Goal: Task Accomplishment & Management: Complete application form

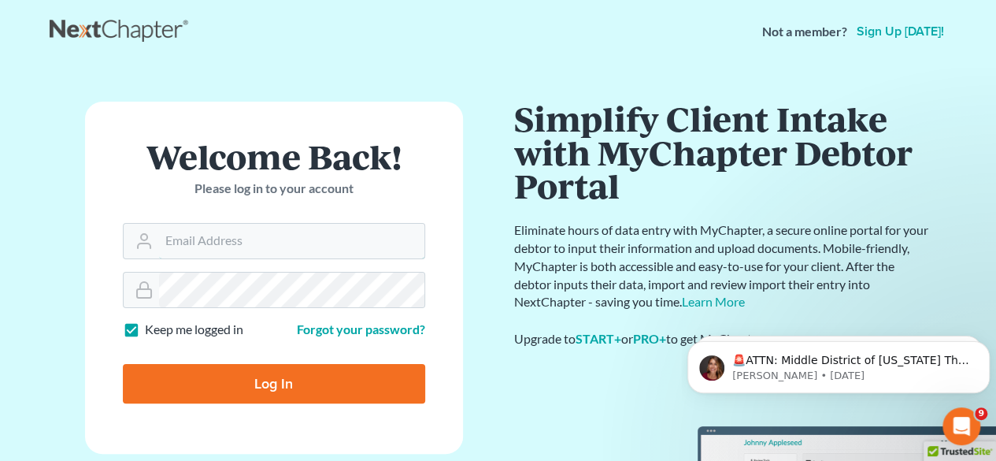
type input "[EMAIL_ADDRESS][DOMAIN_NAME]"
click at [275, 383] on input "Log In" at bounding box center [274, 383] width 302 height 39
type input "Thinking..."
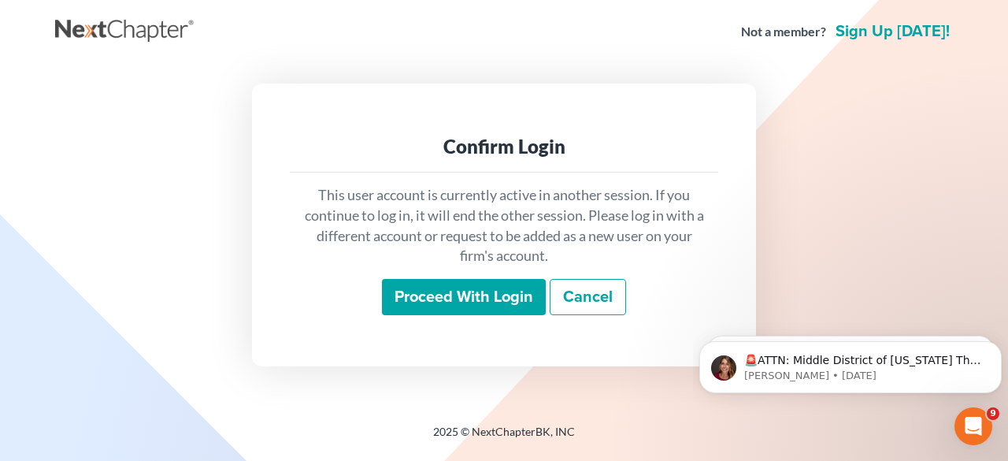
click at [470, 287] on input "Proceed with login" at bounding box center [464, 297] width 164 height 36
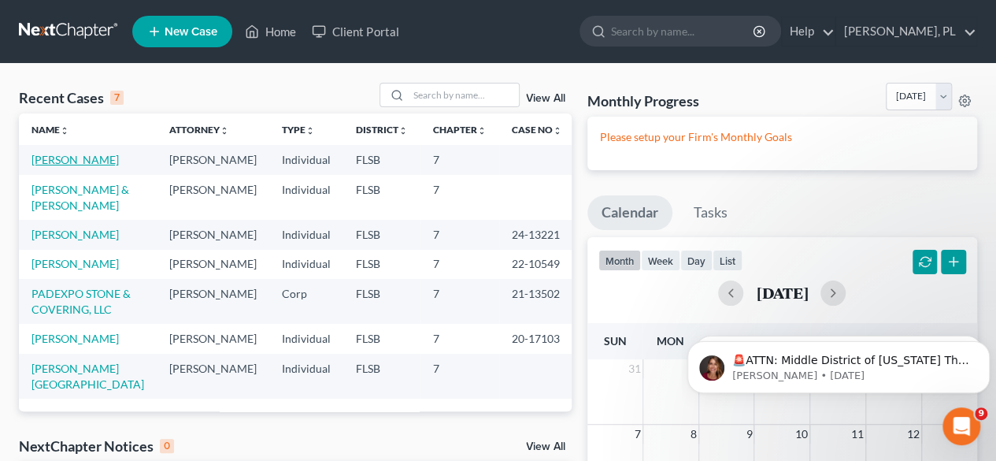
click at [52, 161] on link "[PERSON_NAME]" at bounding box center [74, 159] width 87 height 13
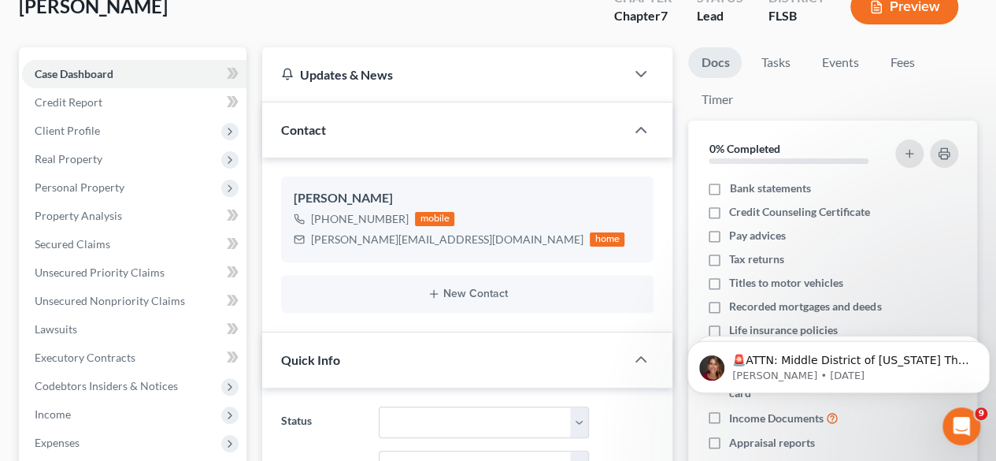
scroll to position [105, 0]
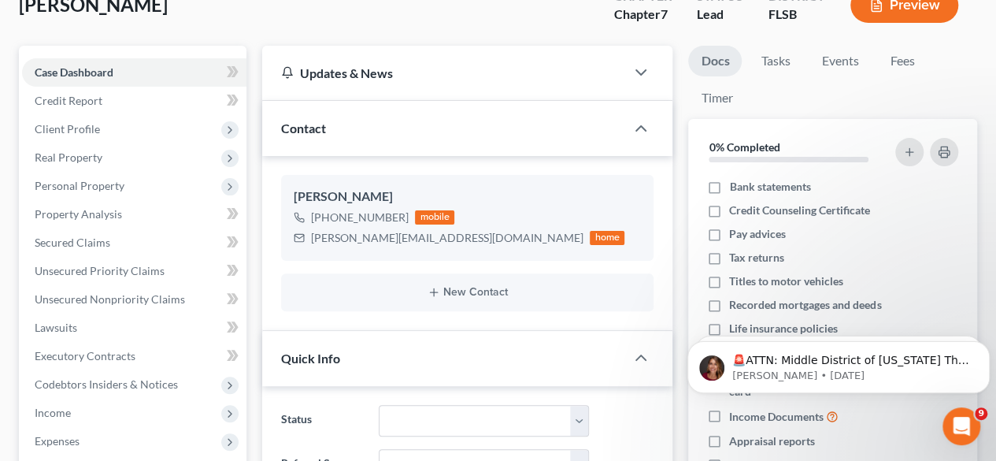
click at [485, 124] on div "Contact" at bounding box center [443, 128] width 363 height 54
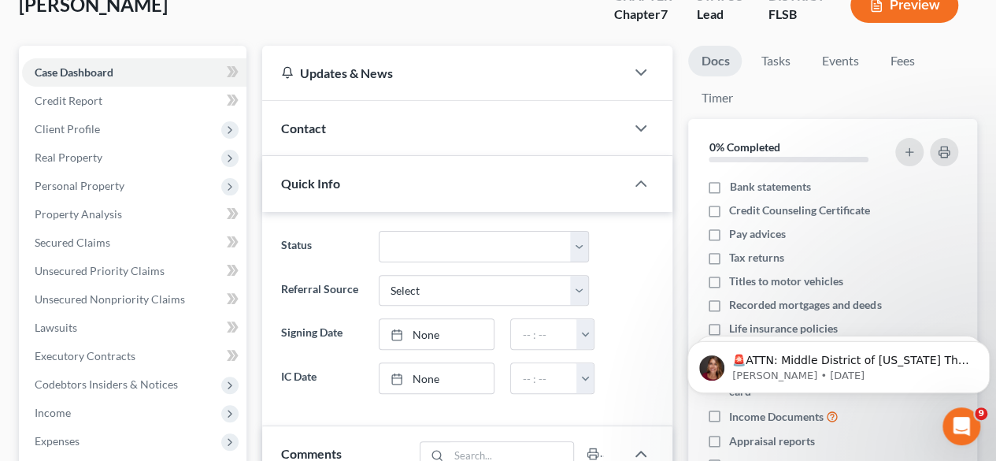
click at [485, 124] on div "Contact" at bounding box center [443, 128] width 363 height 54
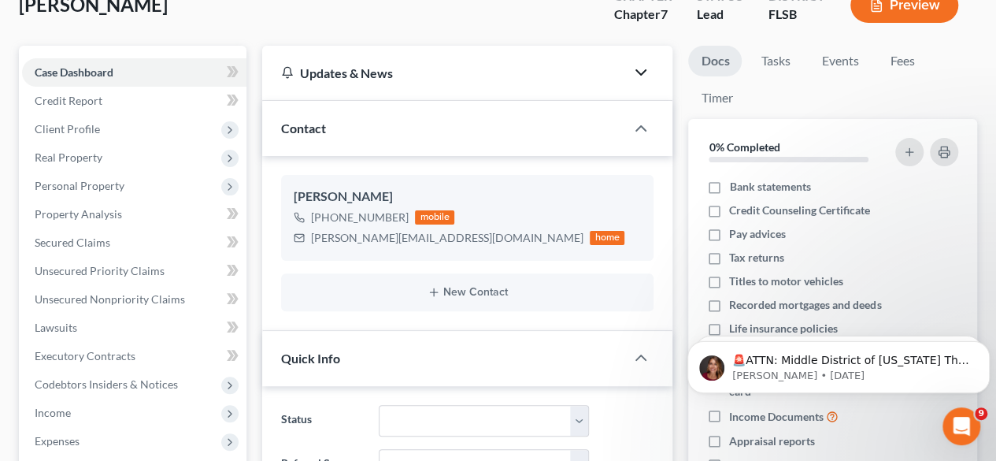
click at [641, 72] on icon "button" at bounding box center [640, 72] width 19 height 19
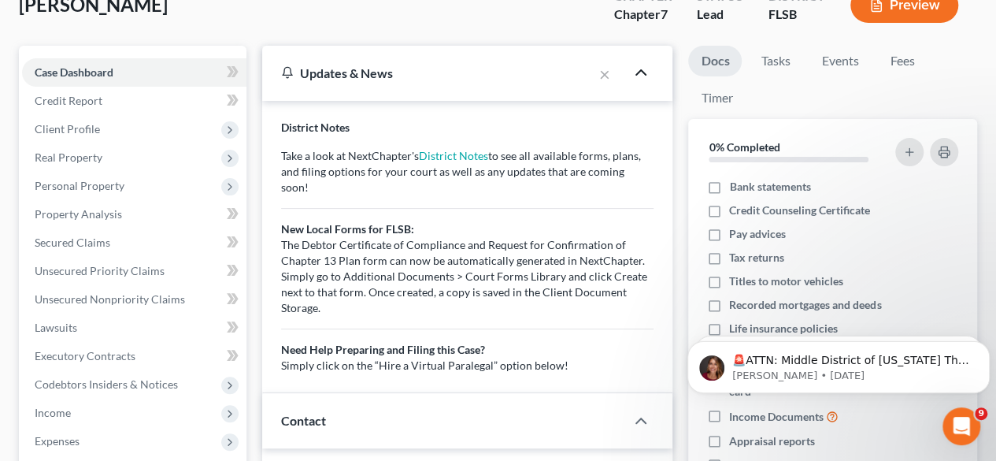
click at [641, 72] on icon "button" at bounding box center [640, 72] width 19 height 19
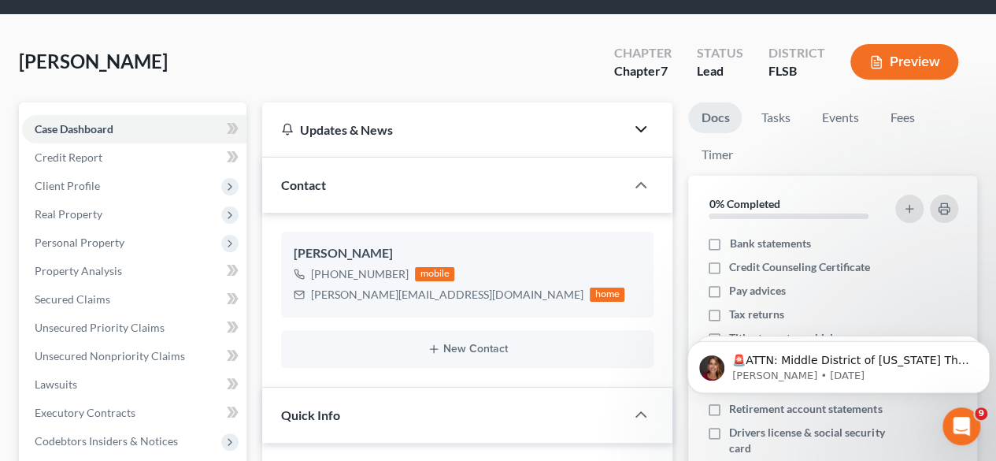
scroll to position [46, 0]
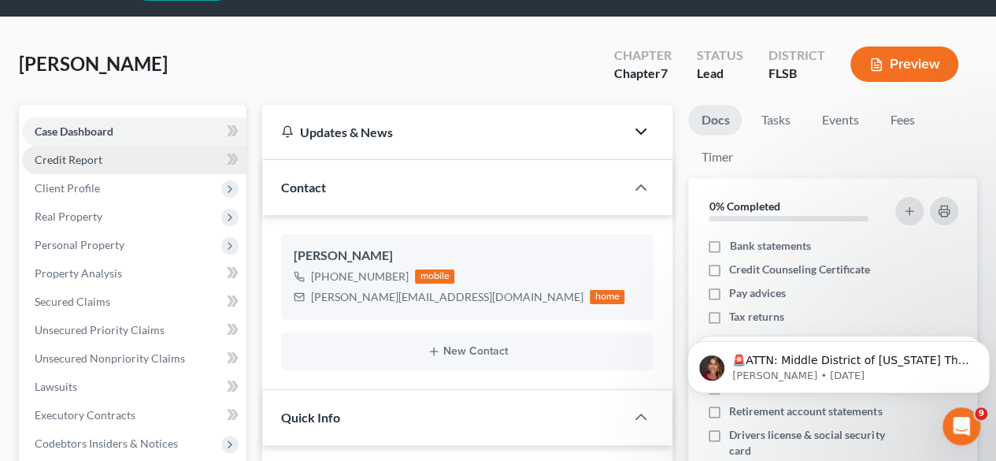
click at [76, 160] on span "Credit Report" at bounding box center [69, 159] width 68 height 13
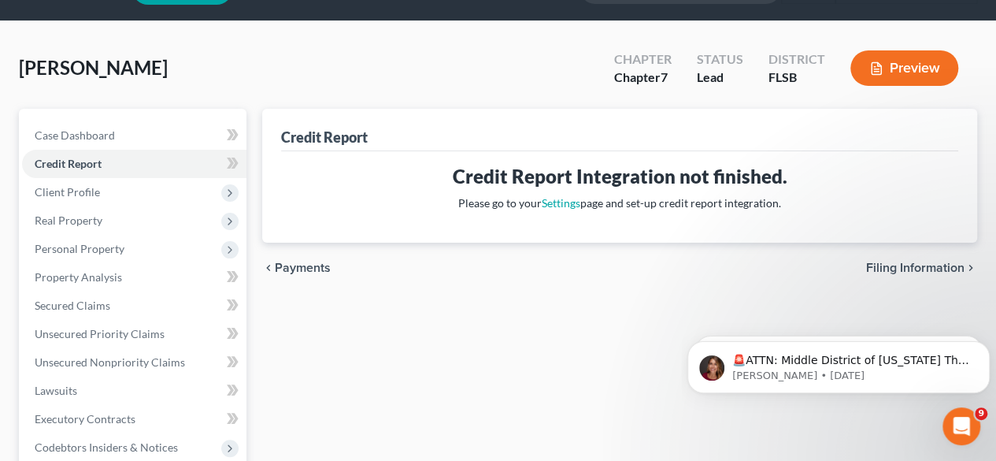
scroll to position [45, 0]
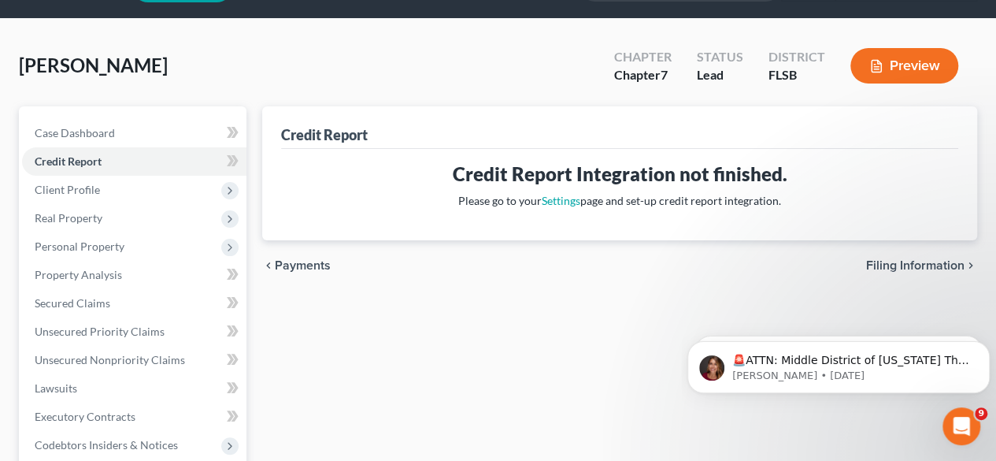
click at [959, 262] on span "Filing Information" at bounding box center [915, 265] width 98 height 13
select select "0"
select select "3"
select select "1"
select select "0"
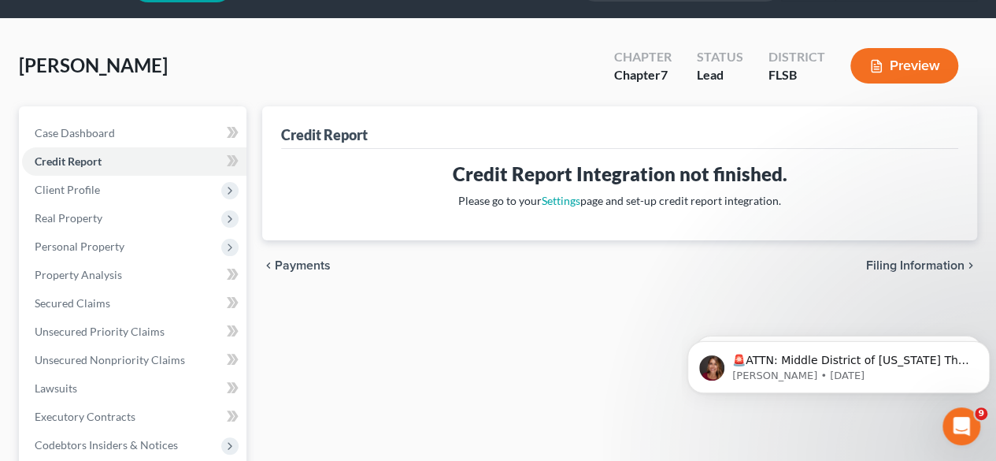
select select "9"
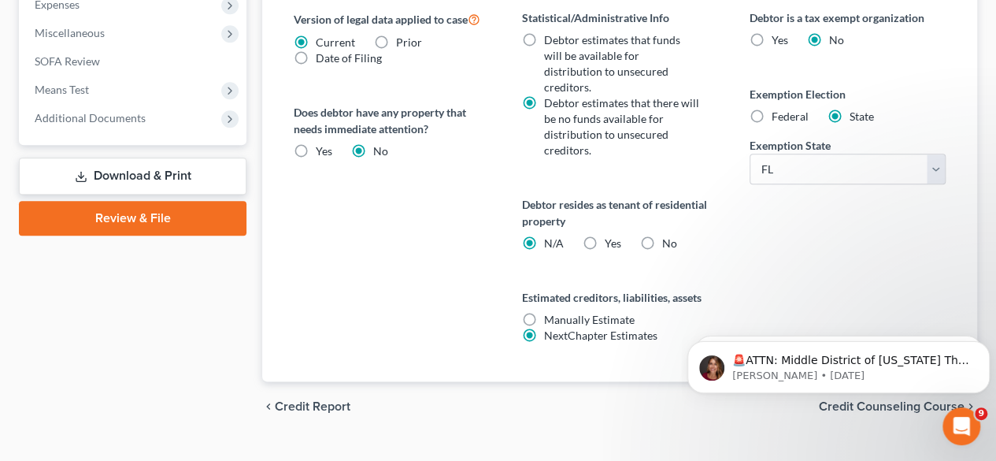
scroll to position [751, 0]
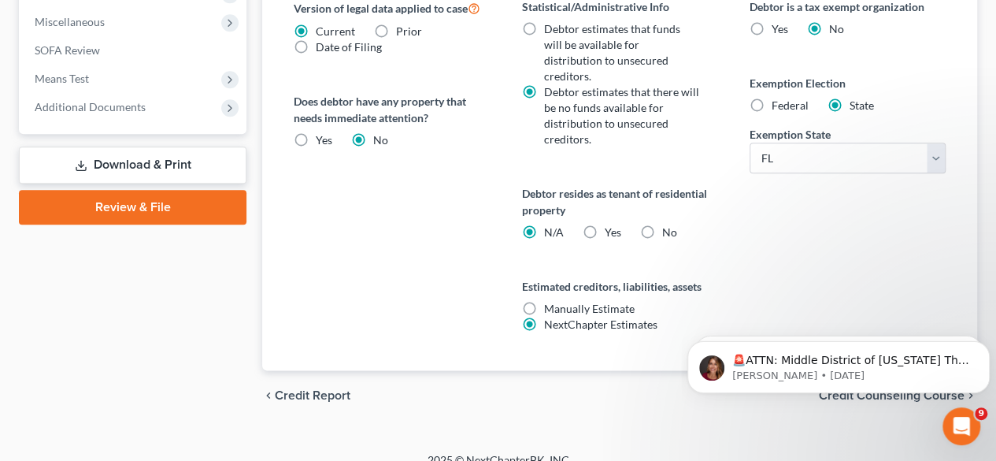
click at [985, 345] on icon "Dismiss notification" at bounding box center [985, 345] width 9 height 9
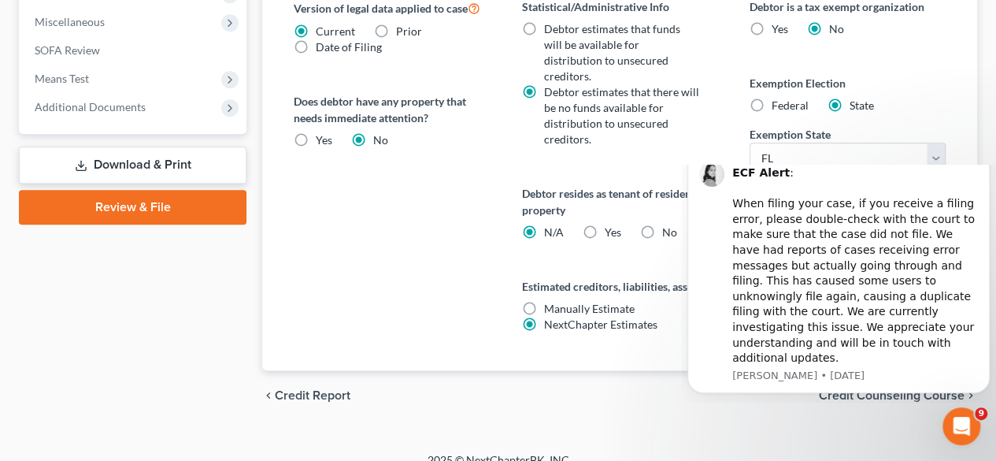
click at [982, 157] on icon "Dismiss notification" at bounding box center [985, 152] width 9 height 9
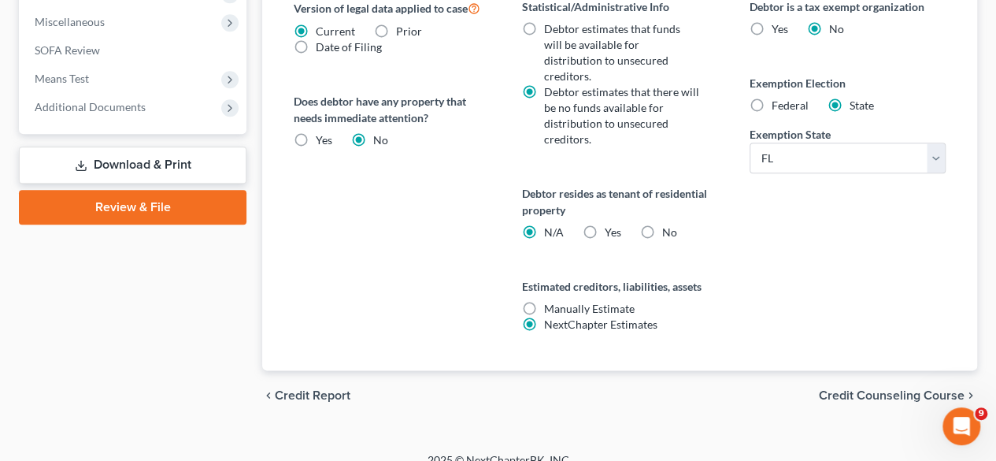
click at [904, 389] on span "Credit Counseling Course" at bounding box center [892, 395] width 146 height 13
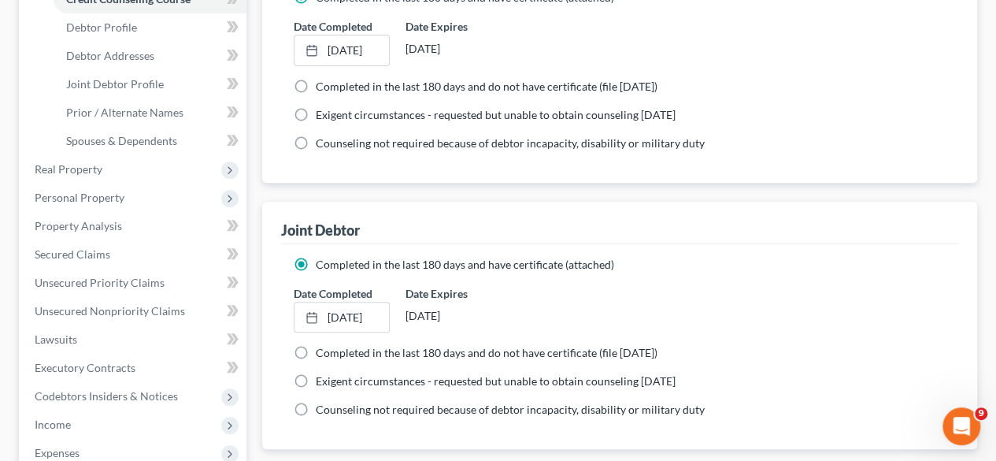
scroll to position [572, 0]
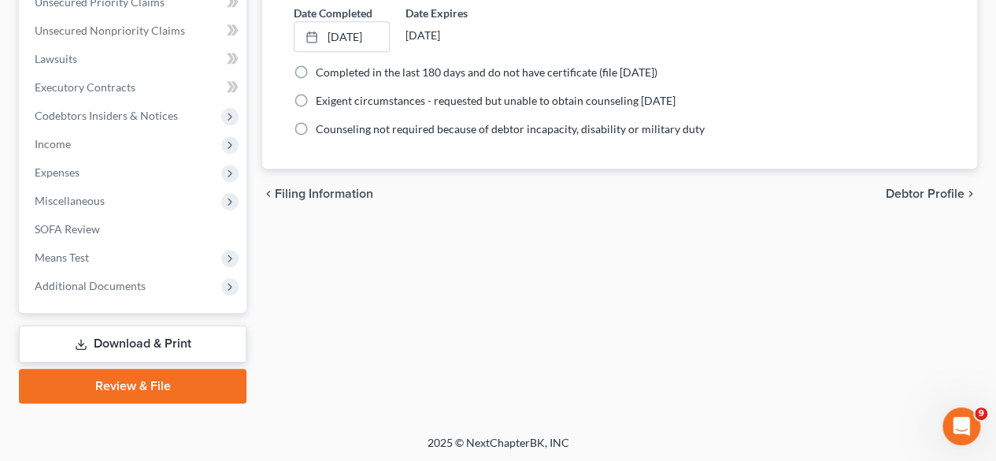
click at [922, 194] on span "Debtor Profile" at bounding box center [925, 193] width 79 height 13
select select "1"
select select "0"
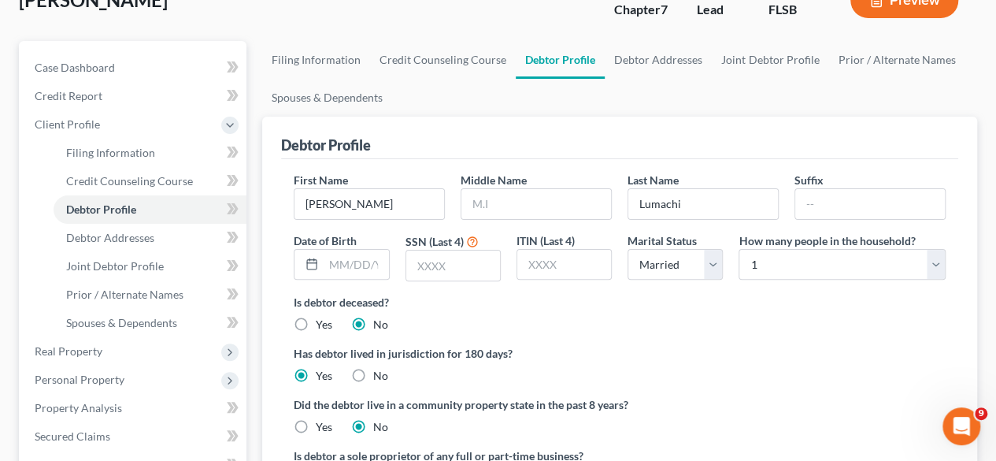
scroll to position [132, 0]
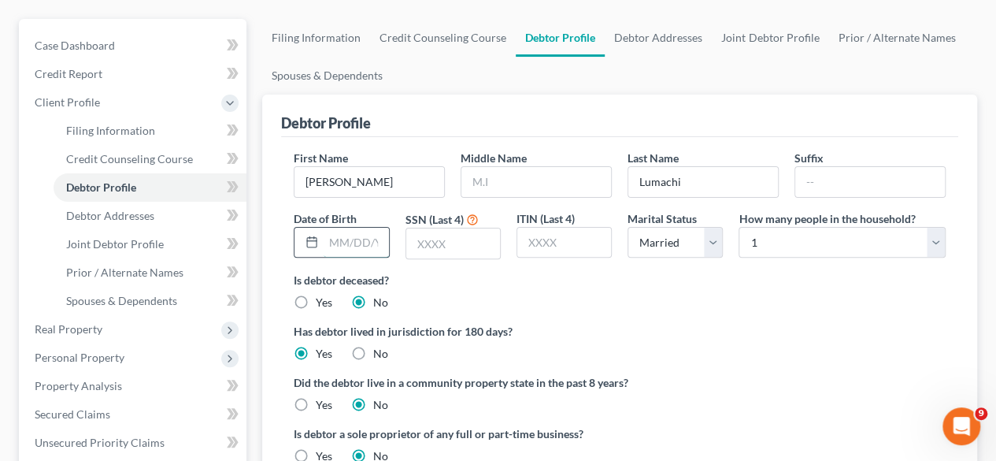
click at [364, 240] on input "text" at bounding box center [356, 243] width 65 height 30
click at [439, 245] on input "text" at bounding box center [453, 243] width 94 height 30
click at [350, 242] on input "06011970" at bounding box center [356, 243] width 65 height 30
click at [342, 241] on input "06011970" at bounding box center [356, 243] width 65 height 30
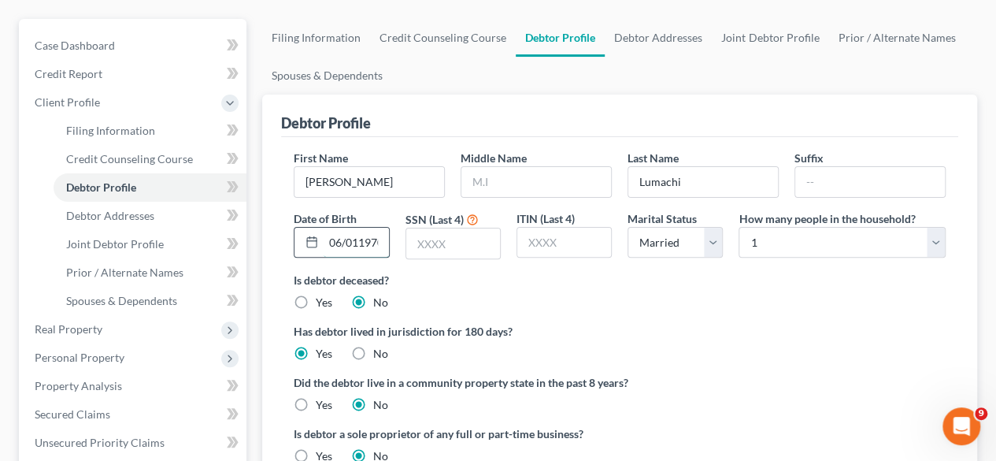
click at [357, 241] on input "06/011970" at bounding box center [356, 243] width 65 height 30
type input "[DATE]"
click at [448, 235] on input "text" at bounding box center [453, 243] width 94 height 30
click at [440, 240] on input "text" at bounding box center [453, 243] width 94 height 30
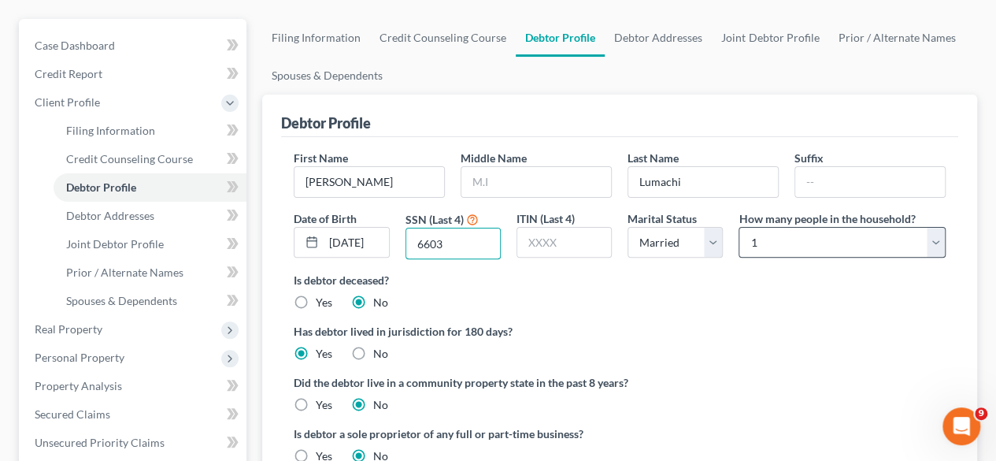
type input "6603"
click at [935, 242] on select "Select 1 2 3 4 5 6 7 8 9 10 11 12 13 14 15 16 17 18 19 20" at bounding box center [841, 242] width 207 height 31
select select "1"
click at [738, 227] on select "Select 1 2 3 4 5 6 7 8 9 10 11 12 13 14 15 16 17 18 19 20" at bounding box center [841, 242] width 207 height 31
click at [750, 276] on label "Is debtor deceased?" at bounding box center [620, 280] width 652 height 17
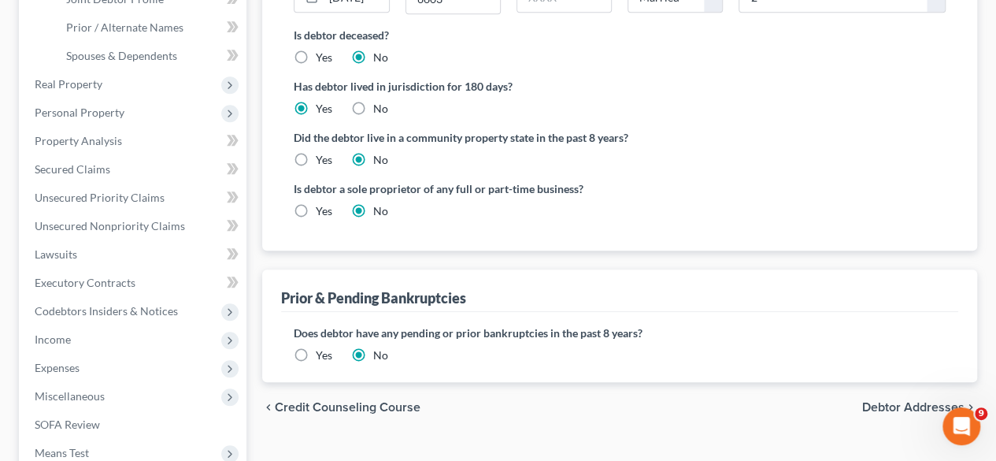
scroll to position [387, 0]
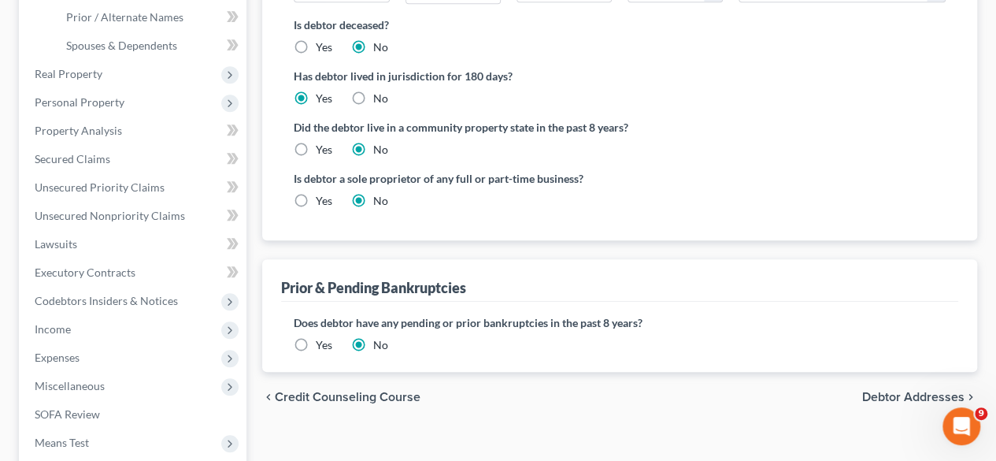
click at [316, 198] on label "Yes" at bounding box center [324, 201] width 17 height 16
click at [322, 198] on input "Yes" at bounding box center [327, 198] width 10 height 10
radio input "true"
radio input "false"
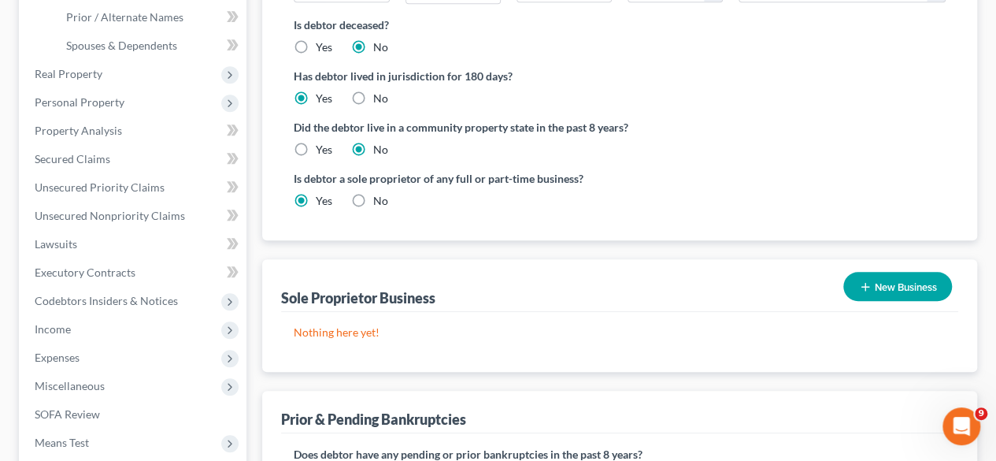
click at [871, 283] on button "New Business" at bounding box center [897, 286] width 109 height 29
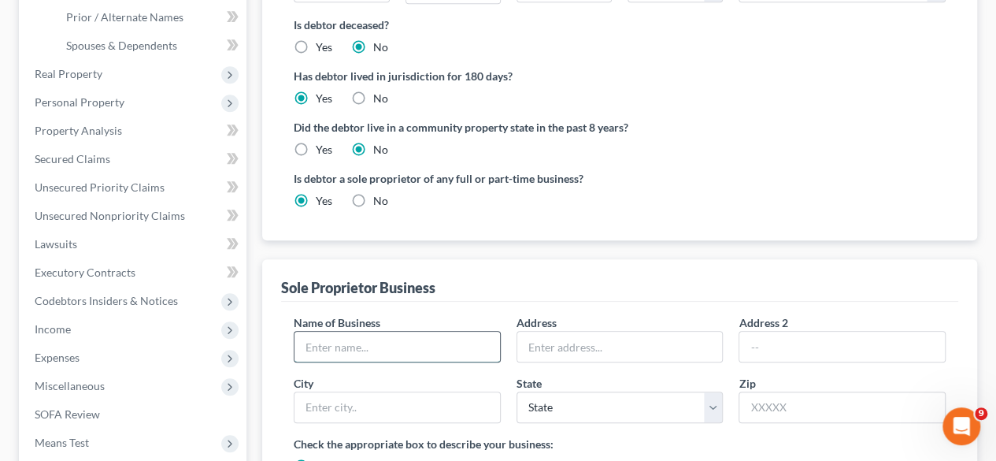
click at [448, 355] on input "text" at bounding box center [396, 346] width 205 height 30
type input "AF USA Construction Corp."
click at [597, 347] on input "text" at bounding box center [619, 346] width 205 height 30
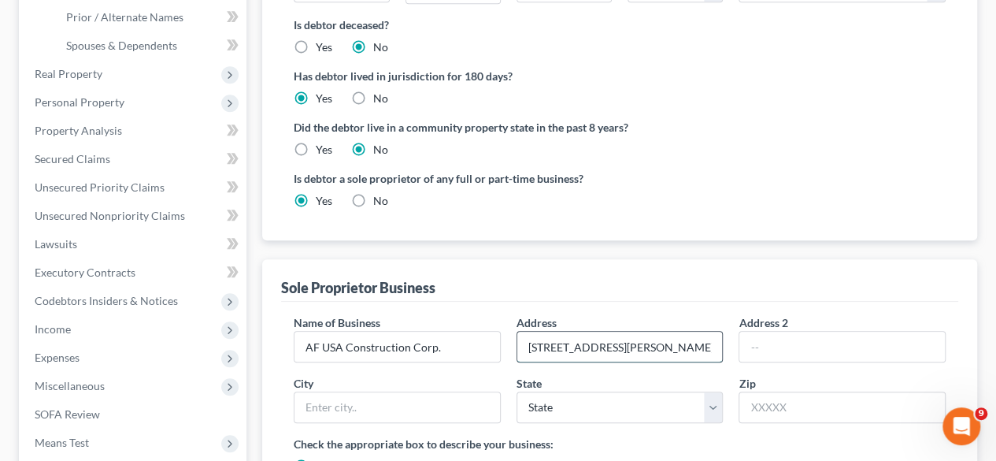
type input "[STREET_ADDRESS][PERSON_NAME]"
type input "Suite 217"
type input "Weston"
select select "9"
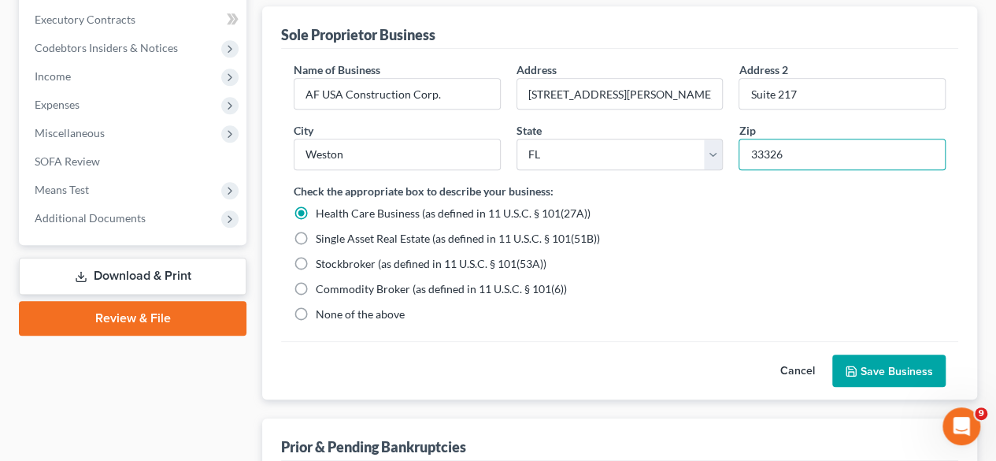
scroll to position [642, 0]
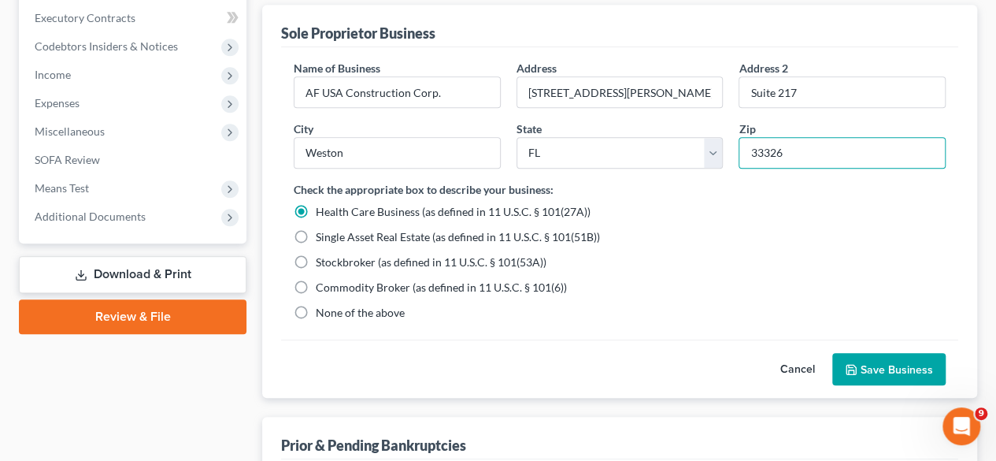
type input "33326"
click at [316, 310] on label "None of the above" at bounding box center [360, 313] width 89 height 16
click at [322, 310] on input "None of the above" at bounding box center [327, 310] width 10 height 10
radio input "true"
radio input "false"
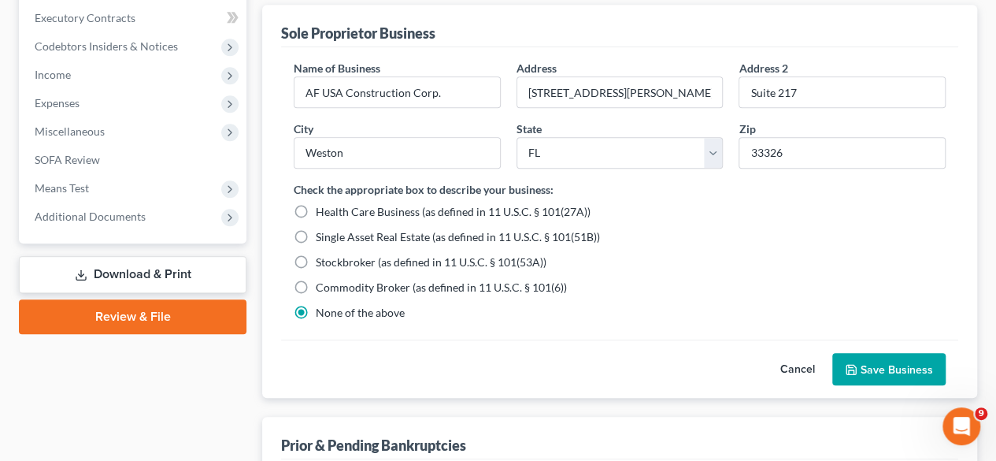
click at [875, 362] on button "Save Business" at bounding box center [888, 369] width 113 height 33
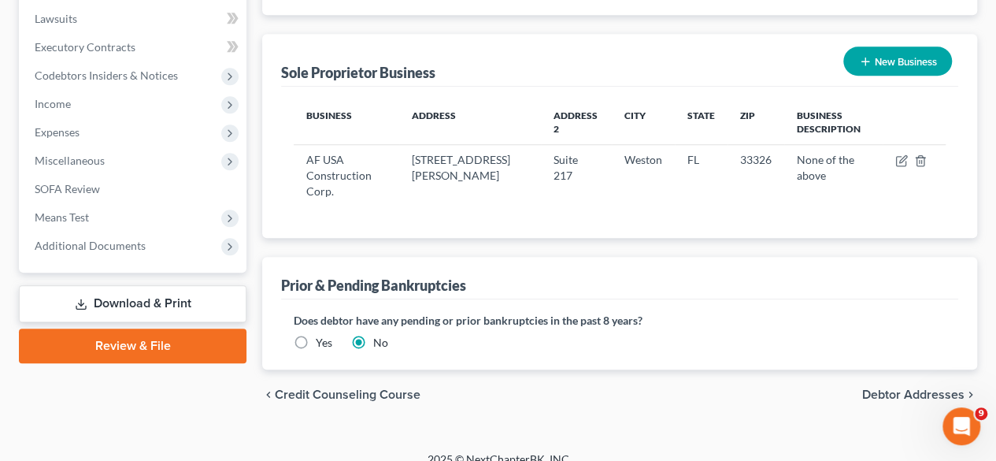
click at [913, 388] on span "Debtor Addresses" at bounding box center [913, 394] width 102 height 13
select select "0"
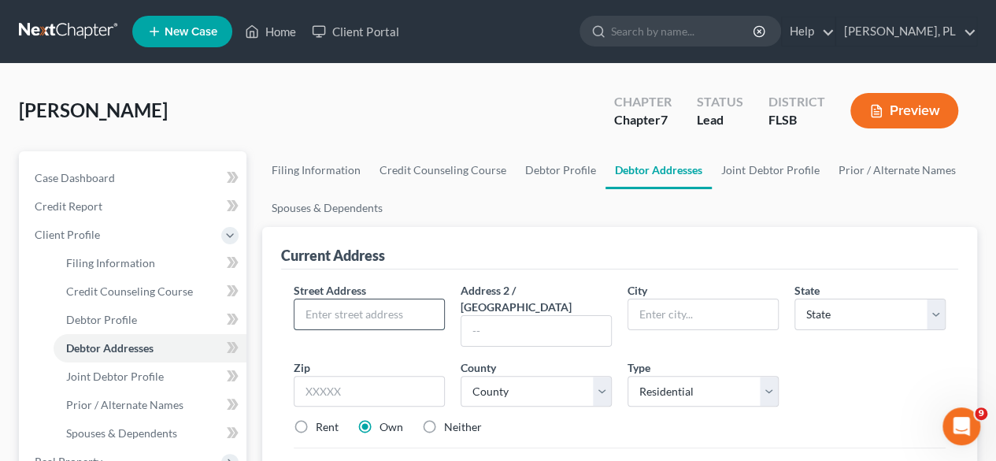
click at [338, 311] on input "text" at bounding box center [369, 314] width 150 height 30
type input "[STREET_ADDRESS]"
type input "Apt. 1003"
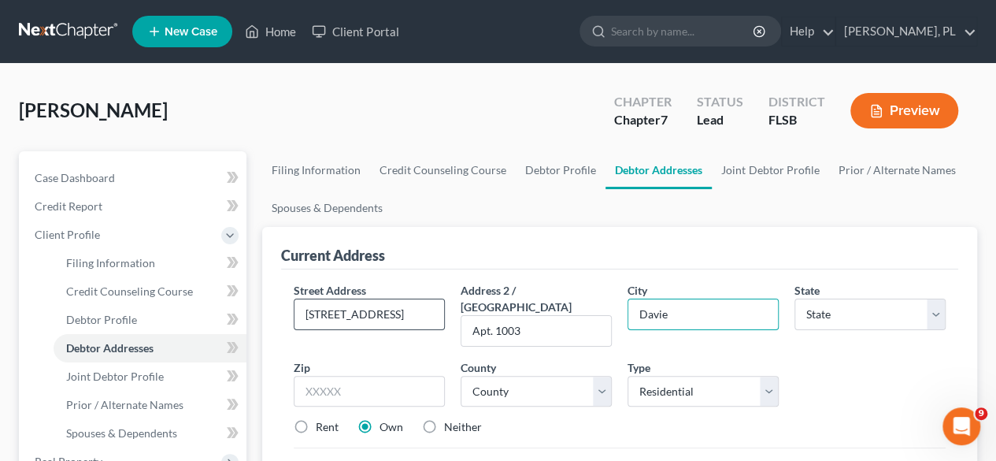
type input "Davie"
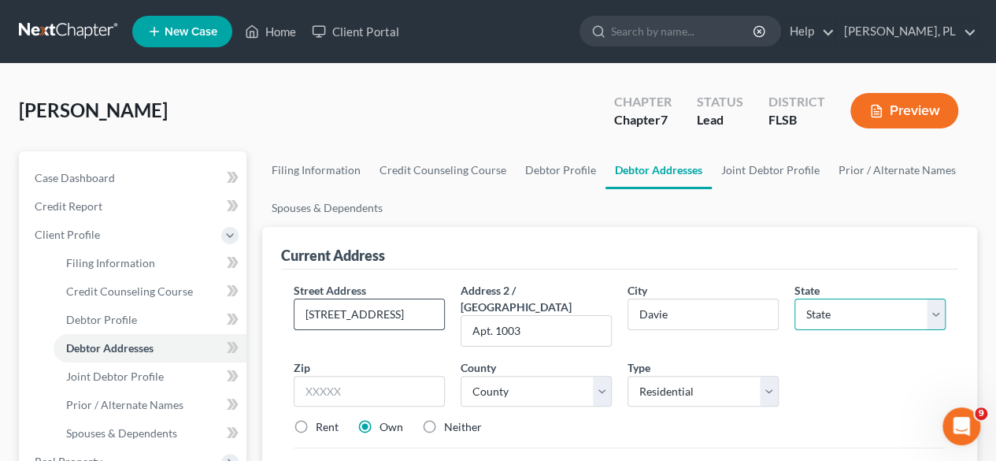
select select "9"
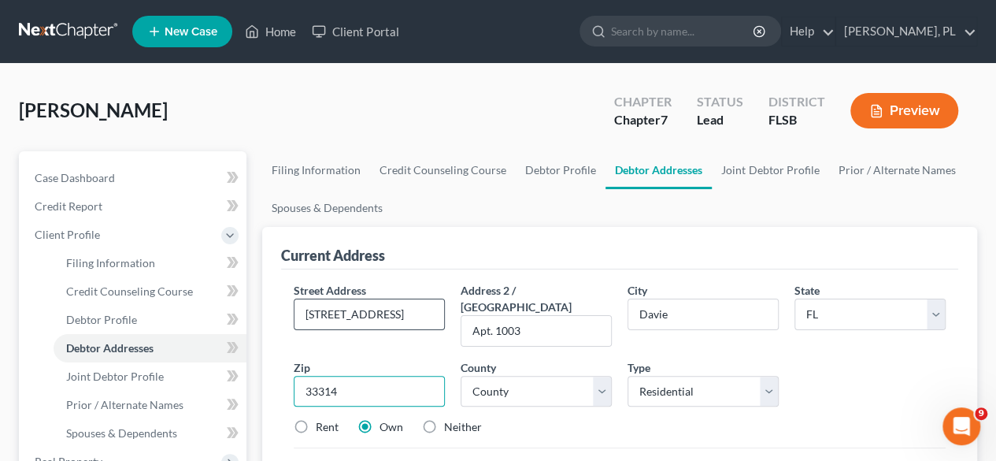
type input "33314"
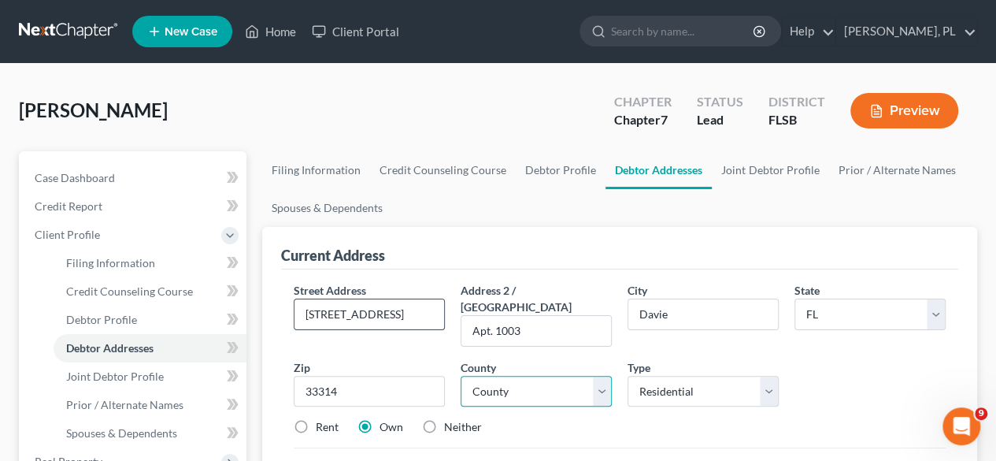
type input "[GEOGRAPHIC_DATA]"
click at [553, 375] on select "County [GEOGRAPHIC_DATA] [GEOGRAPHIC_DATA] [GEOGRAPHIC_DATA] [GEOGRAPHIC_DATA] …" at bounding box center [536, 390] width 151 height 31
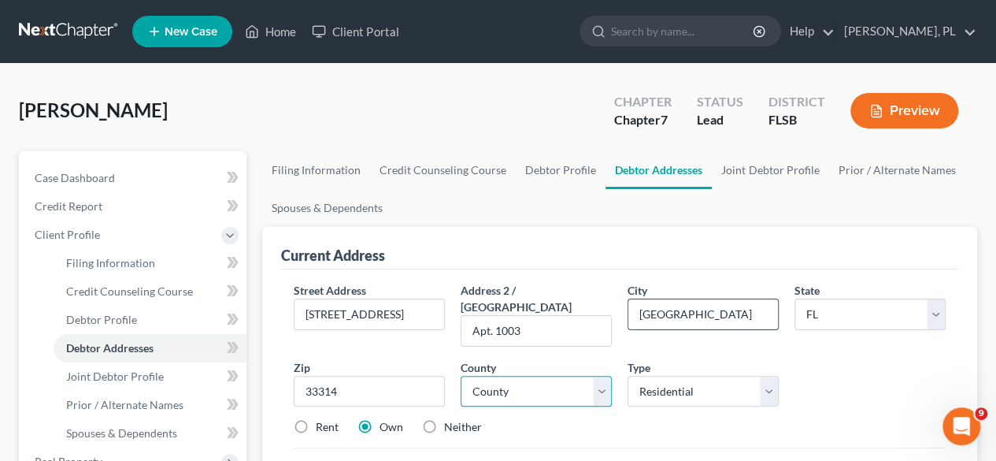
select select "5"
click at [685, 313] on input "[GEOGRAPHIC_DATA]" at bounding box center [703, 314] width 150 height 30
drag, startPoint x: 734, startPoint y: 313, endPoint x: 606, endPoint y: 291, distance: 129.3
click at [606, 291] on div "Street Address * [STREET_ADDRESS] * [GEOGRAPHIC_DATA] * State [US_STATE] AK AR …" at bounding box center [620, 365] width 668 height 166
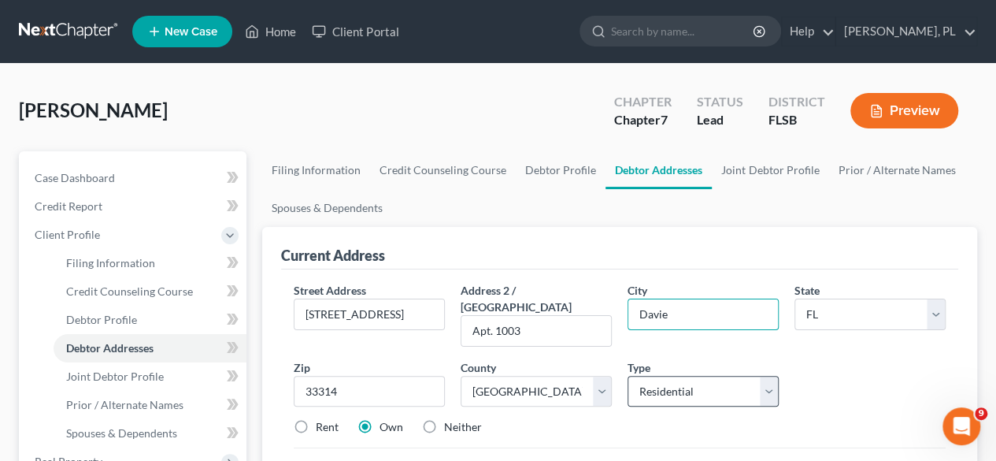
type input "Davie"
click at [760, 375] on select "Select Residential Mailing Rental Business" at bounding box center [702, 390] width 151 height 31
click at [627, 375] on select "Select Residential Mailing Rental Business" at bounding box center [702, 390] width 151 height 31
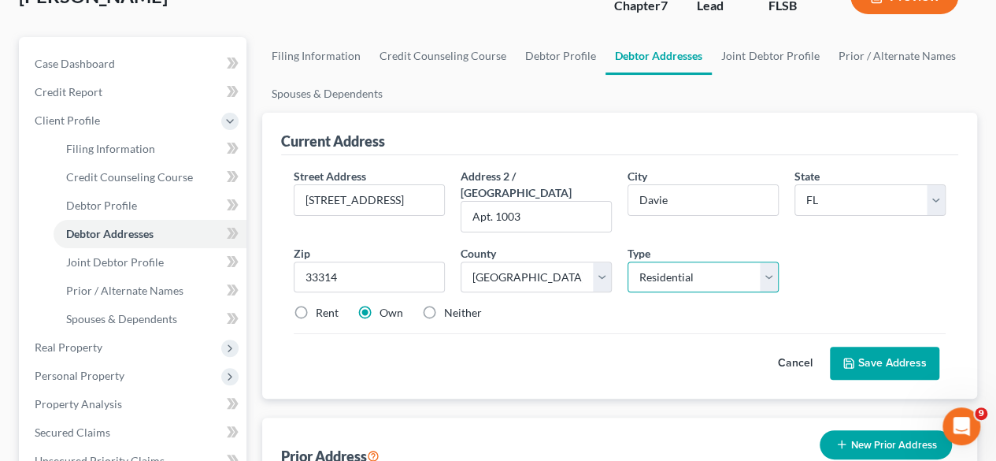
scroll to position [113, 0]
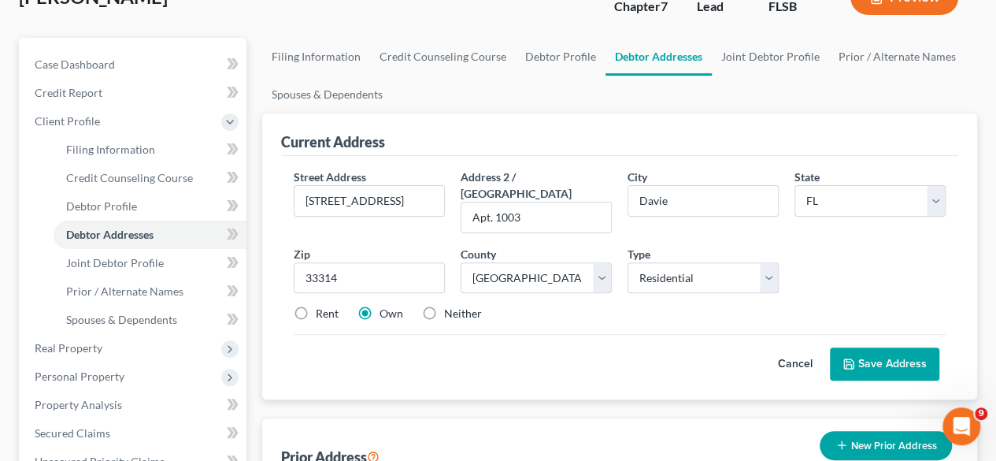
click at [316, 305] on label "Rent" at bounding box center [327, 313] width 23 height 16
click at [322, 305] on input "Rent" at bounding box center [327, 310] width 10 height 10
radio input "true"
click at [768, 268] on select "Select Residential Mailing Rental Business" at bounding box center [702, 277] width 151 height 31
select select "2"
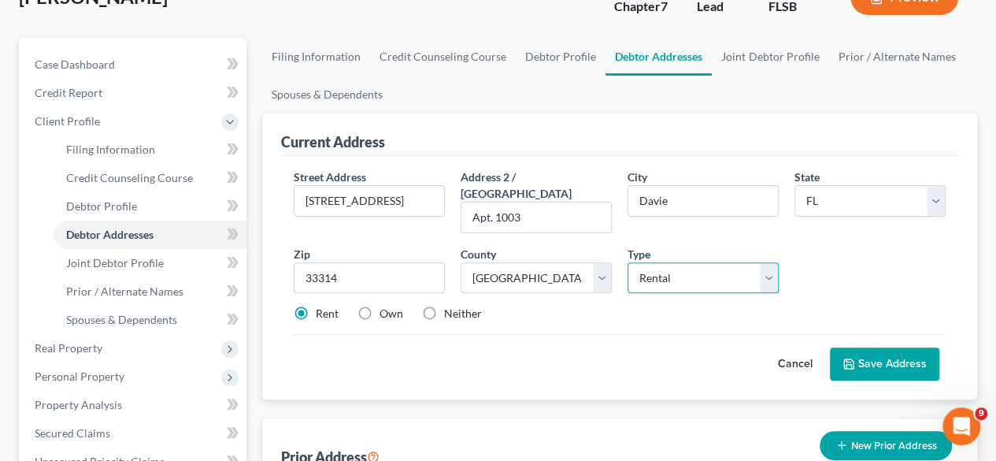
click at [627, 262] on select "Select Residential Mailing Rental Business" at bounding box center [702, 277] width 151 height 31
click at [890, 347] on button "Save Address" at bounding box center [884, 363] width 109 height 33
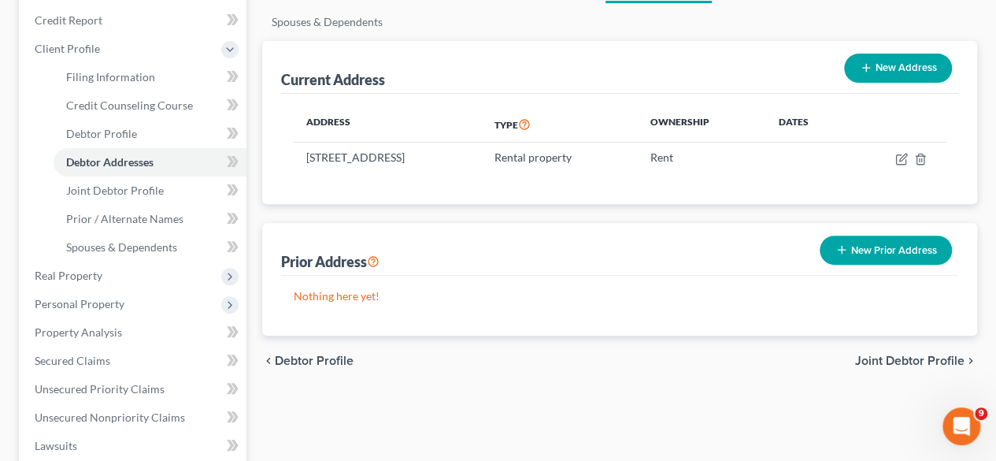
scroll to position [190, 0]
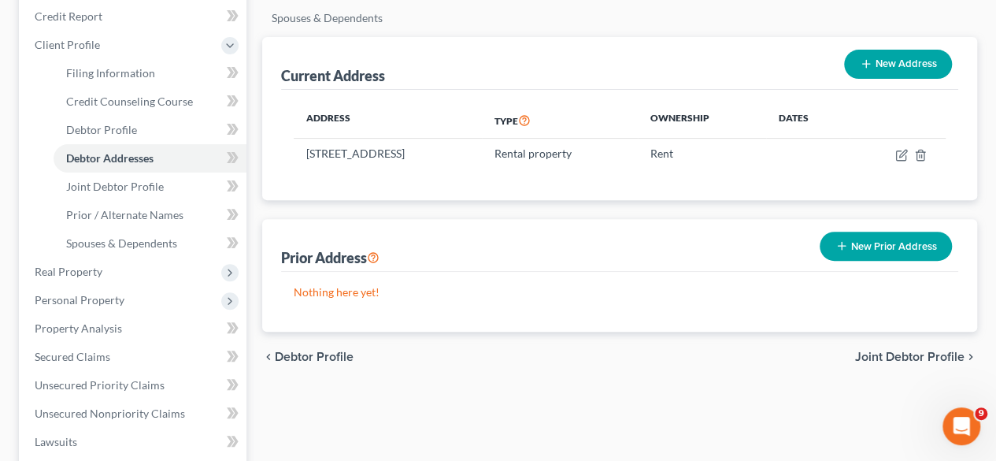
click at [912, 352] on span "Joint Debtor Profile" at bounding box center [909, 356] width 109 height 13
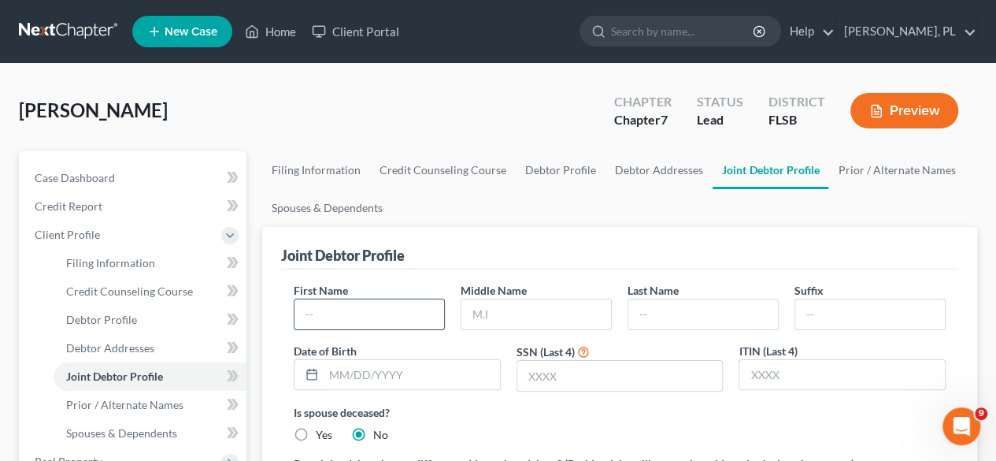
click at [340, 309] on input "text" at bounding box center [369, 314] width 150 height 30
type input "Andreina"
type input "[PERSON_NAME]"
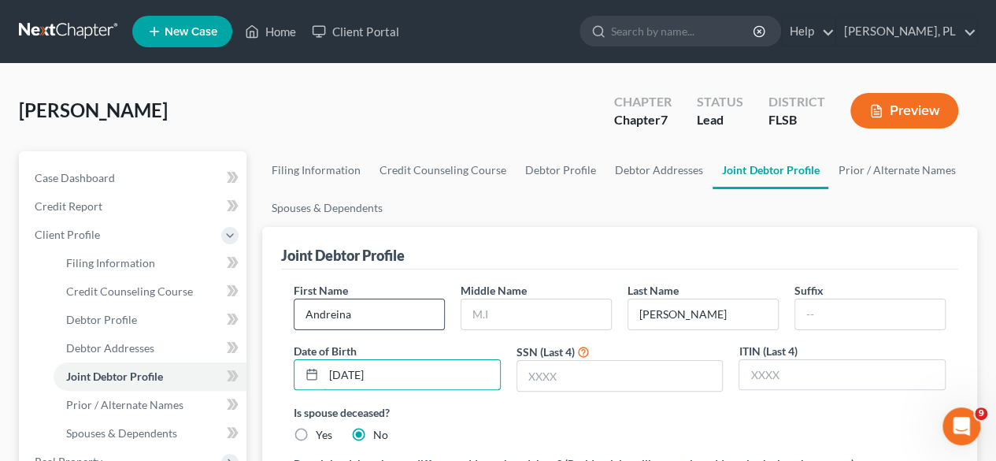
type input "[DATE]"
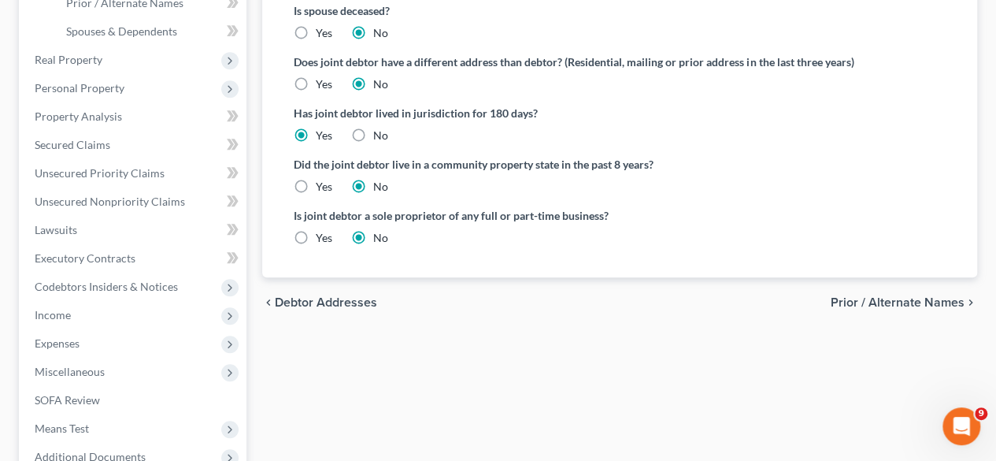
scroll to position [405, 0]
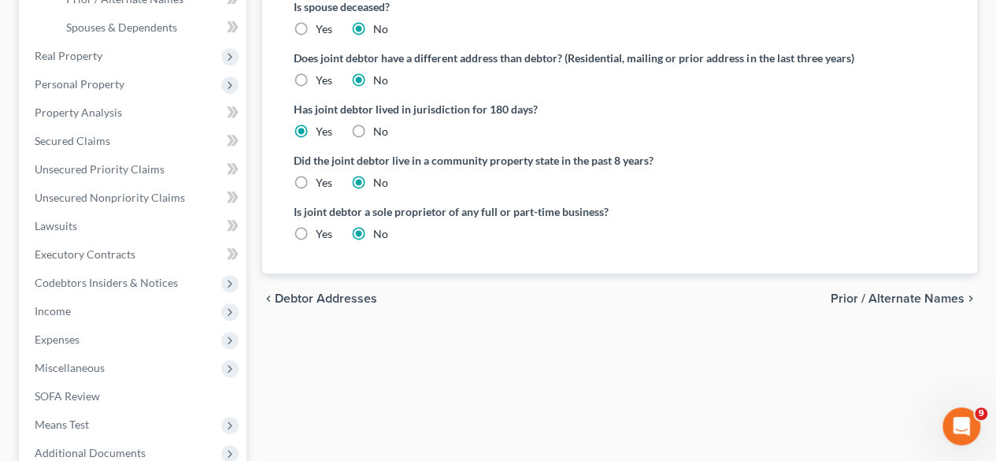
type input "3346"
click at [901, 298] on span "Prior / Alternate Names" at bounding box center [898, 298] width 134 height 13
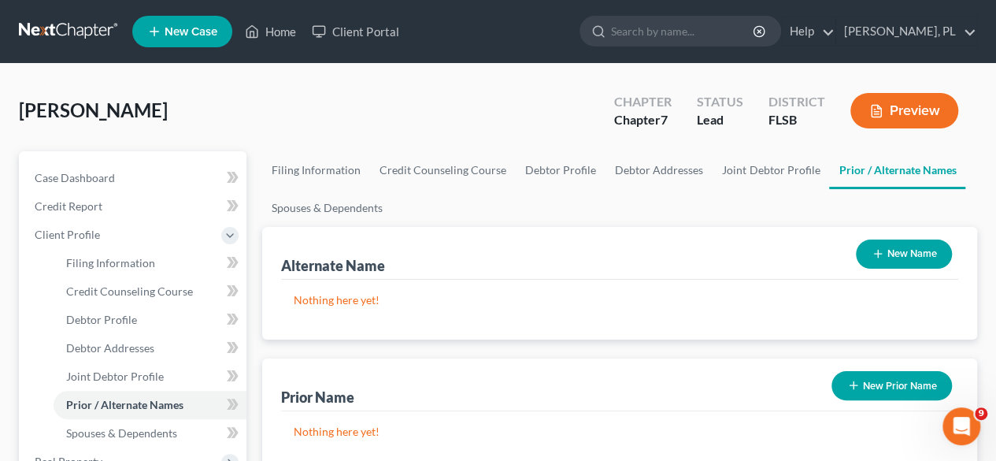
click at [900, 253] on button "New Name" at bounding box center [904, 253] width 96 height 29
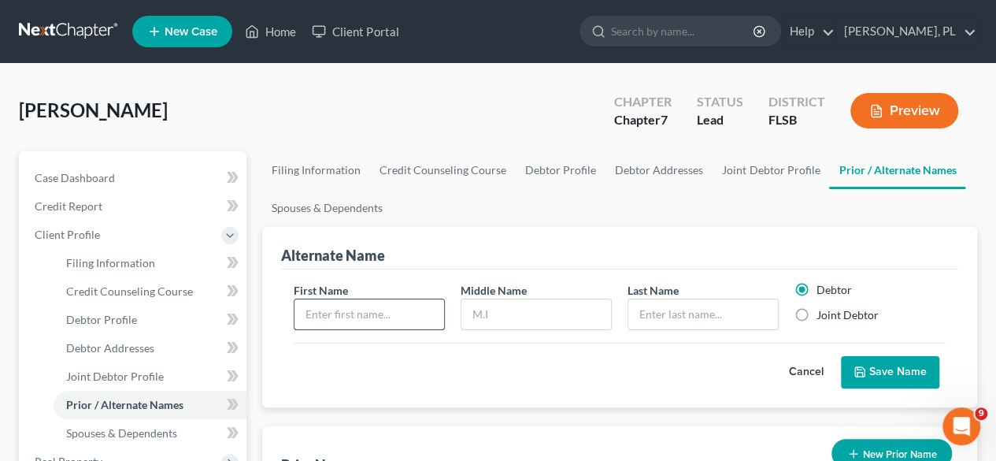
click at [379, 308] on input "text" at bounding box center [369, 314] width 150 height 30
type input "[PERSON_NAME]"
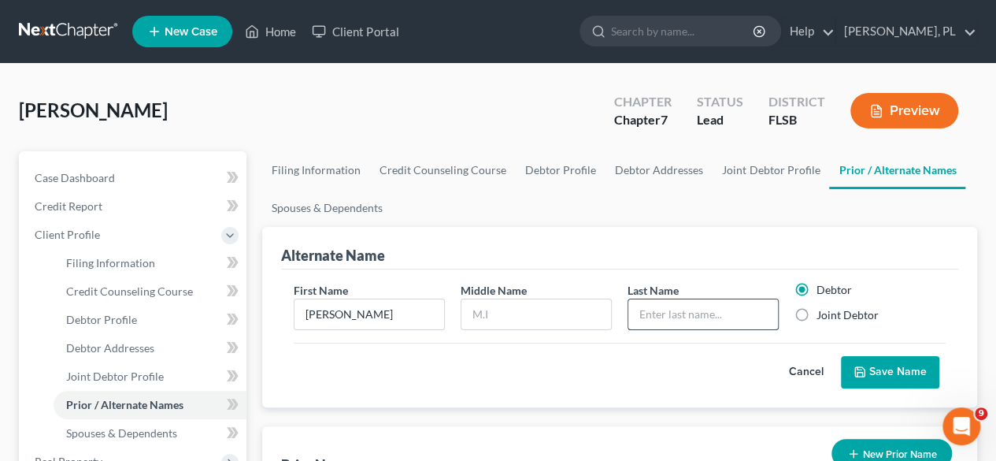
click at [645, 311] on input "text" at bounding box center [703, 314] width 150 height 30
click at [671, 313] on input "Lumanchi" at bounding box center [703, 314] width 150 height 30
click at [708, 313] on input "Lumachi" at bounding box center [703, 314] width 150 height 30
type input "Lumachi Meireles"
click at [888, 370] on button "Save Name" at bounding box center [890, 372] width 98 height 33
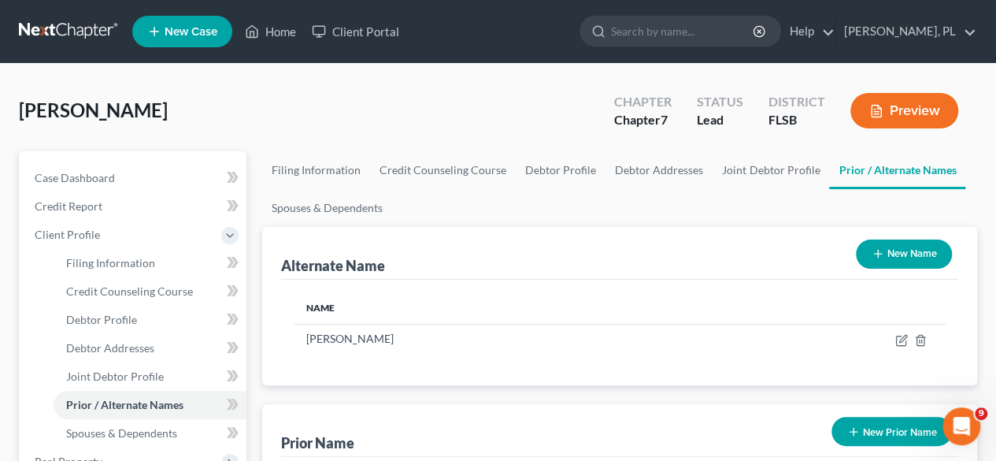
click at [907, 256] on button "New Name" at bounding box center [904, 253] width 96 height 29
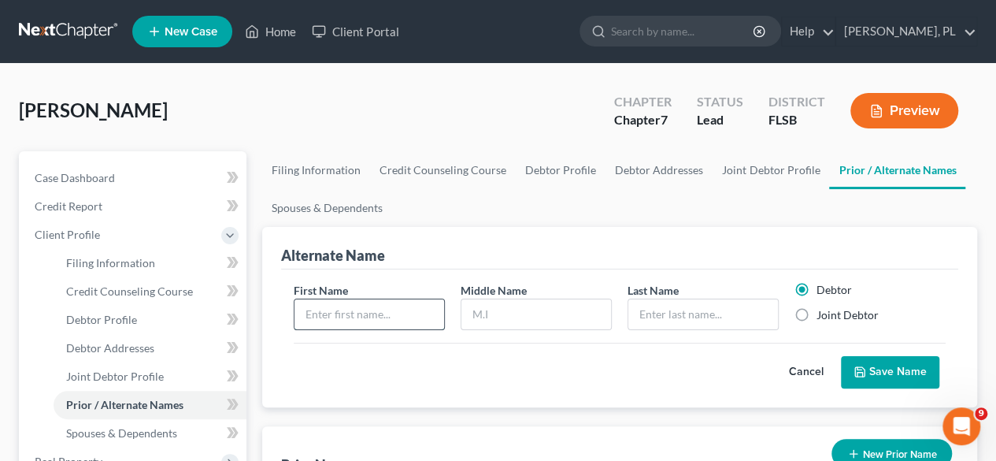
click at [381, 309] on input "text" at bounding box center [369, 314] width 150 height 30
click at [816, 311] on label "Joint Debtor" at bounding box center [847, 315] width 62 height 16
click at [823, 311] on input "Joint Debtor" at bounding box center [828, 312] width 10 height 10
radio input "true"
radio input "false"
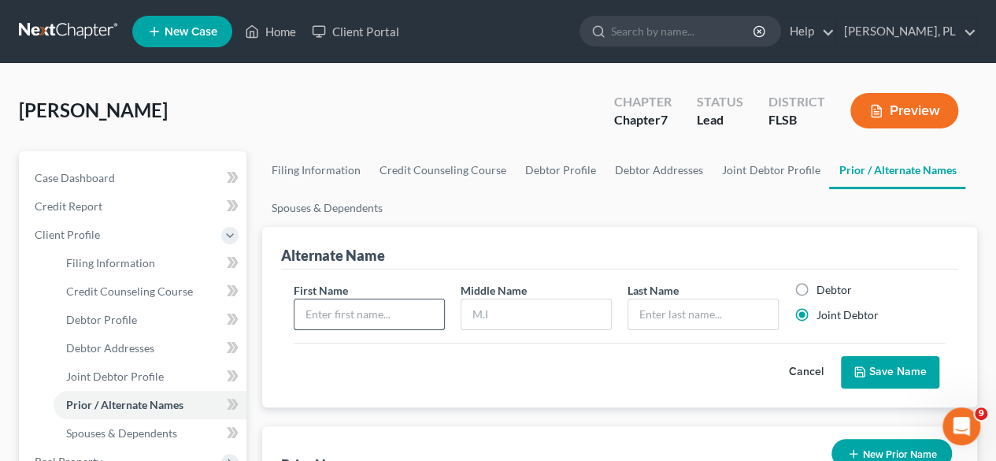
click at [342, 315] on input "text" at bounding box center [369, 314] width 150 height 30
type input "Andreina"
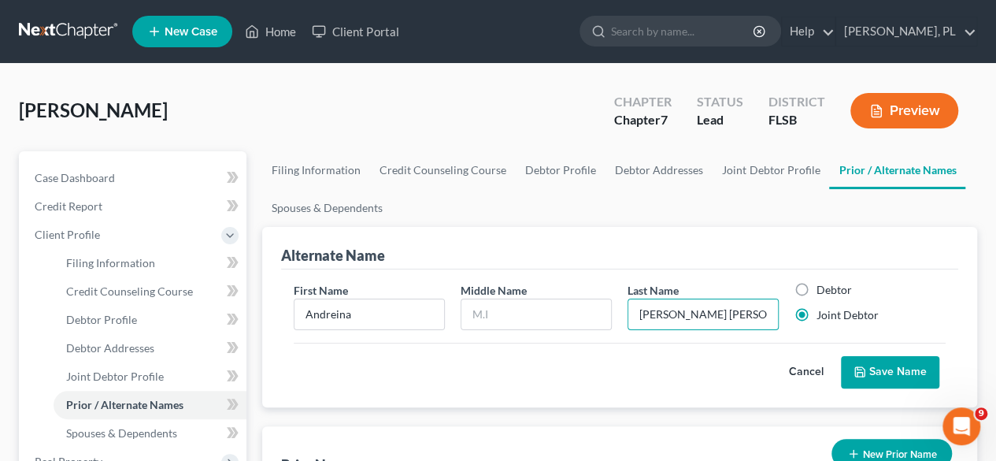
type input "[PERSON_NAME] [PERSON_NAME]"
click at [901, 370] on button "Save Name" at bounding box center [890, 372] width 98 height 33
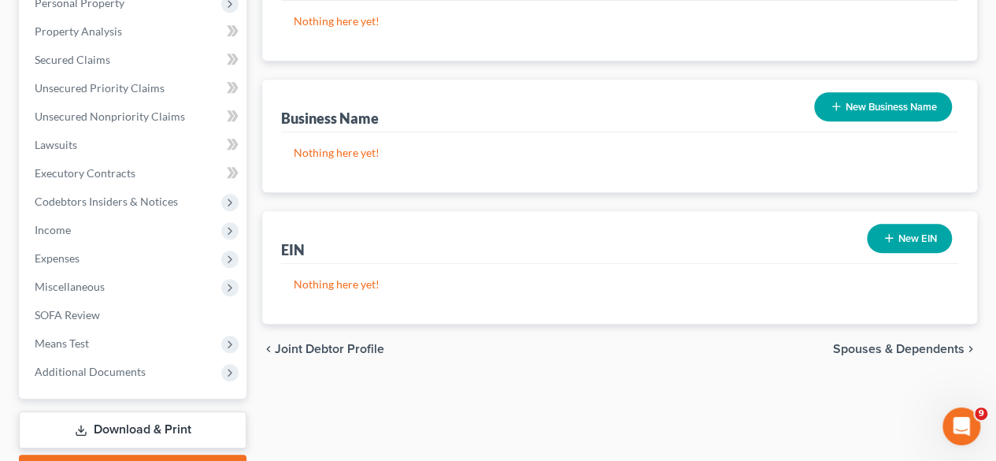
scroll to position [491, 0]
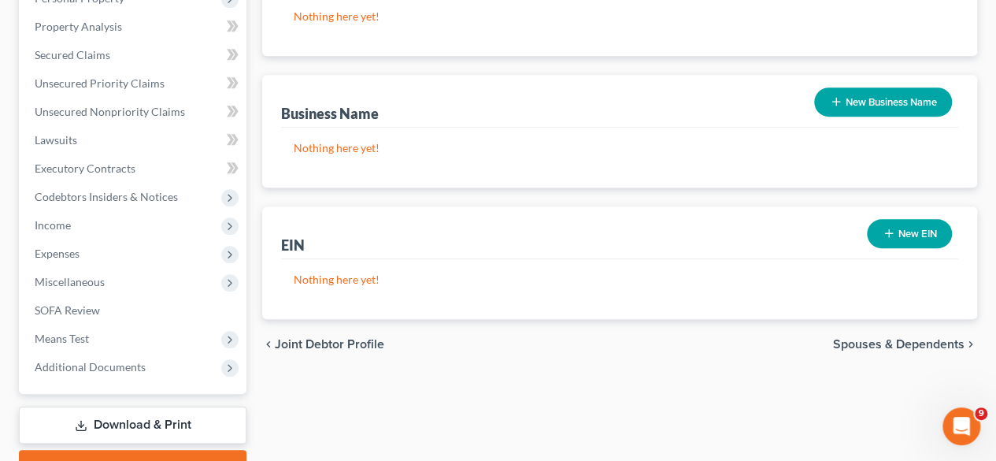
click at [904, 338] on span "Spouses & Dependents" at bounding box center [898, 344] width 131 height 13
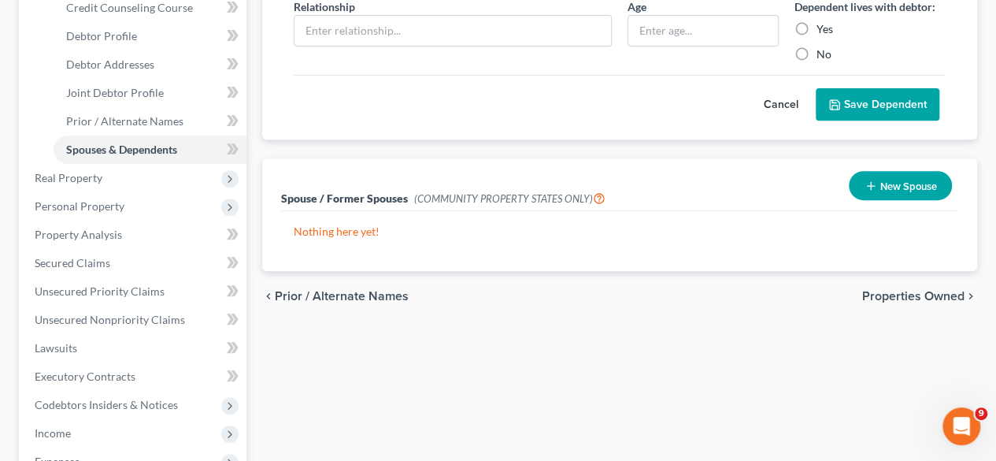
scroll to position [285, 0]
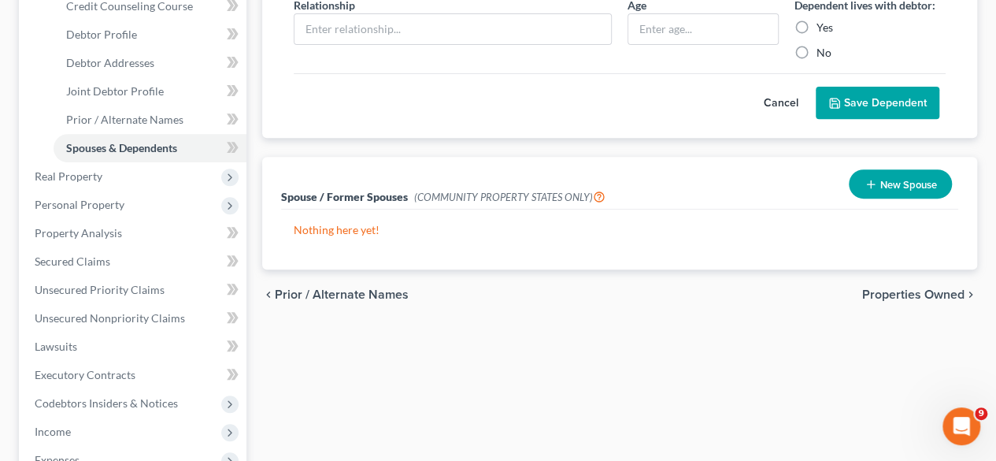
click at [896, 294] on span "Properties Owned" at bounding box center [913, 294] width 102 height 13
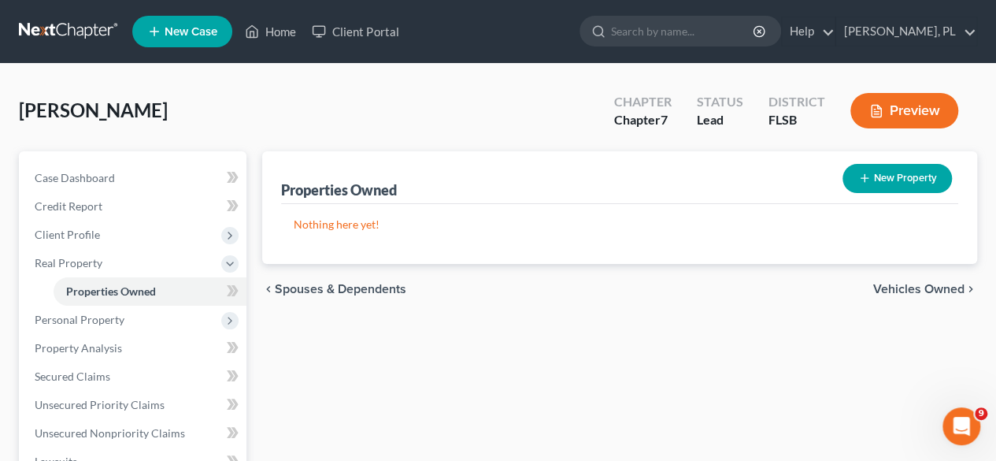
click at [909, 290] on span "Vehicles Owned" at bounding box center [918, 289] width 91 height 13
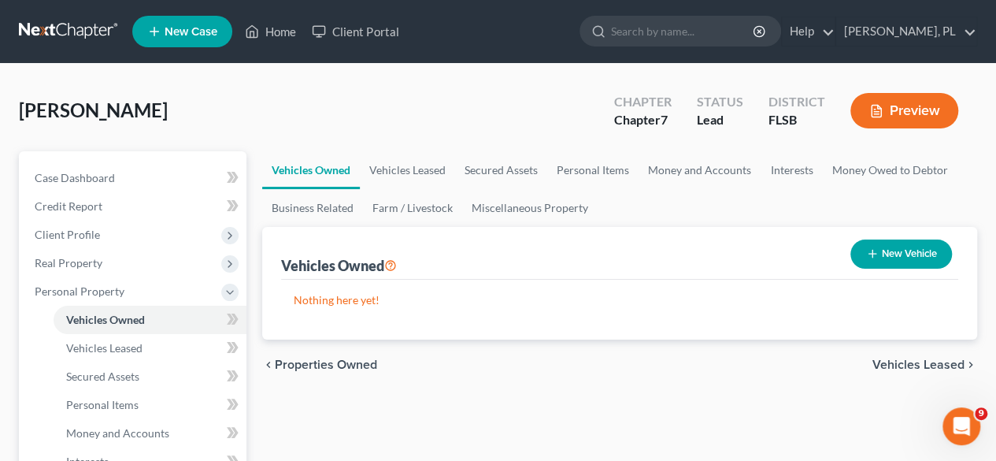
click at [918, 363] on span "Vehicles Leased" at bounding box center [918, 364] width 92 height 13
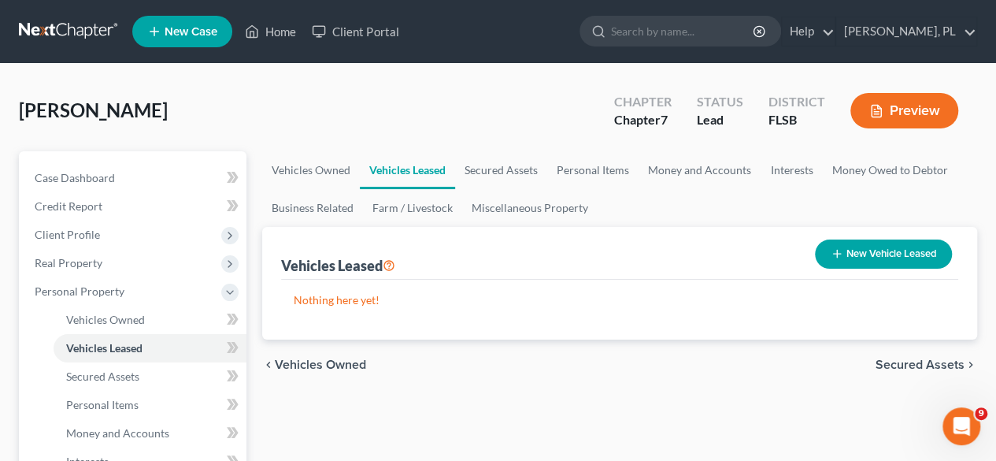
click at [860, 257] on button "New Vehicle Leased" at bounding box center [883, 253] width 137 height 29
select select "2"
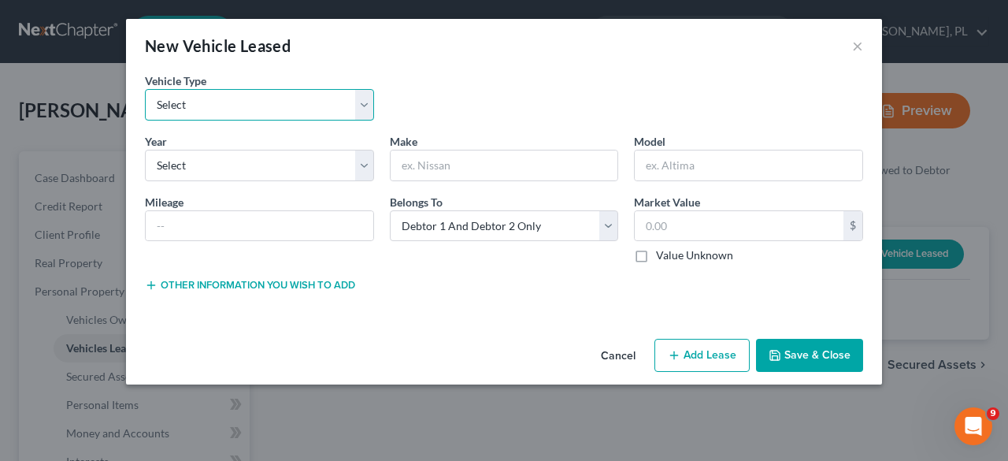
click at [368, 108] on select "Select Automobile Truck Trailer Watercraft Aircraft Motor Home Atv Other Vehicle" at bounding box center [259, 104] width 229 height 31
select select "0"
click at [145, 89] on select "Select Automobile Truck Trailer Watercraft Aircraft Motor Home Atv Other Vehicle" at bounding box center [259, 104] width 229 height 31
click at [365, 106] on select "Select Automobile Truck Trailer Watercraft Aircraft Motor Home Atv Other Vehicle" at bounding box center [259, 104] width 229 height 31
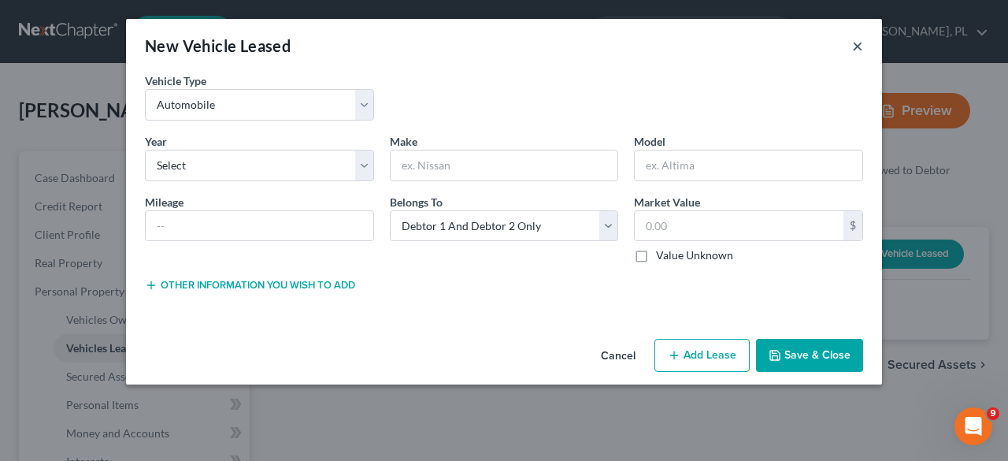
click at [856, 50] on button "×" at bounding box center [857, 45] width 11 height 19
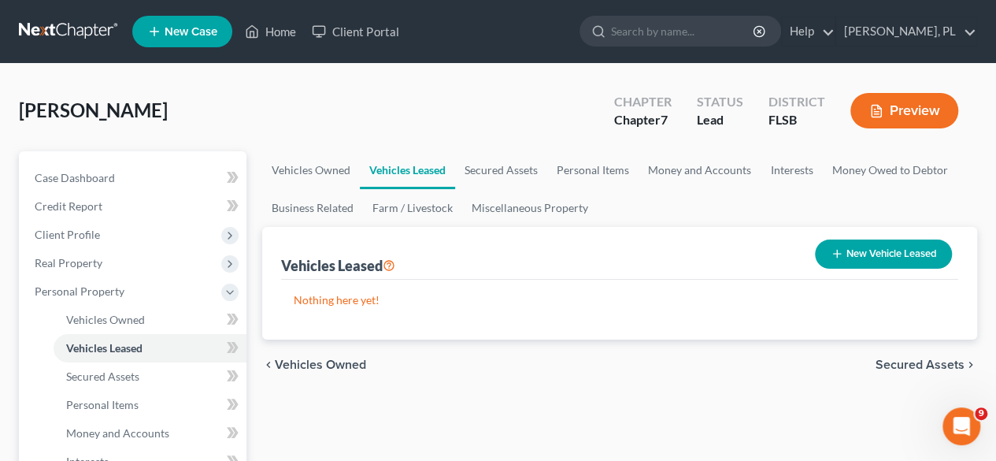
click at [916, 363] on span "Secured Assets" at bounding box center [919, 364] width 89 height 13
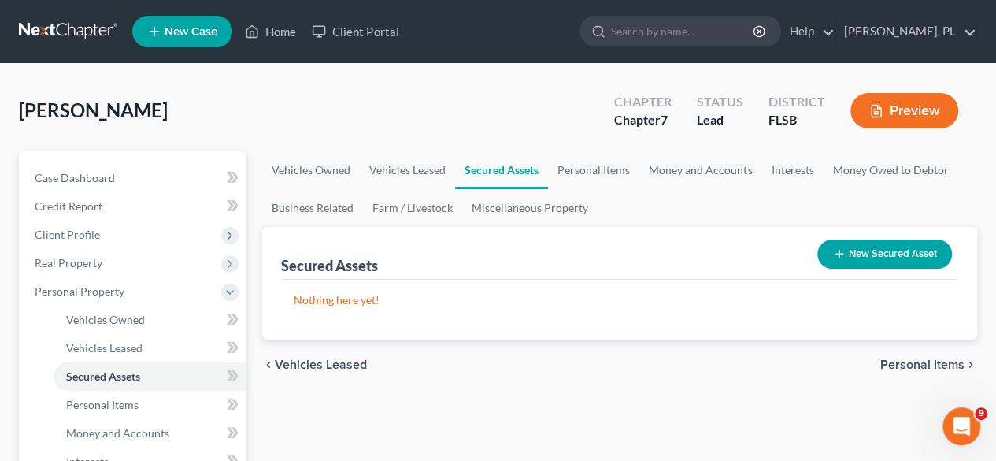
click at [916, 363] on span "Personal Items" at bounding box center [922, 364] width 84 height 13
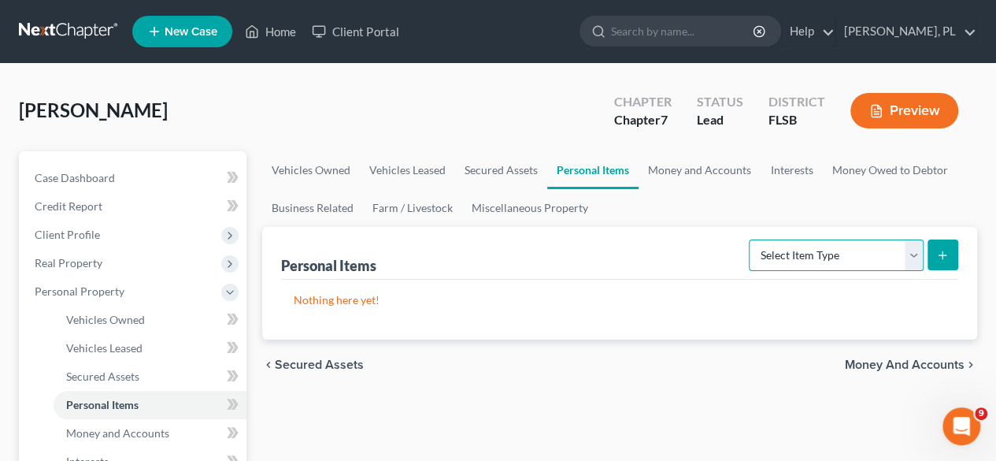
click at [913, 253] on select "Select Item Type Clothing Collectibles Of Value Electronics Firearms Household …" at bounding box center [836, 254] width 175 height 31
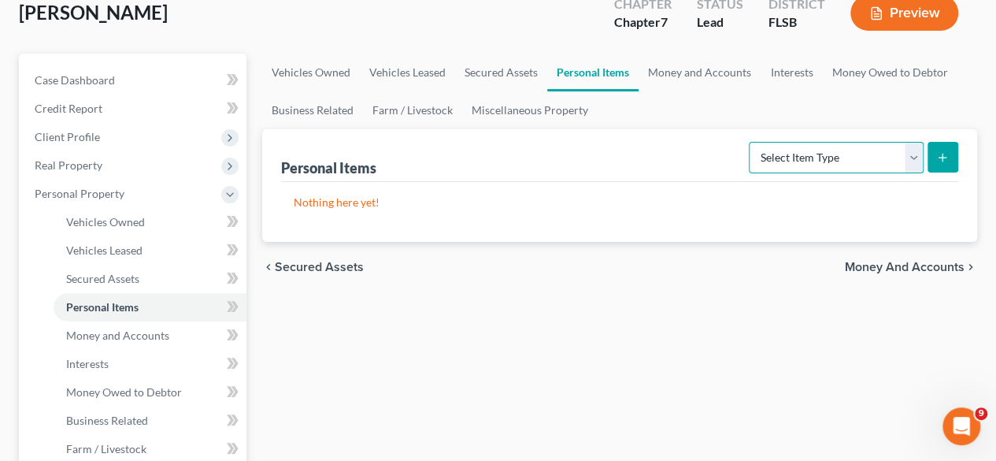
scroll to position [117, 0]
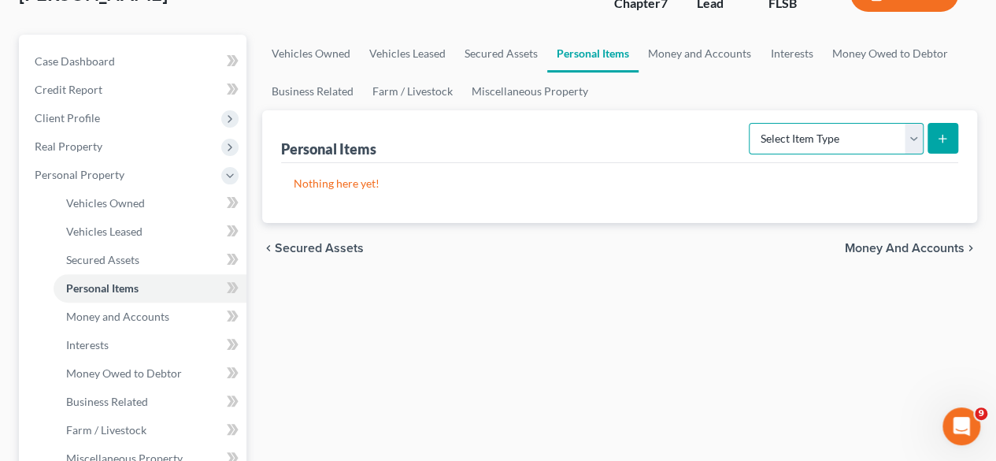
click at [918, 139] on select "Select Item Type Clothing Collectibles Of Value Electronics Firearms Household …" at bounding box center [836, 138] width 175 height 31
click at [913, 246] on span "Money and Accounts" at bounding box center [905, 248] width 120 height 13
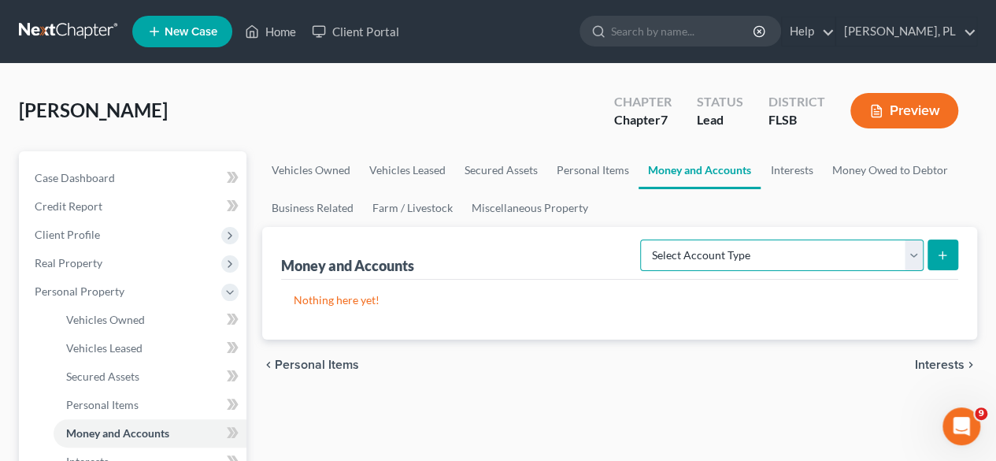
click at [915, 258] on select "Select Account Type Brokerage Cash on Hand Certificates of Deposit Checking Acc…" at bounding box center [781, 254] width 283 height 31
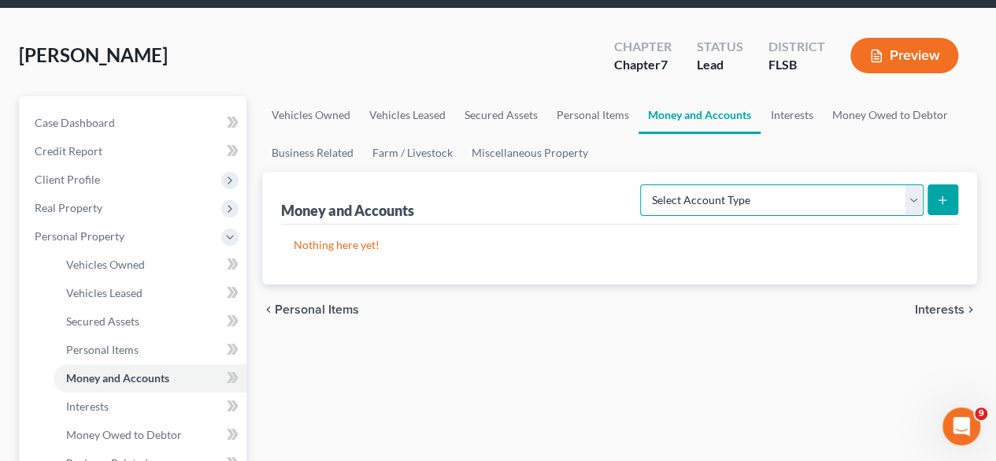
scroll to position [56, 0]
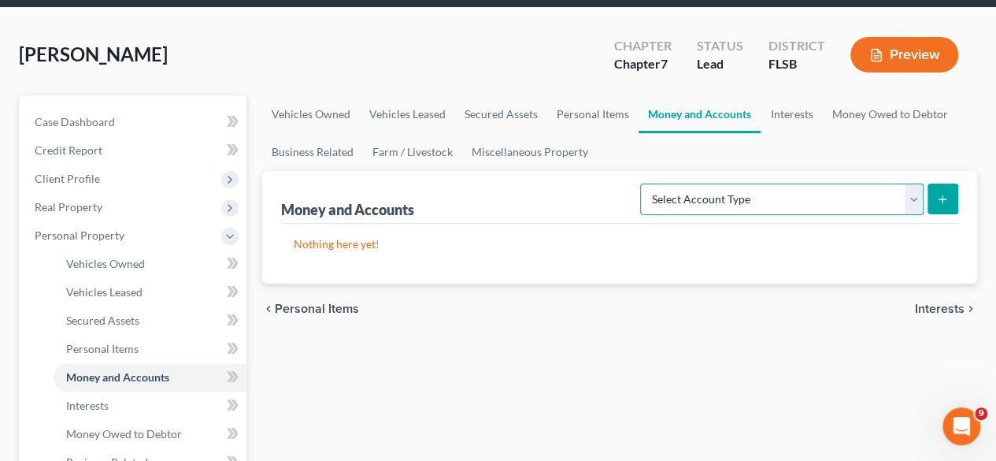
click at [787, 198] on select "Select Account Type Brokerage Cash on Hand Certificates of Deposit Checking Acc…" at bounding box center [781, 198] width 283 height 31
select select "checking"
click at [644, 183] on select "Select Account Type Brokerage Cash on Hand Certificates of Deposit Checking Acc…" at bounding box center [781, 198] width 283 height 31
click at [943, 201] on icon "submit" at bounding box center [942, 199] width 13 height 13
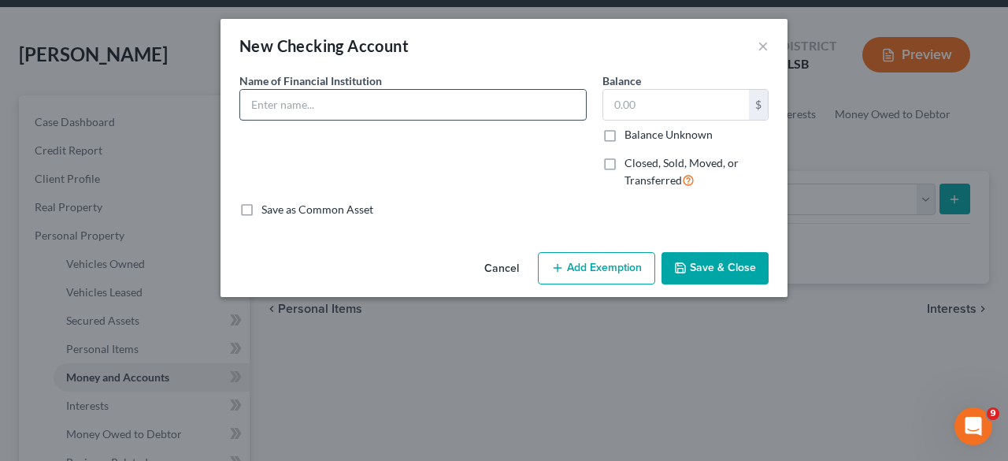
click at [351, 109] on input "text" at bounding box center [413, 105] width 346 height 30
type input "Bank of America"
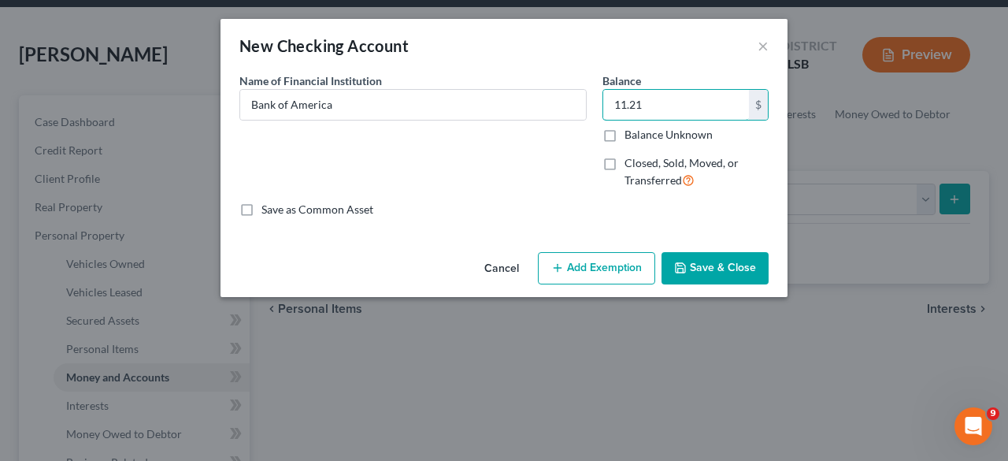
type input "11.21"
click at [261, 210] on label "Save as Common Asset" at bounding box center [317, 210] width 112 height 16
click at [268, 210] on input "Save as Common Asset" at bounding box center [273, 207] width 10 height 10
checkbox input "true"
click at [736, 265] on button "Save & Close" at bounding box center [714, 268] width 107 height 33
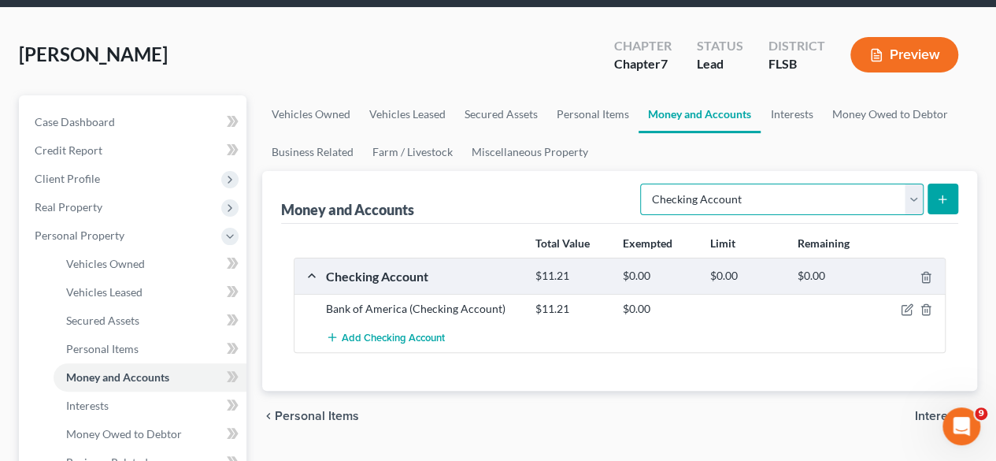
click at [911, 201] on select "Select Account Type Brokerage Cash on Hand Certificates of Deposit Checking Acc…" at bounding box center [781, 198] width 283 height 31
select select "savings"
click at [644, 183] on select "Select Account Type Brokerage Cash on Hand Certificates of Deposit Checking Acc…" at bounding box center [781, 198] width 283 height 31
click at [945, 199] on icon "submit" at bounding box center [942, 199] width 13 height 13
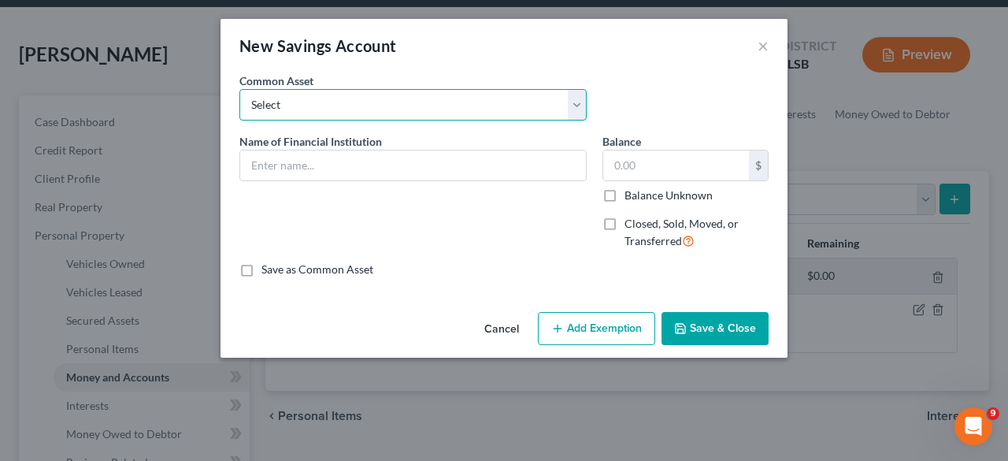
click at [411, 105] on select "Select Bank of America" at bounding box center [412, 104] width 347 height 31
select select "0"
click at [239, 89] on select "Select Bank of America" at bounding box center [412, 104] width 347 height 31
type input "Bank of America"
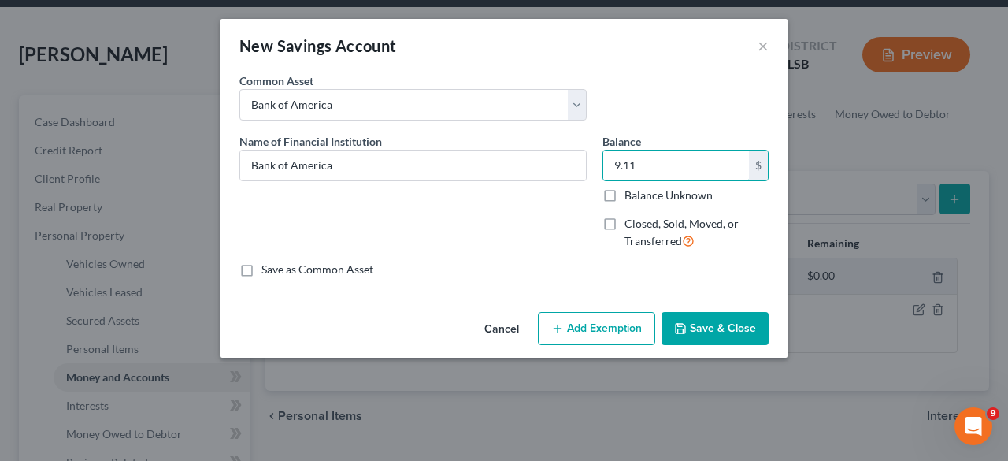
type input "9.11"
click at [714, 324] on button "Save & Close" at bounding box center [714, 328] width 107 height 33
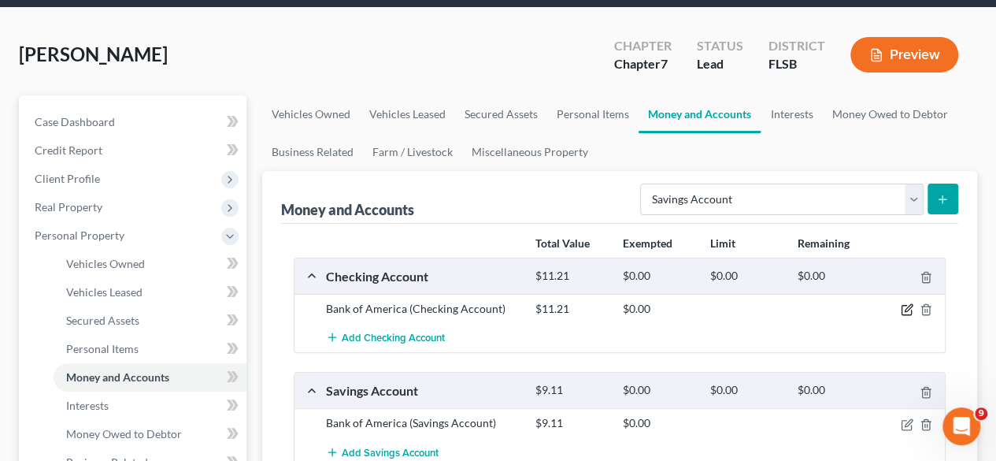
click at [905, 309] on icon "button" at bounding box center [907, 308] width 7 height 7
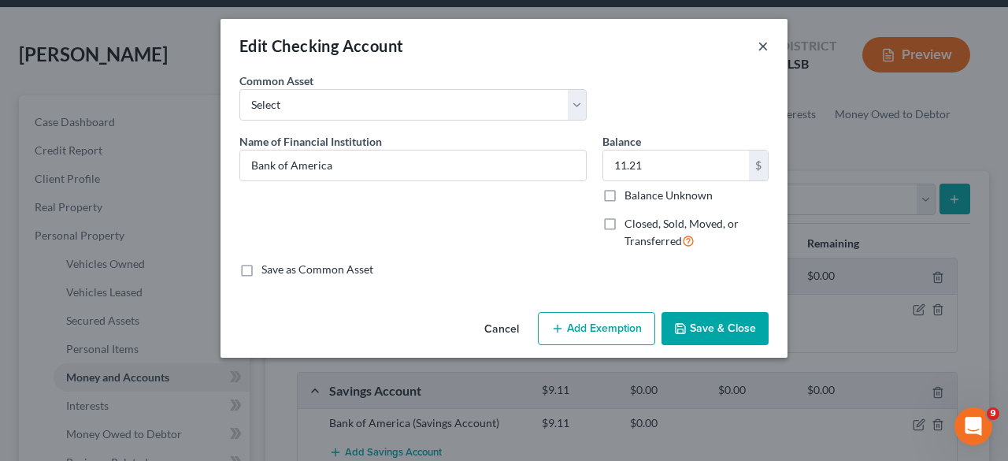
click at [762, 43] on button "×" at bounding box center [762, 45] width 11 height 19
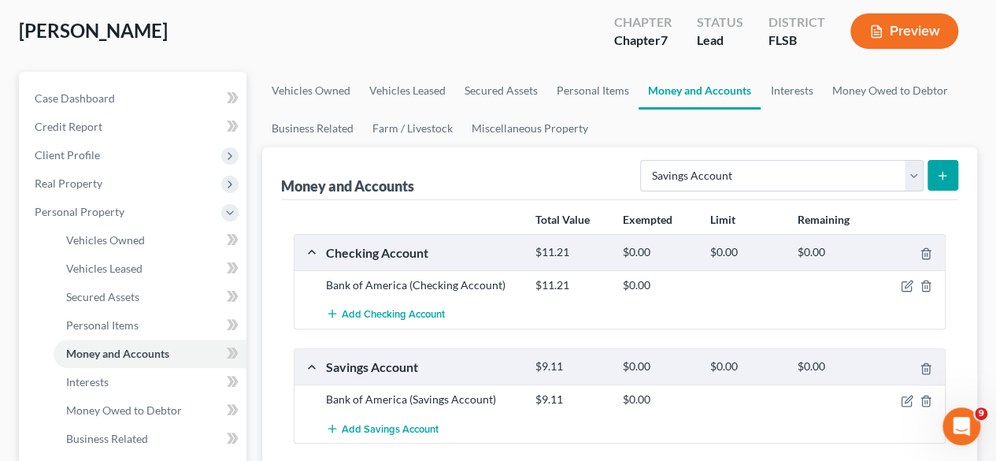
scroll to position [85, 0]
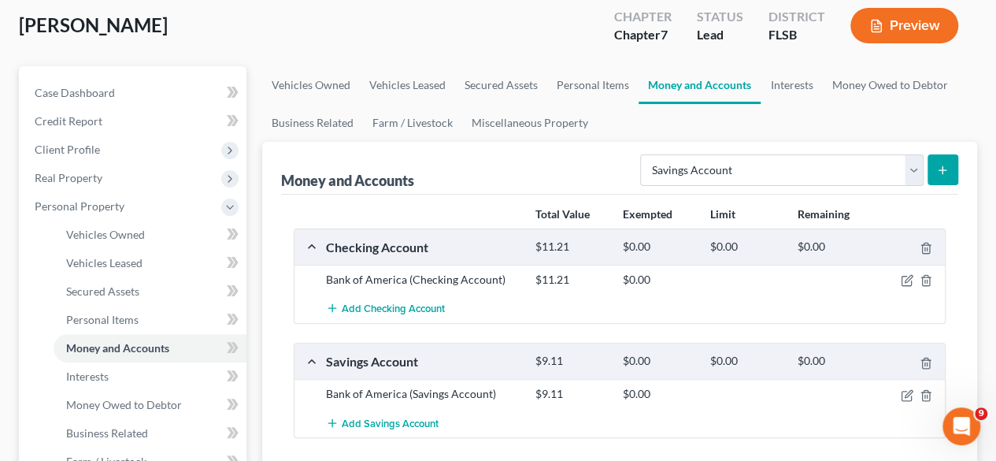
click at [946, 166] on icon "submit" at bounding box center [942, 170] width 13 height 13
click at [912, 166] on select "Select Account Type Brokerage Cash on Hand Certificates of Deposit Checking Acc…" at bounding box center [781, 169] width 283 height 31
select select "other"
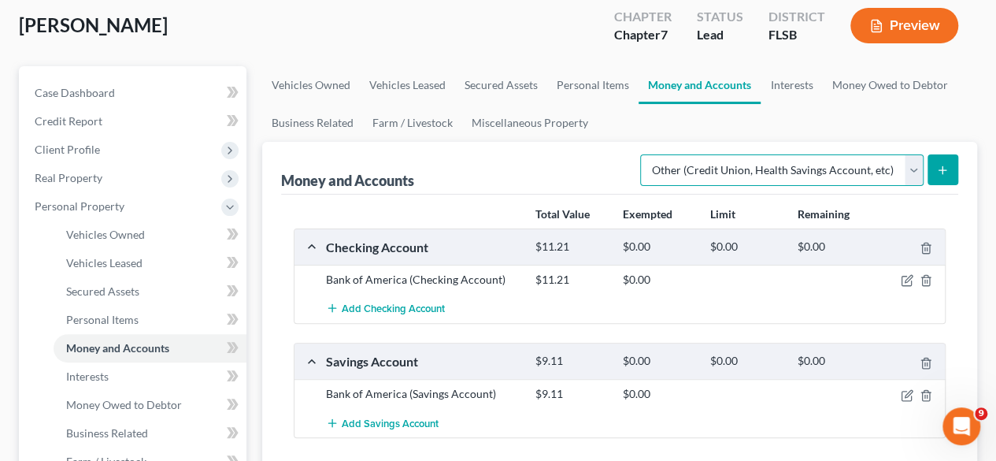
click at [644, 154] on select "Select Account Type Brokerage Cash on Hand Certificates of Deposit Checking Acc…" at bounding box center [781, 169] width 283 height 31
click at [947, 166] on icon "submit" at bounding box center [942, 170] width 13 height 13
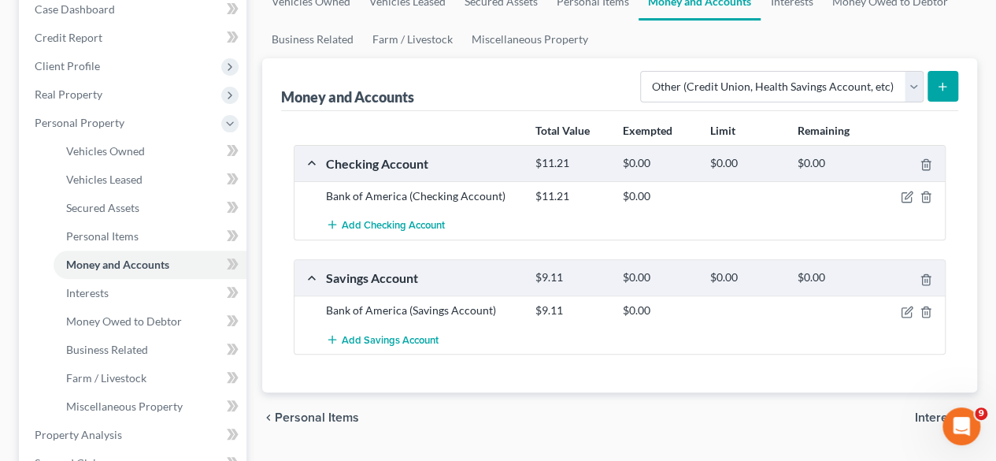
scroll to position [143, 0]
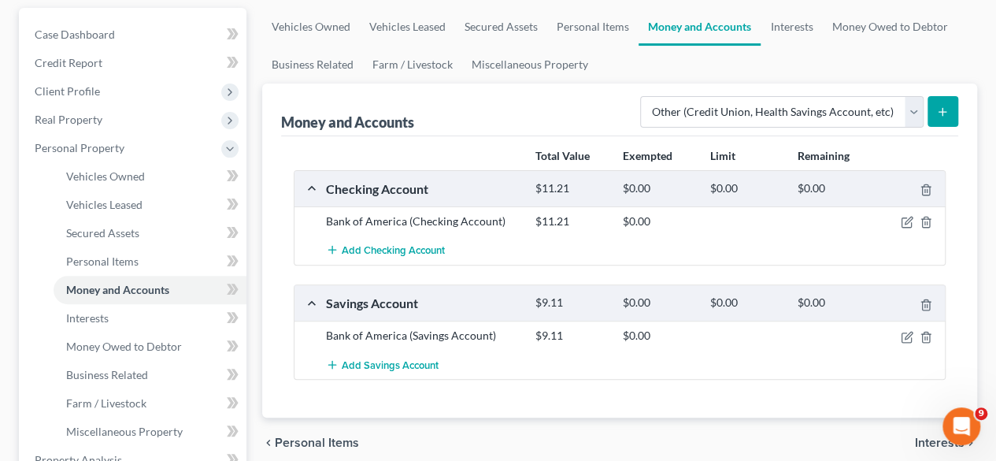
click at [949, 112] on button "submit" at bounding box center [942, 111] width 31 height 31
click at [781, 108] on select "Select Account Type Brokerage Cash on Hand Certificates of Deposit Checking Acc…" at bounding box center [781, 111] width 283 height 31
click at [644, 96] on select "Select Account Type Brokerage Cash on Hand Certificates of Deposit Checking Acc…" at bounding box center [781, 111] width 283 height 31
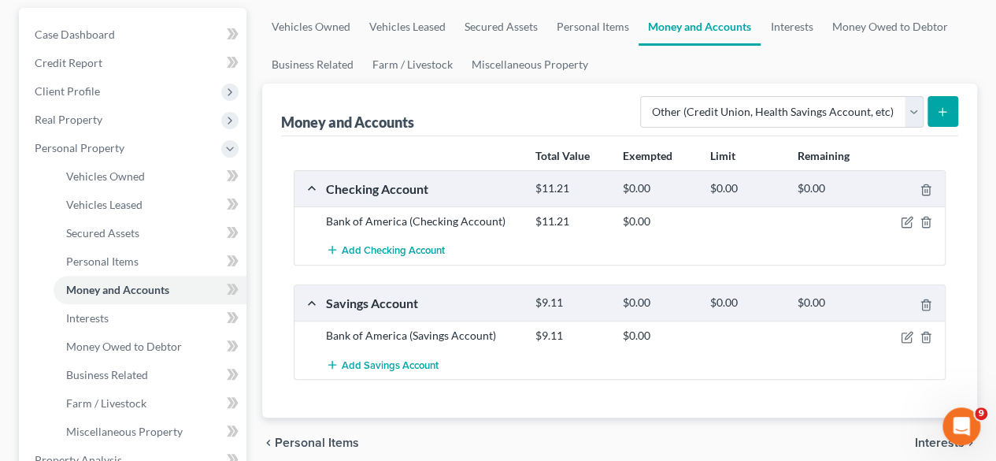
click at [945, 114] on icon "submit" at bounding box center [942, 111] width 13 height 13
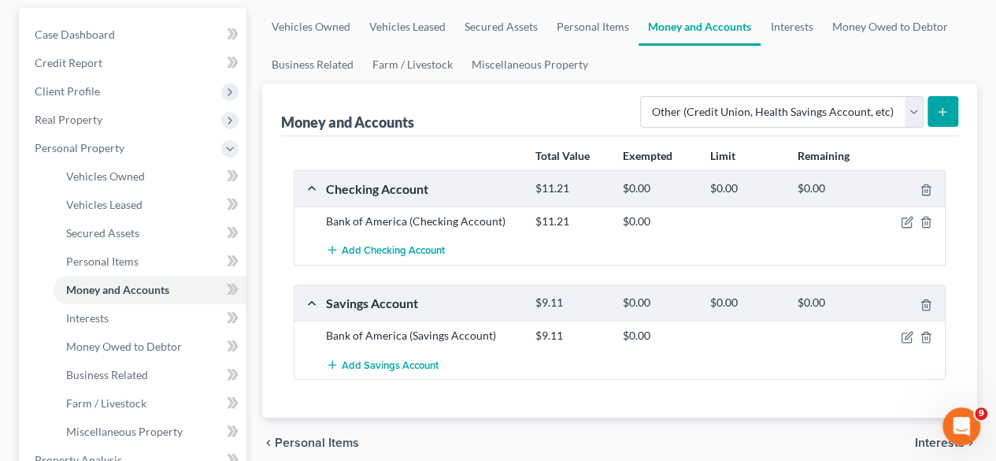
click at [945, 114] on icon "submit" at bounding box center [942, 111] width 13 height 13
click at [918, 436] on span "Interests" at bounding box center [940, 442] width 50 height 13
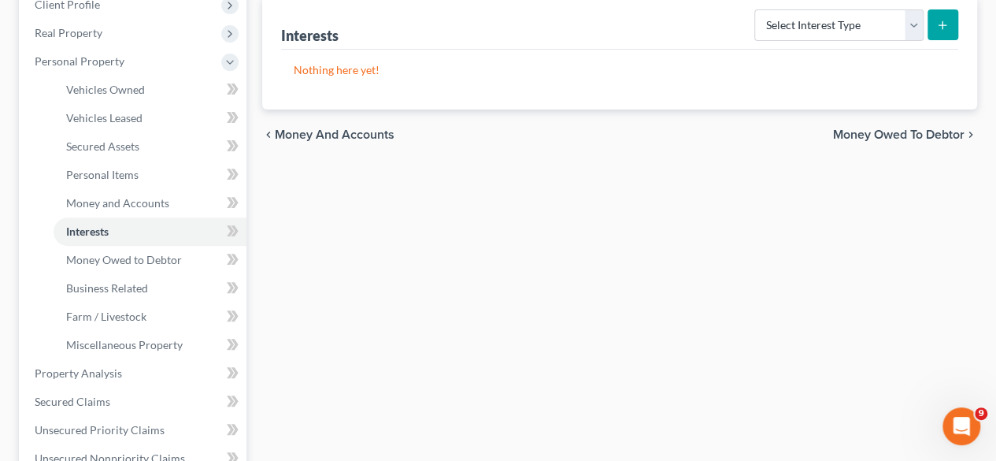
scroll to position [253, 0]
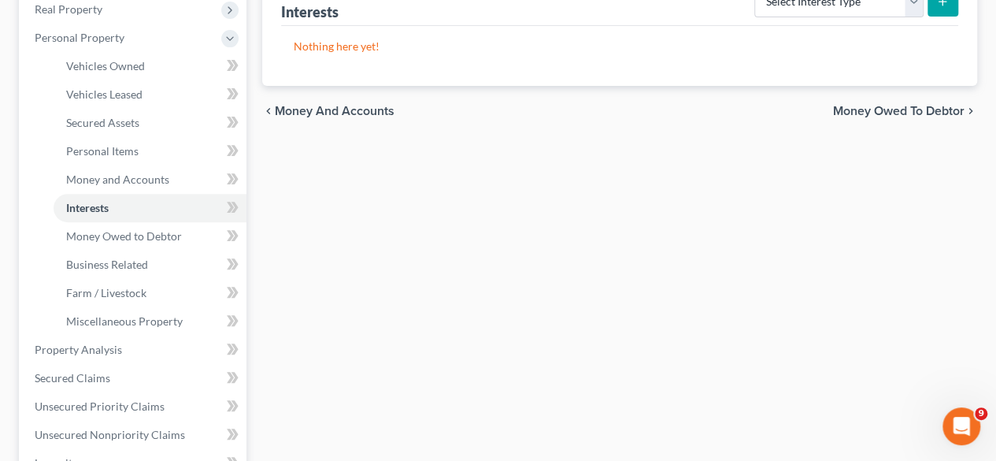
click at [333, 111] on span "Money and Accounts" at bounding box center [335, 111] width 120 height 13
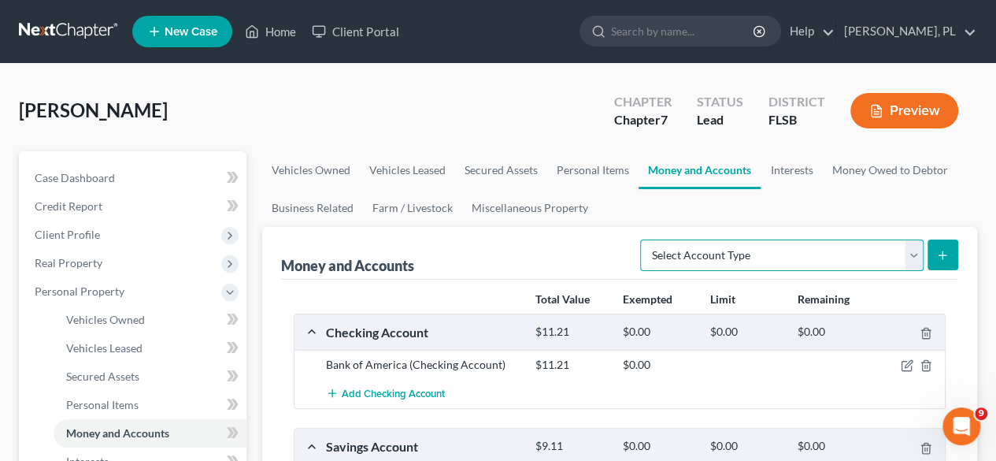
click at [915, 253] on select "Select Account Type Brokerage Cash on Hand Certificates of Deposit Checking Acc…" at bounding box center [781, 254] width 283 height 31
select select "other"
click at [644, 239] on select "Select Account Type Brokerage Cash on Hand Certificates of Deposit Checking Acc…" at bounding box center [781, 254] width 283 height 31
click at [940, 252] on icon "submit" at bounding box center [942, 255] width 13 height 13
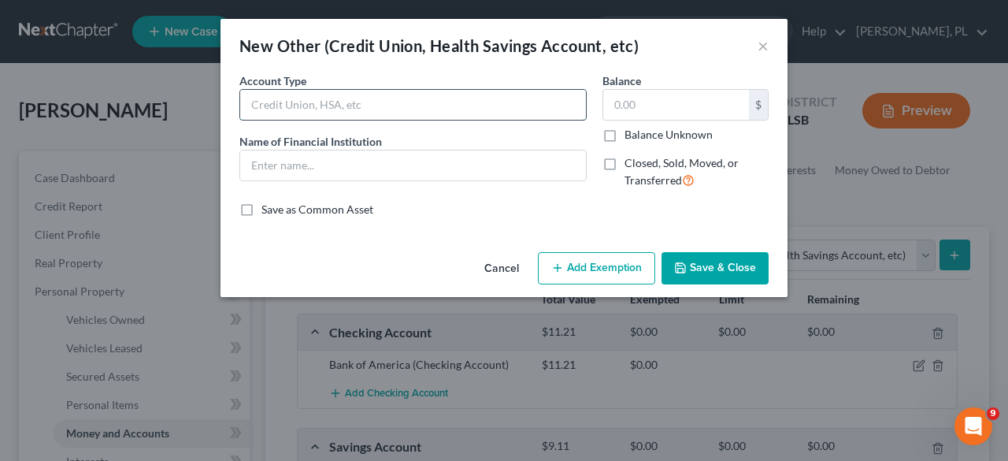
click at [464, 111] on input "text" at bounding box center [413, 105] width 346 height 30
type input "Health Saving Account"
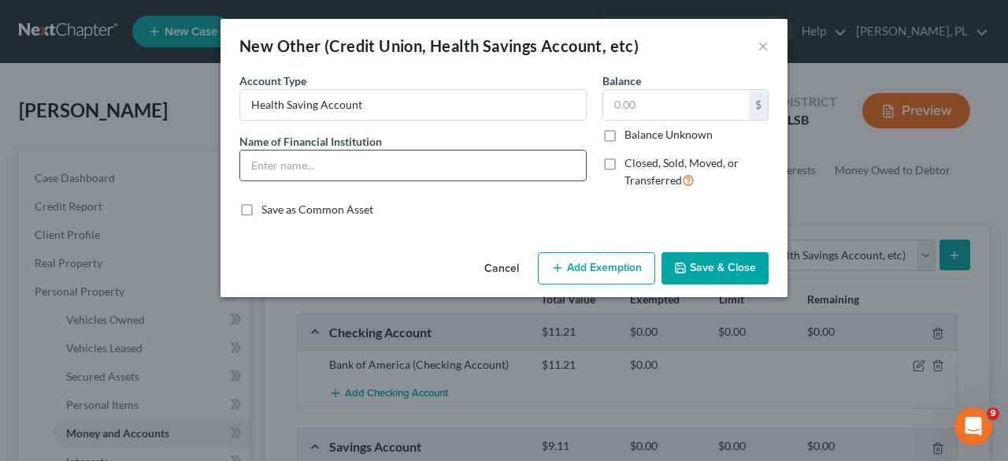
click at [330, 169] on input "text" at bounding box center [413, 165] width 346 height 30
type input "Bank of America"
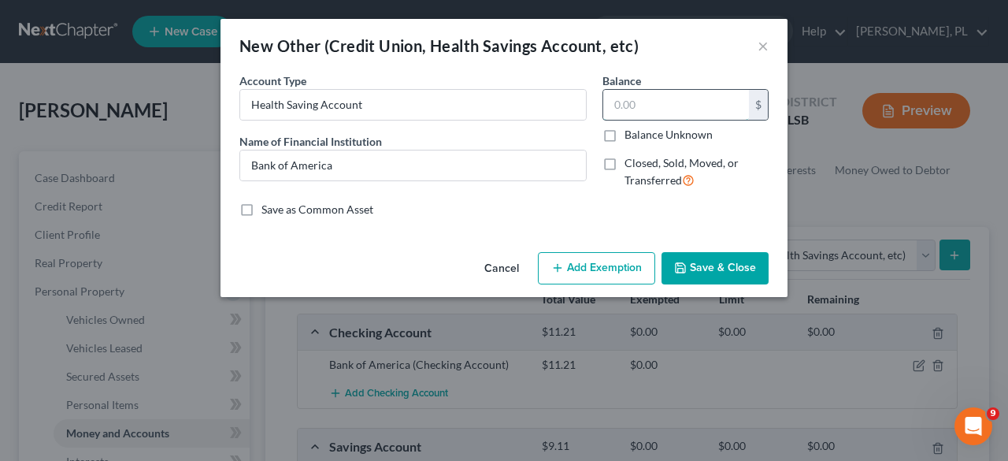
click at [678, 106] on input "text" at bounding box center [676, 105] width 146 height 30
type input "87.54"
click at [716, 264] on button "Save & Close" at bounding box center [714, 268] width 107 height 33
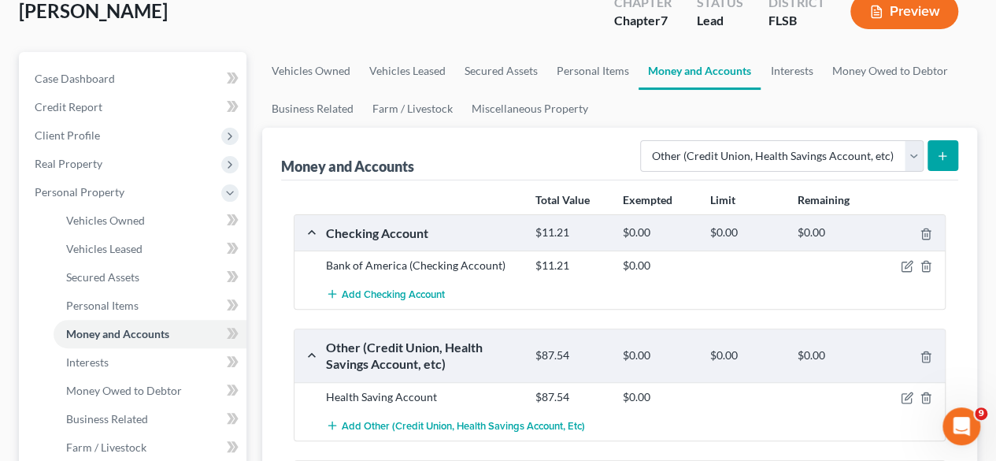
scroll to position [132, 0]
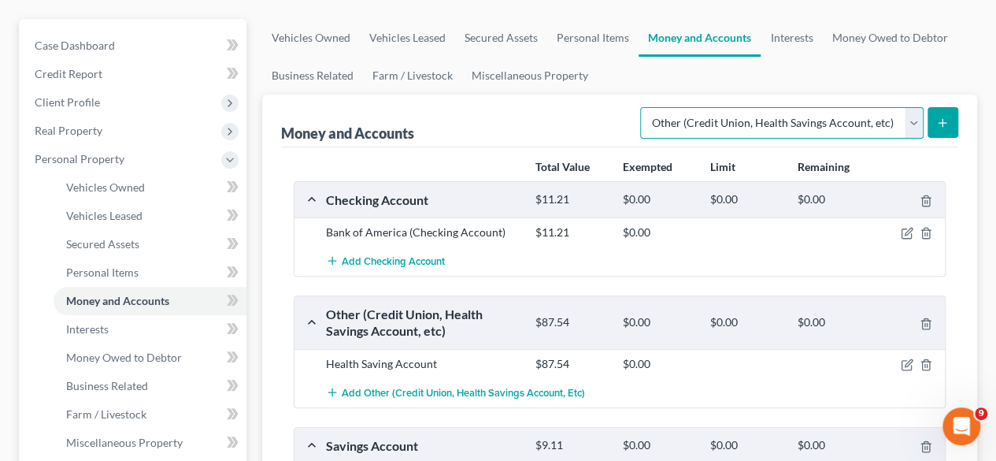
click at [907, 114] on select "Select Account Type Brokerage Cash on Hand Certificates of Deposit Checking Acc…" at bounding box center [781, 122] width 283 height 31
click at [942, 119] on line "submit" at bounding box center [942, 122] width 0 height 7
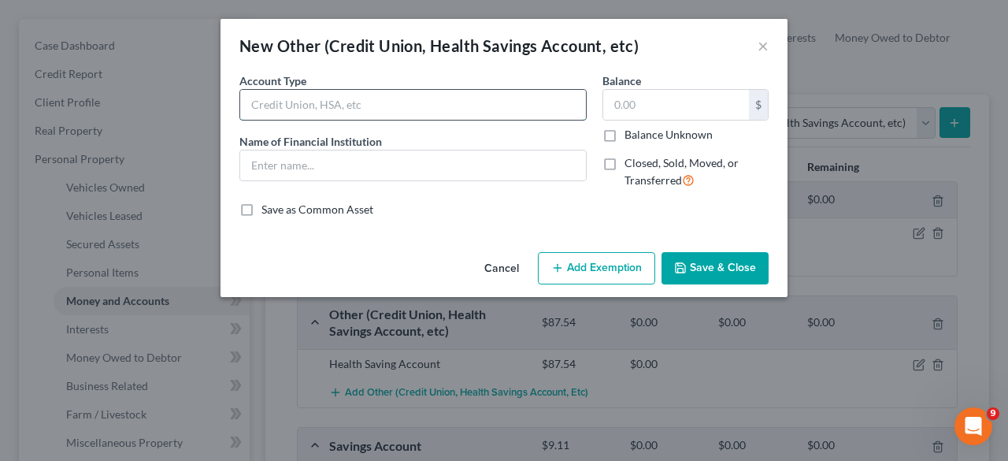
click at [382, 104] on input "text" at bounding box center [413, 105] width 346 height 30
click at [266, 107] on input "Cripto" at bounding box center [413, 105] width 346 height 30
type input "Crypto"
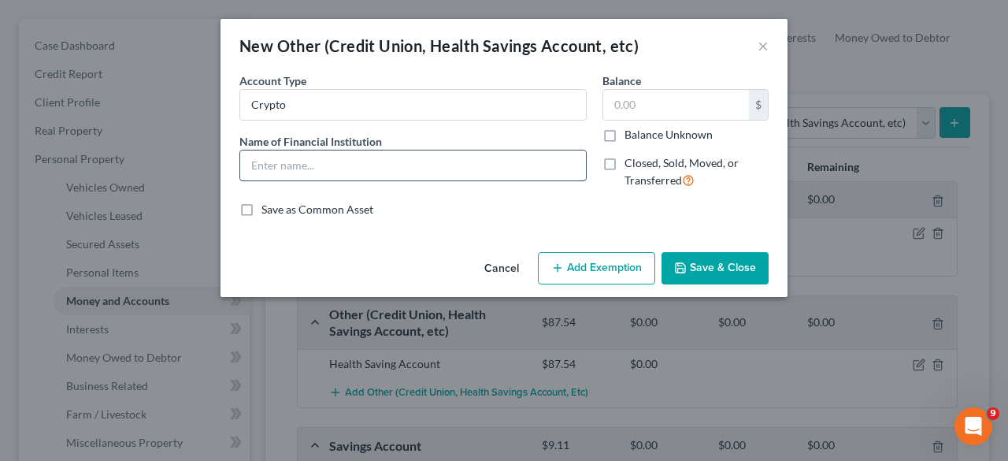
click at [304, 165] on input "text" at bounding box center [413, 165] width 346 height 30
type input "TBD"
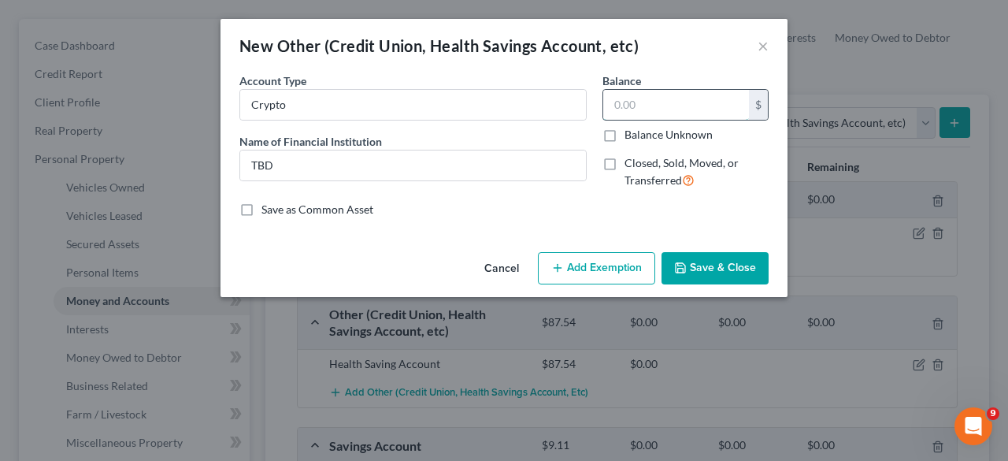
click at [652, 103] on input "text" at bounding box center [676, 105] width 146 height 30
type input "27.89"
click at [715, 265] on button "Save & Close" at bounding box center [714, 268] width 107 height 33
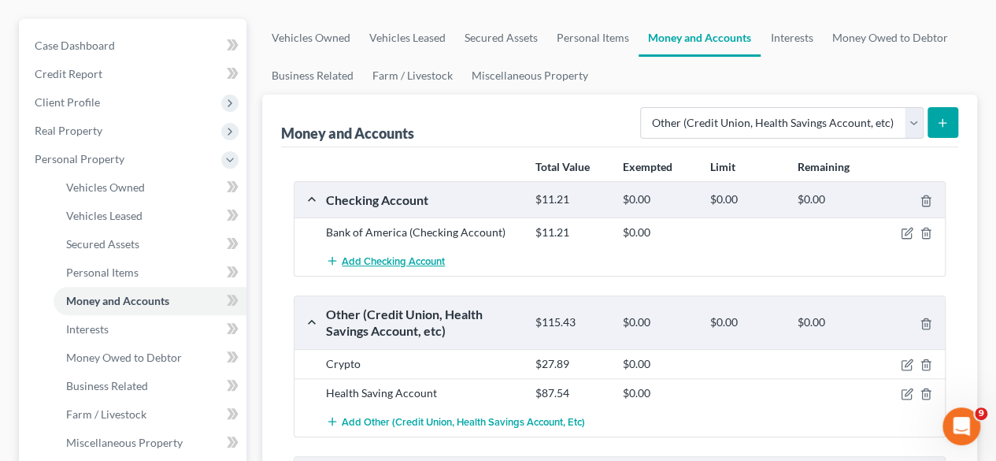
click at [346, 258] on span "Add Checking Account" at bounding box center [393, 261] width 103 height 13
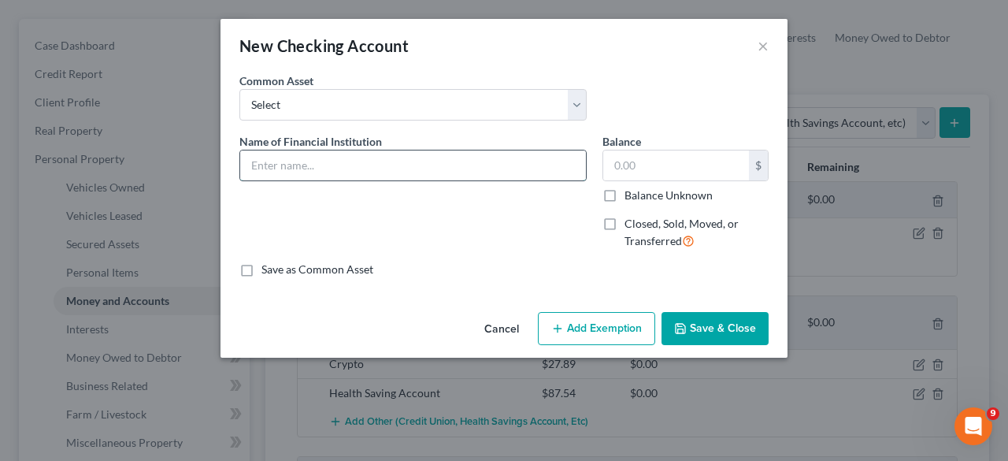
click at [357, 169] on input "text" at bounding box center [413, 165] width 346 height 30
type input "Bank of America"
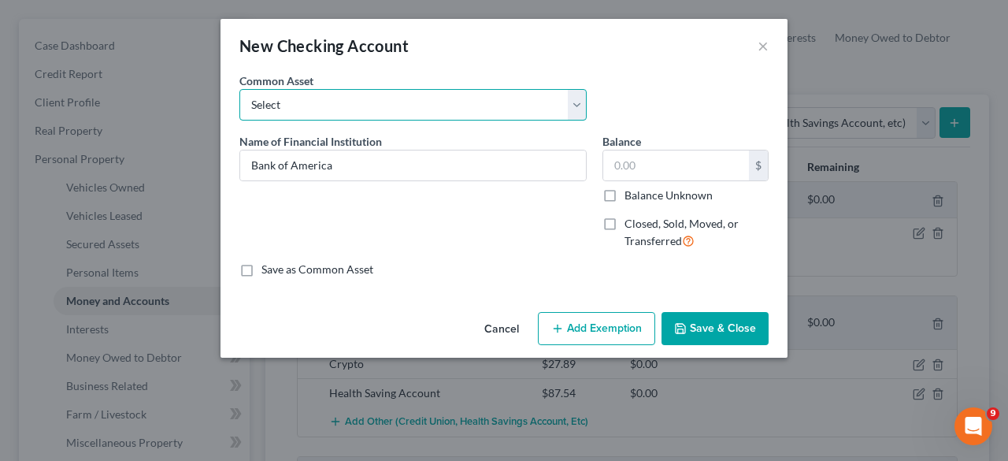
click at [579, 104] on select "Select Bank of America" at bounding box center [412, 104] width 347 height 31
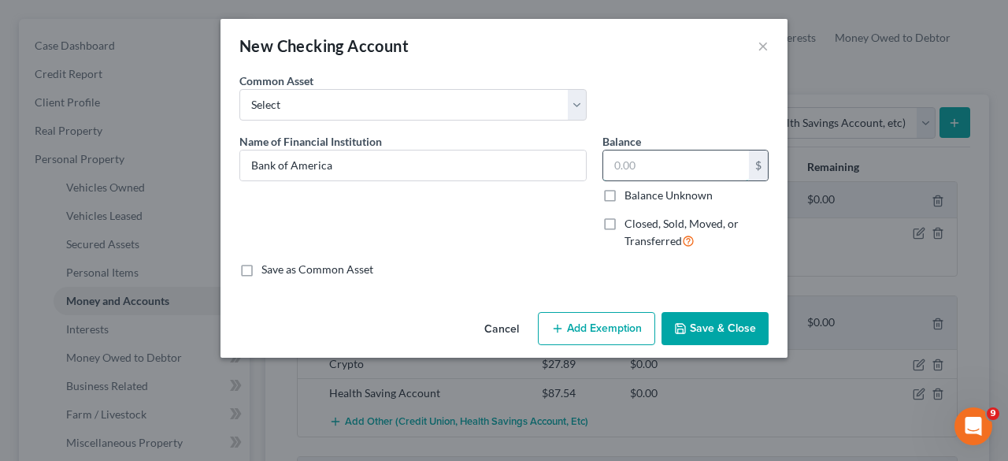
click at [639, 164] on input "text" at bounding box center [676, 165] width 146 height 30
type input "272.43"
click at [716, 325] on button "Save & Close" at bounding box center [714, 328] width 107 height 33
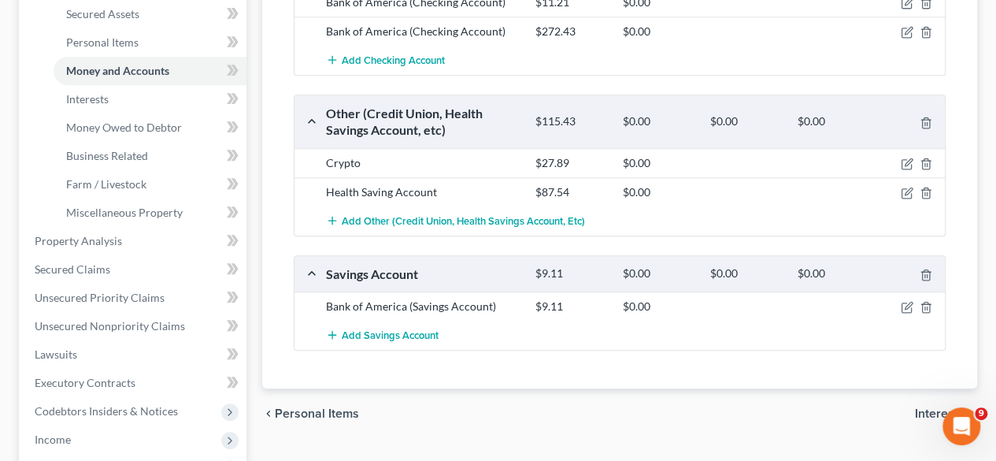
scroll to position [364, 0]
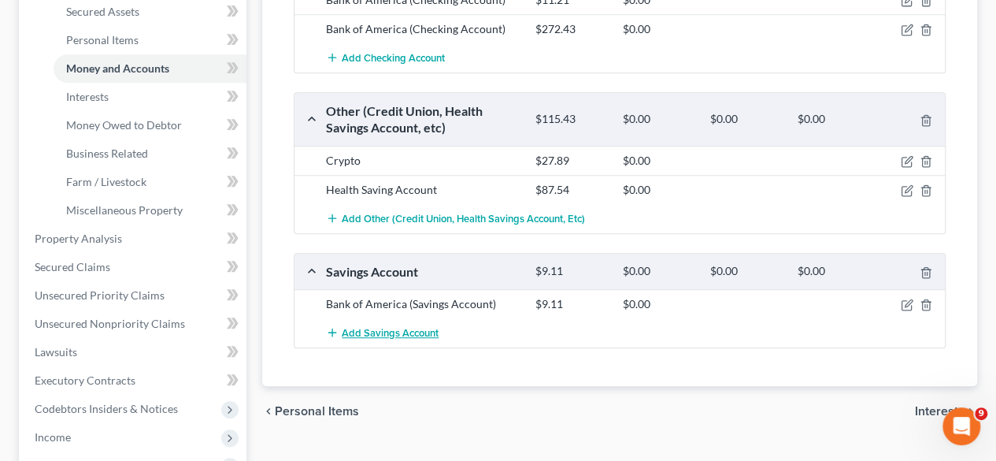
click at [376, 327] on span "Add Savings Account" at bounding box center [390, 333] width 97 height 13
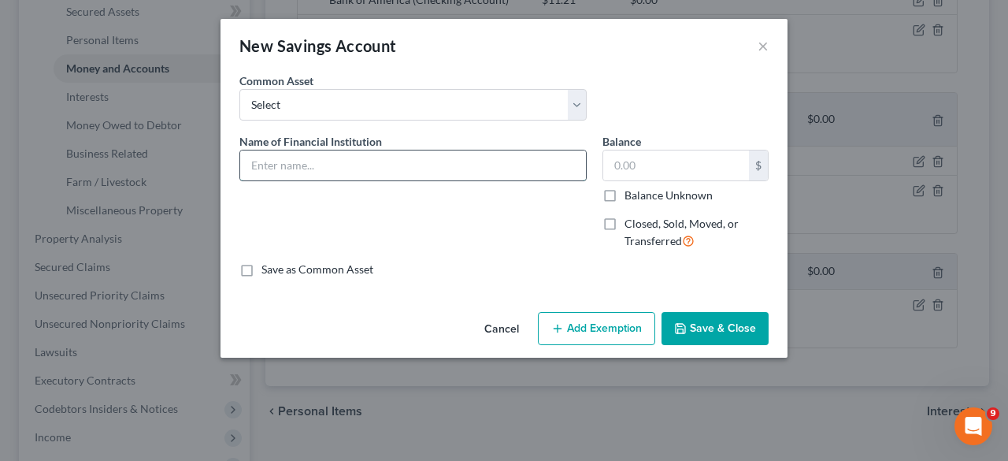
click at [403, 160] on input "text" at bounding box center [413, 165] width 346 height 30
type input "Bank of America"
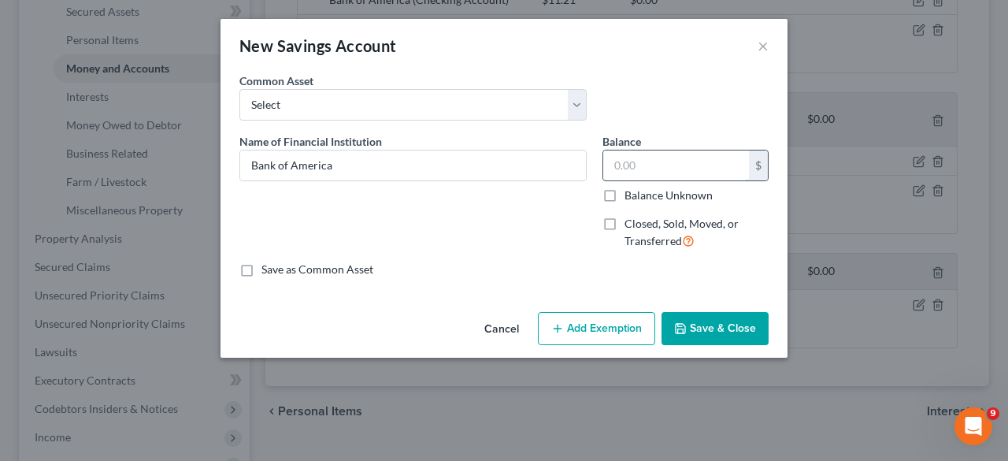
click at [624, 159] on input "text" at bounding box center [676, 165] width 146 height 30
type input "586.81"
click at [722, 322] on button "Save & Close" at bounding box center [714, 328] width 107 height 33
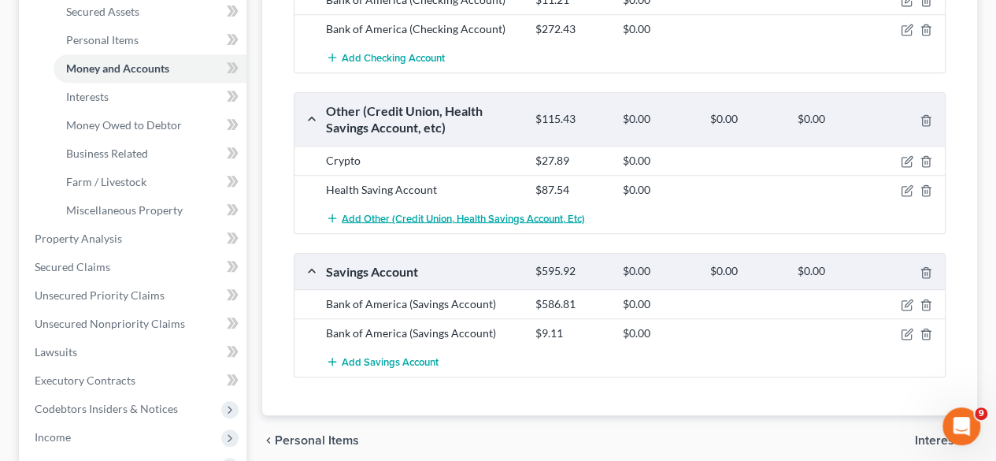
click at [381, 215] on span "Add Other (Credit Union, Health Savings Account, etc)" at bounding box center [463, 218] width 243 height 13
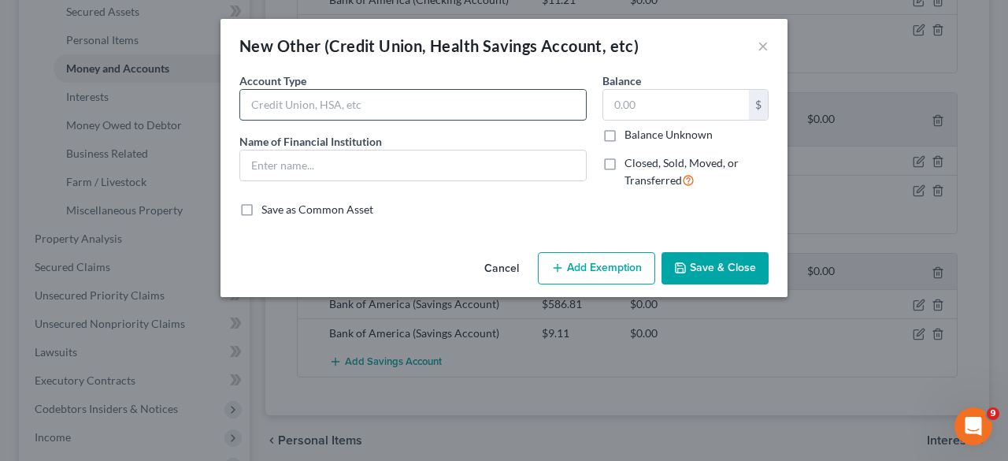
click at [339, 104] on input "text" at bounding box center [413, 105] width 346 height 30
type input "Investing"
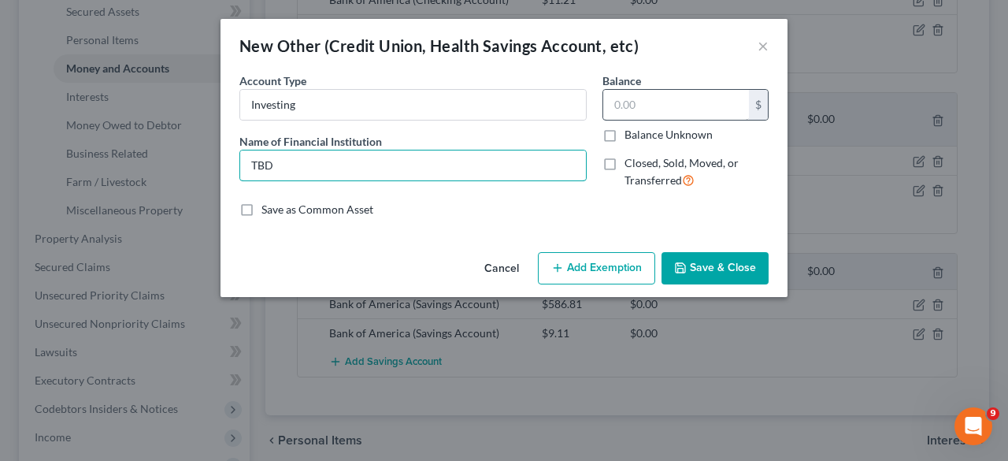
type input "TBD"
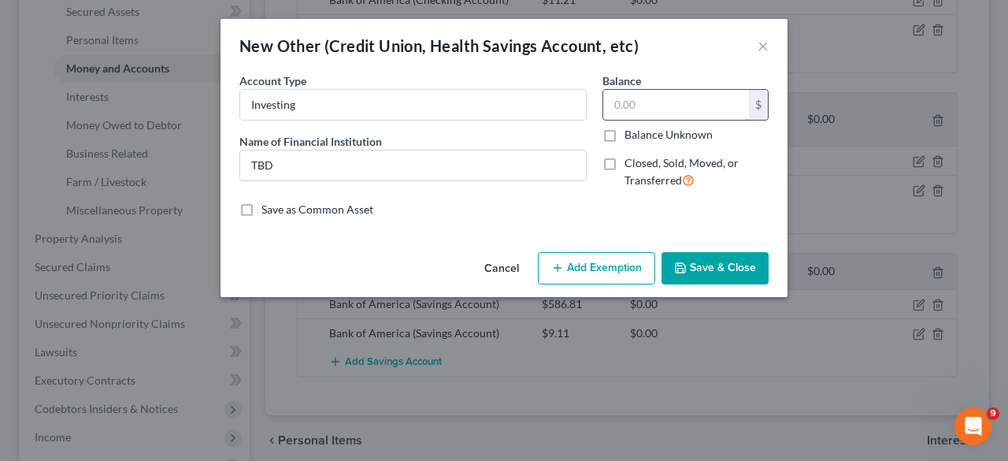
click at [657, 105] on input "text" at bounding box center [676, 105] width 146 height 30
type input "1.84"
click at [734, 264] on button "Save & Close" at bounding box center [714, 268] width 107 height 33
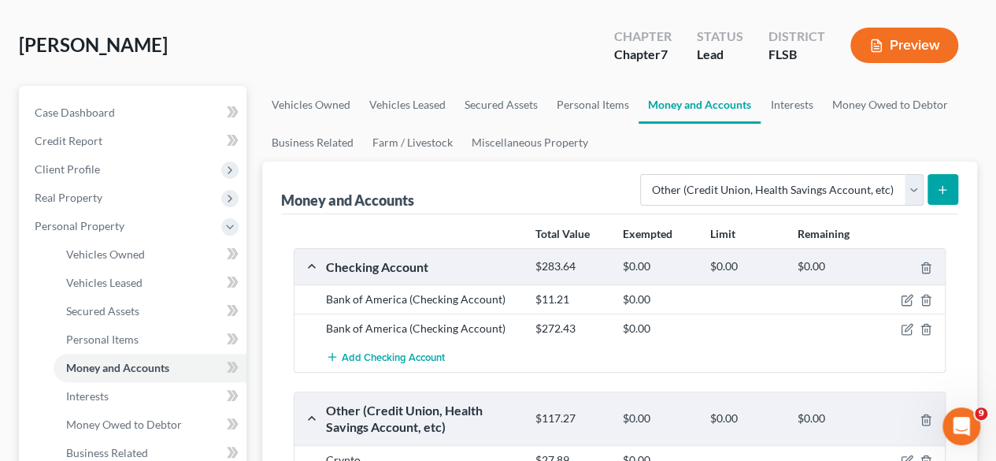
scroll to position [60, 0]
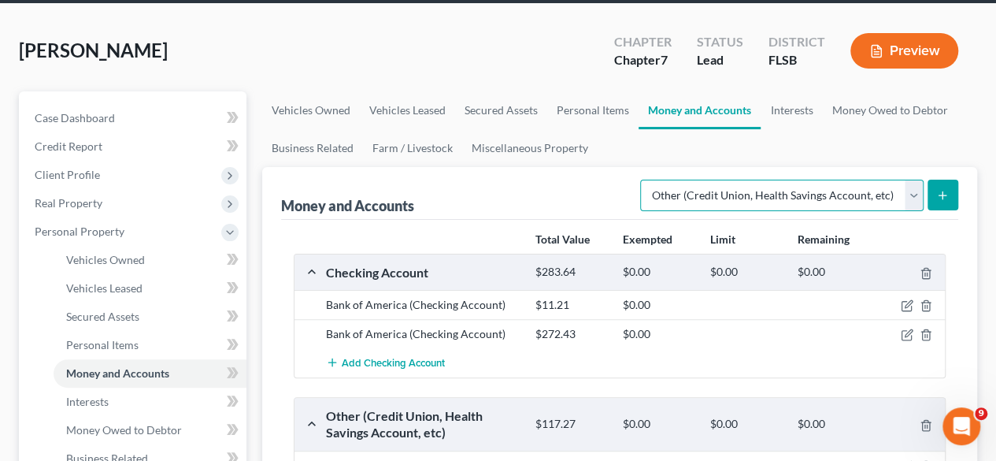
click at [915, 190] on select "Select Account Type Brokerage Cash on Hand Certificates of Deposit Checking Acc…" at bounding box center [781, 194] width 283 height 31
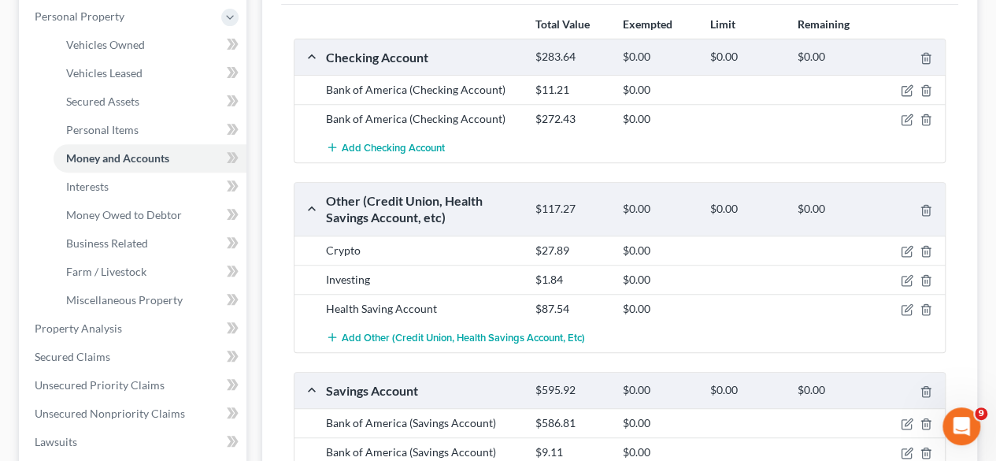
scroll to position [318, 0]
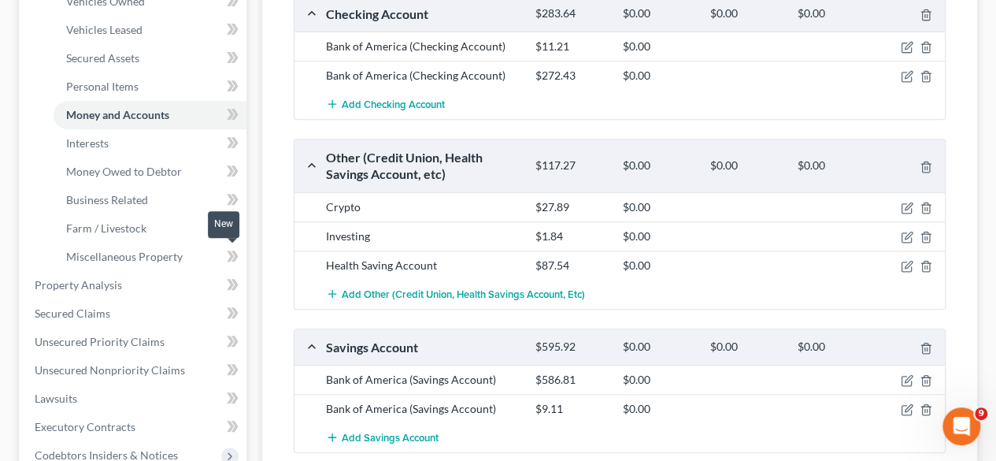
click at [233, 254] on icon at bounding box center [230, 255] width 7 height 11
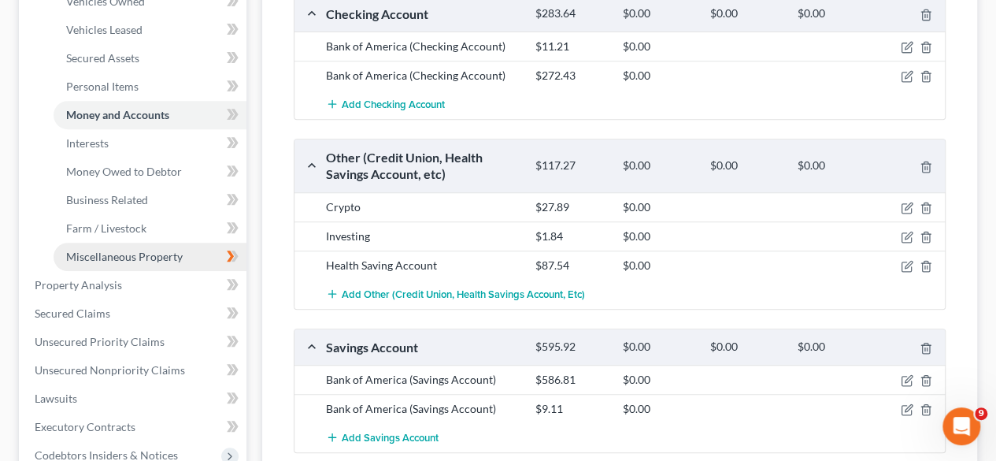
click at [103, 254] on span "Miscellaneous Property" at bounding box center [124, 256] width 117 height 13
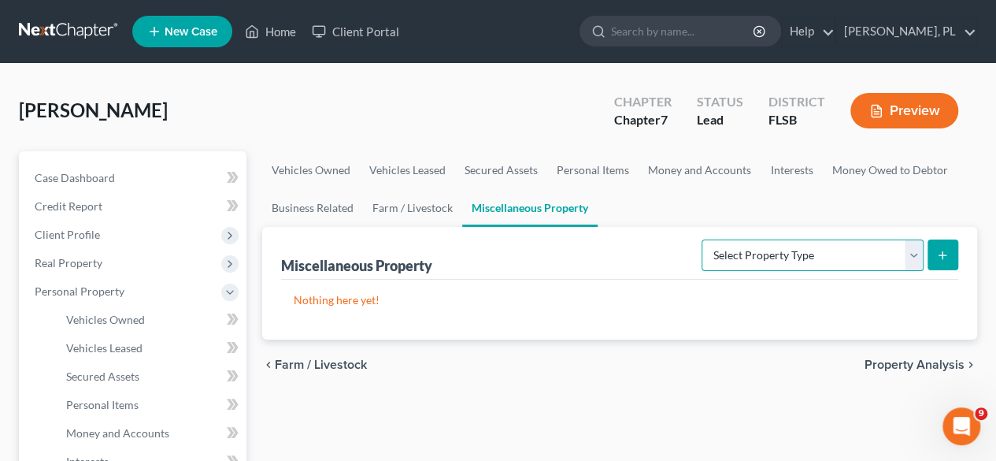
click at [912, 250] on select "Select Property Type Assigned for Creditor Benefit [DATE] Holding for Another N…" at bounding box center [812, 254] width 222 height 31
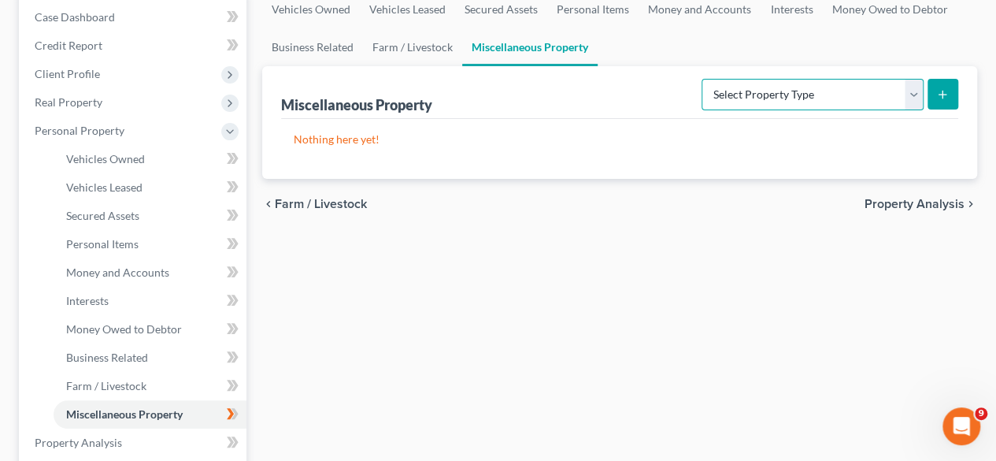
scroll to position [172, 0]
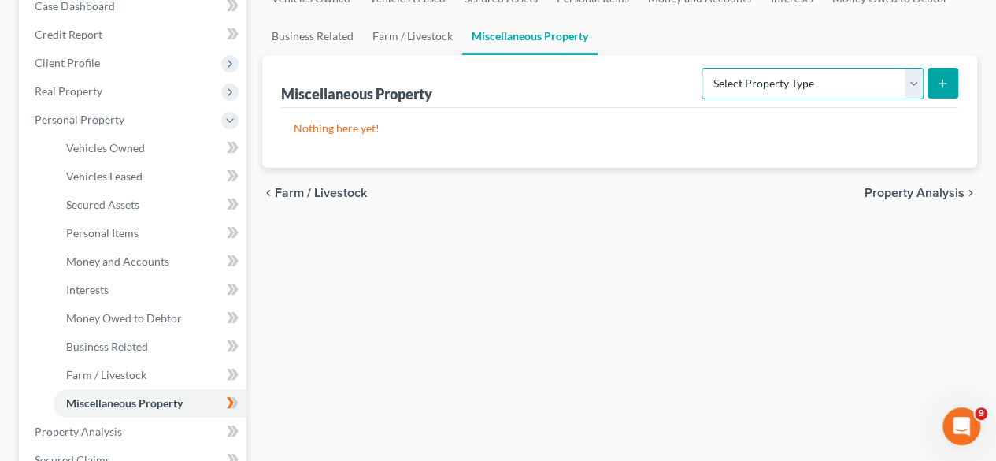
click at [913, 84] on select "Select Property Type Assigned for Creditor Benefit [DATE] Holding for Another N…" at bounding box center [812, 83] width 222 height 31
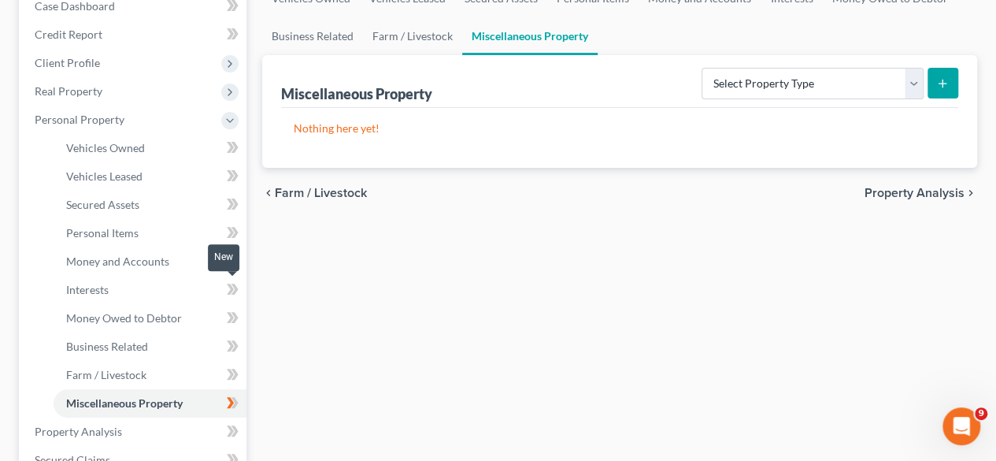
click at [228, 293] on icon at bounding box center [230, 288] width 7 height 11
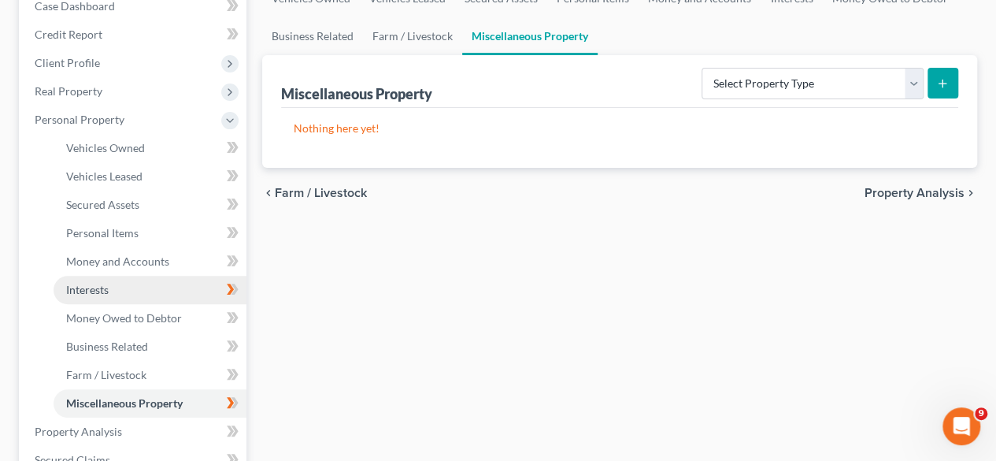
click at [85, 284] on span "Interests" at bounding box center [87, 289] width 43 height 13
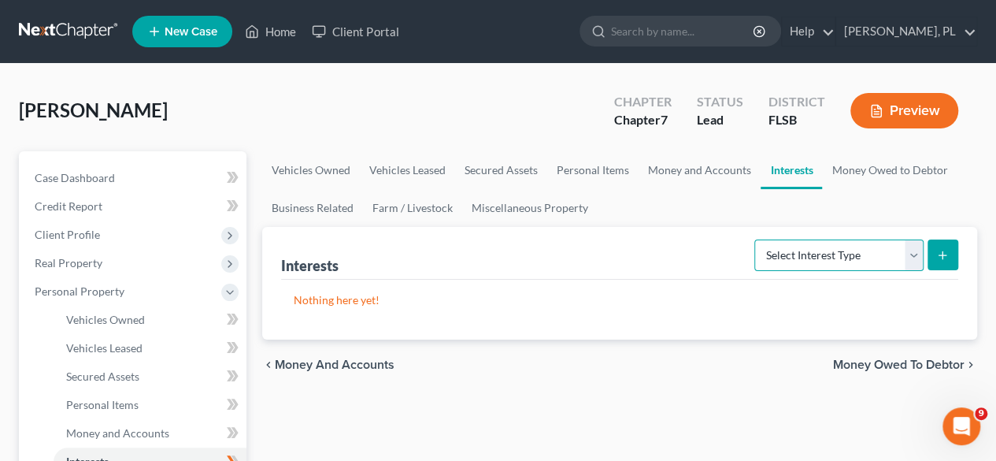
click at [915, 251] on select "Select Interest Type 401K Annuity Bond Education IRA Government Bond Government…" at bounding box center [838, 254] width 169 height 31
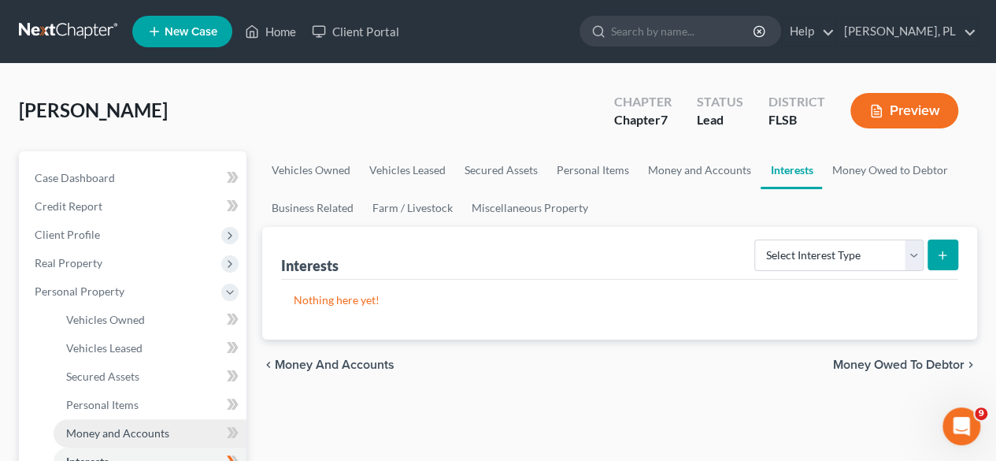
click at [168, 433] on link "Money and Accounts" at bounding box center [150, 433] width 193 height 28
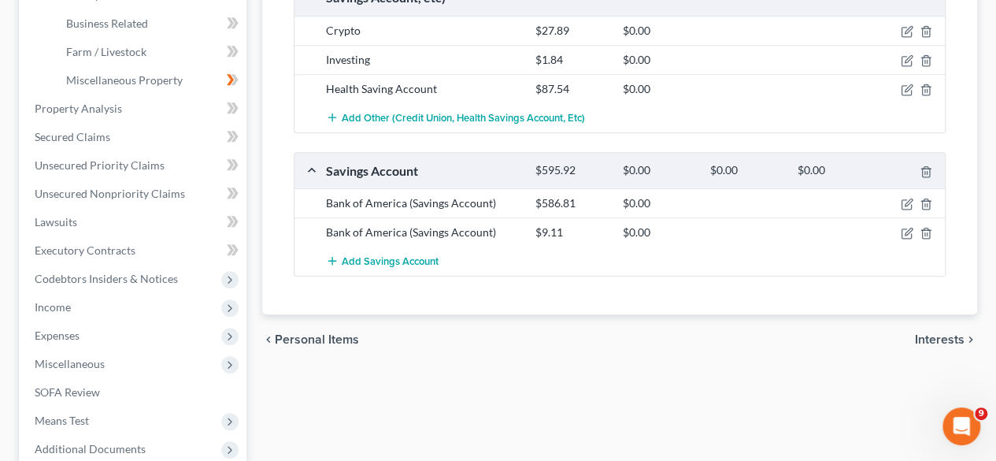
scroll to position [500, 0]
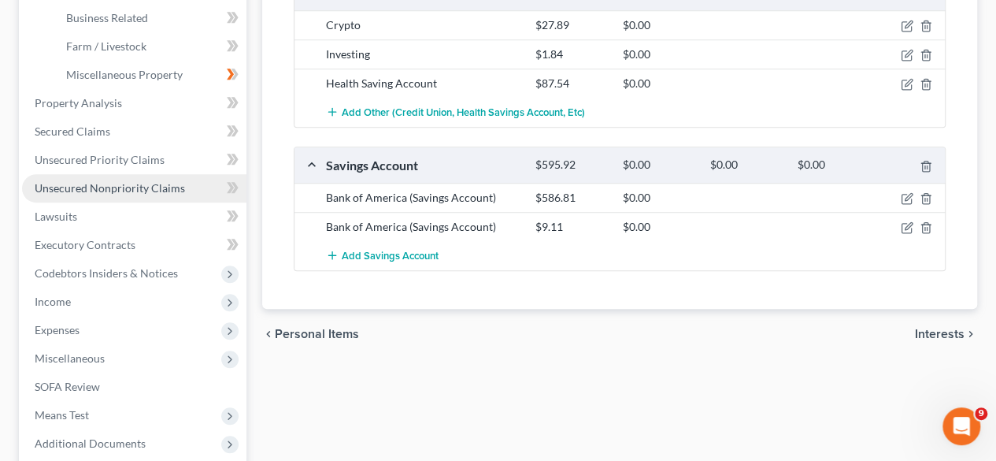
click at [99, 190] on span "Unsecured Nonpriority Claims" at bounding box center [110, 187] width 150 height 13
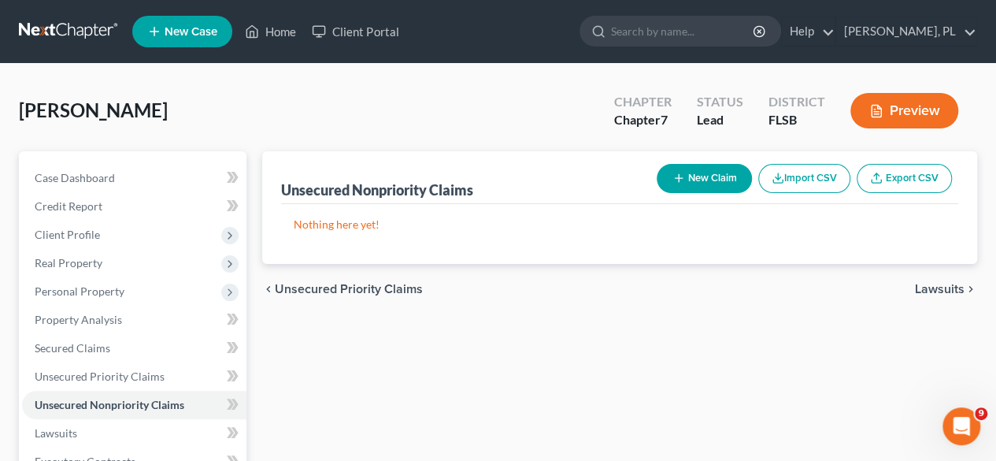
click at [695, 177] on button "New Claim" at bounding box center [704, 178] width 95 height 29
select select "2"
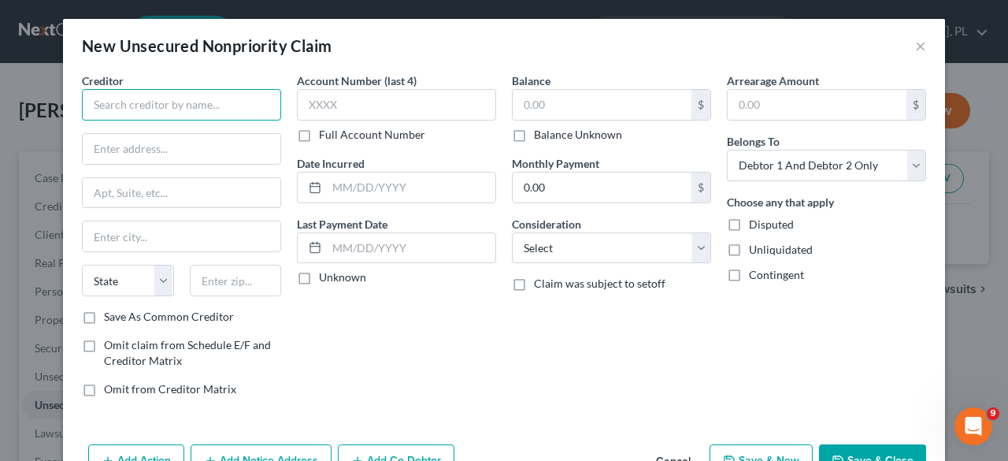
click at [153, 100] on input "text" at bounding box center [181, 104] width 199 height 31
click at [151, 106] on input "Bank of Amercia" at bounding box center [181, 104] width 199 height 31
click at [242, 100] on input "Bank of America" at bounding box center [181, 104] width 199 height 31
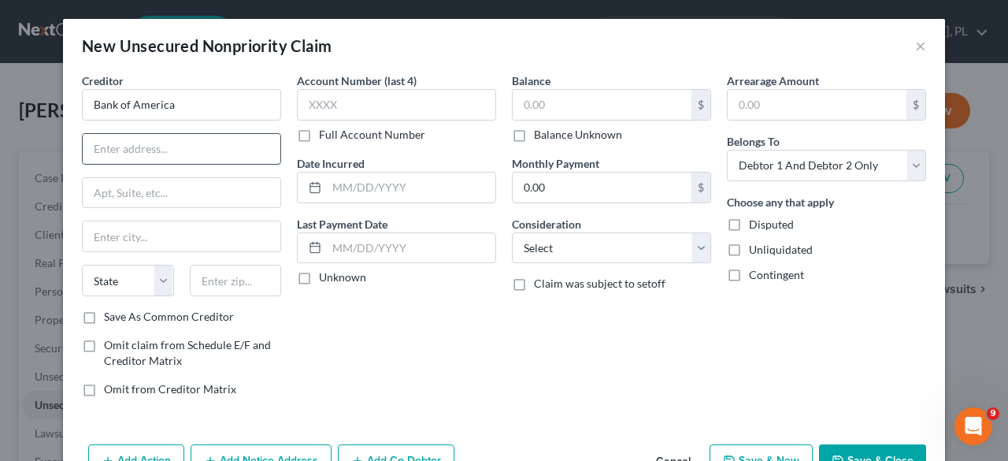
click at [187, 134] on input "text" at bounding box center [182, 149] width 198 height 30
click at [207, 108] on input "Bank of America" at bounding box center [181, 104] width 199 height 31
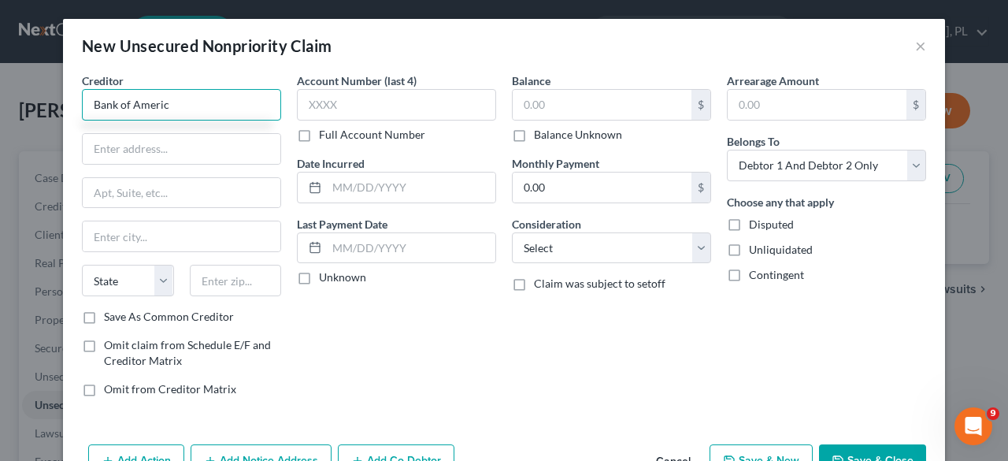
type input "Bank of America"
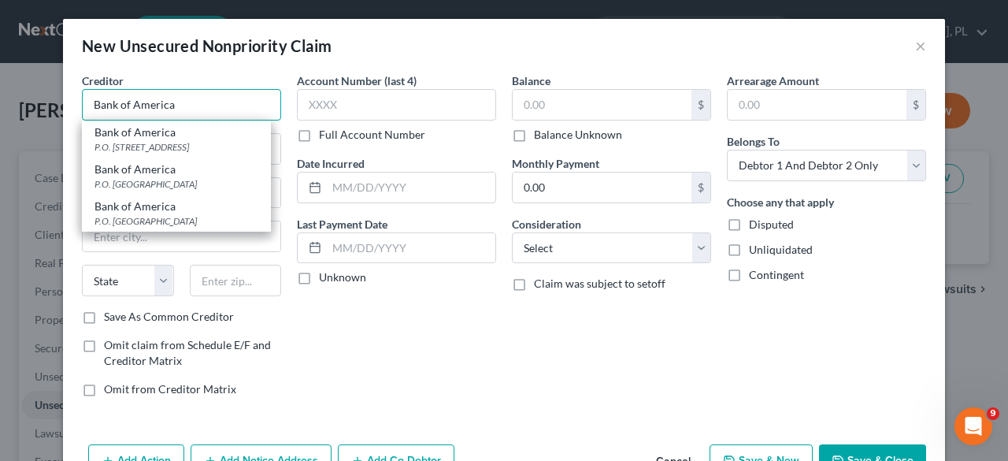
click at [207, 108] on input "Bank of America" at bounding box center [181, 104] width 199 height 31
click at [289, 172] on div "Account Number (last 4) Full Account Number Date Incurred Last Payment Date Unk…" at bounding box center [396, 240] width 215 height 337
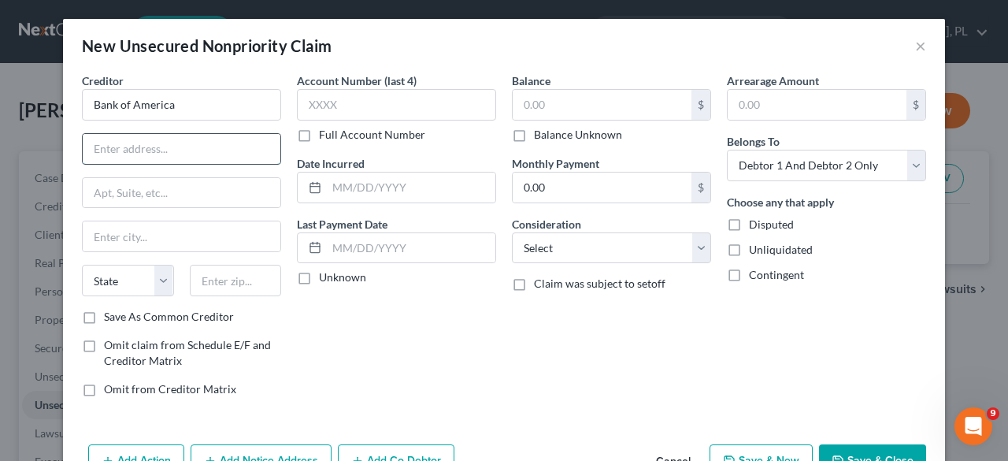
click at [136, 145] on input "text" at bounding box center [182, 149] width 198 height 30
type input "PO Box 15019"
type input "Wilmington"
select select "7"
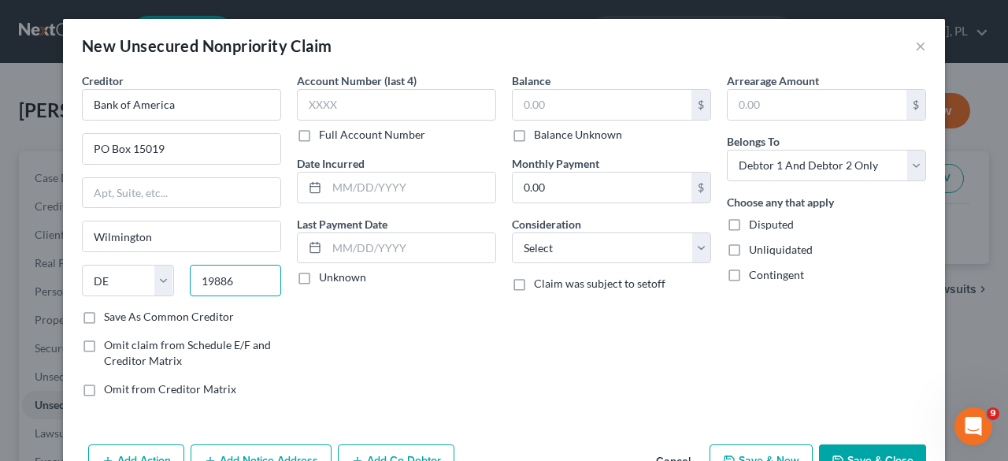
type input "19886"
click at [104, 319] on label "Save As Common Creditor" at bounding box center [169, 317] width 130 height 16
click at [110, 319] on input "Save As Common Creditor" at bounding box center [115, 314] width 10 height 10
checkbox input "true"
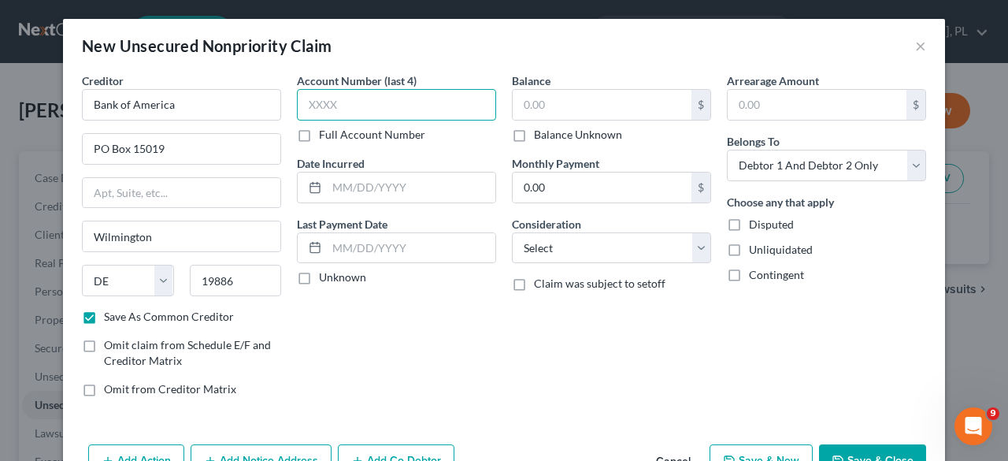
click at [356, 105] on input "text" at bounding box center [396, 104] width 199 height 31
type input "9206"
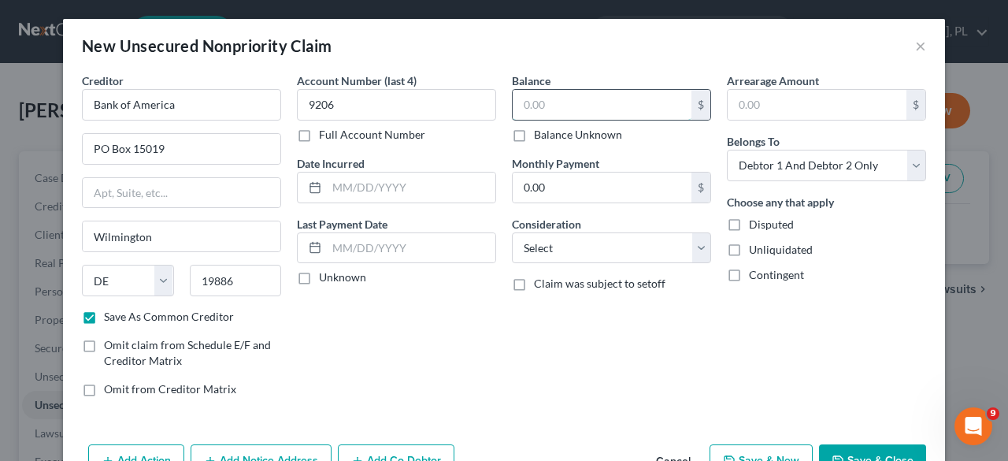
click at [529, 105] on input "text" at bounding box center [601, 105] width 179 height 30
type input "1,347"
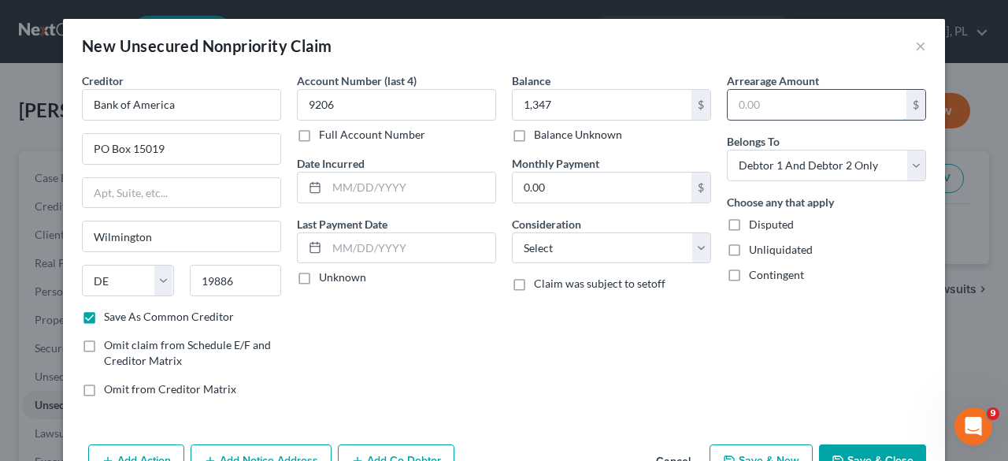
click at [775, 103] on input "text" at bounding box center [816, 105] width 179 height 30
type input "1,347"
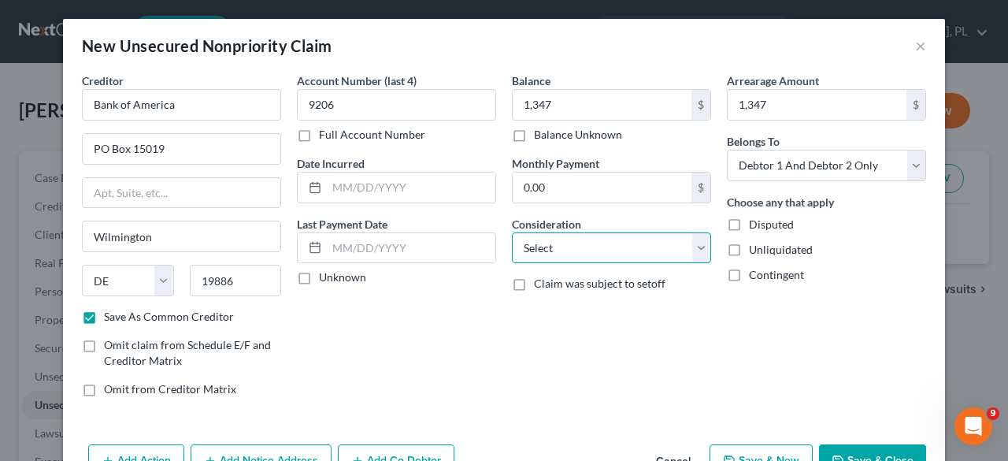
click at [694, 248] on select "Select Cable / Satellite Services Collection Agency Credit Card Debt Debt Couns…" at bounding box center [611, 247] width 199 height 31
select select "2"
click at [512, 232] on select "Select Cable / Satellite Services Collection Agency Credit Card Debt Debt Couns…" at bounding box center [611, 247] width 199 height 31
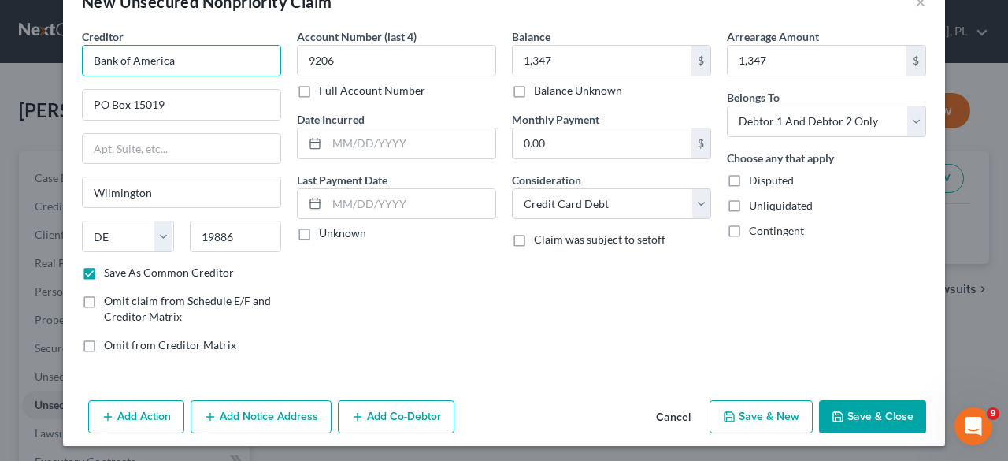
drag, startPoint x: 187, startPoint y: 67, endPoint x: 72, endPoint y: 57, distance: 115.4
click at [74, 57] on div "Creditor * Bank of America [GEOGRAPHIC_DATA] [US_STATE] AK AR AZ CA CO CT DE DC…" at bounding box center [181, 196] width 215 height 337
type input "T"
type input "b"
type input "Bank of America"
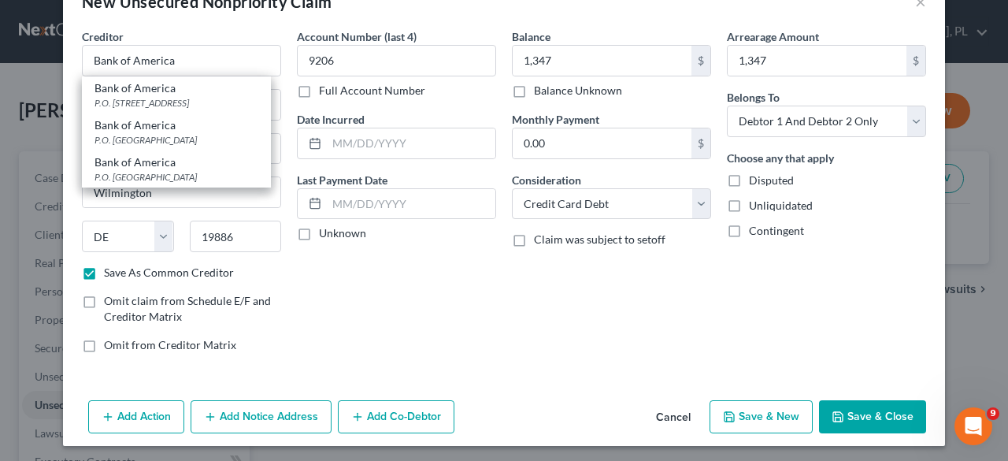
click at [442, 323] on div "Account Number (last 4) 9206 Full Account Number Date Incurred Last Payment Dat…" at bounding box center [396, 196] width 215 height 337
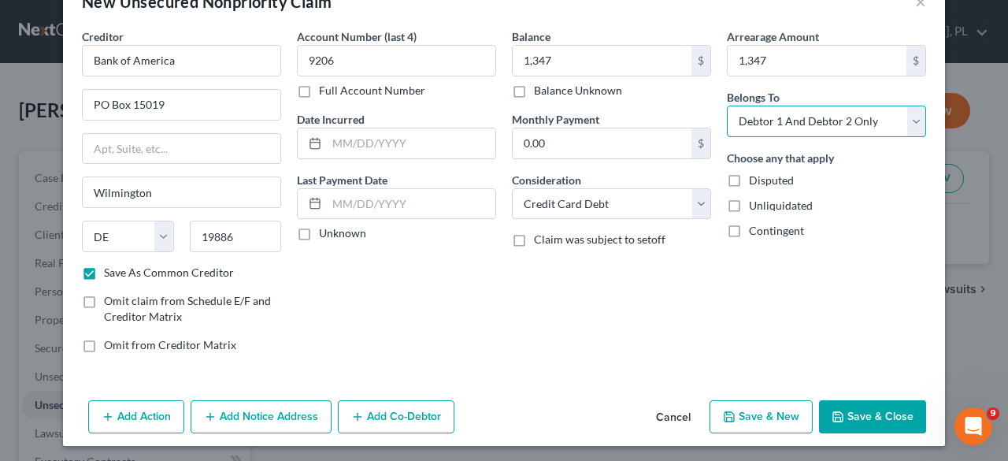
click at [916, 119] on select "Select Debtor 1 Only Debtor 2 Only Debtor 1 And Debtor 2 Only At Least One Of T…" at bounding box center [826, 120] width 199 height 31
select select "0"
click at [727, 105] on select "Select Debtor 1 Only Debtor 2 Only Debtor 1 And Debtor 2 Only At Least One Of T…" at bounding box center [826, 120] width 199 height 31
click at [866, 411] on button "Save & Close" at bounding box center [872, 416] width 107 height 33
checkbox input "false"
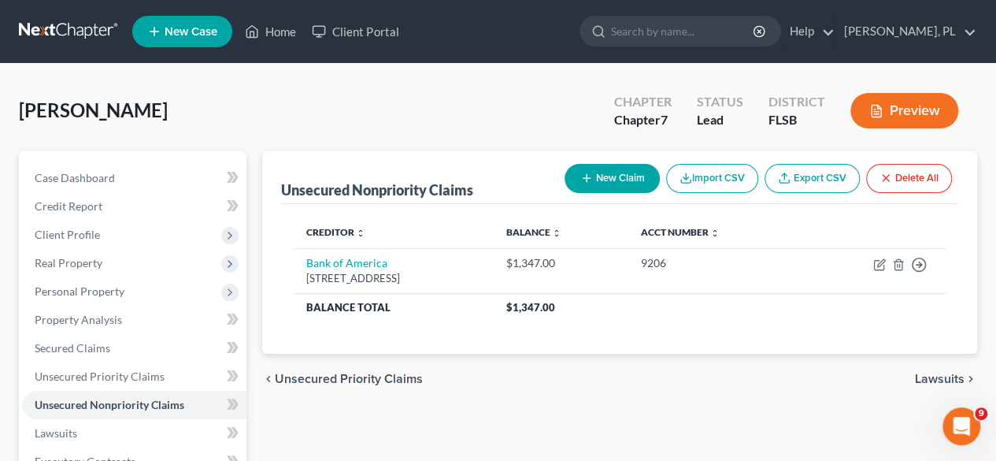
click at [590, 182] on icon "button" at bounding box center [586, 178] width 13 height 13
select select "2"
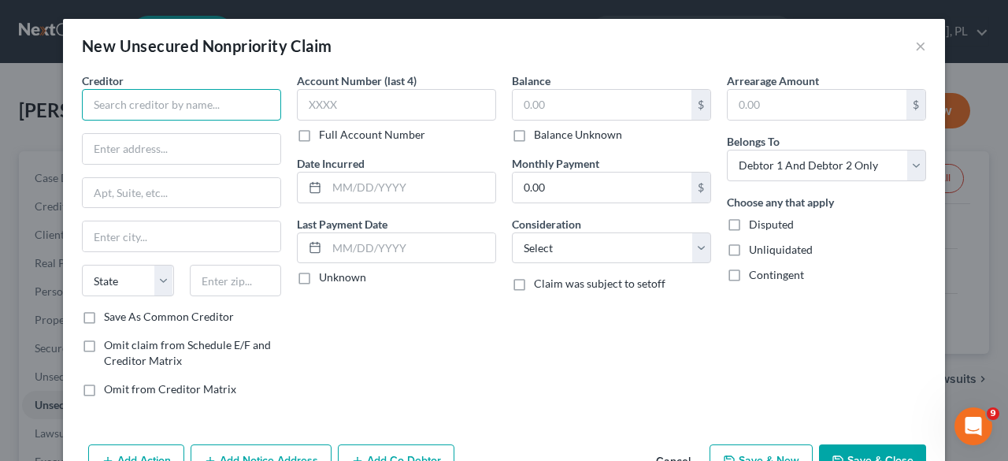
click at [232, 106] on input "text" at bounding box center [181, 104] width 199 height 31
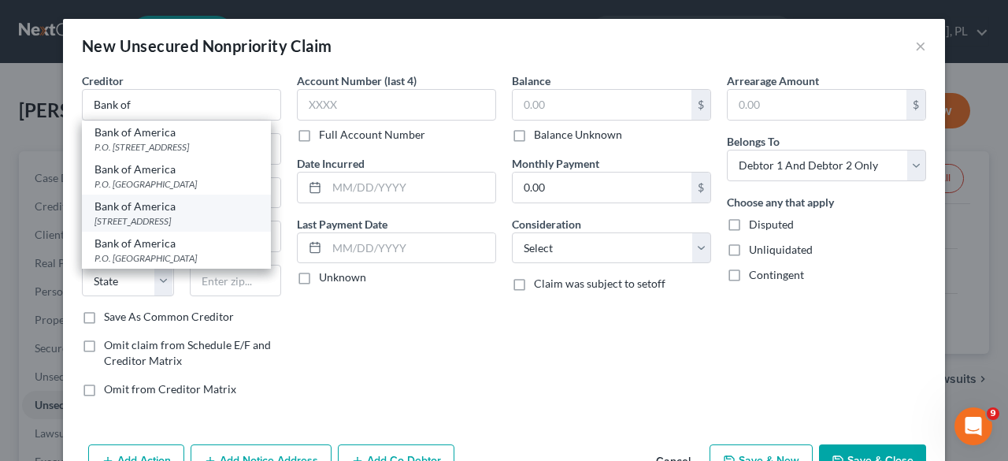
click at [193, 224] on div "[STREET_ADDRESS]" at bounding box center [176, 220] width 164 height 13
type input "Bank of America"
type input "PO Box 15019"
type input "Wilmington"
select select "7"
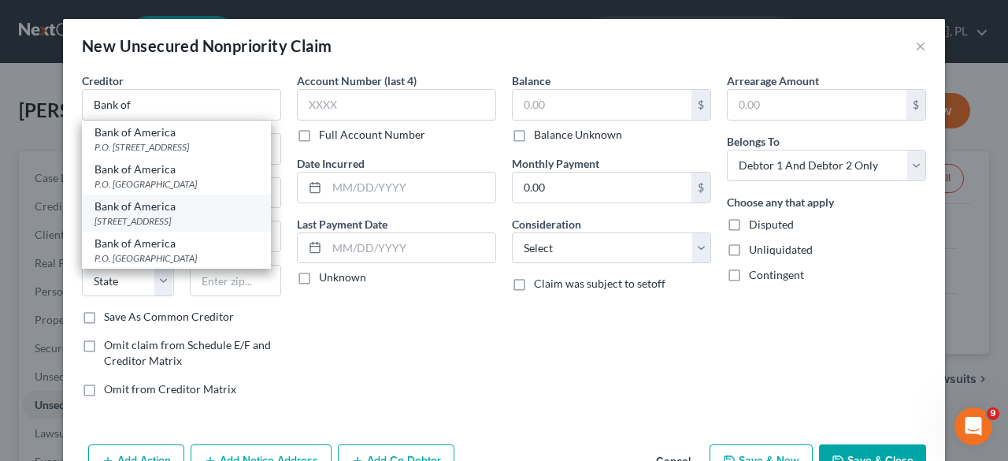
type input "19886"
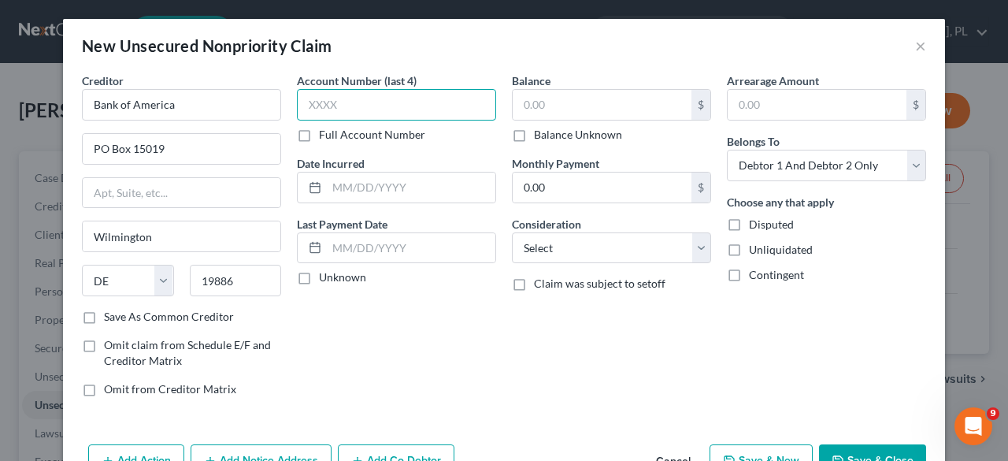
click at [341, 113] on input "text" at bounding box center [396, 104] width 199 height 31
type input "3690"
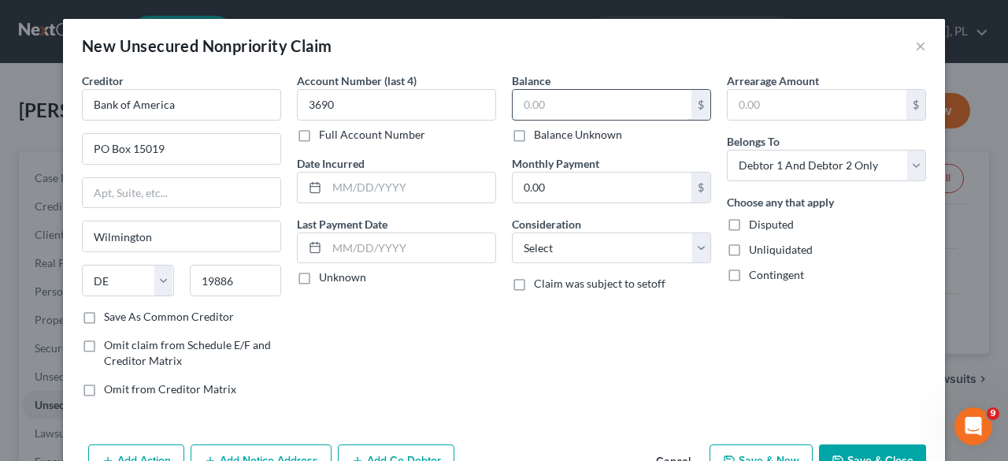
click at [549, 102] on input "text" at bounding box center [601, 105] width 179 height 30
type input "16,783"
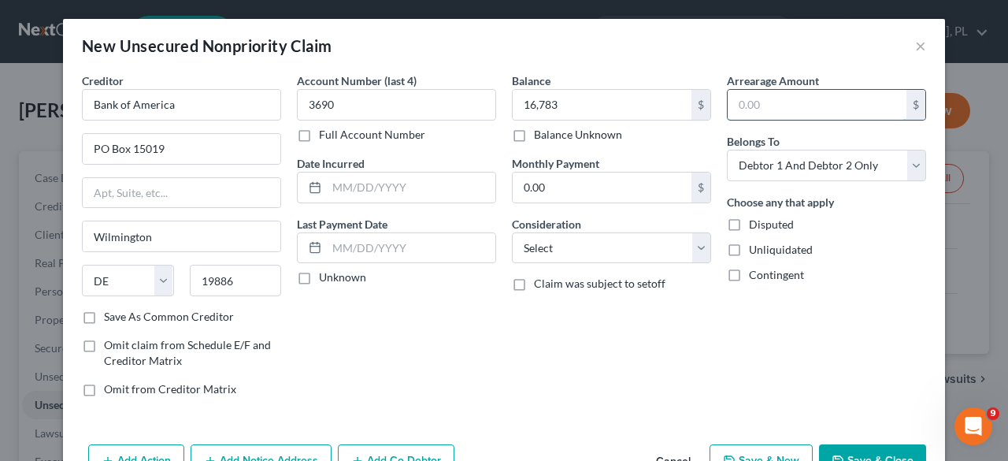
click at [745, 109] on input "text" at bounding box center [816, 105] width 179 height 30
type input "16,783"
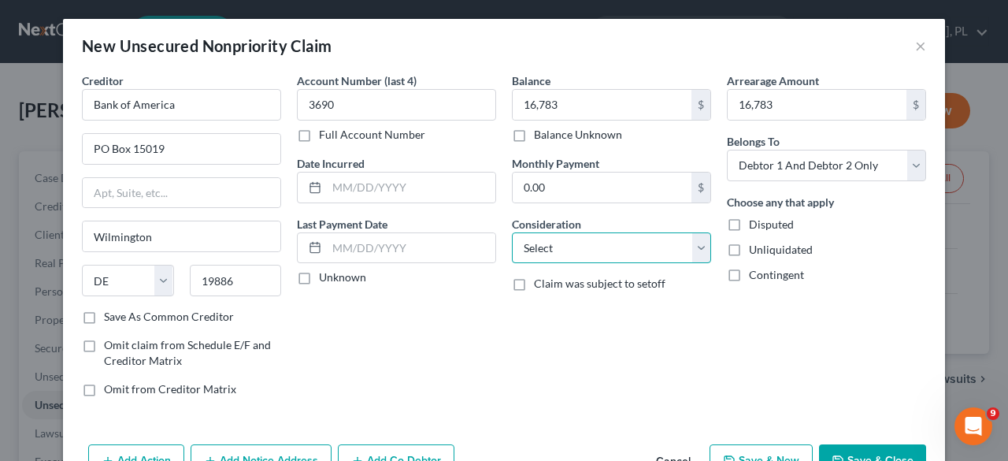
click at [697, 246] on select "Select Cable / Satellite Services Collection Agency Credit Card Debt Debt Couns…" at bounding box center [611, 247] width 199 height 31
select select "2"
click at [512, 232] on select "Select Cable / Satellite Services Collection Agency Credit Card Debt Debt Couns…" at bounding box center [611, 247] width 199 height 31
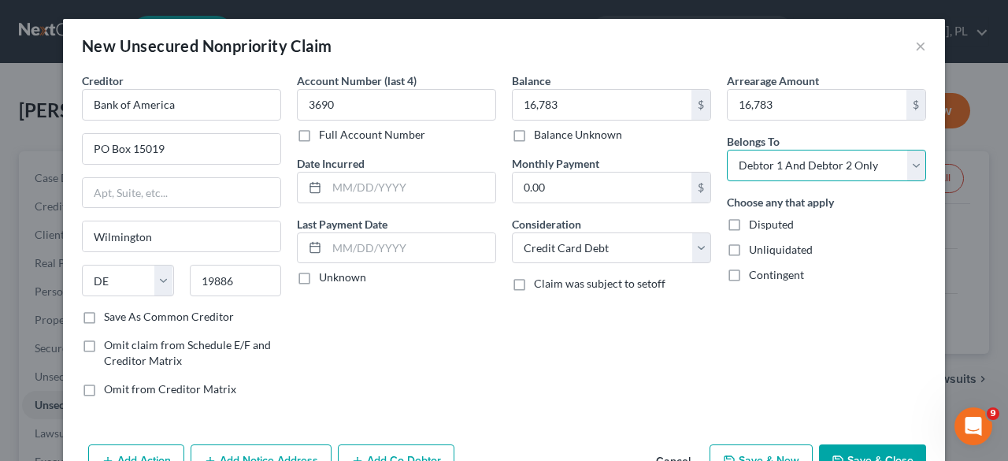
click at [908, 165] on select "Select Debtor 1 Only Debtor 2 Only Debtor 1 And Debtor 2 Only At Least One Of T…" at bounding box center [826, 165] width 199 height 31
select select "0"
click at [727, 150] on select "Select Debtor 1 Only Debtor 2 Only Debtor 1 And Debtor 2 Only At Least One Of T…" at bounding box center [826, 165] width 199 height 31
click at [868, 451] on button "Save & Close" at bounding box center [872, 460] width 107 height 33
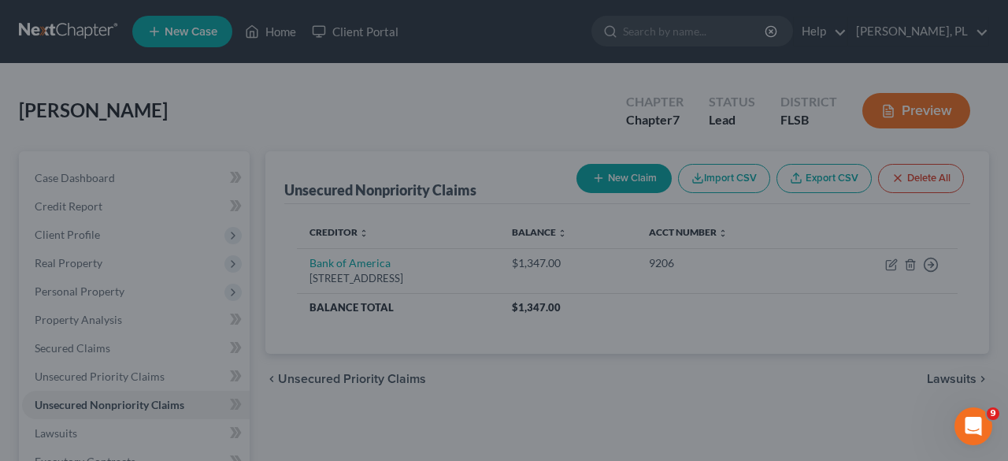
type input "16,783.00"
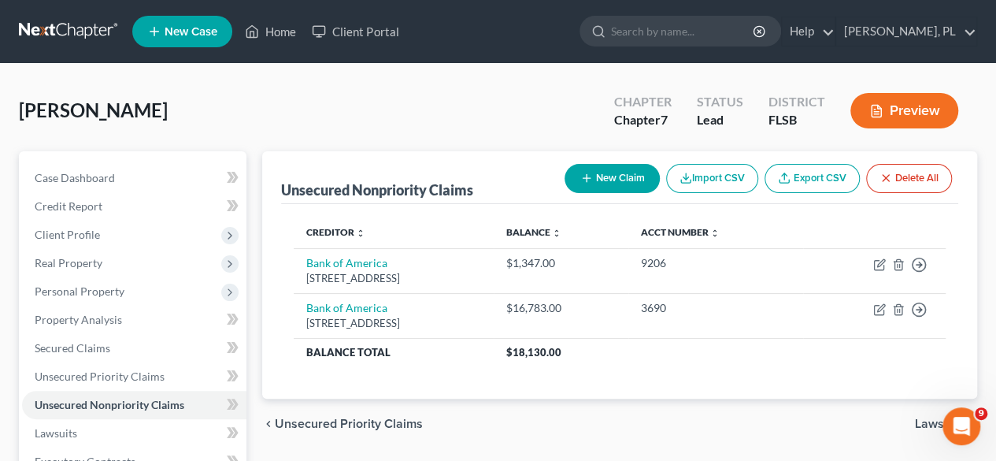
click at [600, 171] on button "New Claim" at bounding box center [611, 178] width 95 height 29
select select "2"
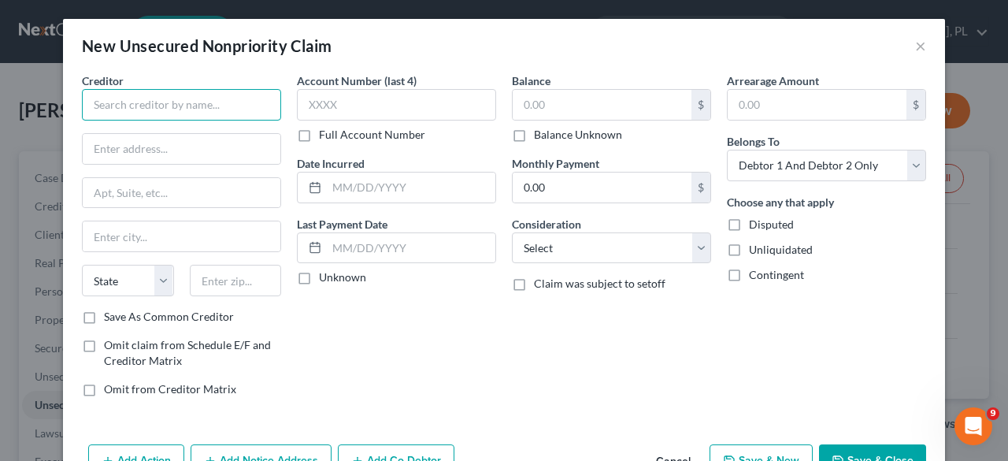
click at [155, 94] on input "text" at bounding box center [181, 104] width 199 height 31
click at [162, 109] on input "text" at bounding box center [181, 104] width 199 height 31
type input "Associates MD"
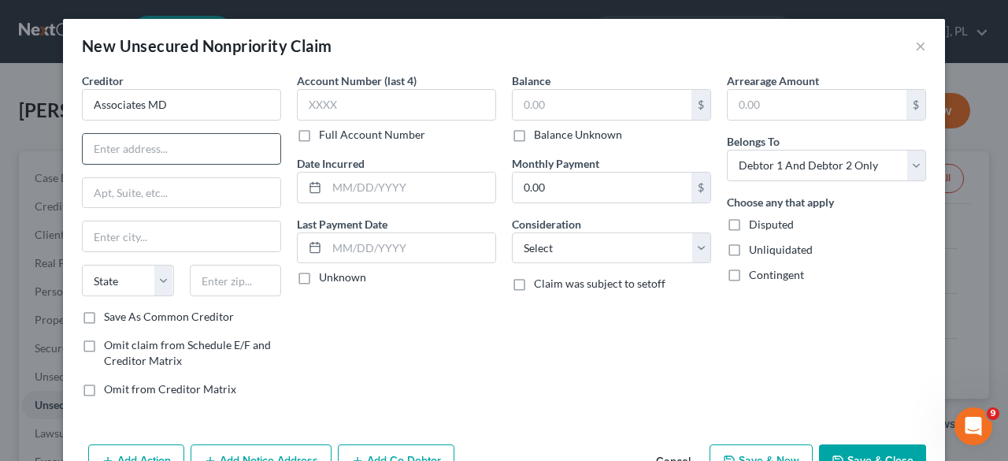
click at [161, 139] on input "text" at bounding box center [182, 149] width 198 height 30
type input "[STREET_ADDRESS]"
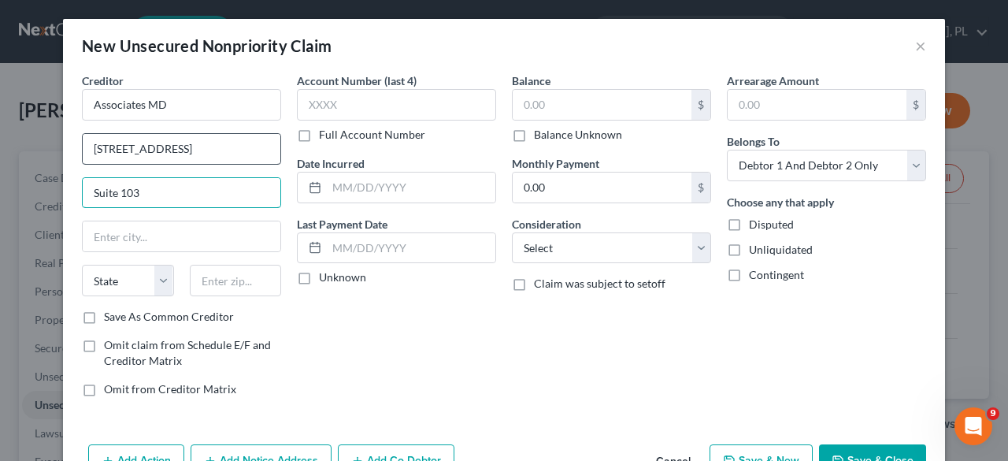
type input "Suite 103"
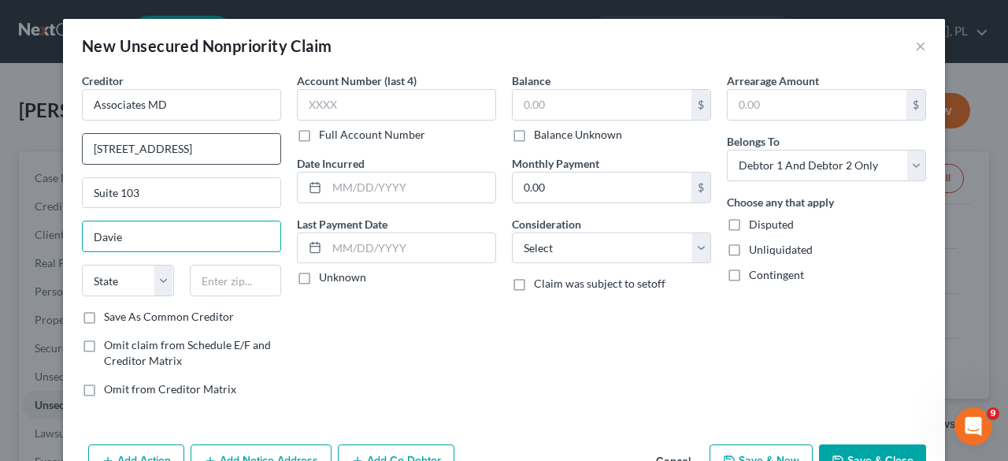
type input "Davie"
select select "9"
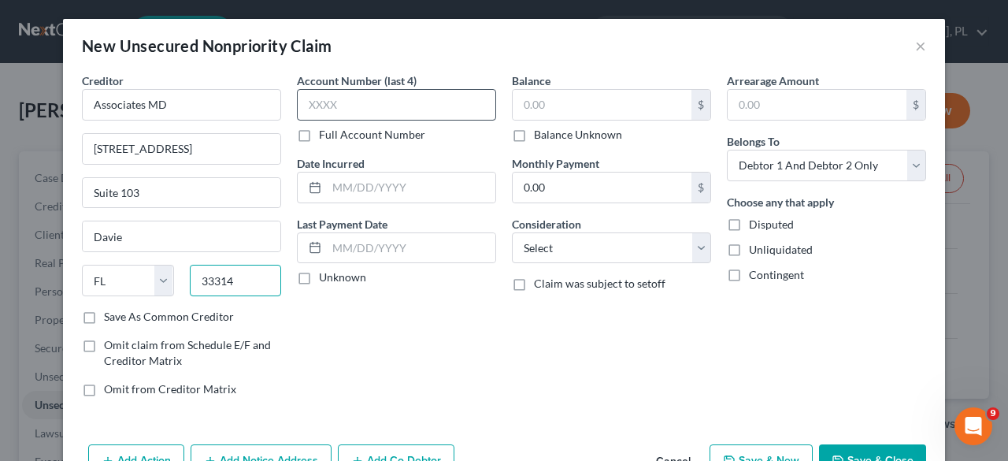
type input "33314"
type input "[GEOGRAPHIC_DATA]"
click at [335, 108] on input "text" at bounding box center [396, 104] width 199 height 31
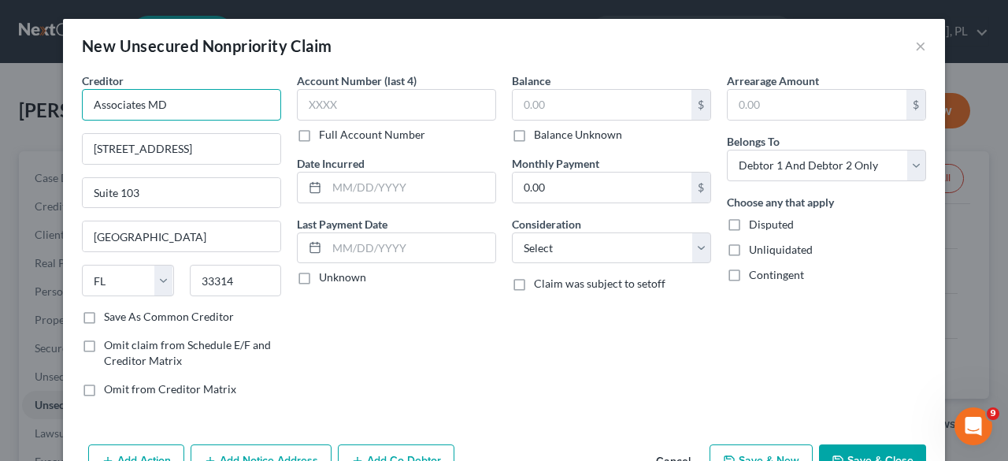
click at [214, 104] on input "Associates MD" at bounding box center [181, 104] width 199 height 31
type input "Associates MD Medical Group"
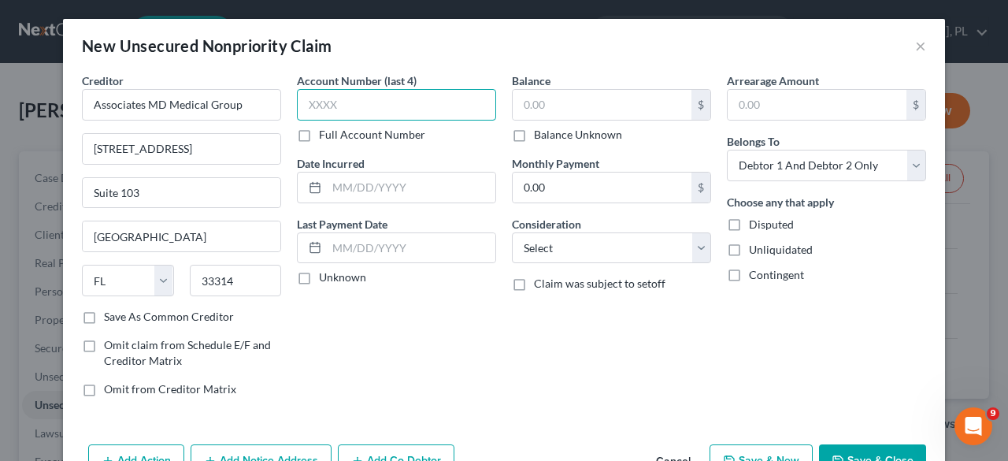
click at [320, 104] on input "text" at bounding box center [396, 104] width 199 height 31
type input "1"
type input "3917"
click at [319, 134] on label "Full Account Number" at bounding box center [372, 135] width 106 height 16
click at [325, 134] on input "Full Account Number" at bounding box center [330, 132] width 10 height 10
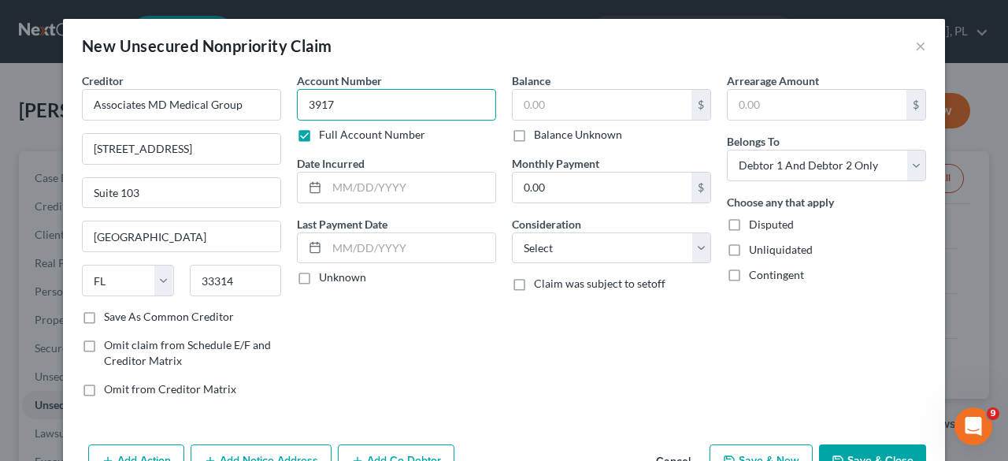
click at [350, 105] on input "3917" at bounding box center [396, 104] width 199 height 31
type input "391777"
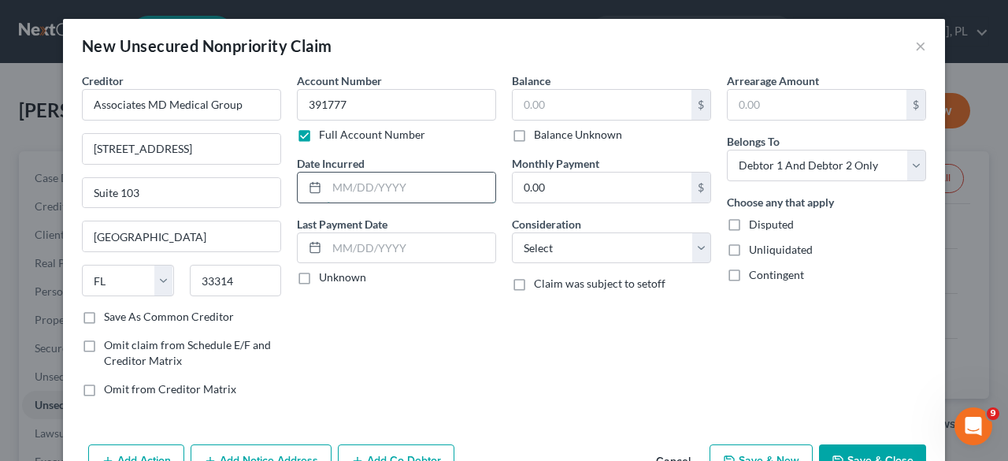
click at [359, 183] on input "text" at bounding box center [411, 187] width 168 height 30
type input "[DATE]"
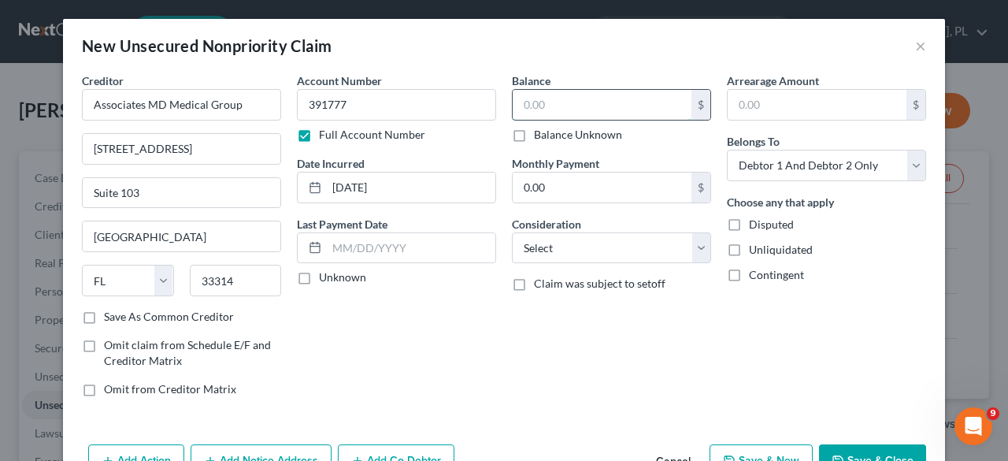
click at [550, 98] on input "text" at bounding box center [601, 105] width 179 height 30
type input "25"
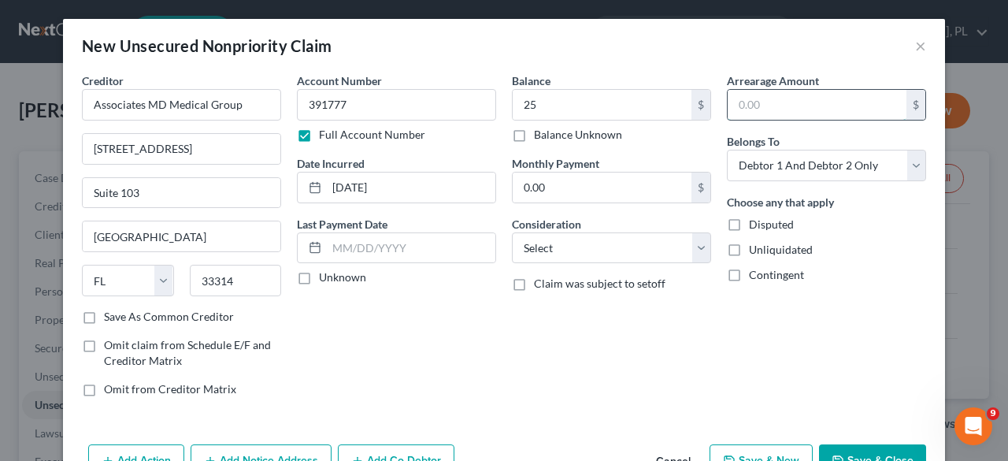
click at [744, 102] on input "text" at bounding box center [816, 105] width 179 height 30
type input "25"
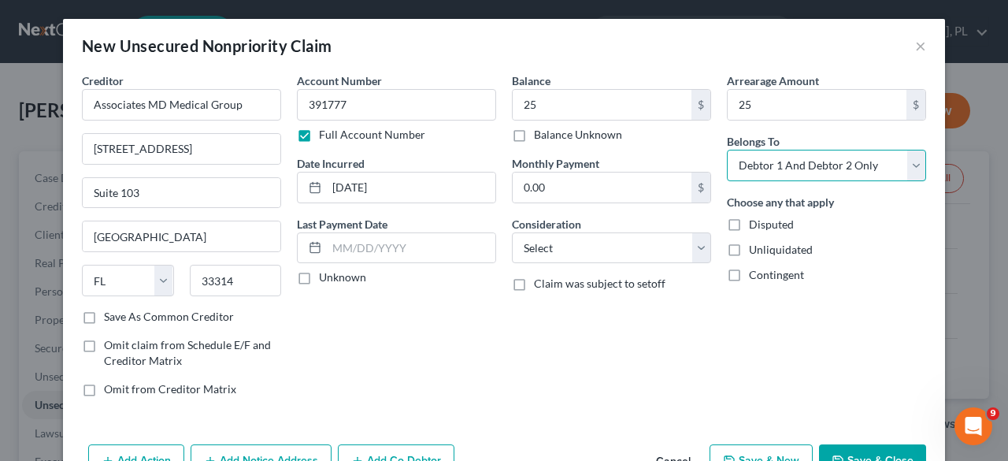
click at [915, 174] on select "Select Debtor 1 Only Debtor 2 Only Debtor 1 And Debtor 2 Only At Least One Of T…" at bounding box center [826, 165] width 199 height 31
select select "1"
click at [727, 150] on select "Select Debtor 1 Only Debtor 2 Only Debtor 1 And Debtor 2 Only At Least One Of T…" at bounding box center [826, 165] width 199 height 31
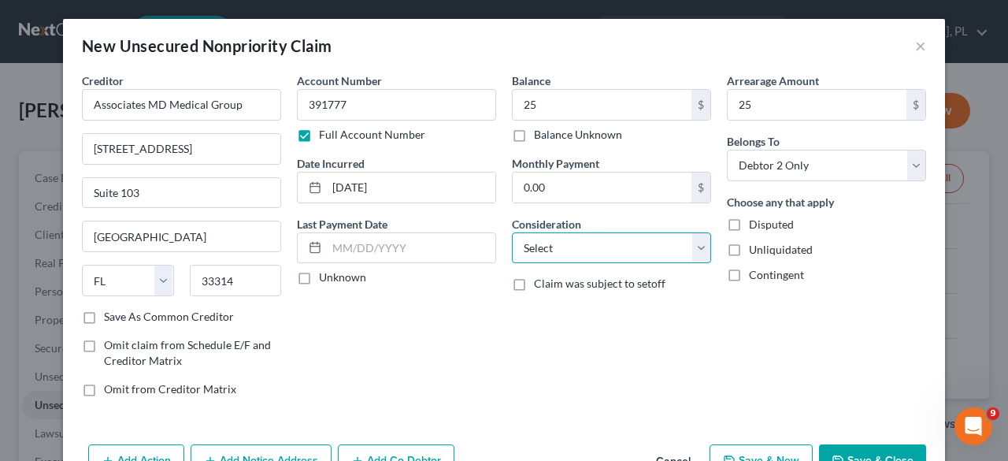
click at [694, 246] on select "Select Cable / Satellite Services Collection Agency Credit Card Debt Debt Couns…" at bounding box center [611, 247] width 199 height 31
select select "9"
click at [512, 232] on select "Select Cable / Satellite Services Collection Agency Credit Card Debt Debt Couns…" at bounding box center [611, 247] width 199 height 31
click at [864, 449] on button "Save & Close" at bounding box center [872, 460] width 107 height 33
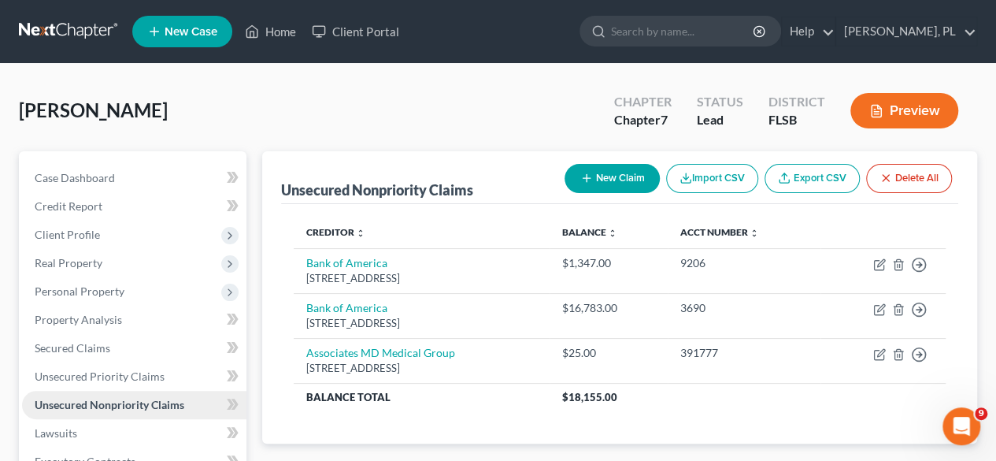
click at [98, 404] on span "Unsecured Nonpriority Claims" at bounding box center [110, 404] width 150 height 13
click at [609, 179] on button "New Claim" at bounding box center [611, 178] width 95 height 29
select select "2"
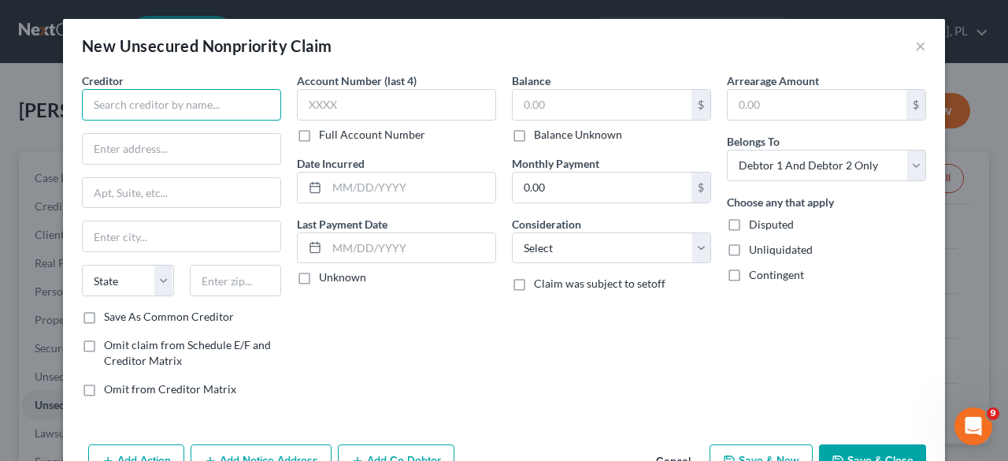
click at [157, 93] on input "text" at bounding box center [181, 104] width 199 height 31
click at [169, 102] on input "Hea" at bounding box center [181, 104] width 199 height 31
type input "Headway Capital"
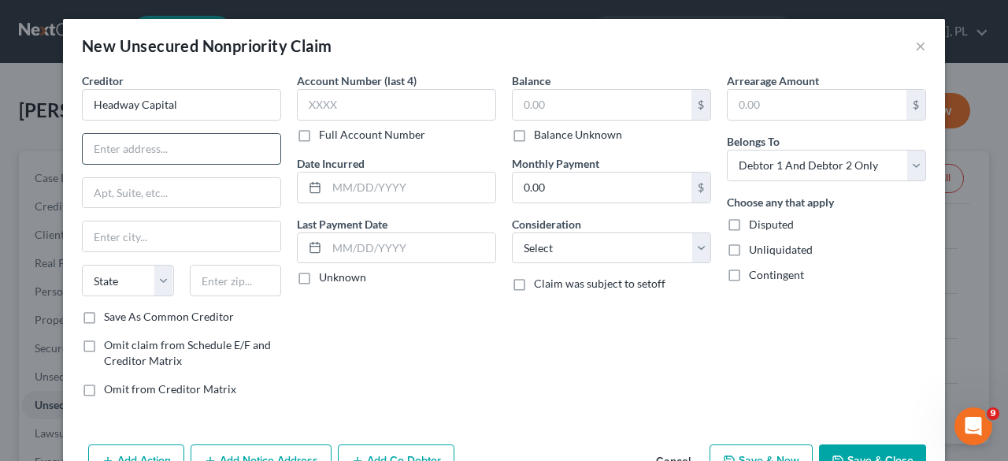
click at [137, 150] on input "text" at bounding box center [182, 149] width 198 height 30
type input "[STREET_ADDRESS][PERSON_NAME]"
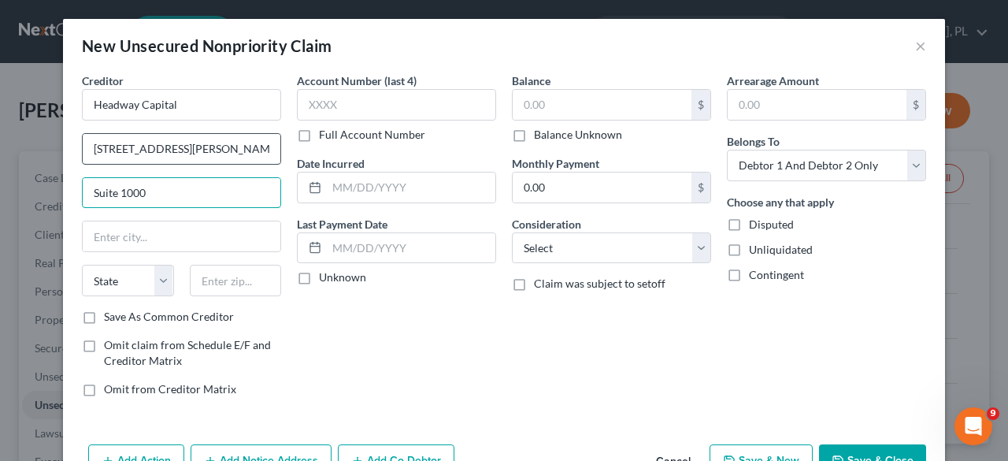
type input "Suite 1000"
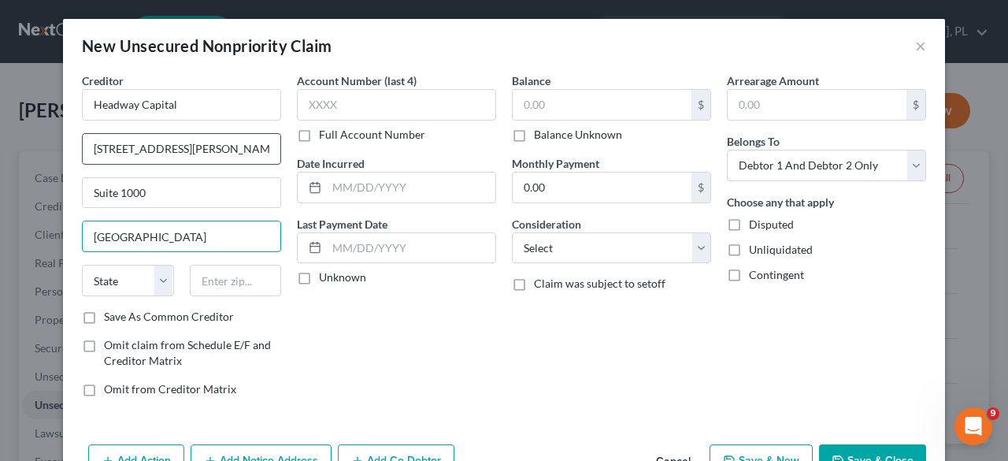
type input "[GEOGRAPHIC_DATA]"
select select "14"
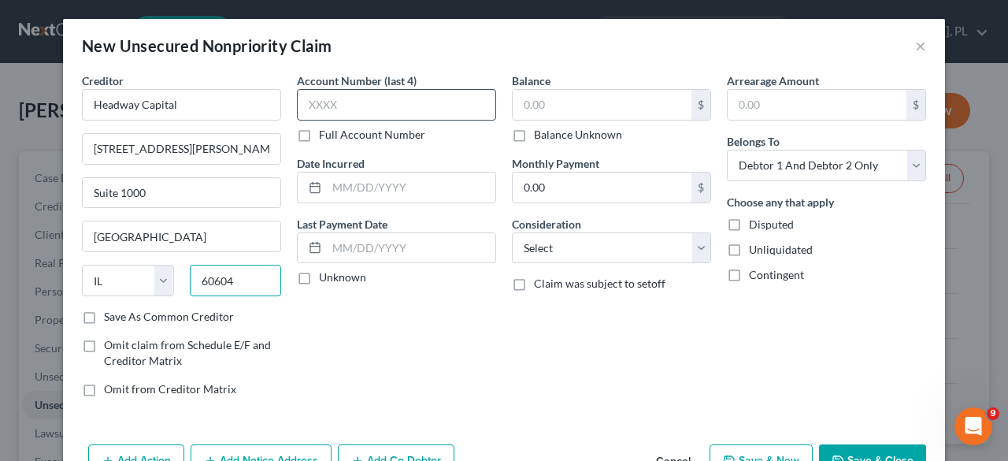
type input "60604"
click at [344, 109] on input "text" at bounding box center [396, 104] width 199 height 31
type input "7244"
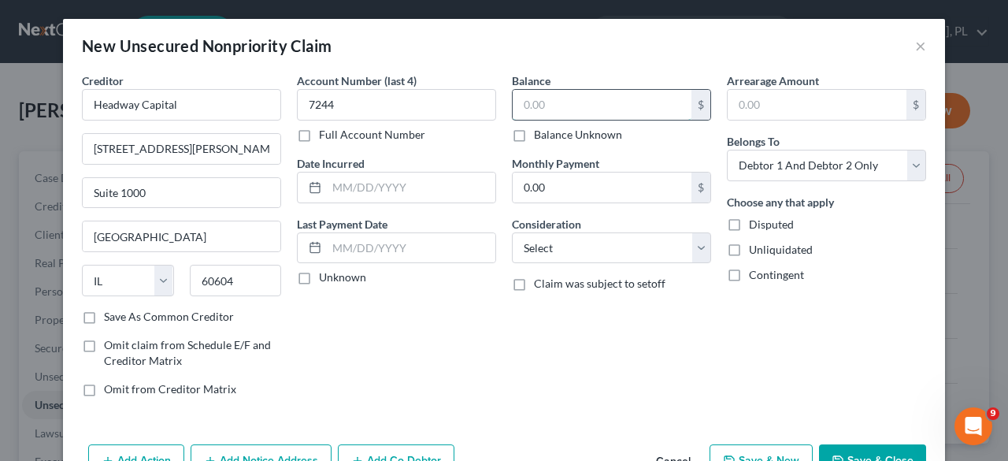
click at [536, 95] on input "text" at bounding box center [601, 105] width 179 height 30
type input "15,924"
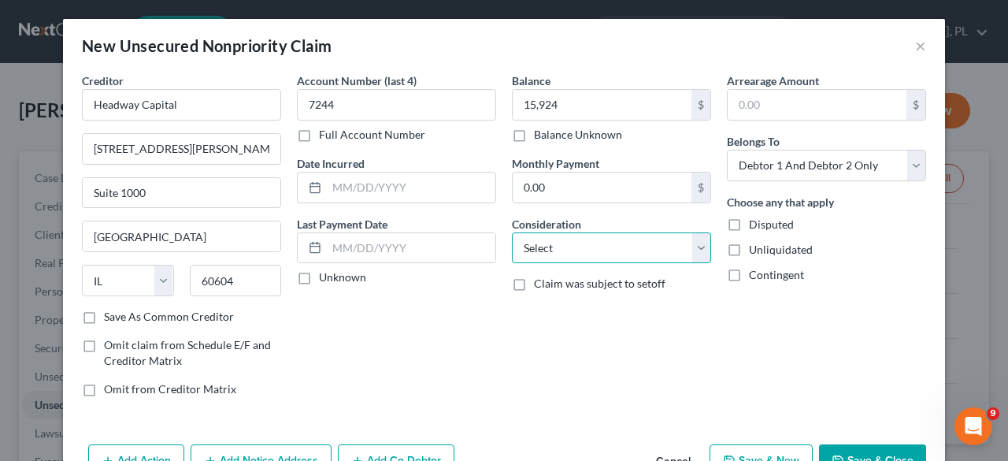
click at [695, 251] on select "Select Cable / Satellite Services Collection Agency Credit Card Debt Debt Couns…" at bounding box center [611, 247] width 199 height 31
select select "10"
click at [512, 232] on select "Select Cable / Satellite Services Collection Agency Credit Card Debt Debt Couns…" at bounding box center [611, 247] width 199 height 31
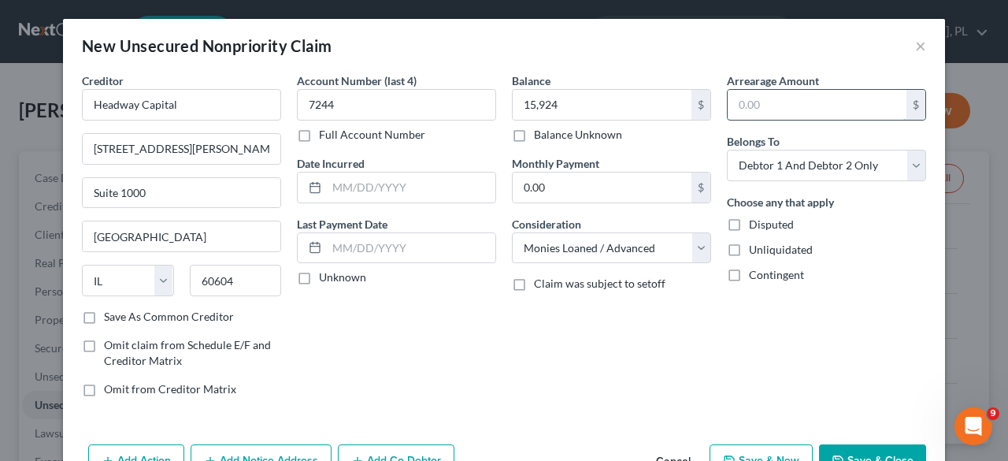
click at [810, 100] on input "text" at bounding box center [816, 105] width 179 height 30
type input "15,924"
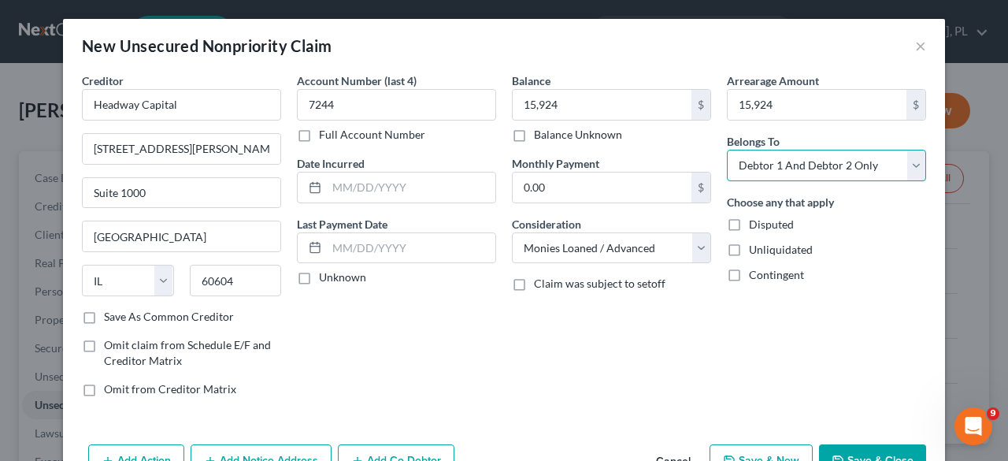
click at [913, 165] on select "Select Debtor 1 Only Debtor 2 Only Debtor 1 And Debtor 2 Only At Least One Of T…" at bounding box center [826, 165] width 199 height 31
select select "0"
click at [727, 150] on select "Select Debtor 1 Only Debtor 2 Only Debtor 1 And Debtor 2 Only At Least One Of T…" at bounding box center [826, 165] width 199 height 31
click at [861, 445] on button "Save & Close" at bounding box center [872, 460] width 107 height 33
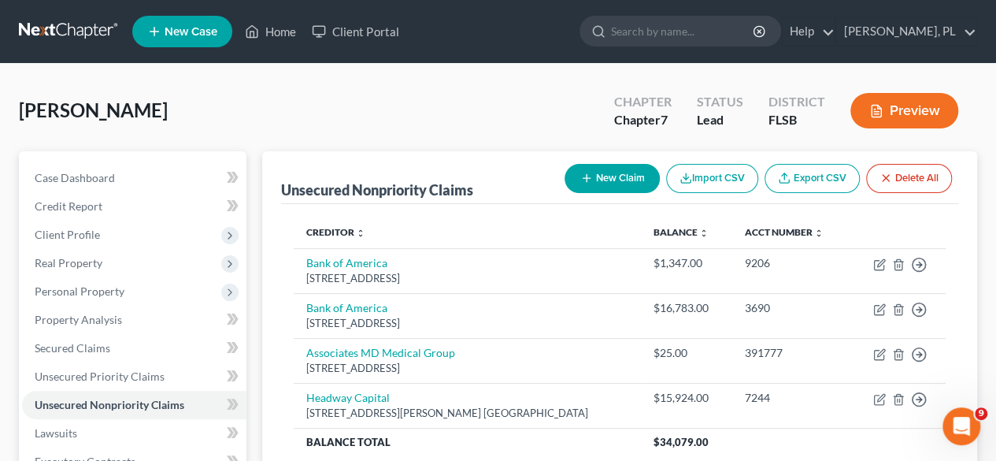
click at [590, 179] on icon "button" at bounding box center [586, 178] width 13 height 13
select select "2"
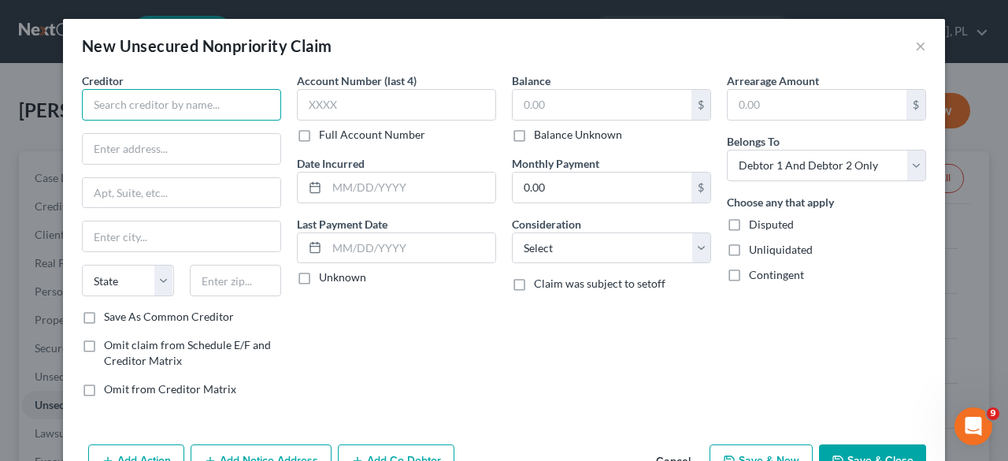
click at [159, 101] on input "text" at bounding box center [181, 104] width 199 height 31
click at [209, 98] on input "Headway" at bounding box center [181, 104] width 199 height 31
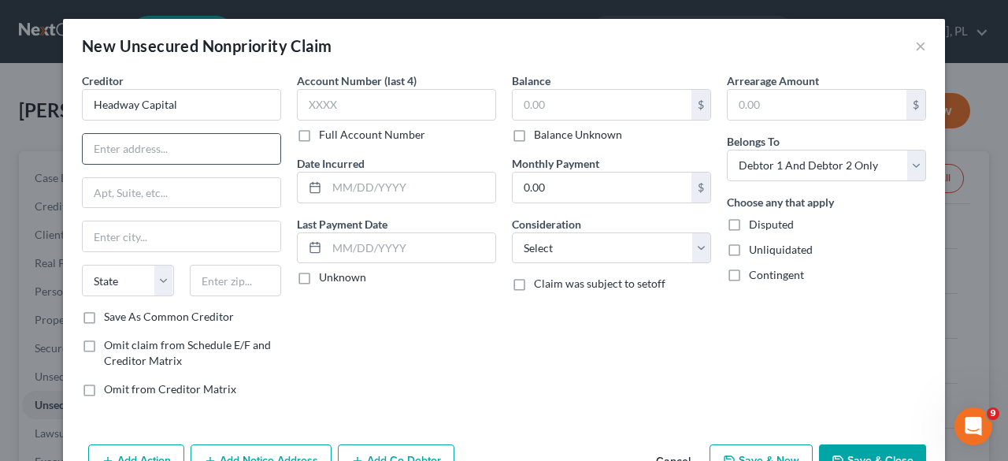
click at [186, 144] on input "text" at bounding box center [182, 149] width 198 height 30
click at [183, 101] on input "Headway Capital" at bounding box center [181, 104] width 199 height 31
type input "Headway Capital, LLC"
click at [154, 142] on input "text" at bounding box center [182, 149] width 198 height 30
type input "[STREET_ADDRESS]"
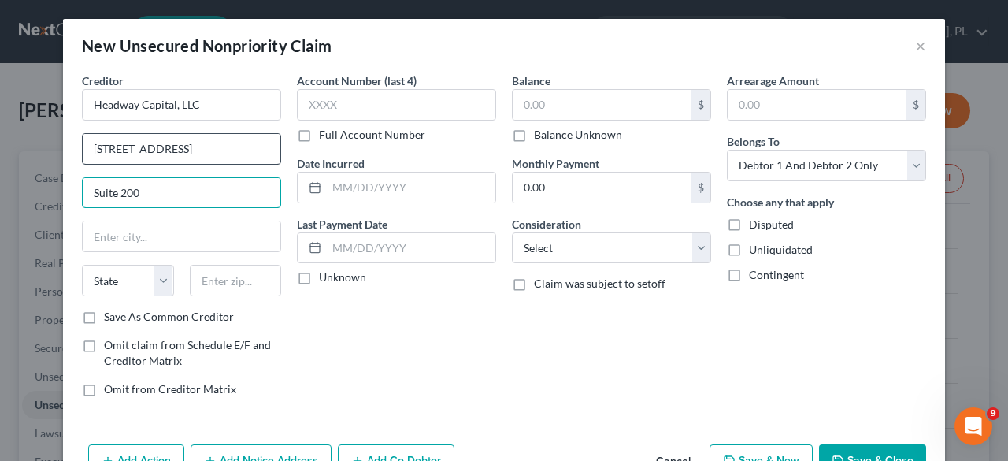
type input "Suite 200"
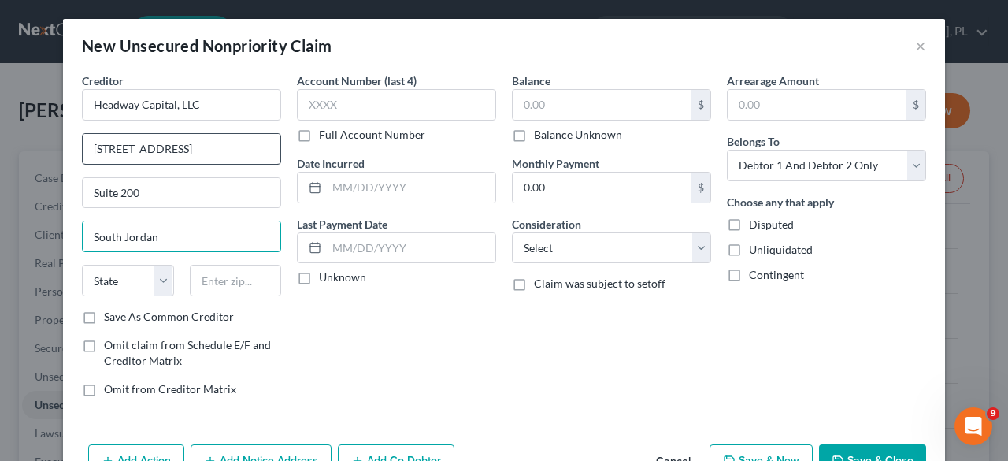
type input "South Jordan"
select select "46"
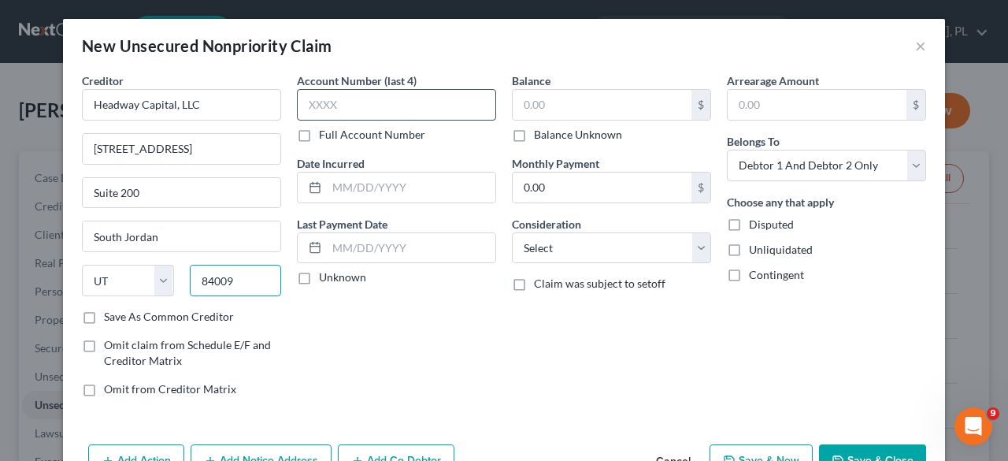
type input "84009"
click at [357, 106] on input "text" at bounding box center [396, 104] width 199 height 31
click at [392, 101] on input "text" at bounding box center [396, 104] width 199 height 31
type input "9180"
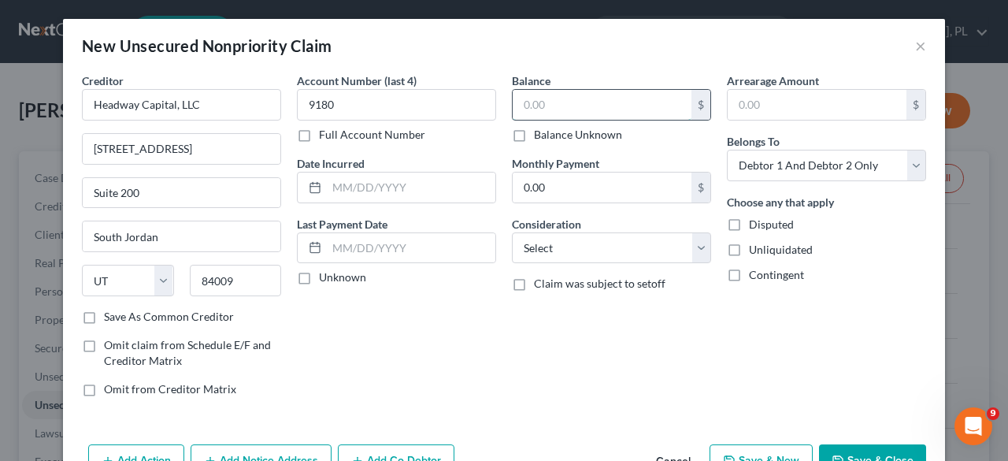
click at [544, 107] on input "text" at bounding box center [601, 105] width 179 height 30
type input "103,150"
click at [789, 102] on input "text" at bounding box center [816, 105] width 179 height 30
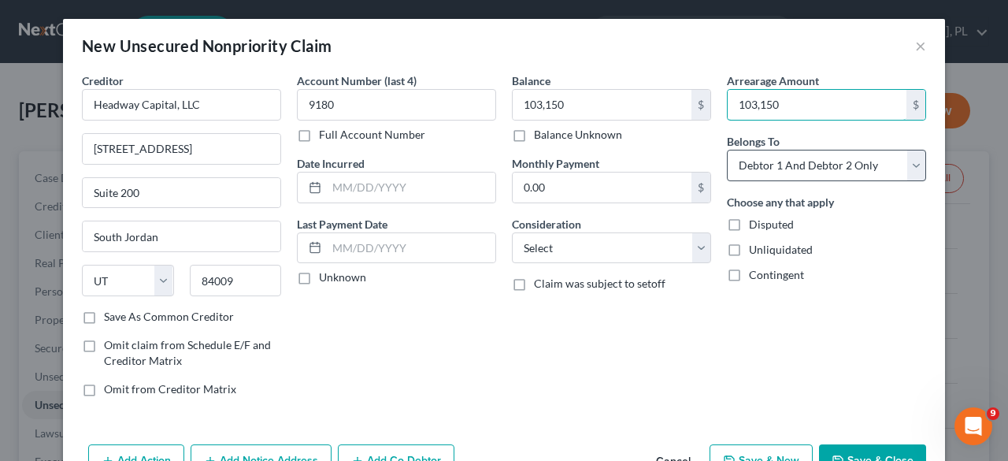
type input "103,150"
click at [904, 165] on select "Select Debtor 1 Only Debtor 2 Only Debtor 1 And Debtor 2 Only At Least One Of T…" at bounding box center [826, 165] width 199 height 31
select select "0"
click at [727, 150] on select "Select Debtor 1 Only Debtor 2 Only Debtor 1 And Debtor 2 Only At Least One Of T…" at bounding box center [826, 165] width 199 height 31
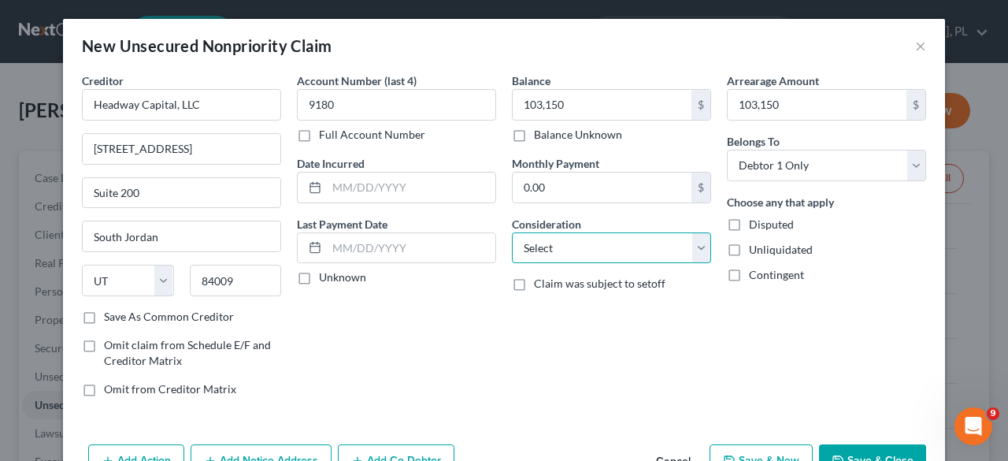
click at [696, 245] on select "Select Cable / Satellite Services Collection Agency Credit Card Debt Debt Couns…" at bounding box center [611, 247] width 199 height 31
select select "10"
click at [512, 232] on select "Select Cable / Satellite Services Collection Agency Credit Card Debt Debt Couns…" at bounding box center [611, 247] width 199 height 31
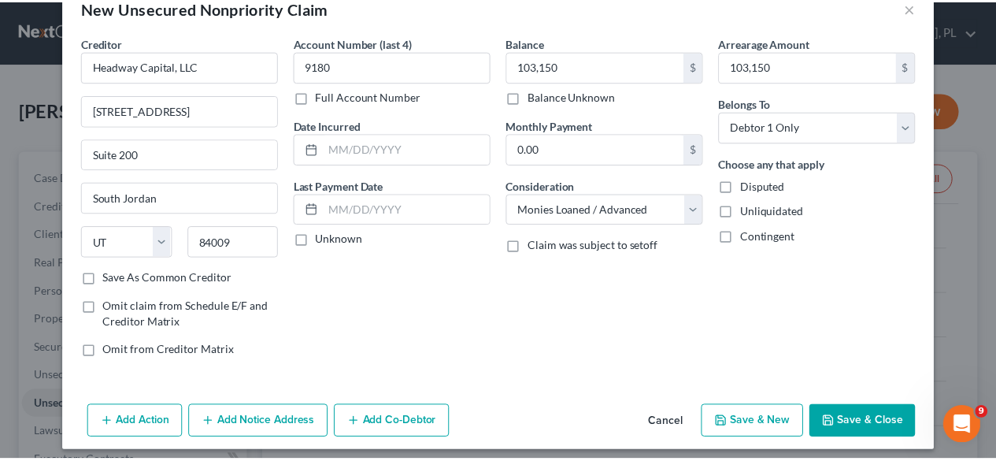
scroll to position [39, 0]
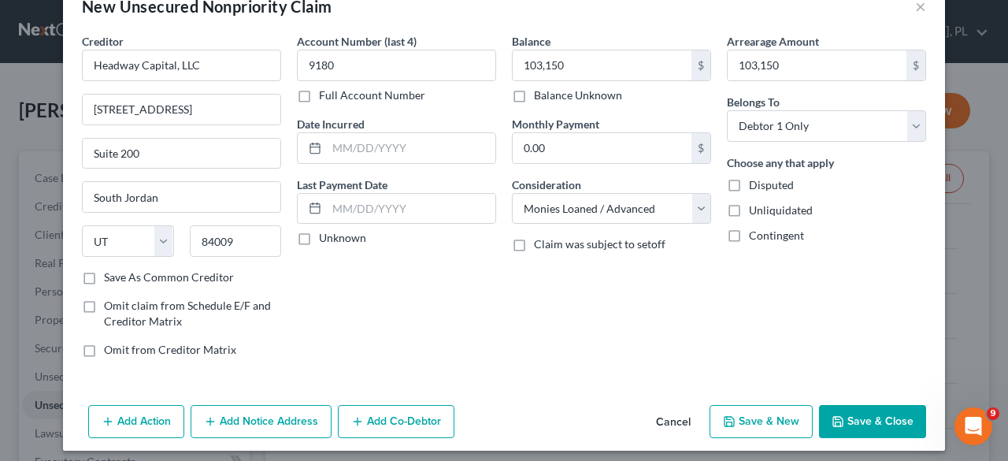
click at [872, 420] on button "Save & Close" at bounding box center [872, 421] width 107 height 33
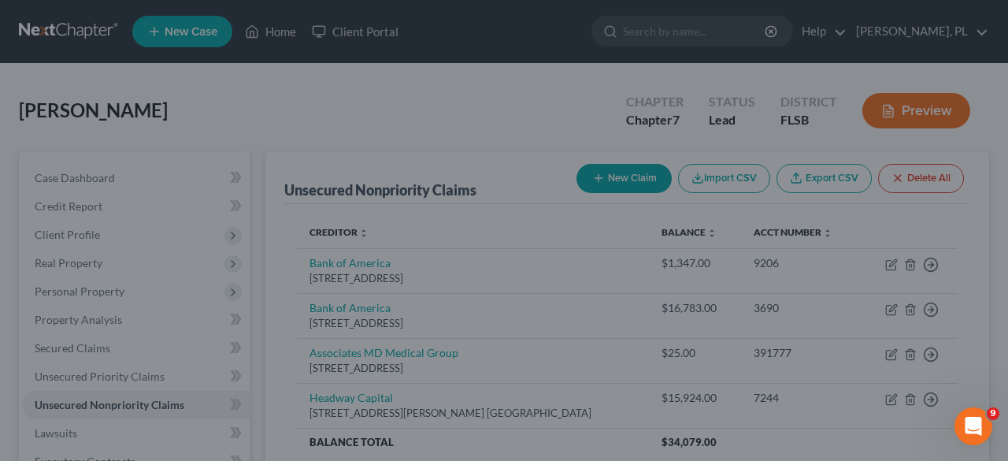
type input "103,150.00"
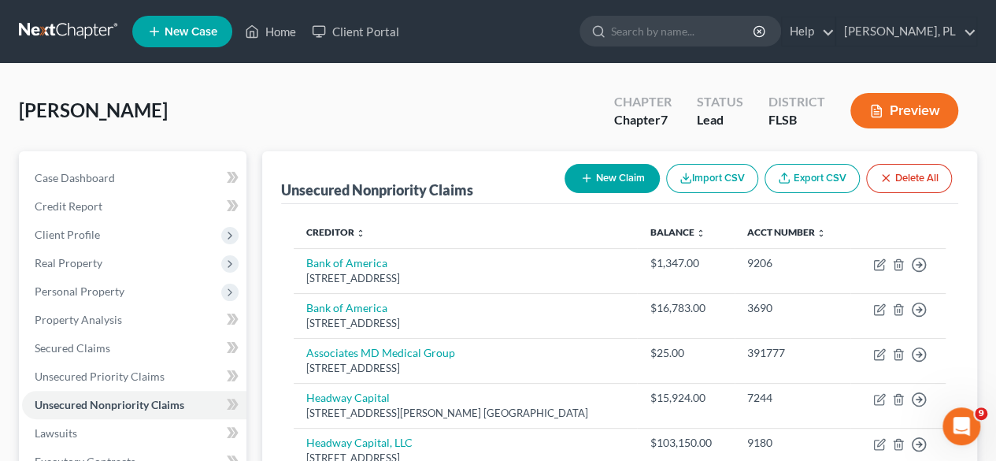
click at [602, 179] on button "New Claim" at bounding box center [611, 178] width 95 height 29
select select "2"
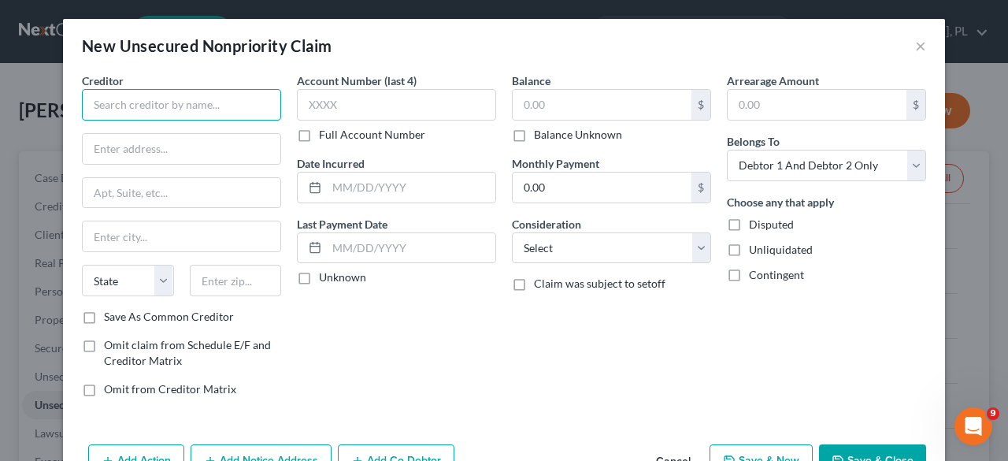
click at [219, 104] on input "text" at bounding box center [181, 104] width 199 height 31
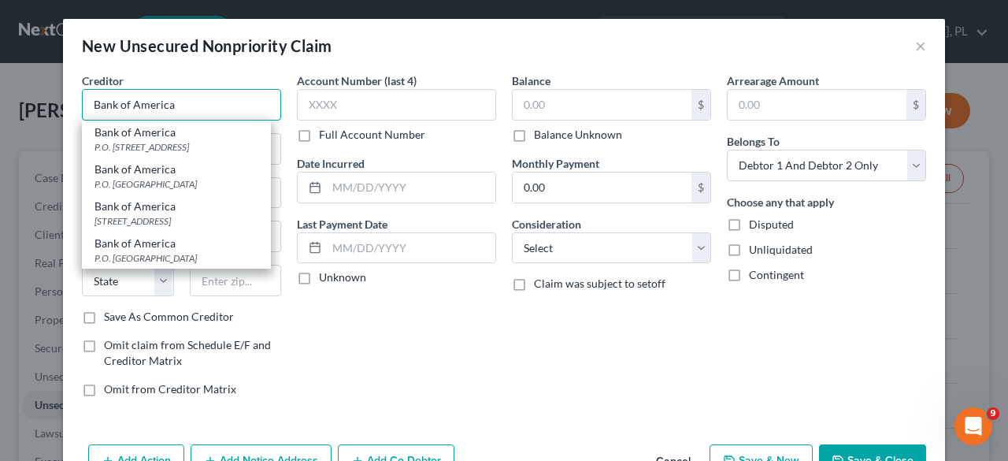
type input "Bank of America"
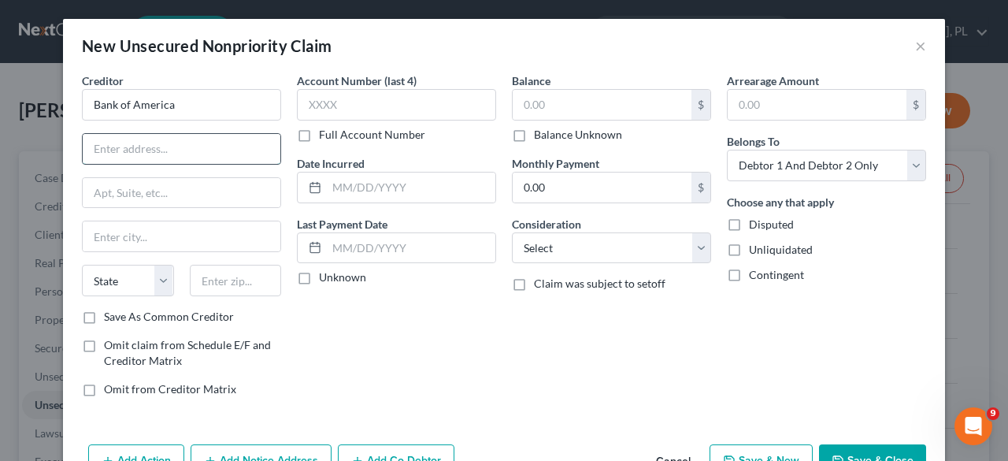
click at [185, 144] on input "text" at bounding box center [182, 149] width 198 height 30
click at [338, 105] on input "text" at bounding box center [396, 104] width 199 height 31
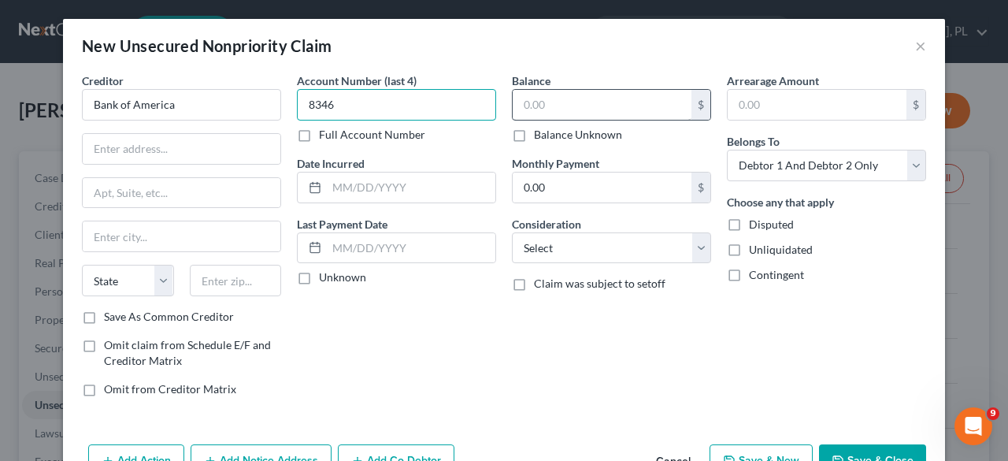
type input "8346"
click at [548, 96] on input "text" at bounding box center [601, 105] width 179 height 30
type input "9,336"
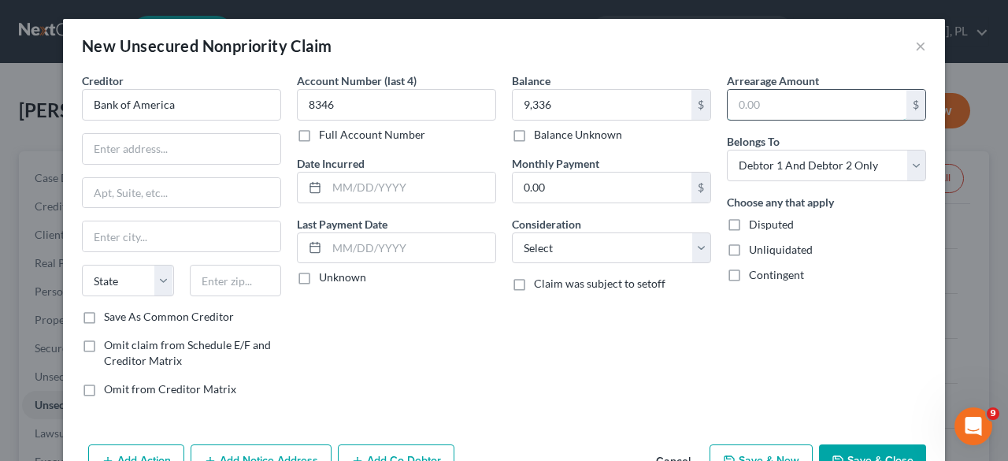
click at [757, 100] on input "text" at bounding box center [816, 105] width 179 height 30
type input "9,336"
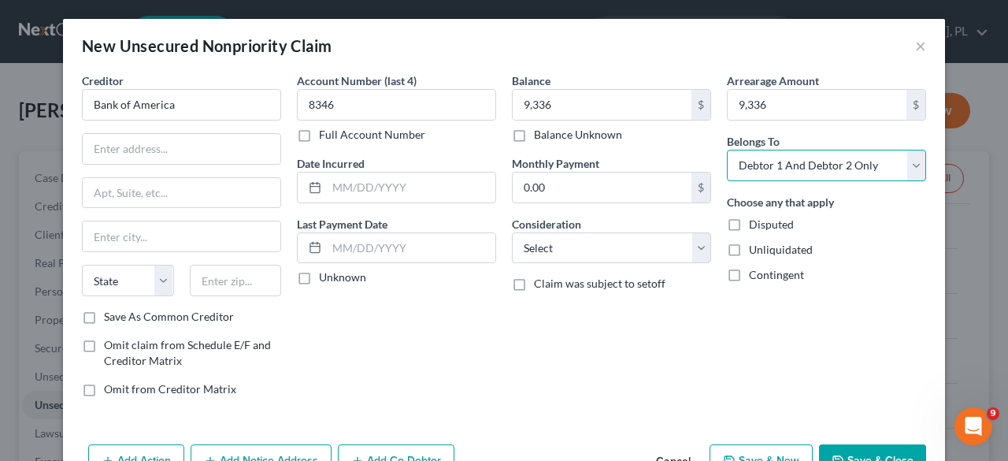
click at [913, 166] on select "Select Debtor 1 Only Debtor 2 Only Debtor 1 And Debtor 2 Only At Least One Of T…" at bounding box center [826, 165] width 199 height 31
select select "0"
click at [727, 150] on select "Select Debtor 1 Only Debtor 2 Only Debtor 1 And Debtor 2 Only At Least One Of T…" at bounding box center [826, 165] width 199 height 31
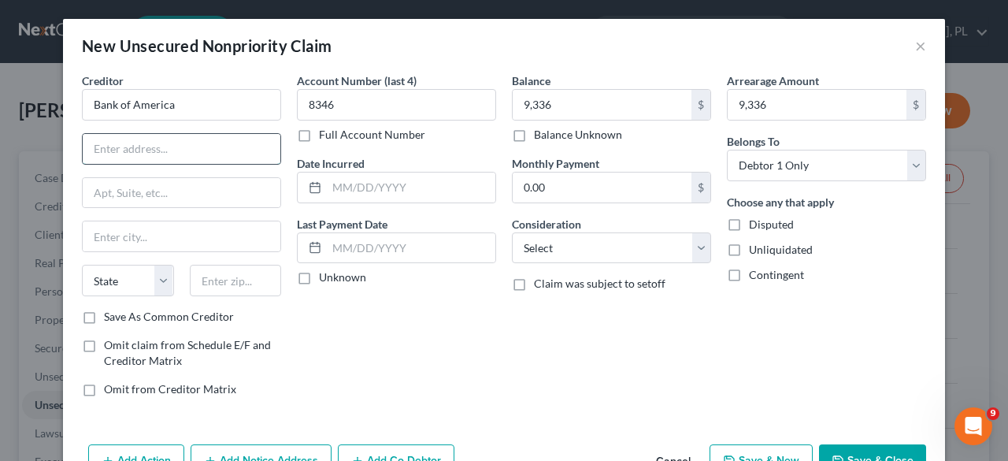
click at [214, 143] on input "text" at bounding box center [182, 149] width 198 height 30
type input "PO Box 15284"
click at [180, 224] on input "text" at bounding box center [182, 236] width 198 height 30
type input "Wilmington"
click at [115, 278] on select "State [US_STATE] AK AR AZ CA CO CT DE DC [GEOGRAPHIC_DATA] [GEOGRAPHIC_DATA] GU…" at bounding box center [128, 280] width 92 height 31
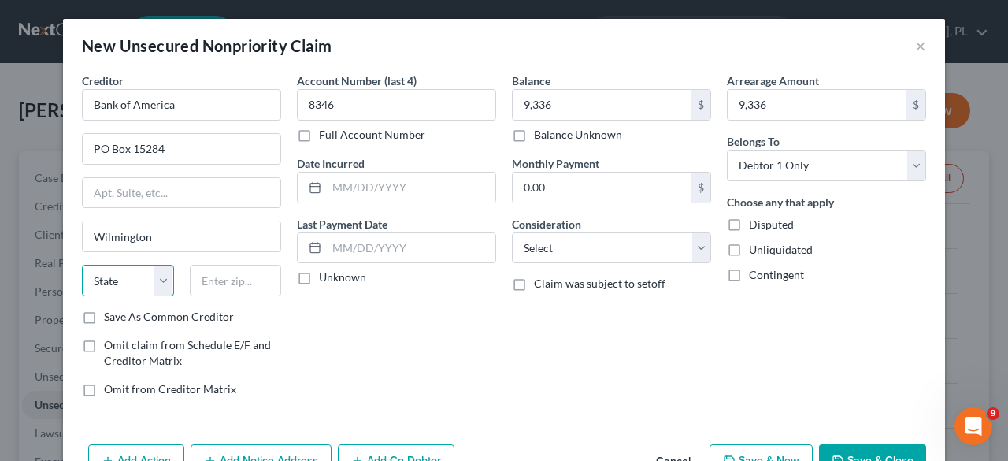
select select "7"
click at [82, 265] on select "State [US_STATE] AK AR AZ CA CO CT DE DC [GEOGRAPHIC_DATA] [GEOGRAPHIC_DATA] GU…" at bounding box center [128, 280] width 92 height 31
type input "19850"
click at [104, 313] on label "Save As Common Creditor" at bounding box center [169, 317] width 130 height 16
click at [110, 313] on input "Save As Common Creditor" at bounding box center [115, 314] width 10 height 10
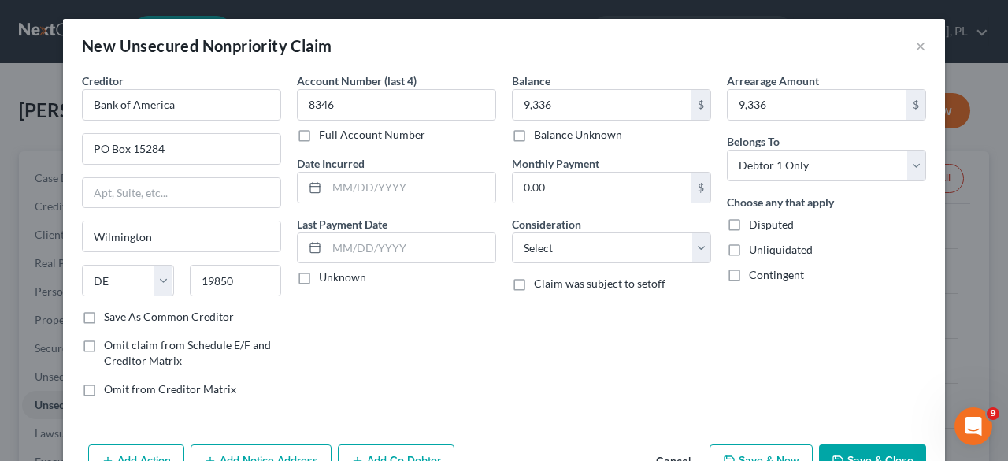
checkbox input "true"
click at [694, 243] on select "Select Cable / Satellite Services Collection Agency Credit Card Debt Debt Couns…" at bounding box center [611, 247] width 199 height 31
select select "2"
click at [512, 232] on select "Select Cable / Satellite Services Collection Agency Credit Card Debt Debt Couns…" at bounding box center [611, 247] width 199 height 31
click at [861, 448] on button "Save & Close" at bounding box center [872, 460] width 107 height 33
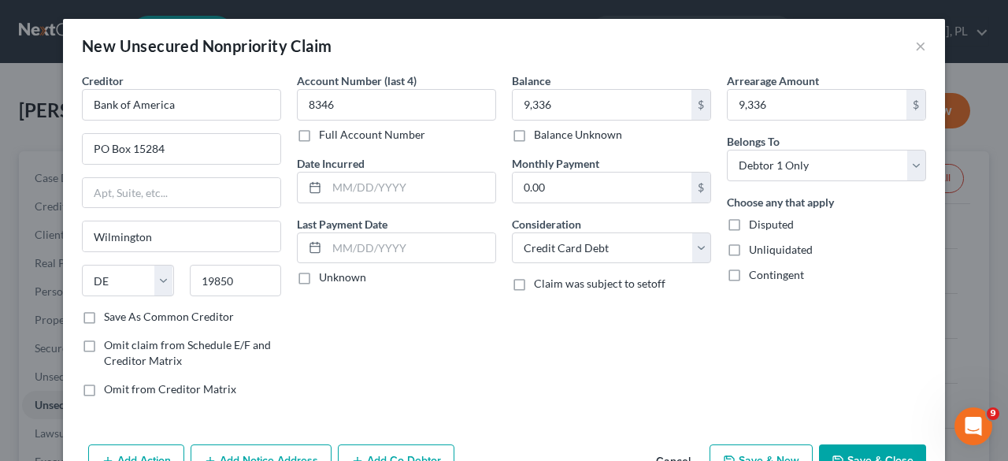
checkbox input "false"
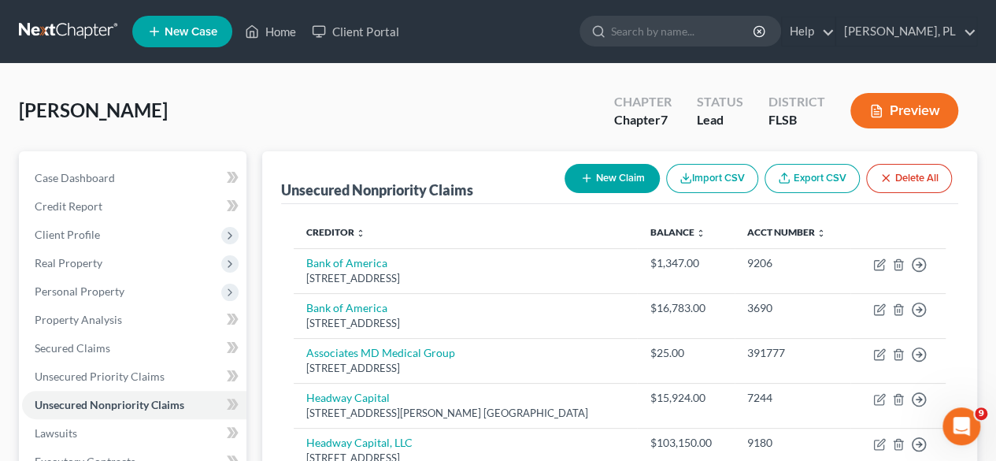
click at [603, 174] on button "New Claim" at bounding box center [611, 178] width 95 height 29
select select "2"
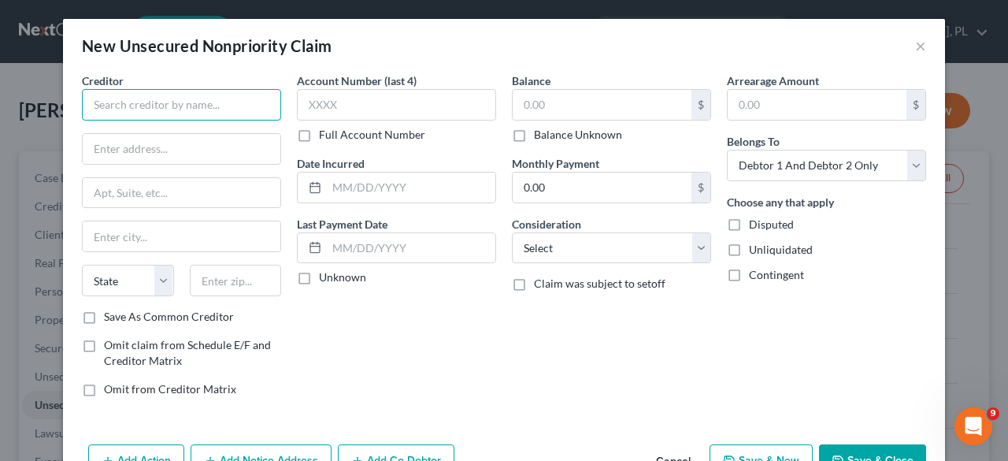
click at [202, 94] on input "text" at bounding box center [181, 104] width 199 height 31
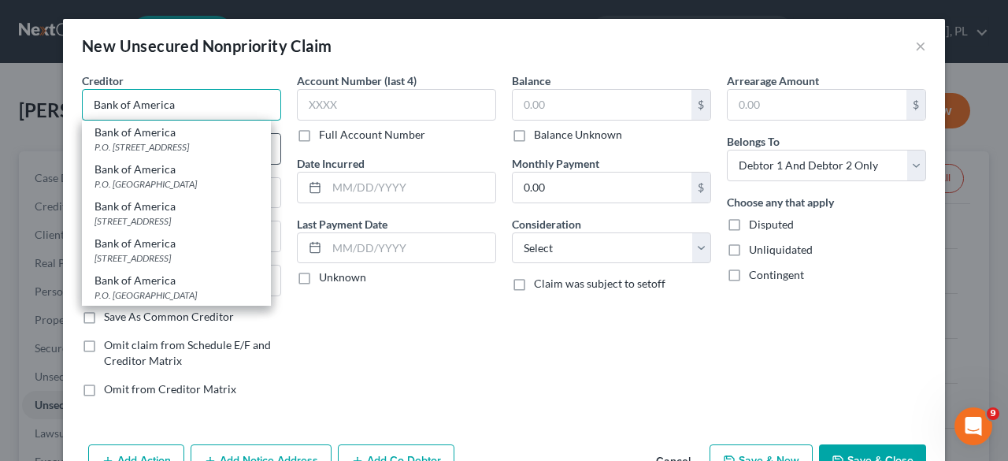
type input "Bank of America"
click at [162, 157] on div "Bank of America P.O. [GEOGRAPHIC_DATA]" at bounding box center [176, 175] width 189 height 37
type input "P.O. BOX 851001"
type input "[GEOGRAPHIC_DATA]"
select select "45"
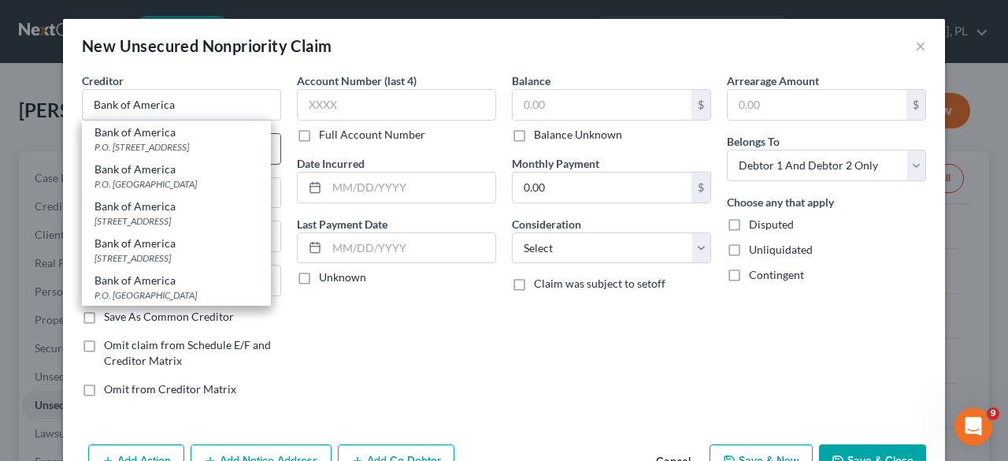
type input "75285"
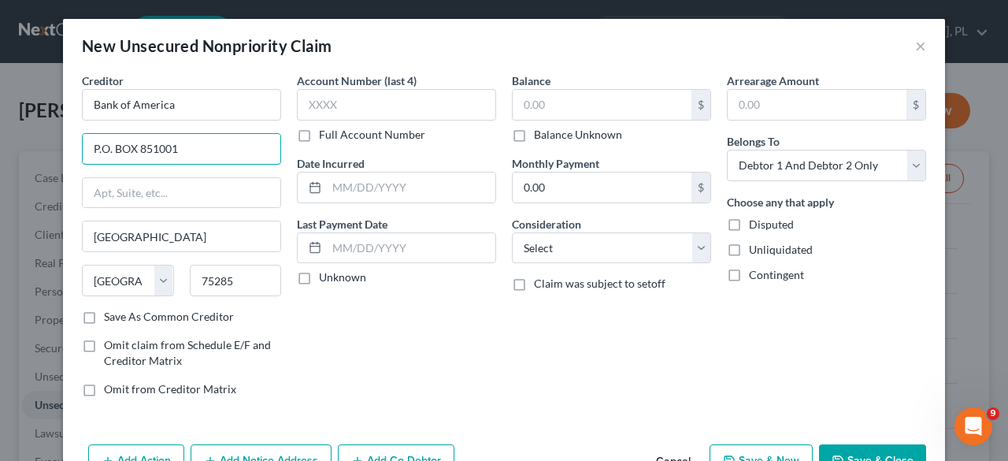
drag, startPoint x: 179, startPoint y: 154, endPoint x: 65, endPoint y: 146, distance: 113.6
click at [65, 146] on div "Creditor * Bank of America P.O. BOX [GEOGRAPHIC_DATA] [US_STATE] AK AR AZ CA CO…" at bounding box center [504, 254] width 882 height 365
type input "PO Box 15284"
click at [147, 243] on input "[GEOGRAPHIC_DATA]" at bounding box center [182, 236] width 198 height 30
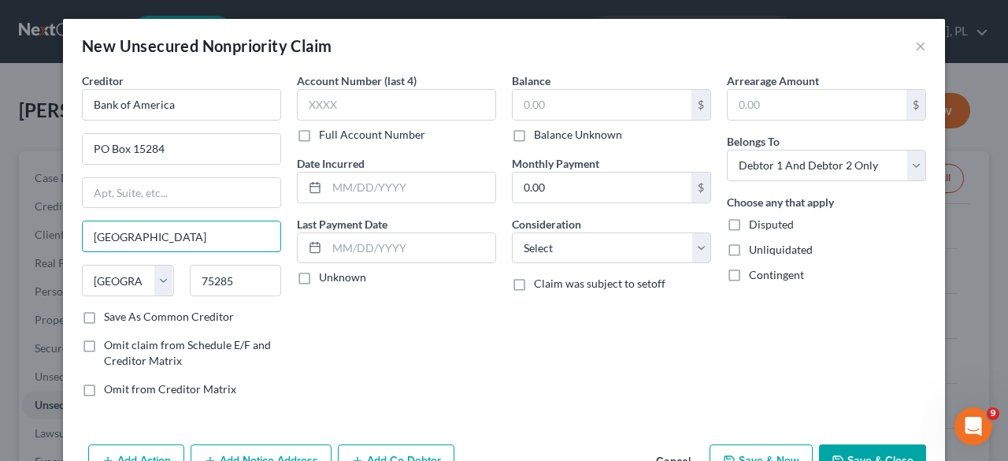
drag, startPoint x: 147, startPoint y: 243, endPoint x: 37, endPoint y: 212, distance: 114.6
click at [37, 212] on div "New Unsecured Nonpriority Claim × Creditor * Bank of America PO Box 15284 [GEOG…" at bounding box center [504, 230] width 1008 height 461
type input "Wilmington"
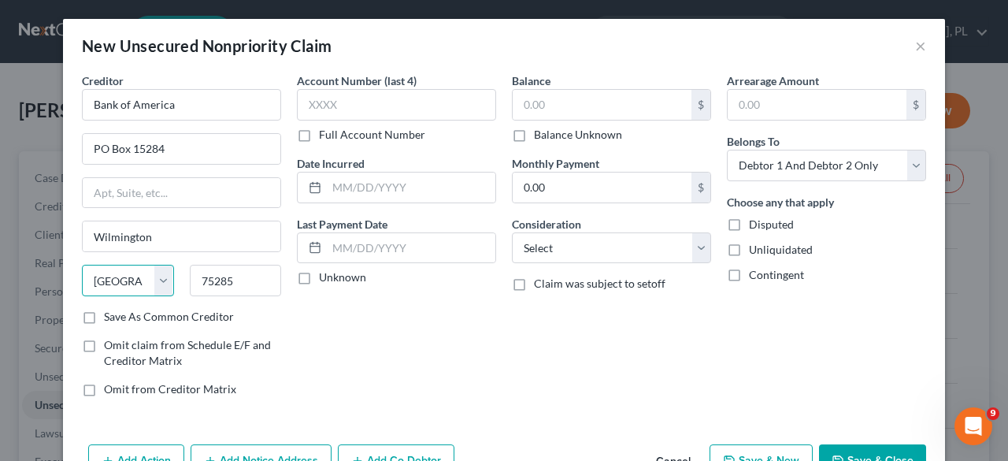
select select "7"
type input "19850"
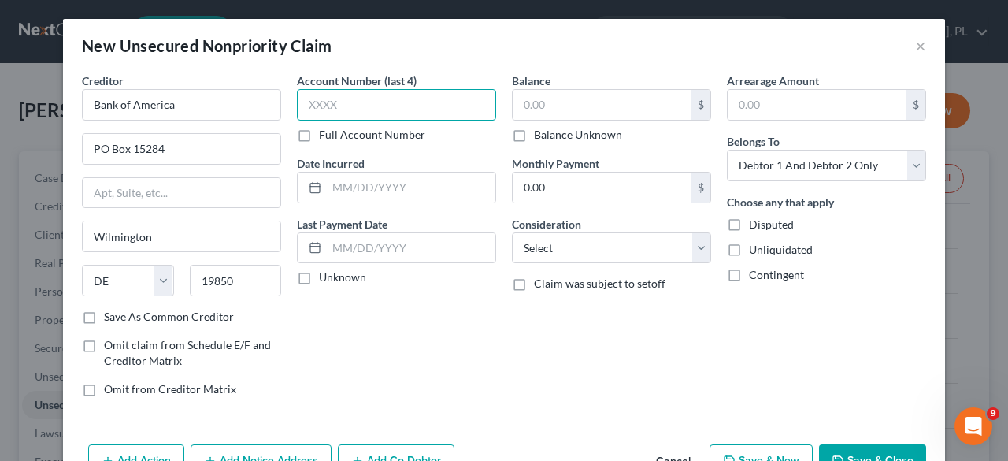
click at [350, 107] on input "text" at bounding box center [396, 104] width 199 height 31
type input "5823"
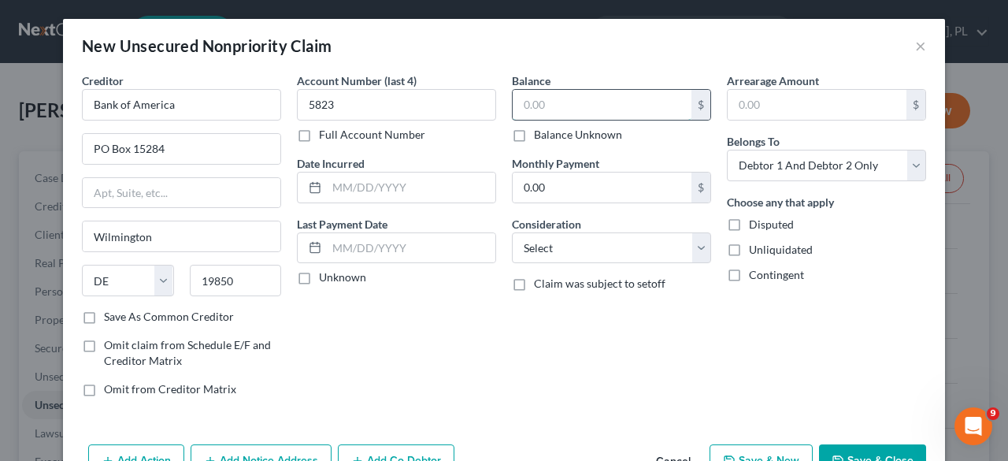
click at [580, 102] on input "text" at bounding box center [601, 105] width 179 height 30
click at [564, 108] on input "text" at bounding box center [601, 105] width 179 height 30
type input "23,452"
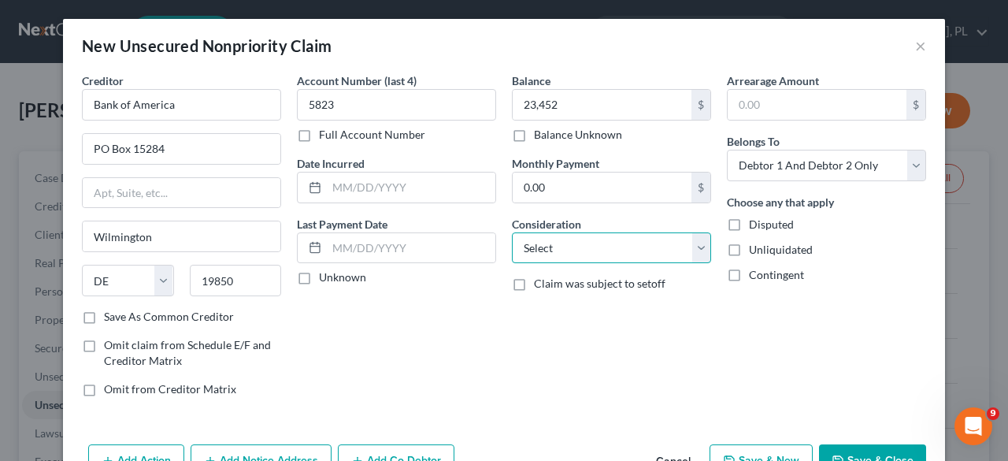
click at [695, 246] on select "Select Cable / Satellite Services Collection Agency Credit Card Debt Debt Couns…" at bounding box center [611, 247] width 199 height 31
select select "2"
click at [512, 232] on select "Select Cable / Satellite Services Collection Agency Credit Card Debt Debt Couns…" at bounding box center [611, 247] width 199 height 31
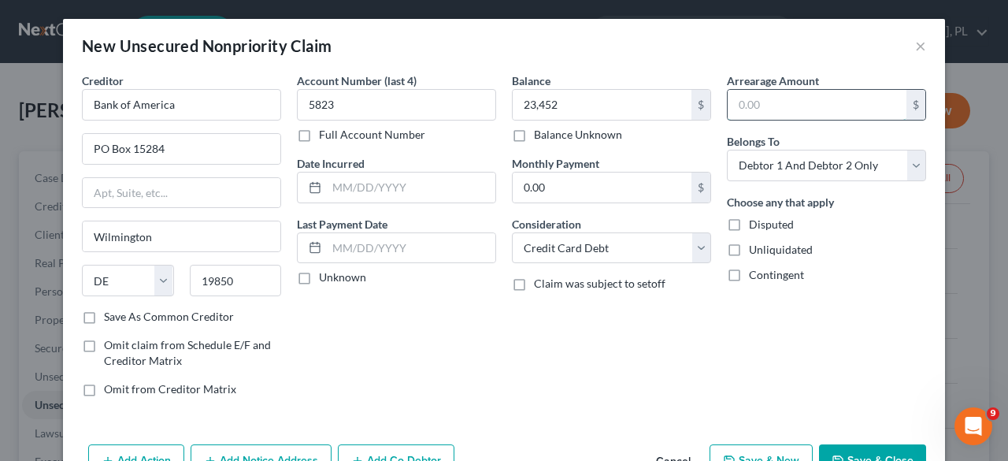
click at [762, 109] on input "text" at bounding box center [816, 105] width 179 height 30
type input "23,452"
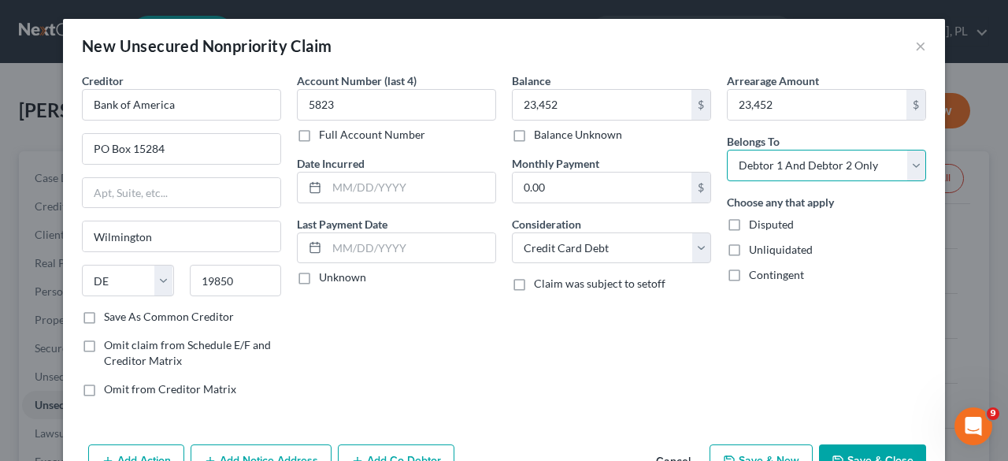
click at [912, 171] on select "Select Debtor 1 Only Debtor 2 Only Debtor 1 And Debtor 2 Only At Least One Of T…" at bounding box center [826, 165] width 199 height 31
select select "0"
click at [727, 150] on select "Select Debtor 1 Only Debtor 2 Only Debtor 1 And Debtor 2 Only At Least One Of T…" at bounding box center [826, 165] width 199 height 31
click at [868, 448] on button "Save & Close" at bounding box center [872, 460] width 107 height 33
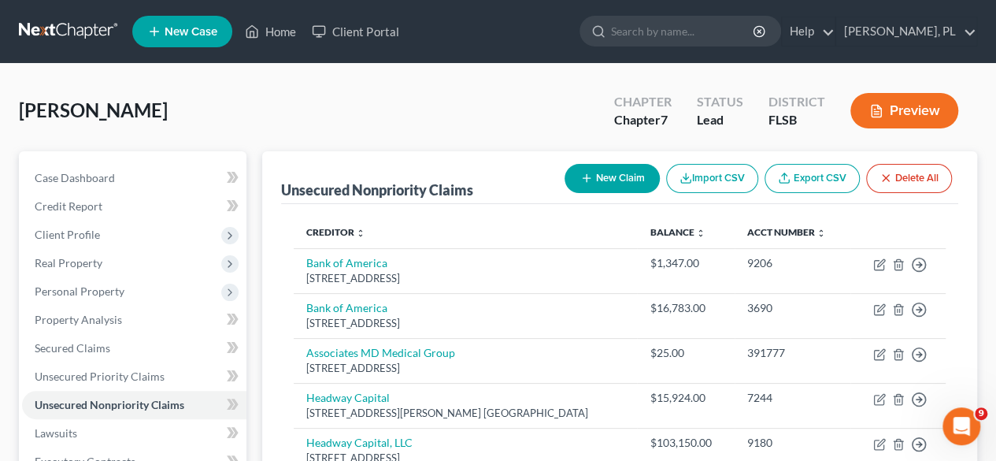
click at [598, 183] on button "New Claim" at bounding box center [611, 178] width 95 height 29
select select "2"
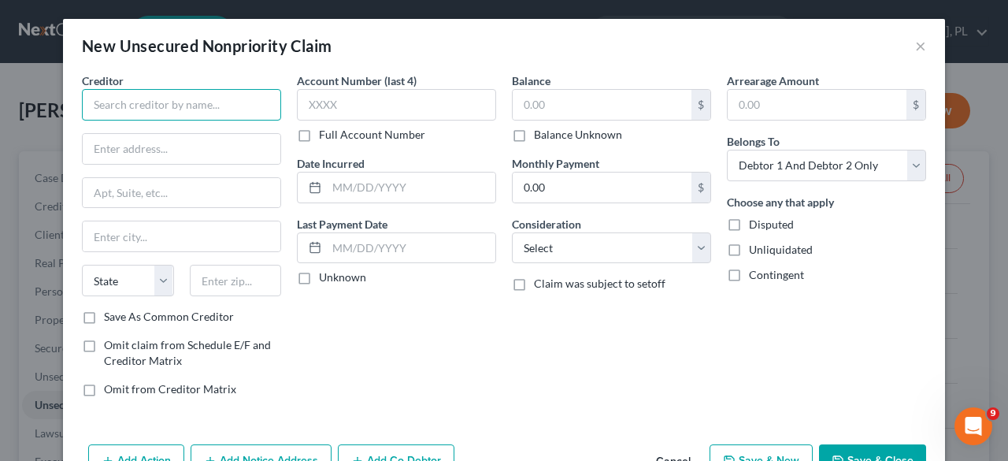
click at [165, 114] on input "text" at bounding box center [181, 104] width 199 height 31
type input "BayFirst National Bank"
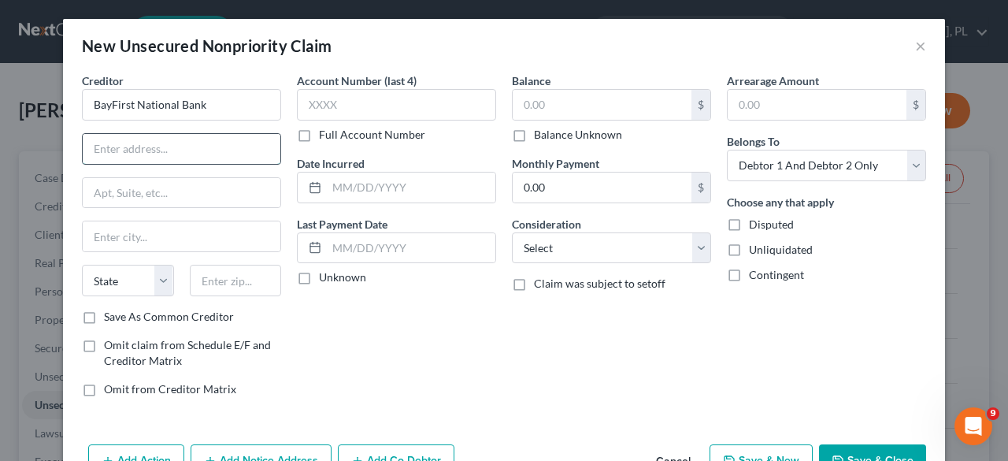
click at [156, 148] on input "text" at bounding box center [182, 149] width 198 height 30
click at [159, 146] on input "text" at bounding box center [182, 149] width 198 height 30
type input "[STREET_ADDRESS]"
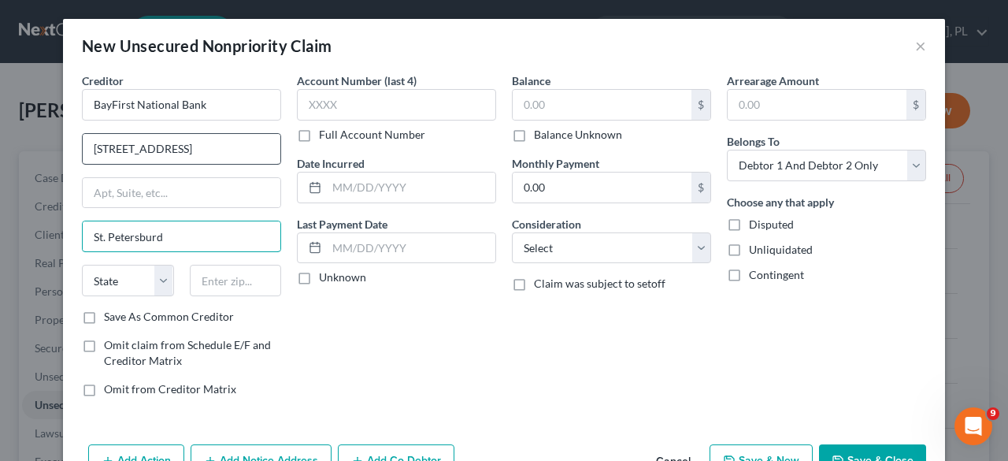
type input "St. Petersburd"
select select "9"
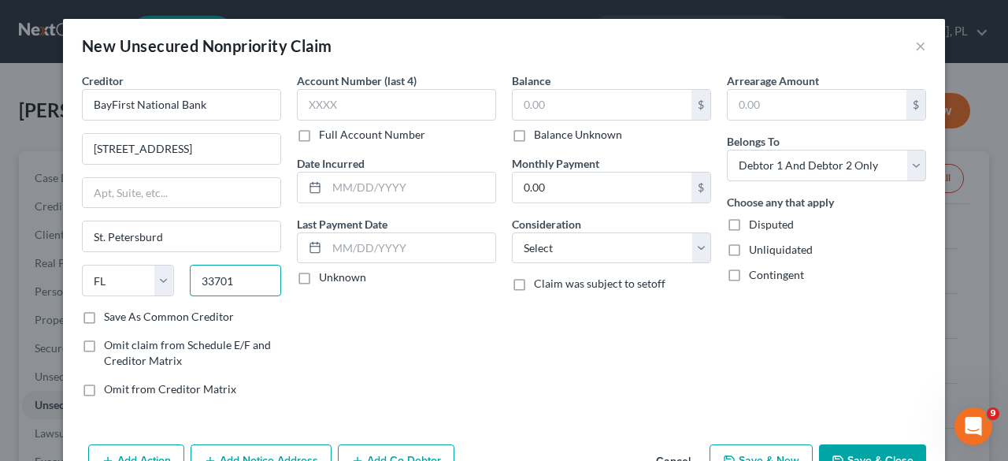
type input "33701"
type input "[GEOGRAPHIC_DATA]"
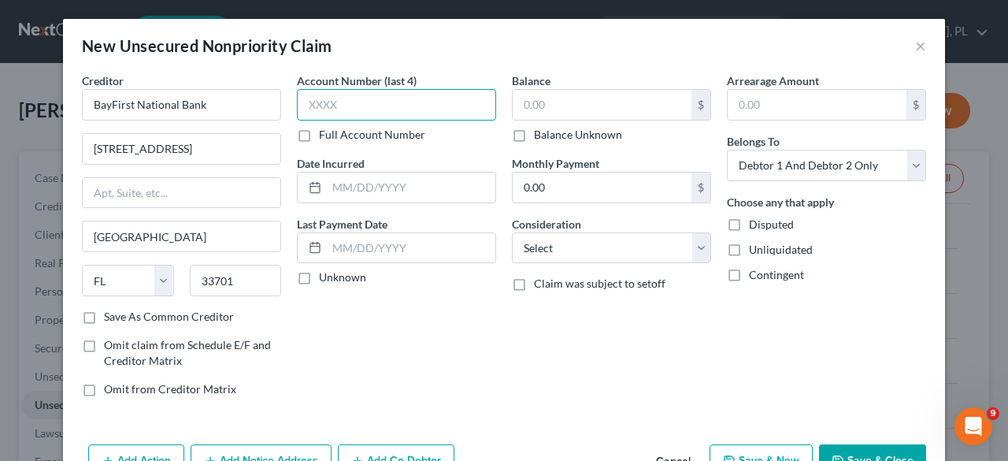
click at [340, 113] on input "text" at bounding box center [396, 104] width 199 height 31
type input "9102"
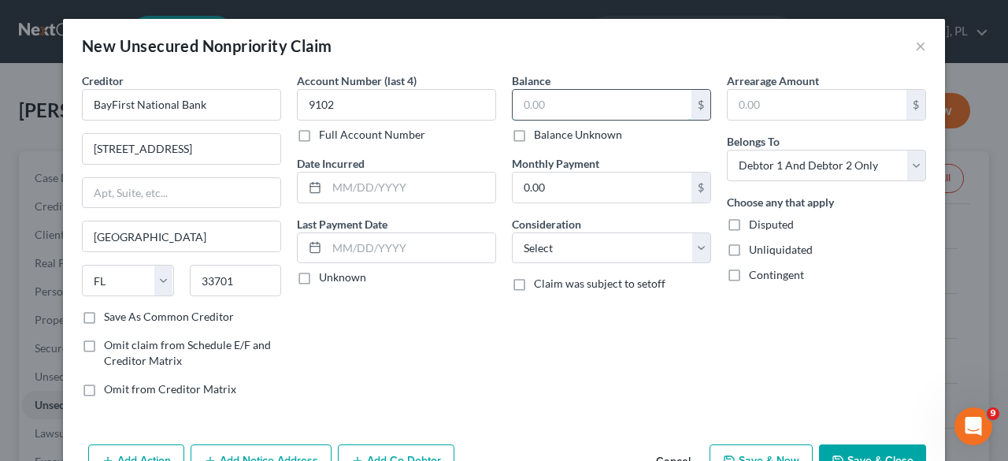
click at [548, 108] on input "text" at bounding box center [601, 105] width 179 height 30
type input "144,737"
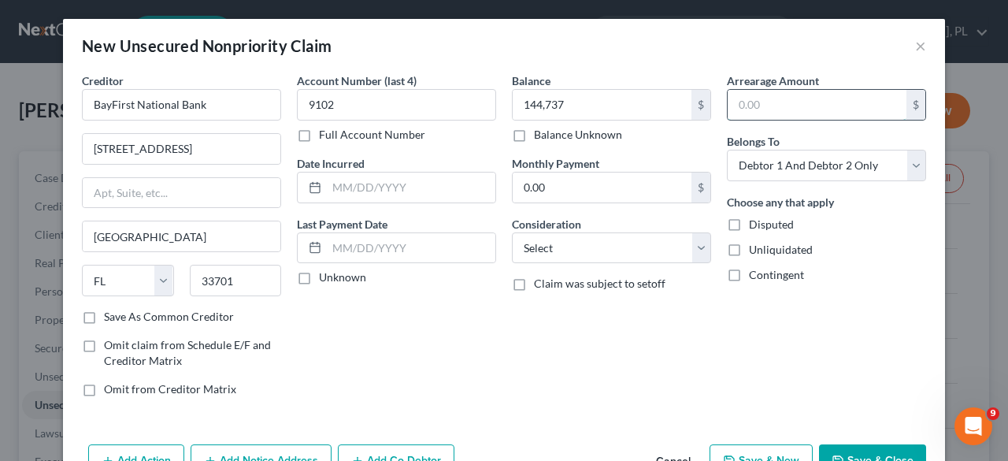
click at [783, 105] on input "text" at bounding box center [816, 105] width 179 height 30
type input "144,737"
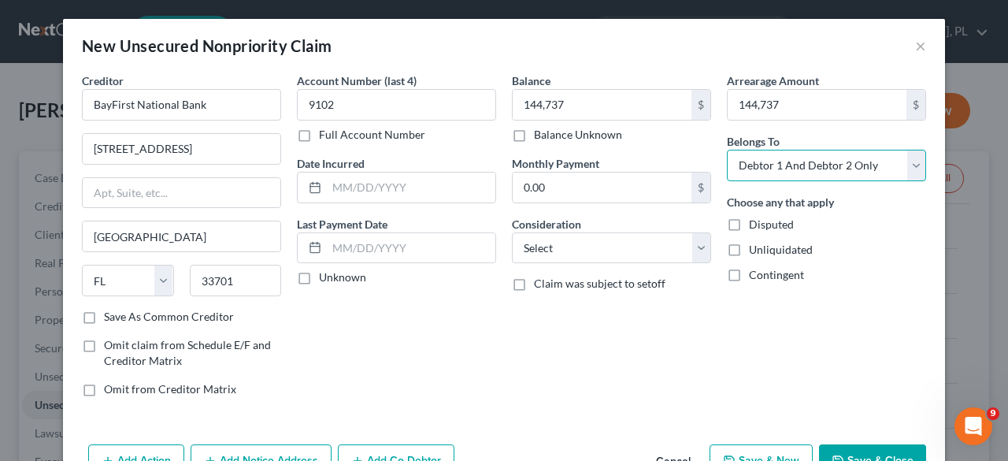
click at [904, 165] on select "Select Debtor 1 Only Debtor 2 Only Debtor 1 And Debtor 2 Only At Least One Of T…" at bounding box center [826, 165] width 199 height 31
select select "3"
click at [727, 150] on select "Select Debtor 1 Only Debtor 2 Only Debtor 1 And Debtor 2 Only At Least One Of T…" at bounding box center [826, 165] width 199 height 31
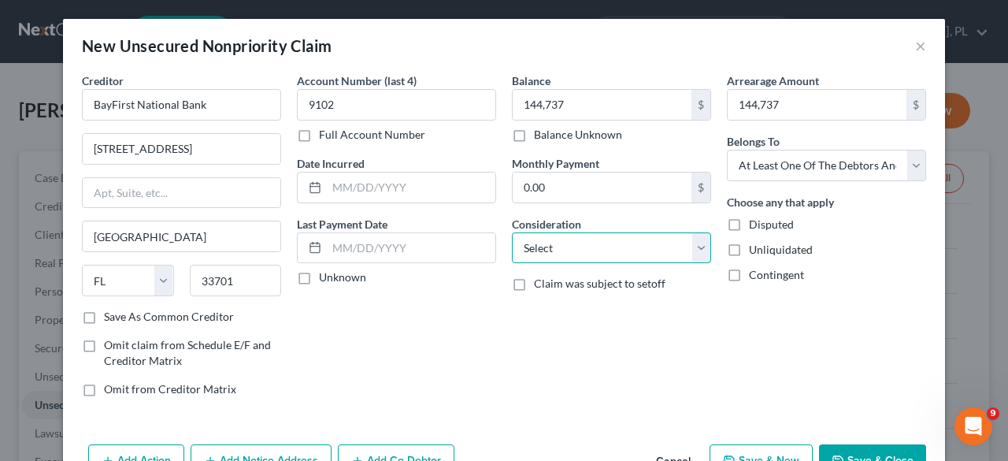
click at [696, 245] on select "Select Cable / Satellite Services Collection Agency Credit Card Debt Debt Couns…" at bounding box center [611, 247] width 199 height 31
select select "10"
click at [512, 232] on select "Select Cable / Satellite Services Collection Agency Credit Card Debt Debt Couns…" at bounding box center [611, 247] width 199 height 31
click at [866, 449] on button "Save & Close" at bounding box center [872, 460] width 107 height 33
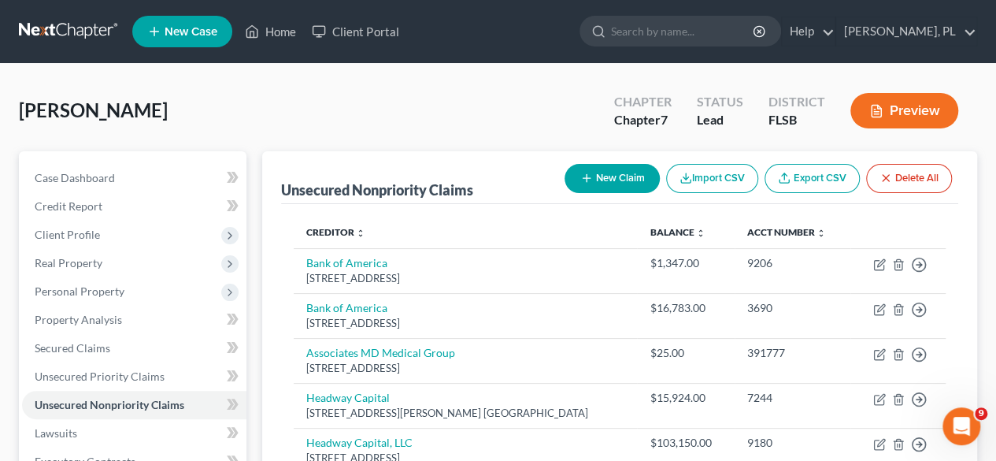
click at [595, 180] on button "New Claim" at bounding box center [611, 178] width 95 height 29
select select "2"
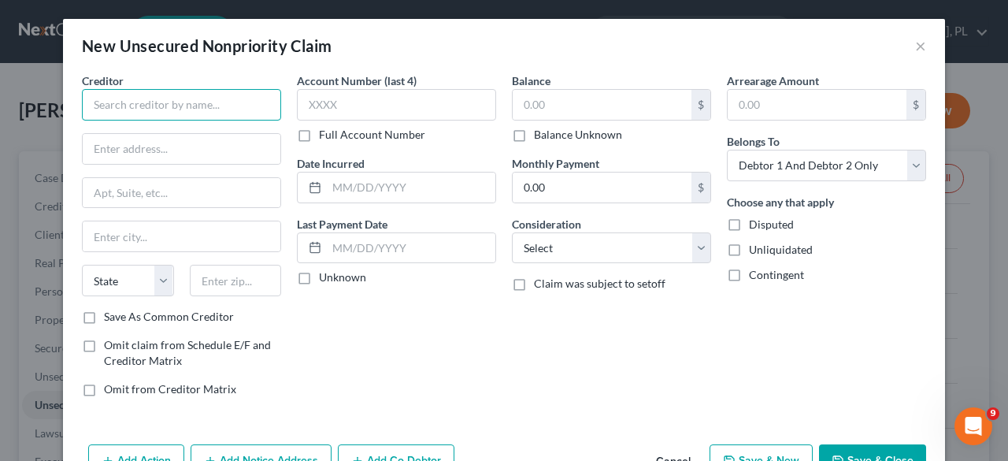
click at [227, 100] on input "text" at bounding box center [181, 104] width 199 height 31
click at [96, 103] on input "US Small Business Administration" at bounding box center [181, 104] width 199 height 31
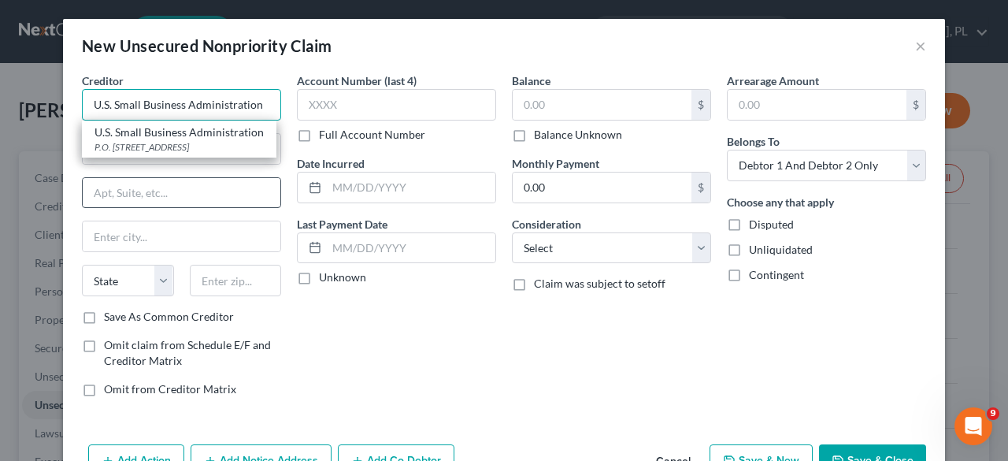
type input "U.S. Small Business Administration"
click at [176, 185] on input "text" at bounding box center [182, 193] width 198 height 30
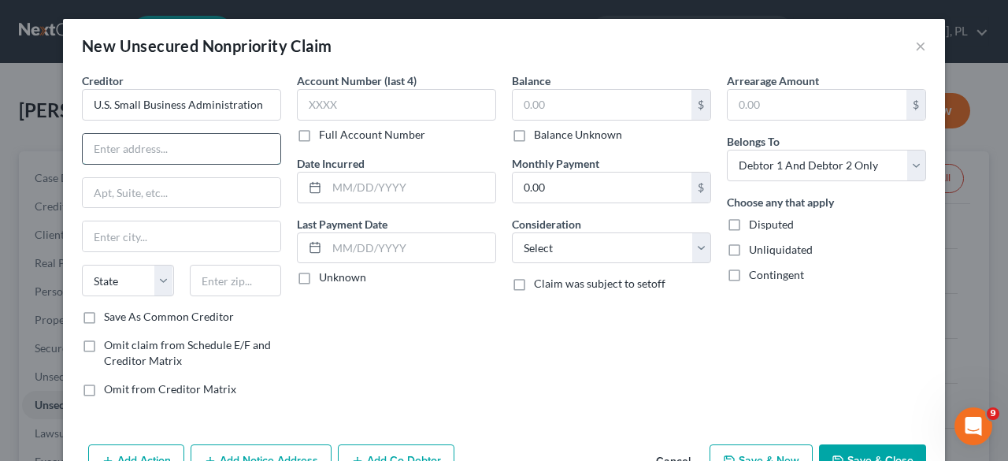
click at [198, 142] on input "text" at bounding box center [182, 149] width 198 height 30
type input "[STREET_ADDRESS]"
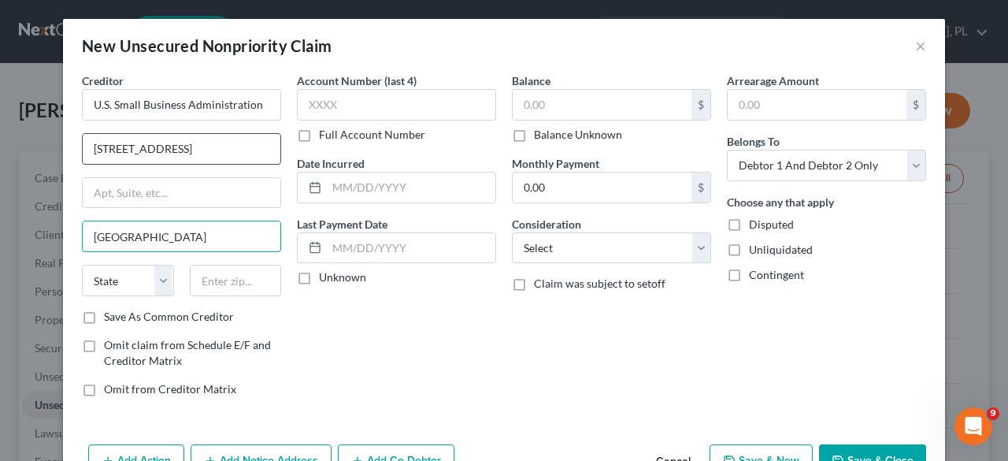
type input "[GEOGRAPHIC_DATA]"
select select "45"
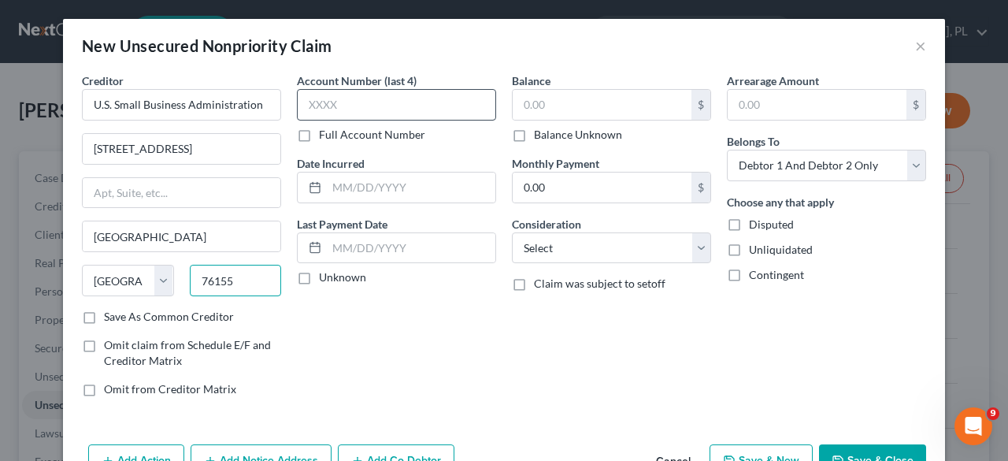
type input "76155"
click at [368, 102] on input "text" at bounding box center [396, 104] width 199 height 31
type input "9109"
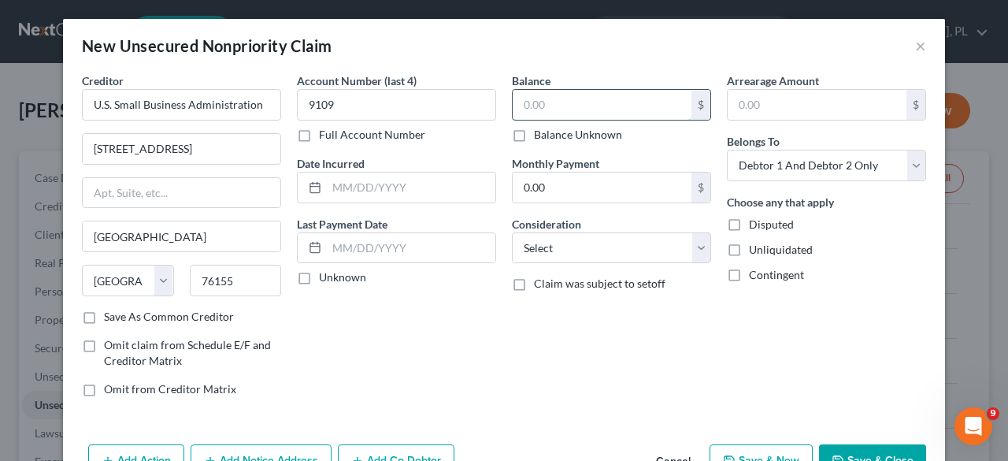
click at [568, 105] on input "text" at bounding box center [601, 105] width 179 height 30
type input "119,900"
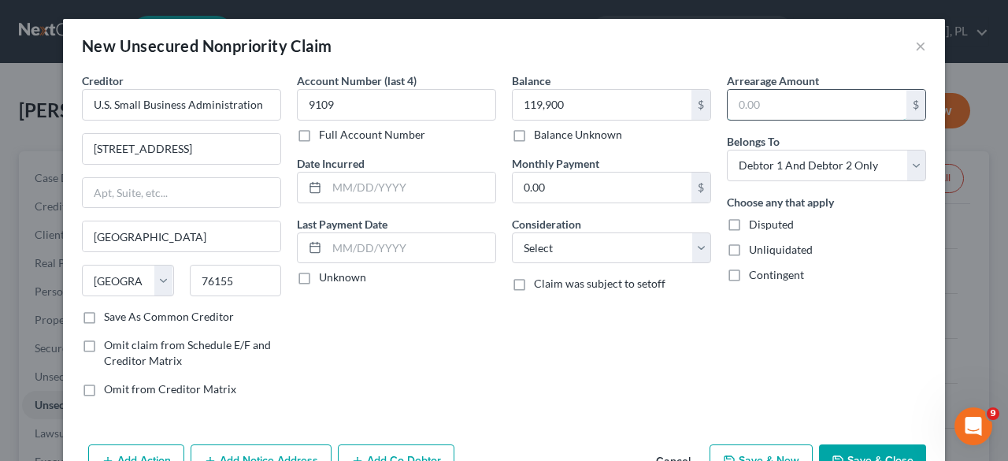
click at [776, 107] on input "text" at bounding box center [816, 105] width 179 height 30
type input "119,900"
click at [696, 249] on select "Select Cable / Satellite Services Collection Agency Credit Card Debt Debt Couns…" at bounding box center [611, 247] width 199 height 31
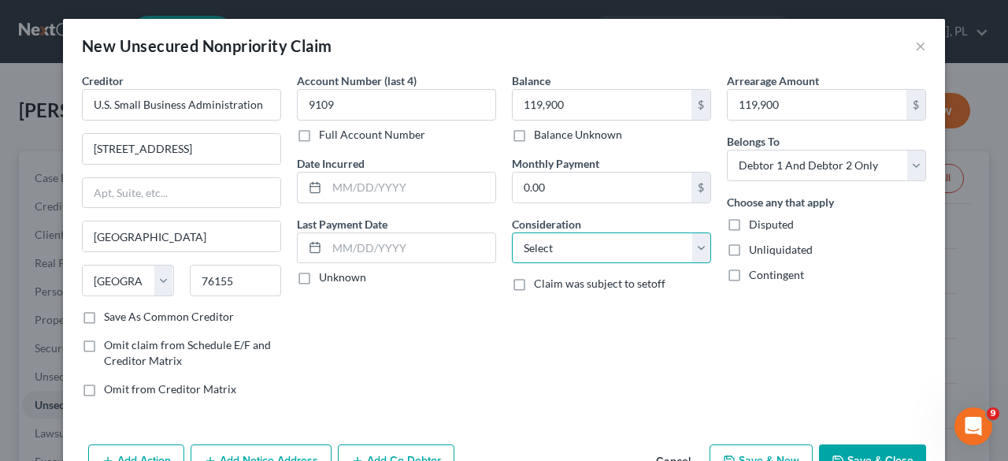
select select "10"
click at [512, 232] on select "Select Cable / Satellite Services Collection Agency Credit Card Debt Debt Couns…" at bounding box center [611, 247] width 199 height 31
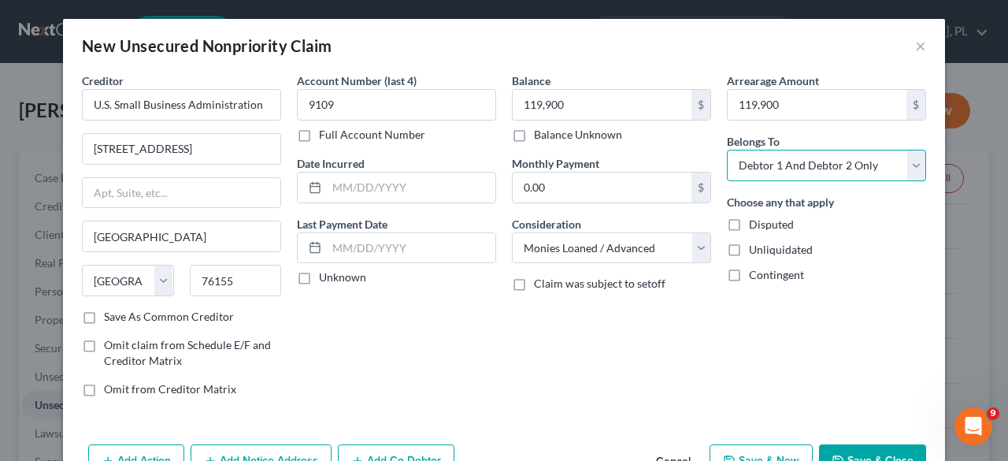
click at [915, 166] on select "Select Debtor 1 Only Debtor 2 Only Debtor 1 And Debtor 2 Only At Least One Of T…" at bounding box center [826, 165] width 199 height 31
select select "3"
click at [727, 150] on select "Select Debtor 1 Only Debtor 2 Only Debtor 1 And Debtor 2 Only At Least One Of T…" at bounding box center [826, 165] width 199 height 31
click at [861, 449] on button "Save & Close" at bounding box center [872, 460] width 107 height 33
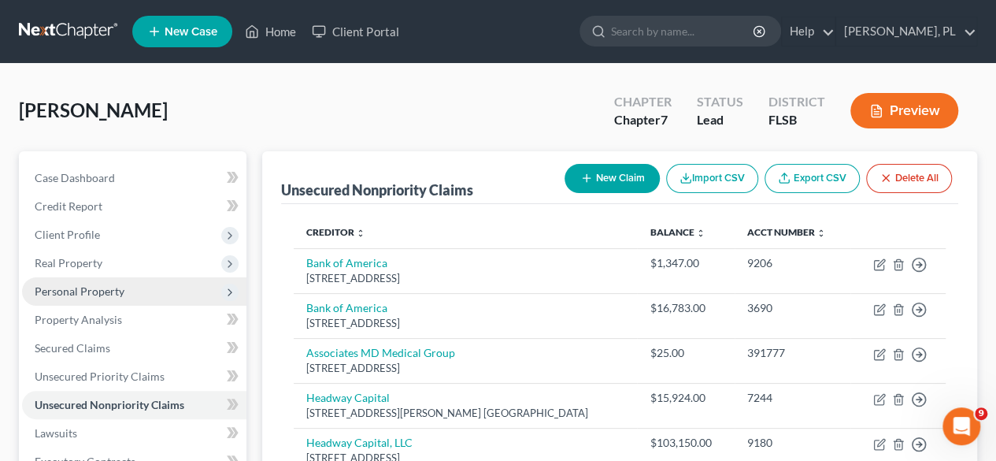
click at [229, 288] on icon at bounding box center [230, 292] width 13 height 13
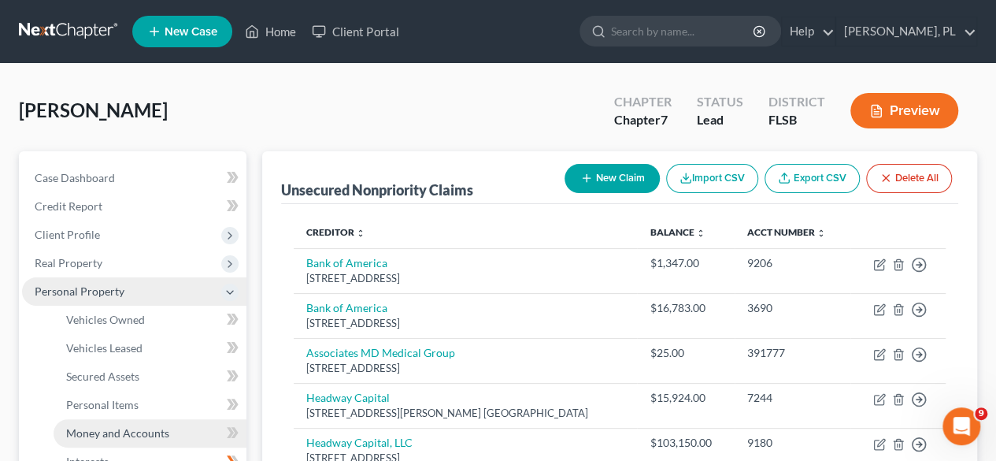
click at [187, 427] on link "Money and Accounts" at bounding box center [150, 433] width 193 height 28
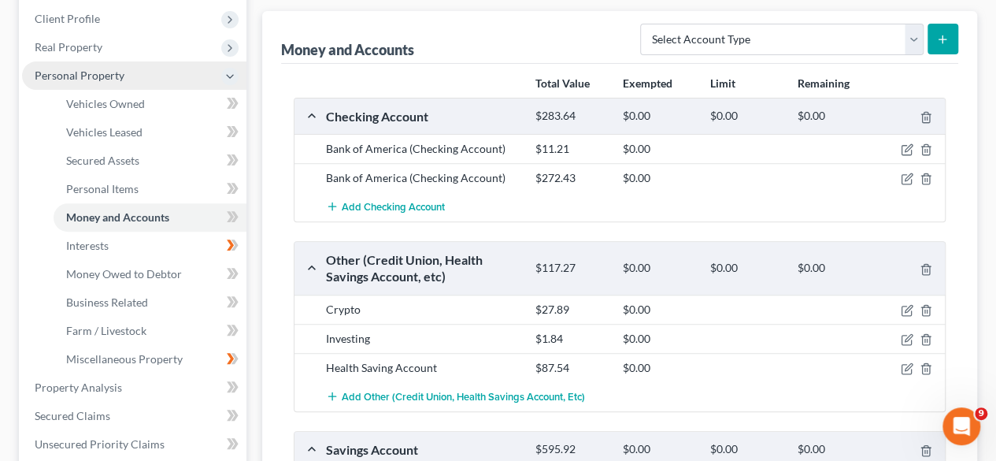
scroll to position [225, 0]
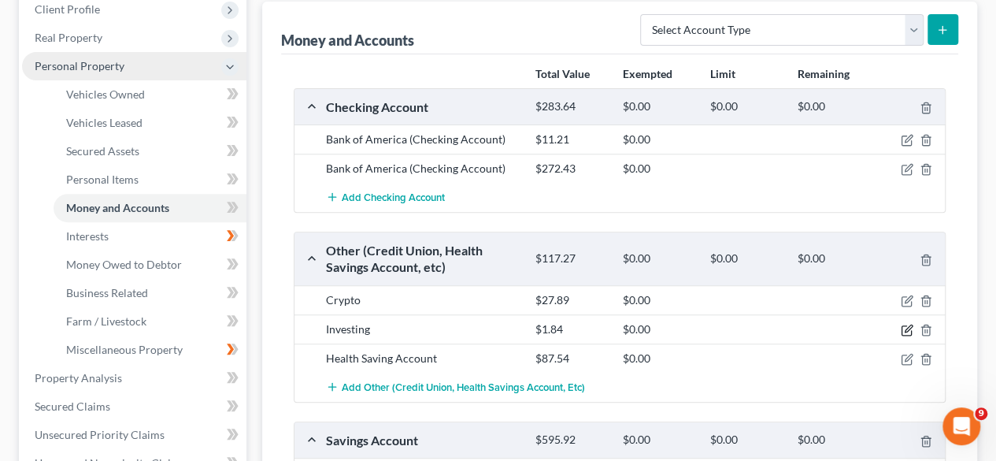
click at [904, 324] on icon "button" at bounding box center [907, 330] width 13 height 13
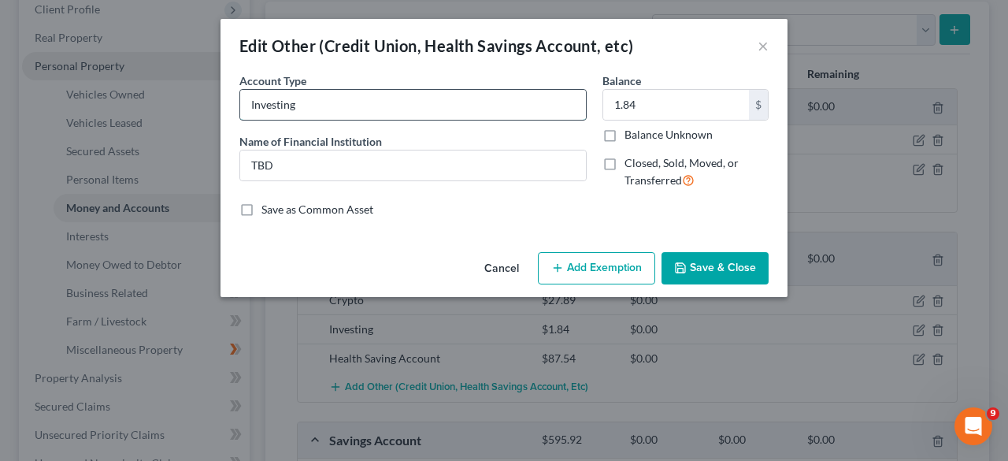
drag, startPoint x: 312, startPoint y: 102, endPoint x: 239, endPoint y: 99, distance: 72.5
click at [240, 99] on input "Investing" at bounding box center [413, 105] width 346 height 30
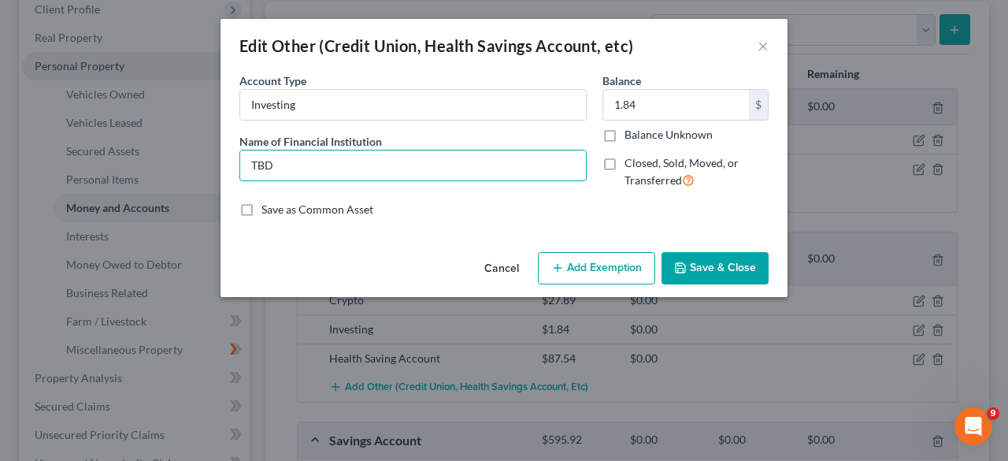
drag, startPoint x: 283, startPoint y: 163, endPoint x: 230, endPoint y: 158, distance: 53.0
click at [230, 158] on div "An exemption set must first be selected from the Filing Information section. Co…" at bounding box center [503, 158] width 567 height 173
type input "Robinhood"
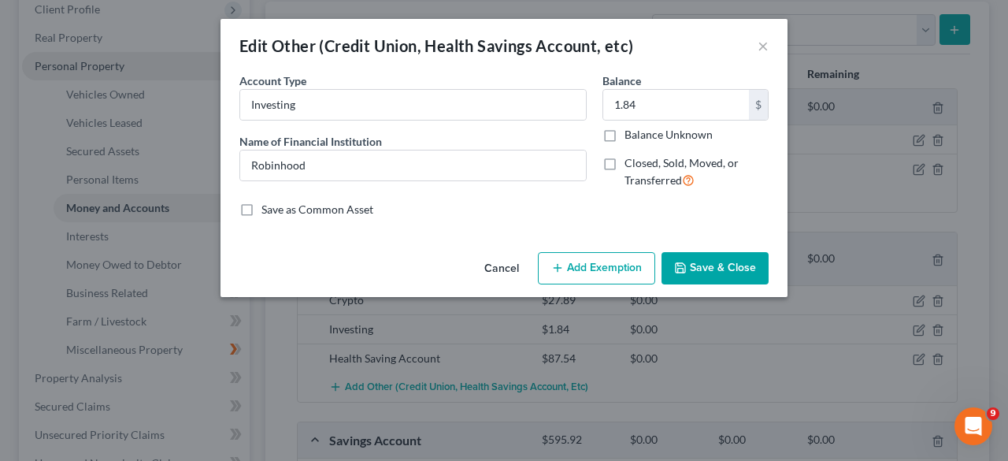
click at [731, 268] on button "Save & Close" at bounding box center [714, 268] width 107 height 33
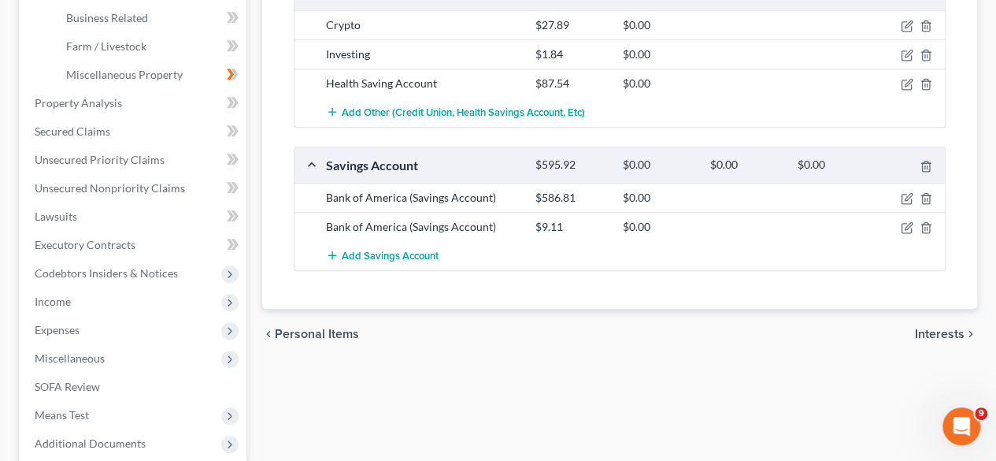
scroll to position [490, 0]
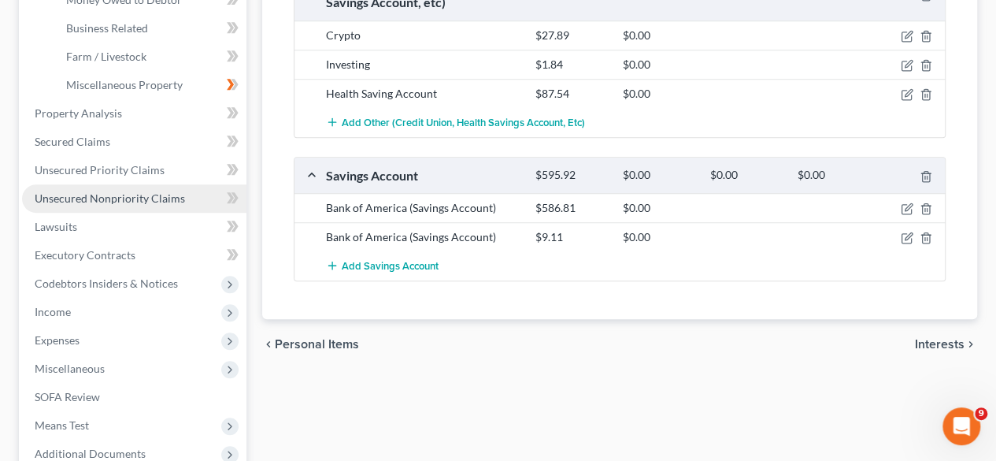
click at [139, 201] on span "Unsecured Nonpriority Claims" at bounding box center [110, 197] width 150 height 13
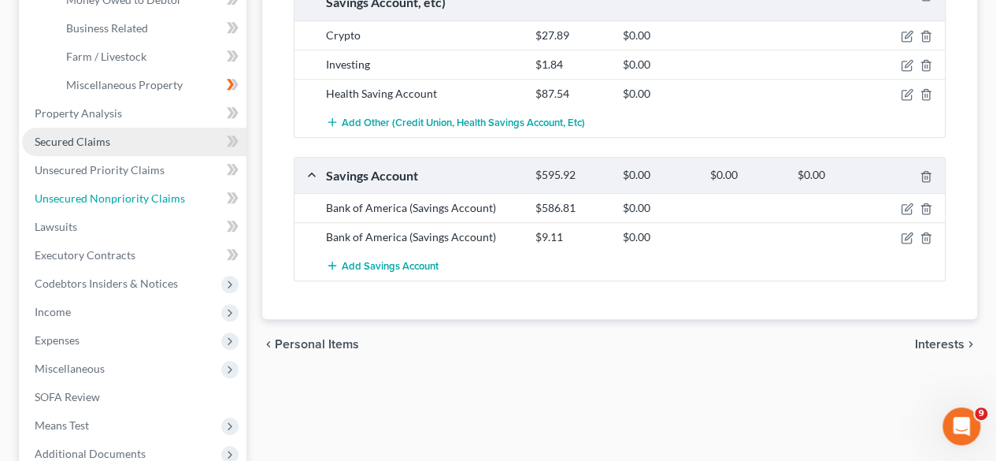
click at [139, 201] on ul "Case Dashboard Payments Invoices Payments Payments Credit Report Client Profile" at bounding box center [134, 71] width 224 height 794
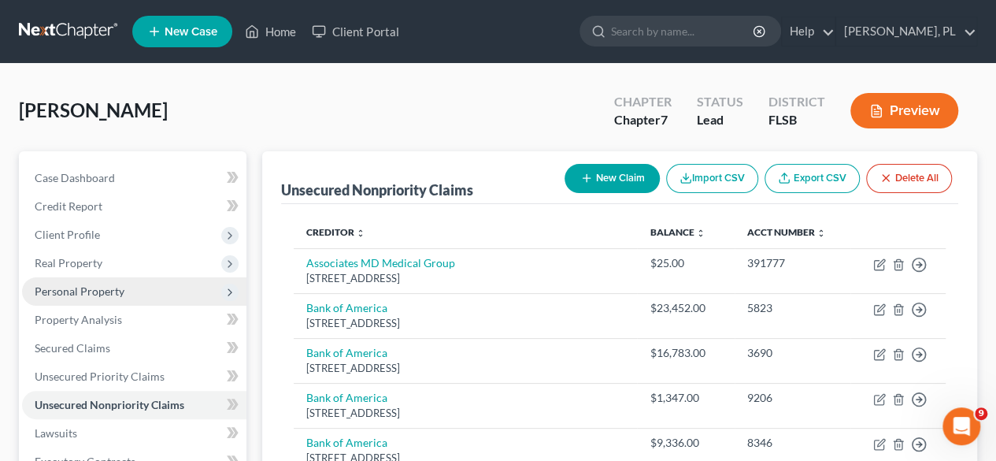
click at [231, 290] on icon at bounding box center [230, 292] width 13 height 13
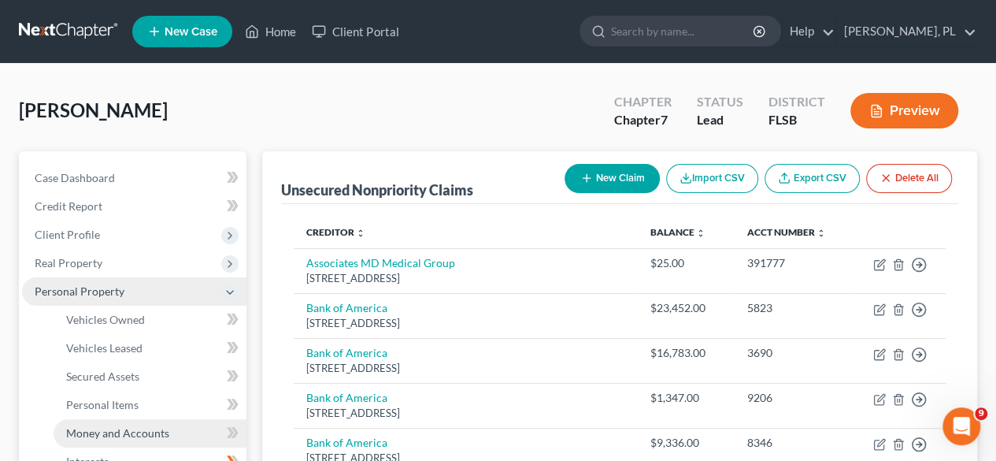
click at [172, 433] on link "Money and Accounts" at bounding box center [150, 433] width 193 height 28
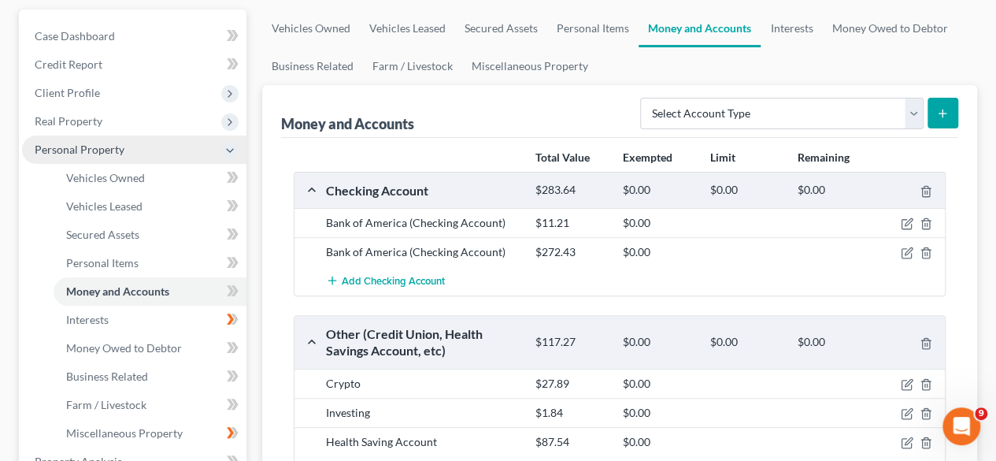
scroll to position [140, 0]
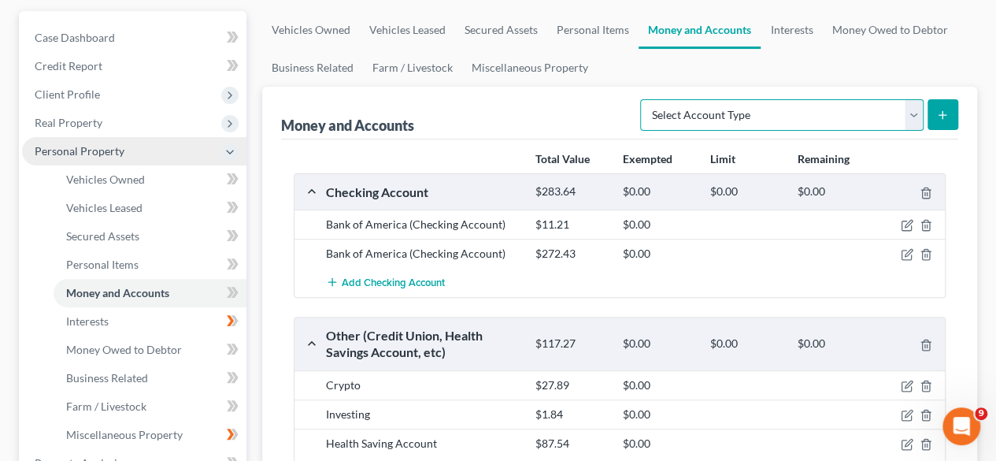
click at [912, 117] on select "Select Account Type Brokerage Cash on Hand Certificates of Deposit Checking Acc…" at bounding box center [781, 114] width 283 height 31
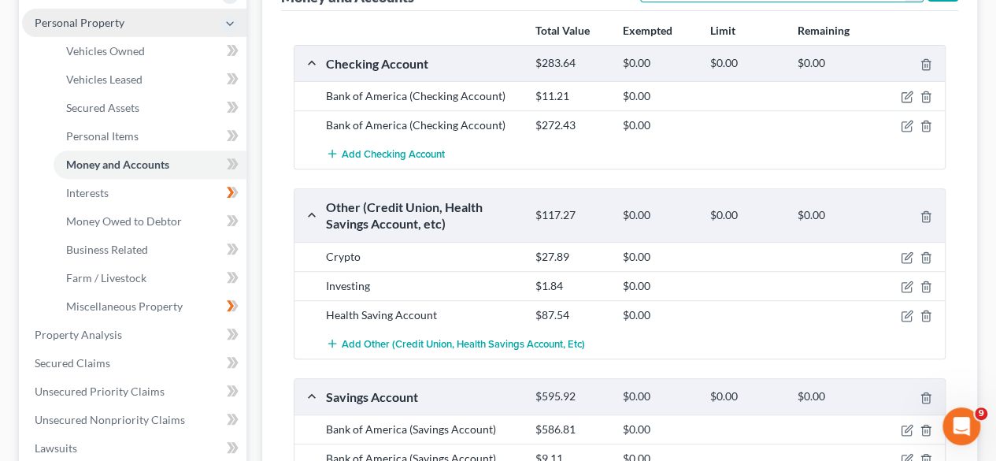
scroll to position [269, 0]
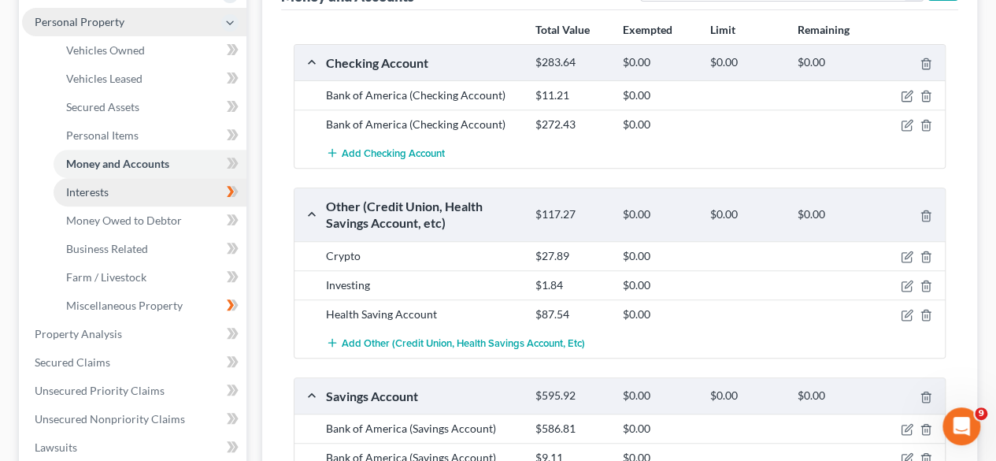
click at [166, 196] on link "Interests" at bounding box center [150, 192] width 193 height 28
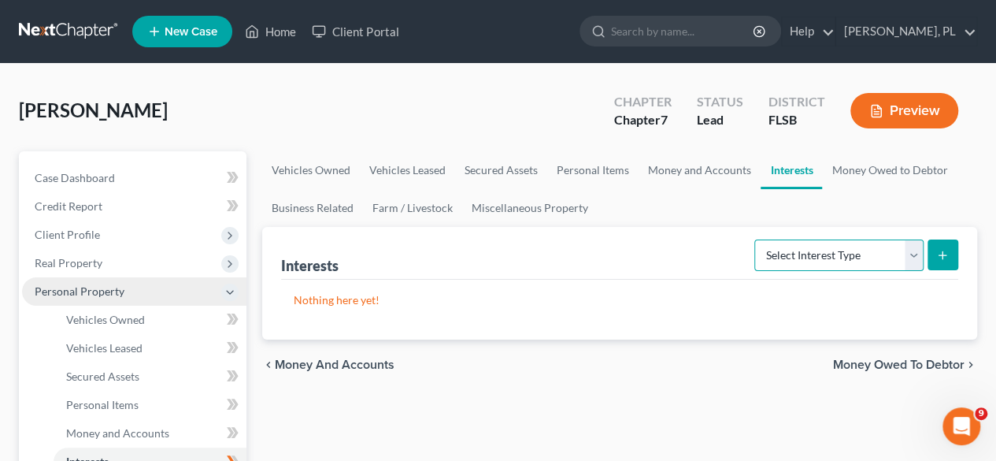
click at [904, 255] on select "Select Interest Type 401K Annuity Bond Education IRA Government Bond Government…" at bounding box center [838, 254] width 169 height 31
click at [918, 253] on select "Select Interest Type 401K Annuity Bond Education IRA Government Bond Government…" at bounding box center [838, 254] width 169 height 31
select select "joint_venture_inactive"
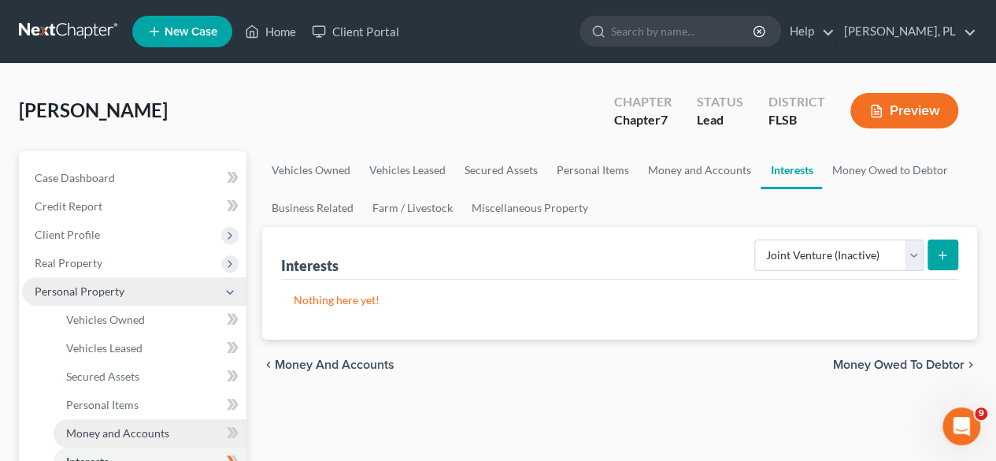
click at [137, 431] on span "Money and Accounts" at bounding box center [117, 432] width 103 height 13
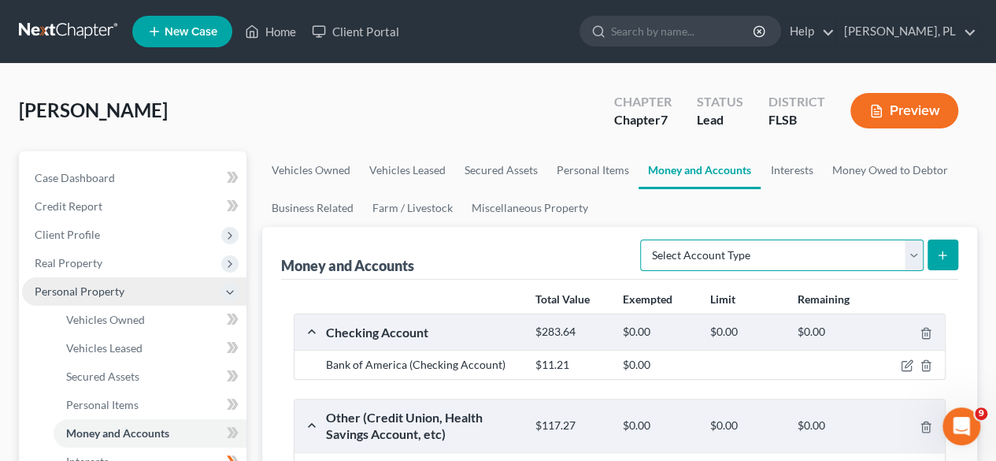
click at [910, 257] on select "Select Account Type Brokerage Cash on Hand Certificates of Deposit Checking Acc…" at bounding box center [781, 254] width 283 height 31
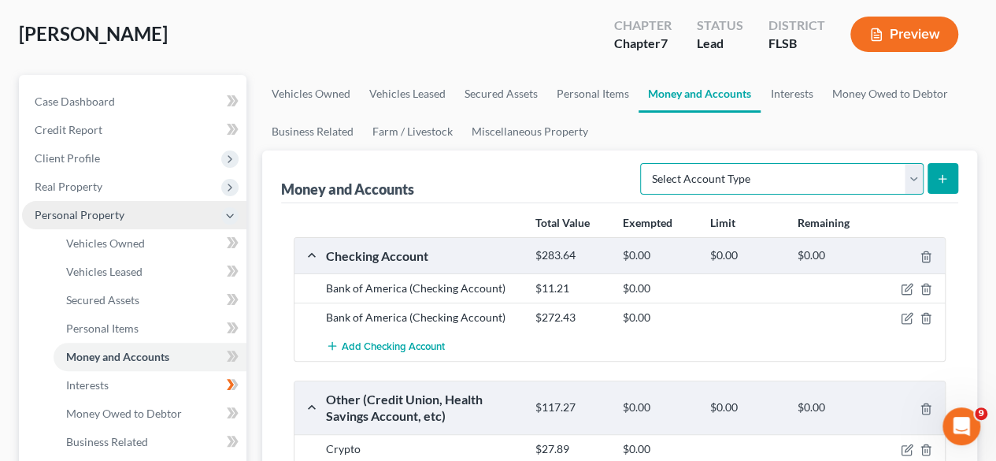
scroll to position [110, 0]
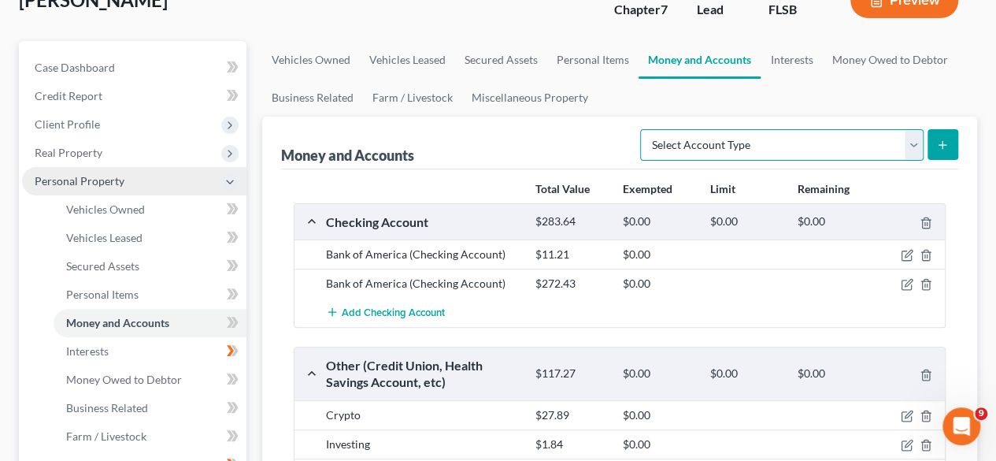
click at [914, 143] on select "Select Account Type Brokerage Cash on Hand Certificates of Deposit Checking Acc…" at bounding box center [781, 144] width 283 height 31
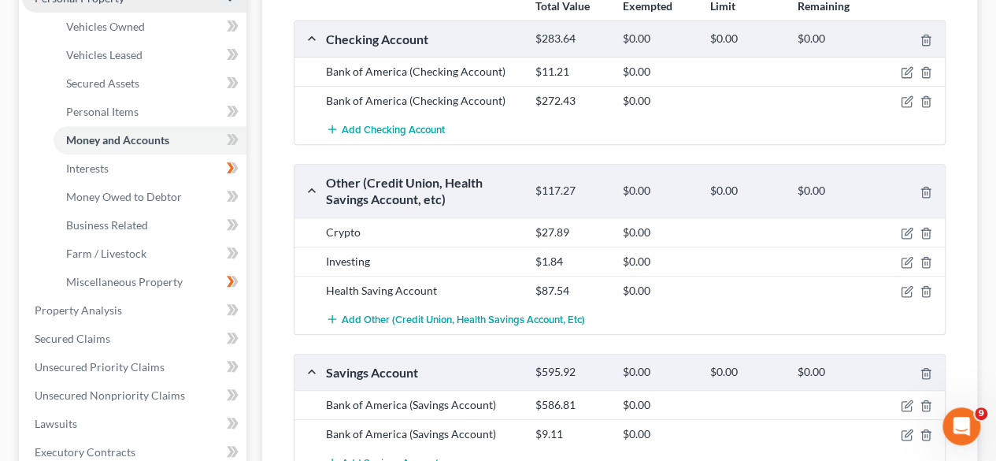
scroll to position [294, 0]
click at [373, 313] on span "Add Other (Credit Union, Health Savings Account, etc)" at bounding box center [463, 317] width 243 height 13
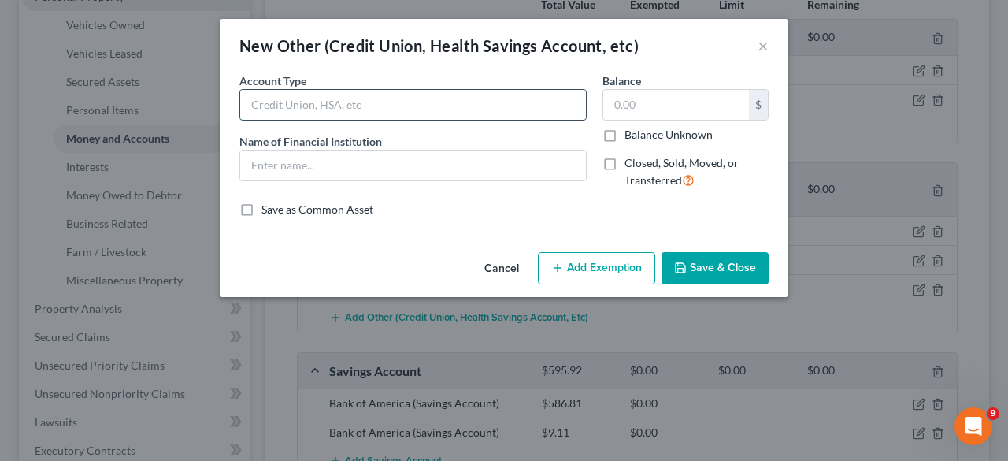
click at [446, 105] on input "text" at bounding box center [413, 105] width 346 height 30
type input "Trading"
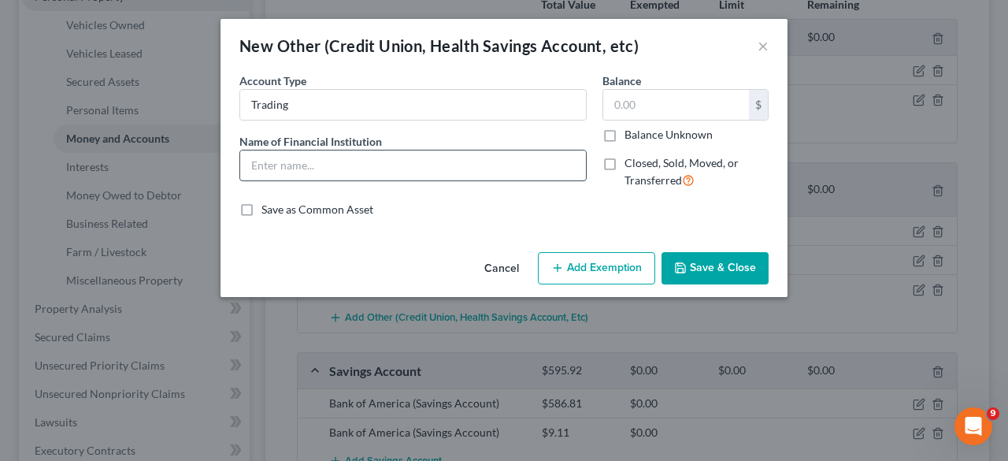
click at [373, 163] on input "text" at bounding box center [413, 165] width 346 height 30
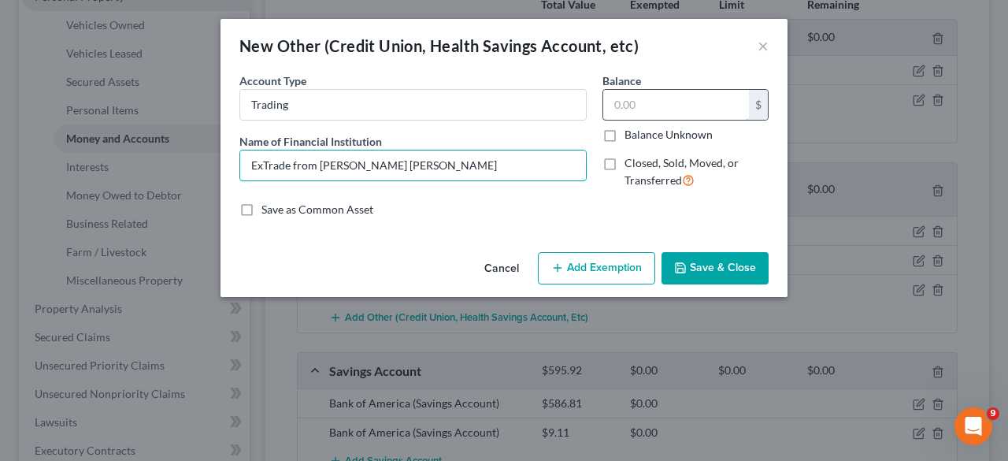
type input "ExTrade from [PERSON_NAME] [PERSON_NAME]"
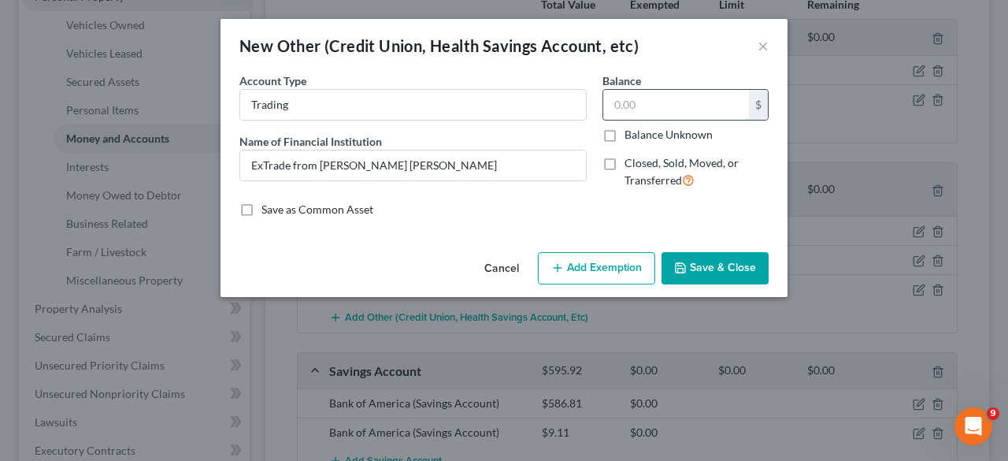
click at [658, 108] on input "text" at bounding box center [676, 105] width 146 height 30
type input "22.34"
click at [732, 270] on button "Save & Close" at bounding box center [714, 268] width 107 height 33
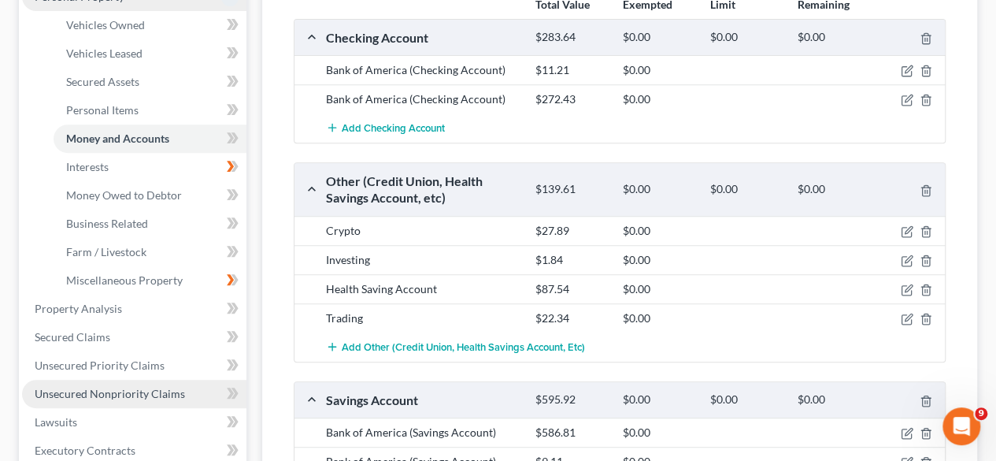
click at [106, 390] on span "Unsecured Nonpriority Claims" at bounding box center [110, 393] width 150 height 13
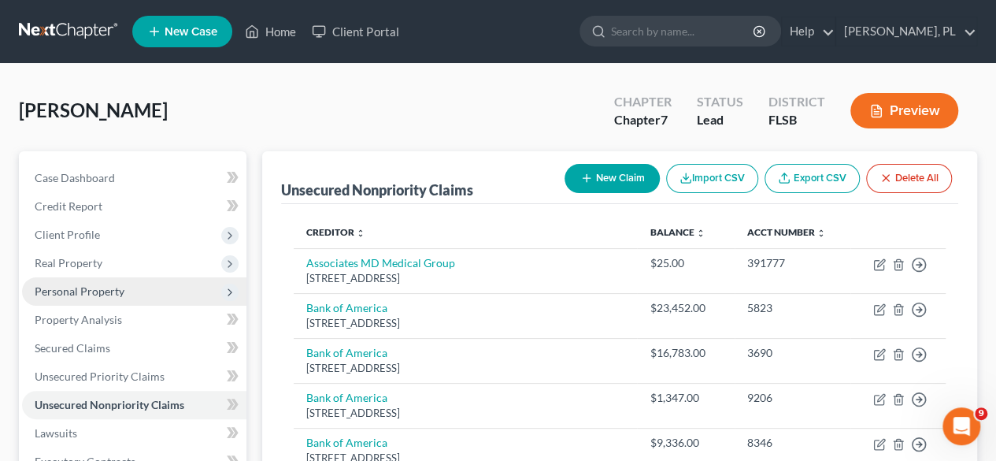
click at [606, 179] on button "New Claim" at bounding box center [611, 178] width 95 height 29
select select "2"
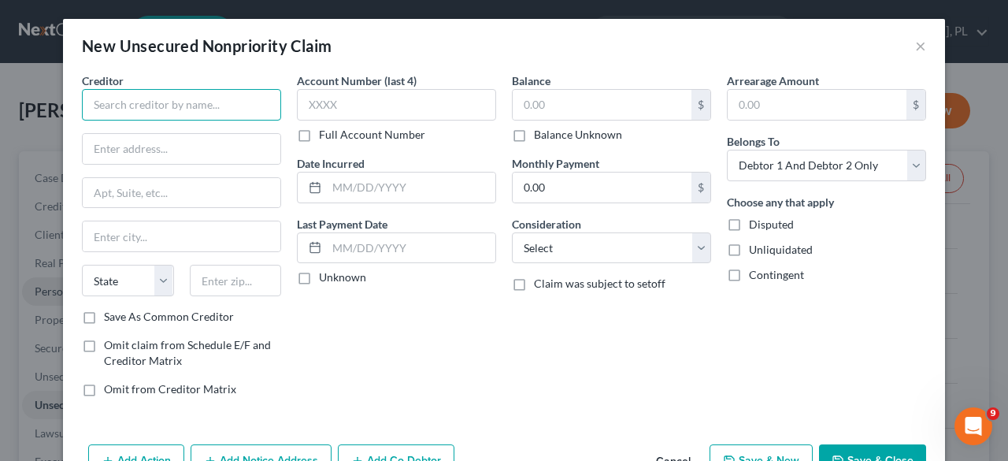
click at [157, 97] on input "text" at bounding box center [181, 104] width 199 height 31
type input "Primo Brands"
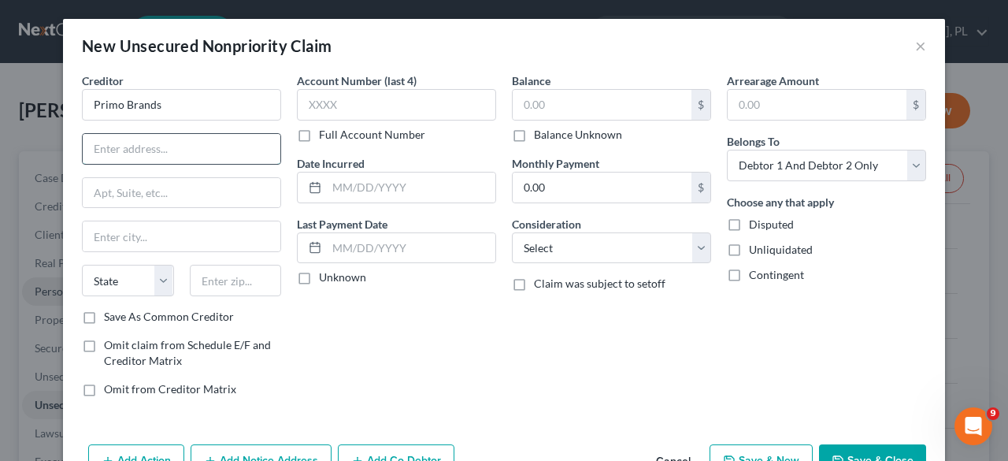
click at [156, 154] on input "text" at bounding box center [182, 149] width 198 height 30
type input "PO Box 30080"
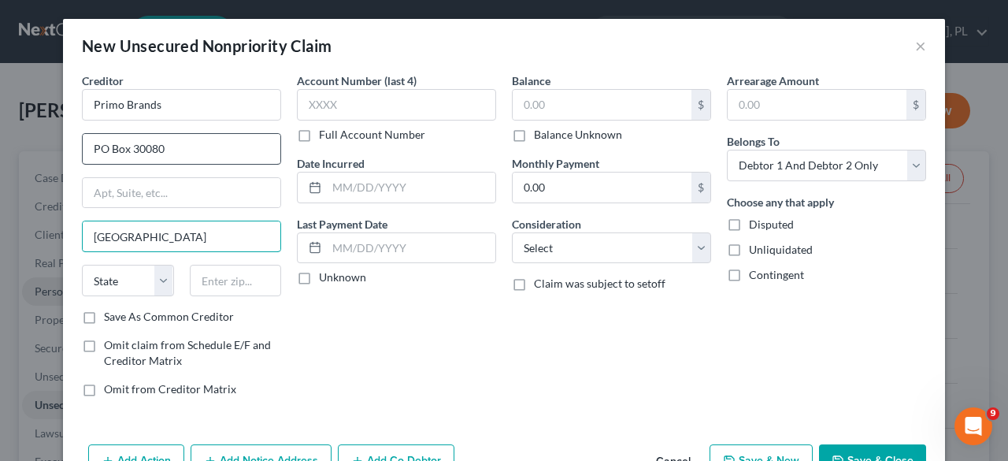
type input "[GEOGRAPHIC_DATA]"
select select "45"
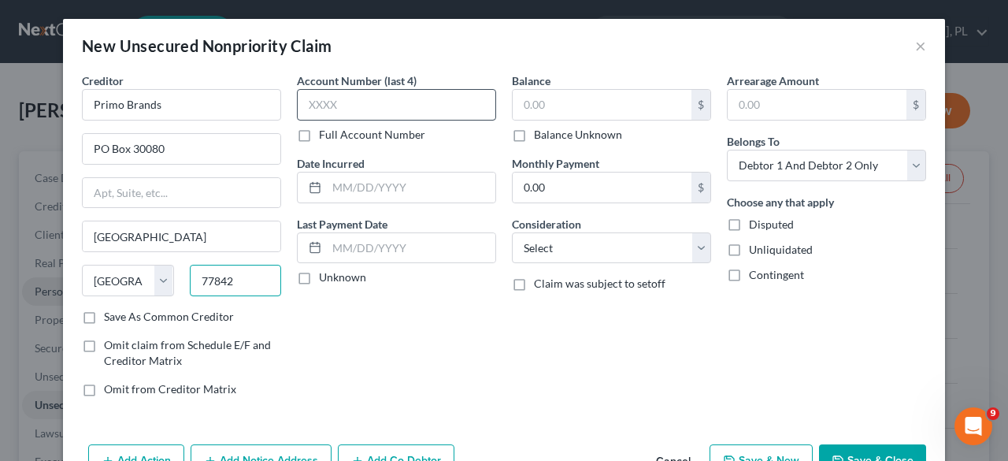
type input "77842"
click at [367, 102] on input "text" at bounding box center [396, 104] width 199 height 31
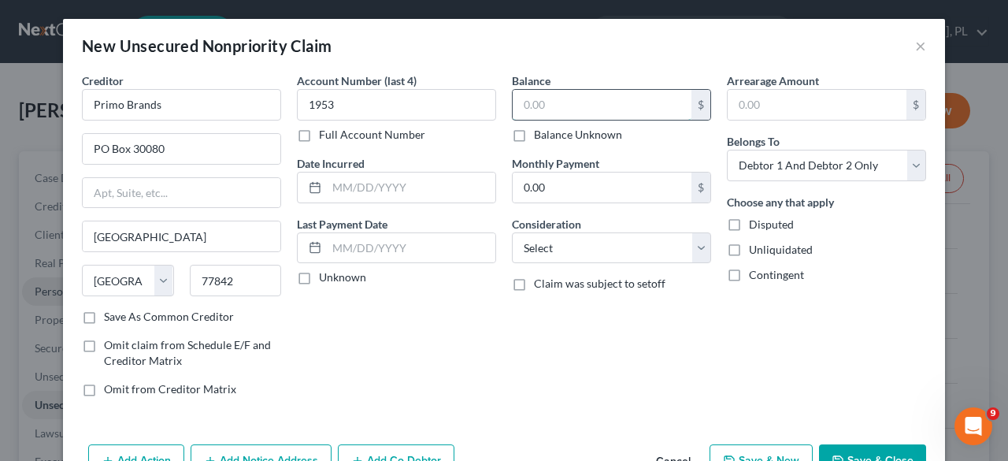
click at [565, 109] on input "text" at bounding box center [601, 105] width 179 height 30
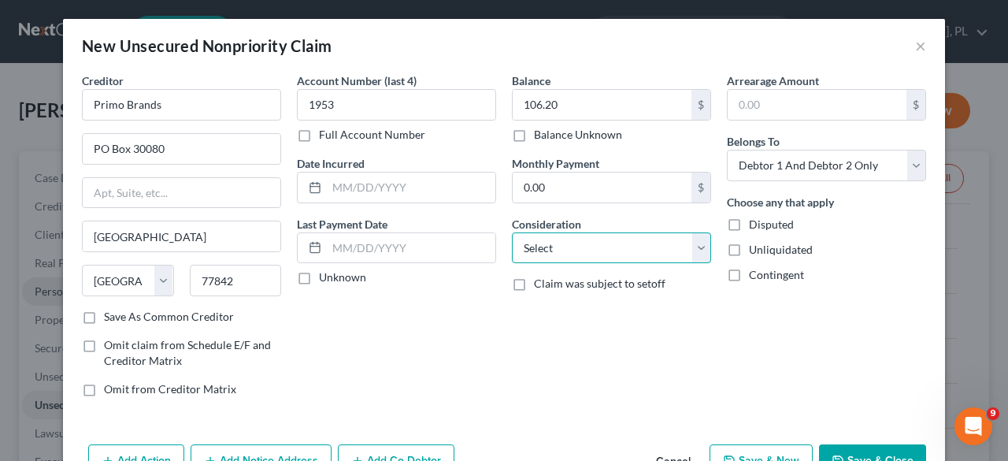
click at [691, 246] on select "Select Cable / Satellite Services Collection Agency Credit Card Debt Debt Couns…" at bounding box center [611, 247] width 199 height 31
click at [512, 232] on select "Select Cable / Satellite Services Collection Agency Credit Card Debt Debt Couns…" at bounding box center [611, 247] width 199 height 31
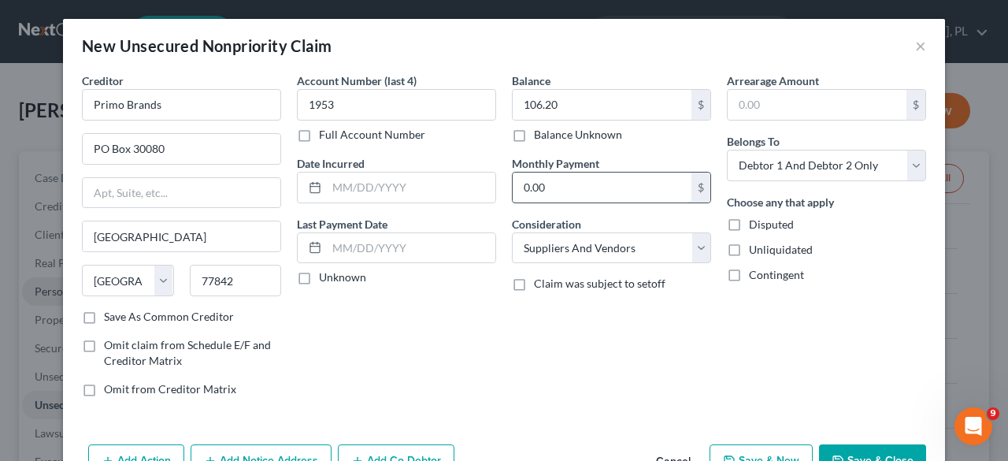
click at [620, 182] on input "0.00" at bounding box center [601, 187] width 179 height 30
click at [853, 106] on input "text" at bounding box center [816, 105] width 179 height 30
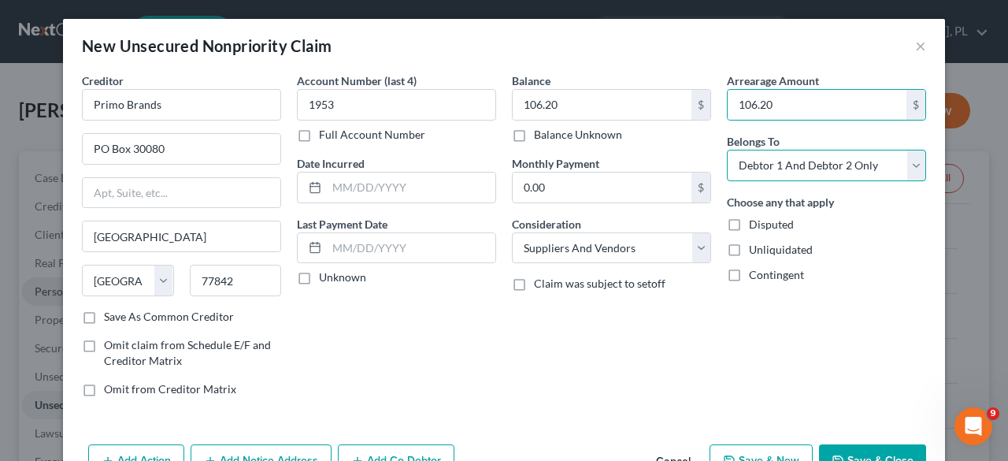
click at [908, 169] on select "Select Debtor 1 Only Debtor 2 Only Debtor 1 And Debtor 2 Only At Least One Of T…" at bounding box center [826, 165] width 199 height 31
click at [727, 150] on select "Select Debtor 1 Only Debtor 2 Only Debtor 1 And Debtor 2 Only At Least One Of T…" at bounding box center [826, 165] width 199 height 31
click at [905, 167] on select "Select Debtor 1 Only Debtor 2 Only Debtor 1 And Debtor 2 Only At Least One Of T…" at bounding box center [826, 165] width 199 height 31
click at [727, 150] on select "Select Debtor 1 Only Debtor 2 Only Debtor 1 And Debtor 2 Only At Least One Of T…" at bounding box center [826, 165] width 199 height 31
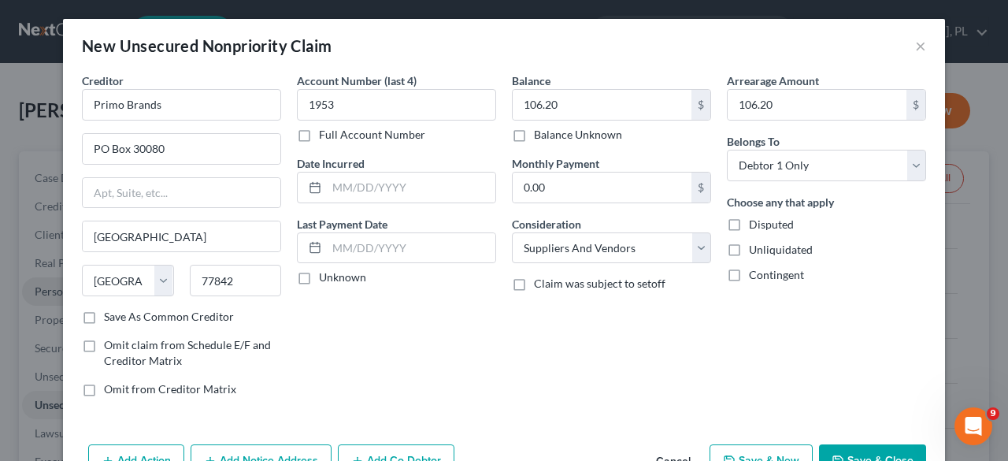
click at [861, 446] on button "Save & Close" at bounding box center [872, 460] width 107 height 33
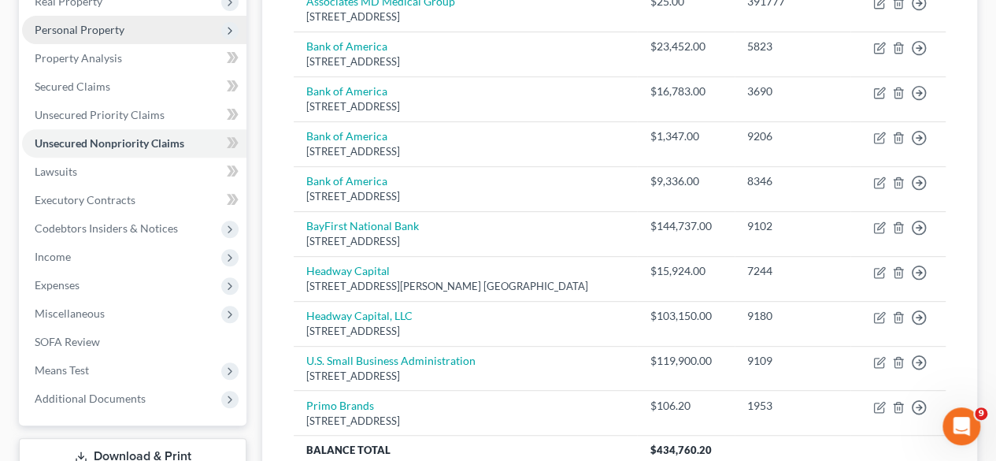
scroll to position [257, 0]
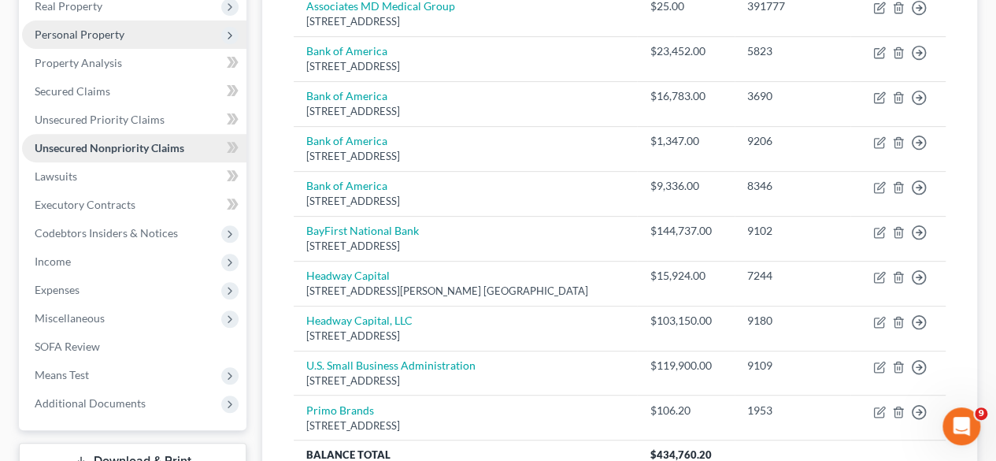
click at [108, 142] on span "Unsecured Nonpriority Claims" at bounding box center [110, 147] width 150 height 13
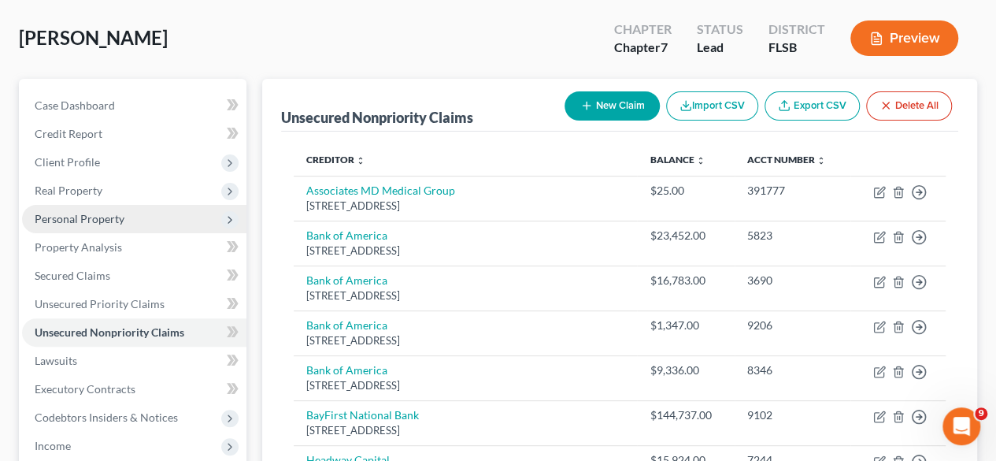
scroll to position [71, 0]
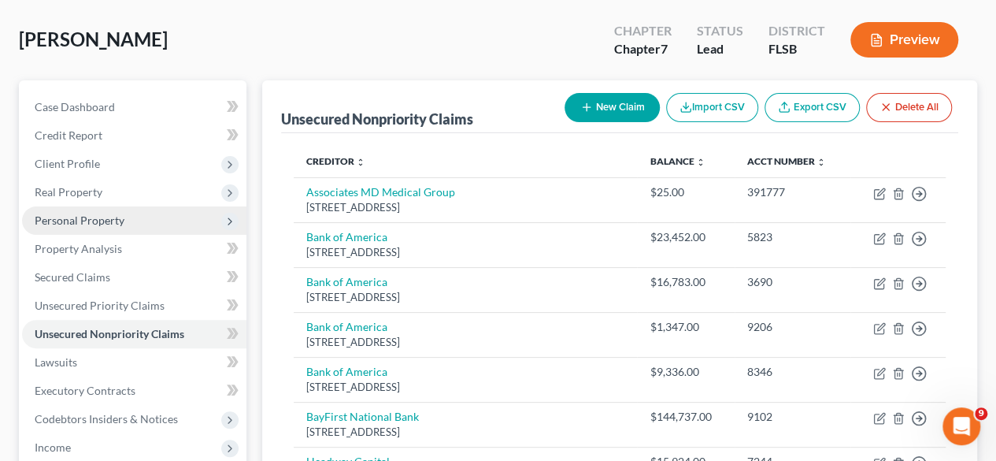
click at [595, 107] on button "New Claim" at bounding box center [611, 107] width 95 height 29
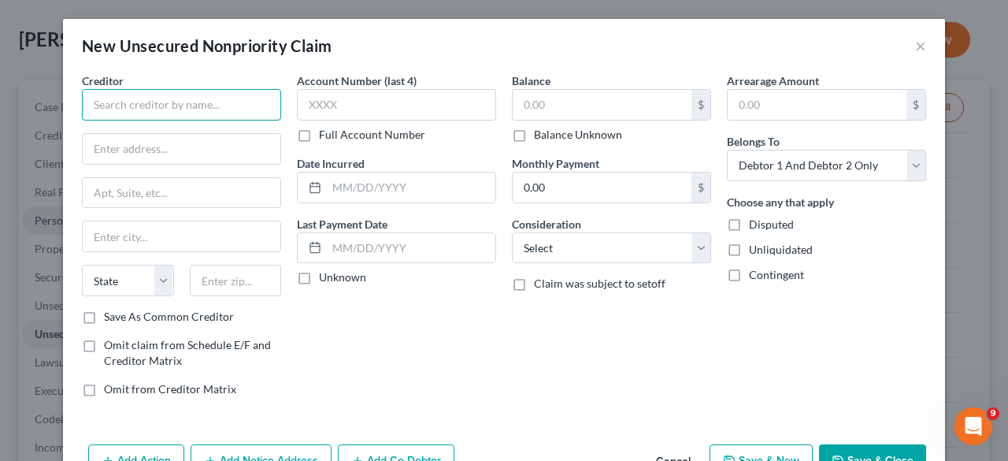
click at [196, 105] on input "text" at bounding box center [181, 104] width 199 height 31
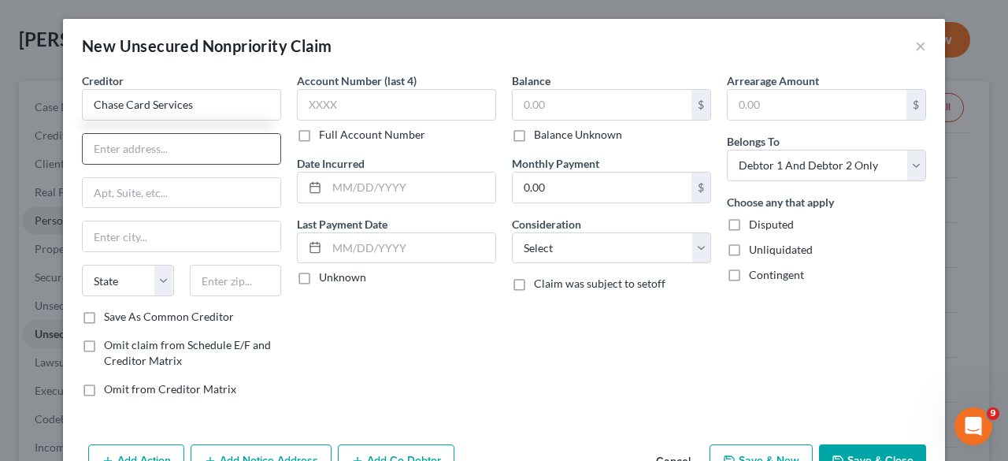
click at [166, 151] on input "text" at bounding box center [182, 149] width 198 height 30
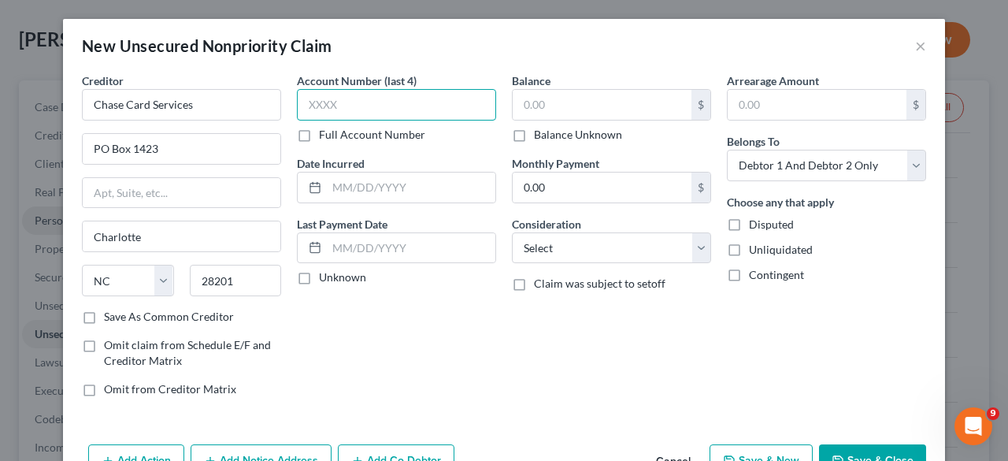
click at [341, 103] on input "text" at bounding box center [396, 104] width 199 height 31
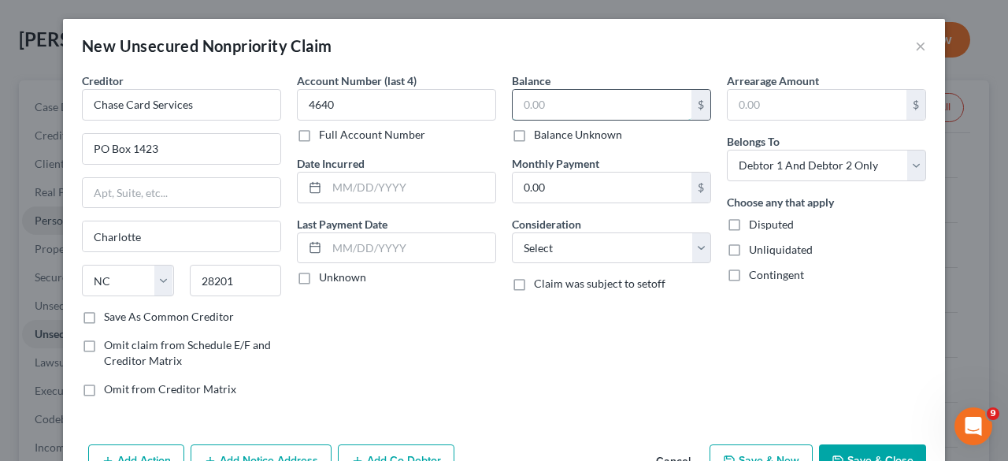
click at [589, 104] on input "text" at bounding box center [601, 105] width 179 height 30
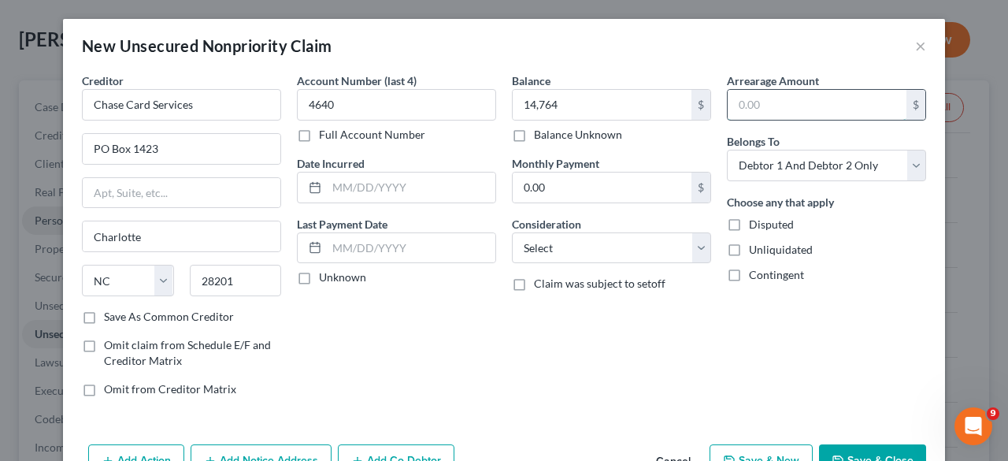
click at [742, 103] on input "text" at bounding box center [816, 105] width 179 height 30
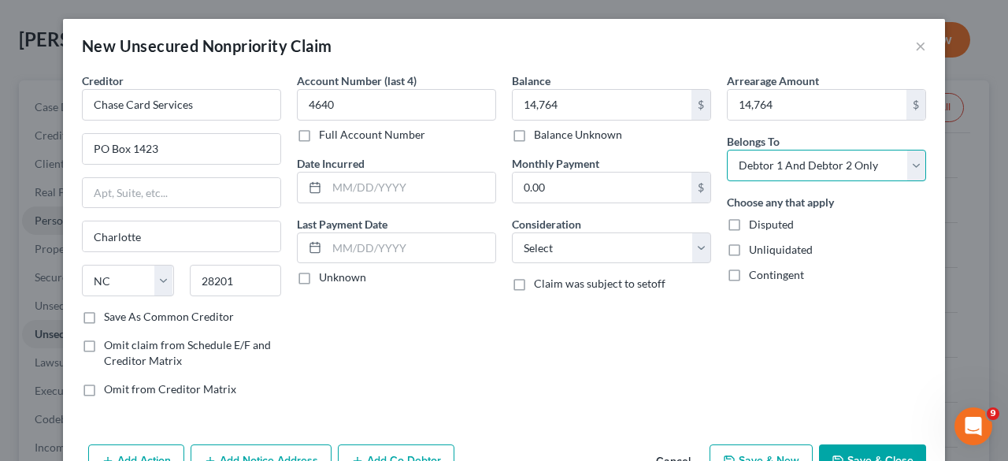
click at [911, 160] on select "Select Debtor 1 Only Debtor 2 Only Debtor 1 And Debtor 2 Only At Least One Of T…" at bounding box center [826, 165] width 199 height 31
click at [727, 150] on select "Select Debtor 1 Only Debtor 2 Only Debtor 1 And Debtor 2 Only At Least One Of T…" at bounding box center [826, 165] width 199 height 31
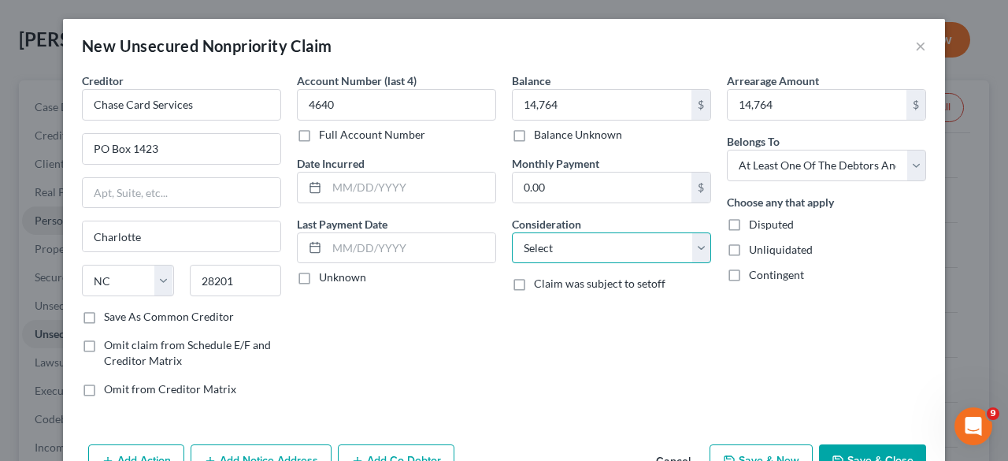
click at [696, 246] on select "Select Cable / Satellite Services Collection Agency Credit Card Debt Debt Couns…" at bounding box center [611, 247] width 199 height 31
click at [512, 232] on select "Select Cable / Satellite Services Collection Agency Credit Card Debt Debt Couns…" at bounding box center [611, 247] width 199 height 31
click at [871, 446] on button "Save & Close" at bounding box center [872, 460] width 107 height 33
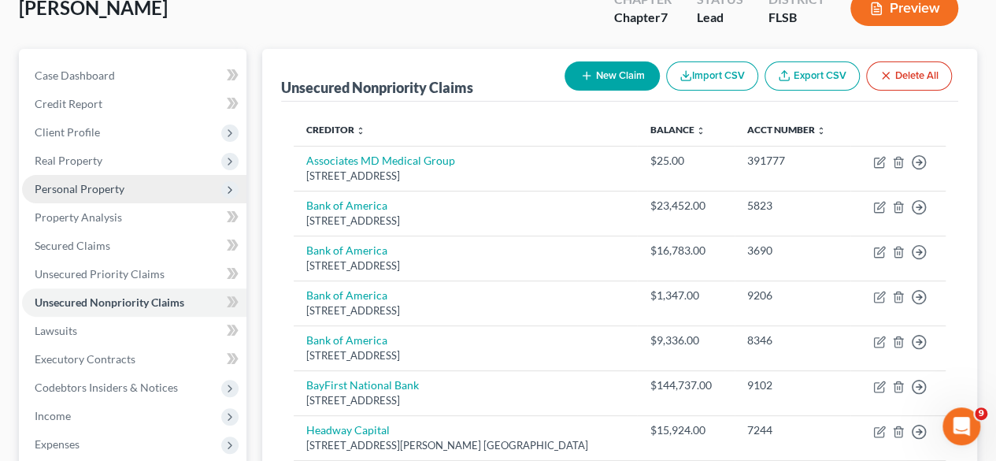
scroll to position [105, 0]
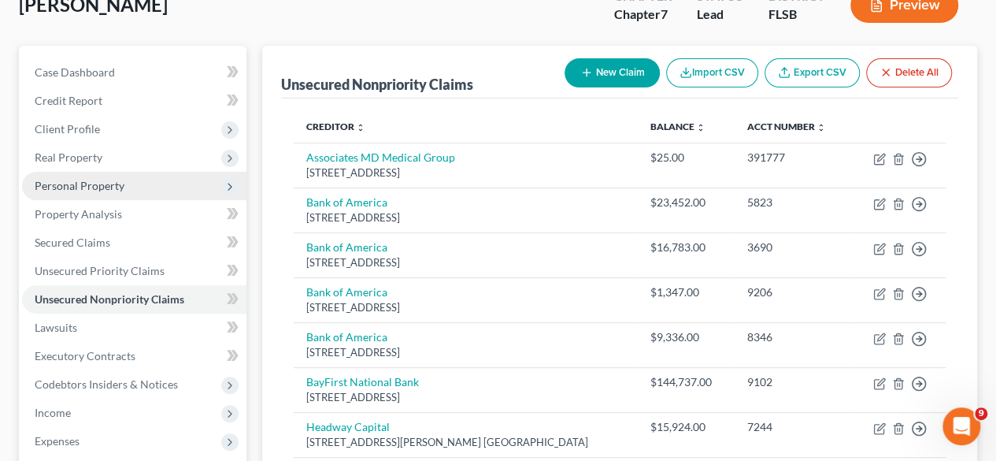
click at [225, 188] on icon at bounding box center [230, 186] width 13 height 13
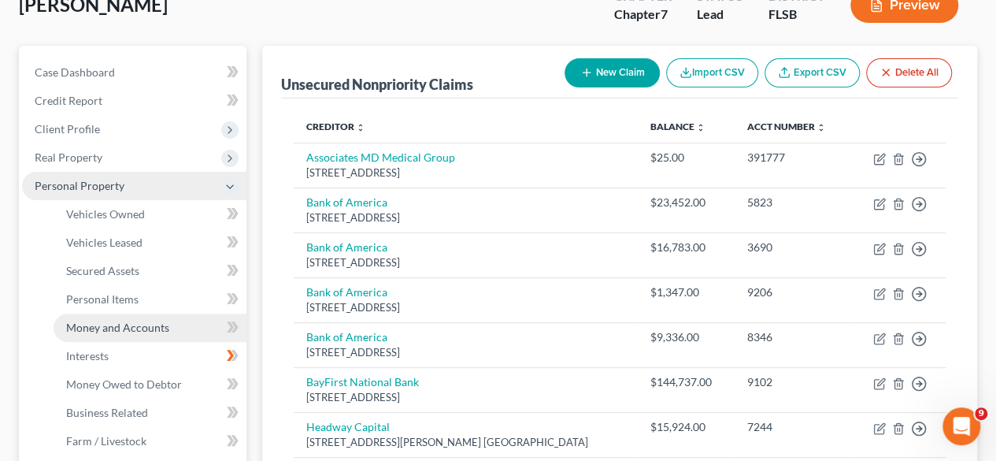
click at [145, 325] on span "Money and Accounts" at bounding box center [117, 326] width 103 height 13
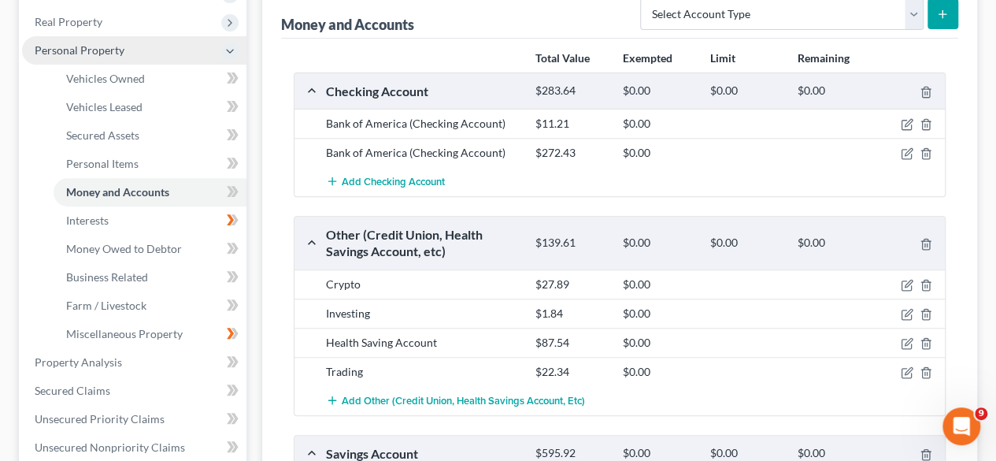
scroll to position [249, 0]
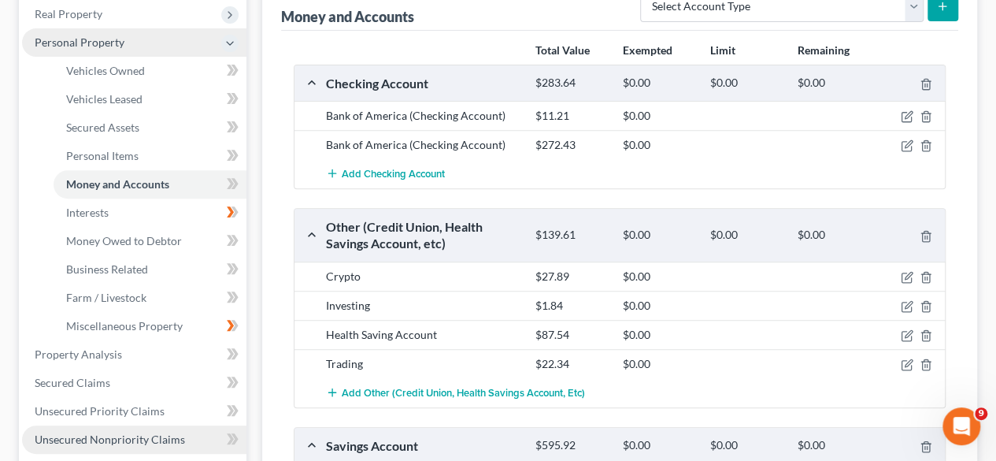
click at [136, 439] on span "Unsecured Nonpriority Claims" at bounding box center [110, 438] width 150 height 13
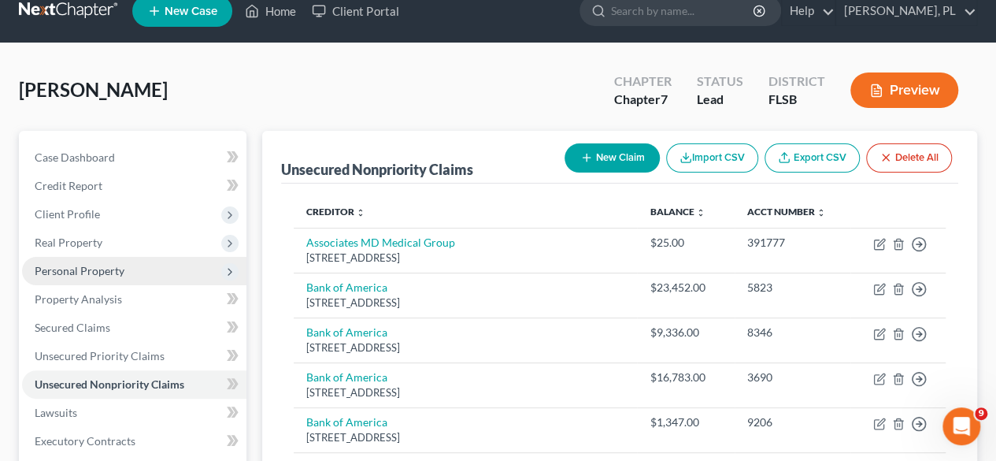
scroll to position [25, 0]
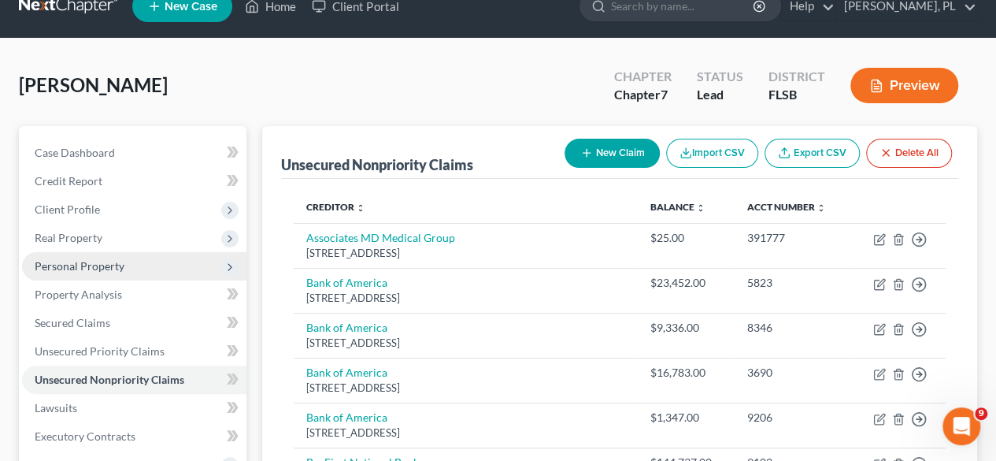
click at [616, 147] on button "New Claim" at bounding box center [611, 153] width 95 height 29
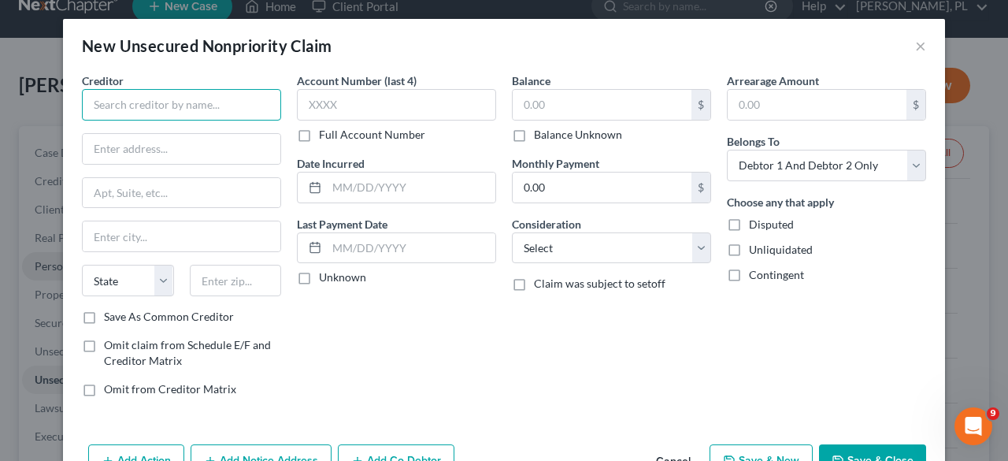
click at [190, 106] on input "text" at bounding box center [181, 104] width 199 height 31
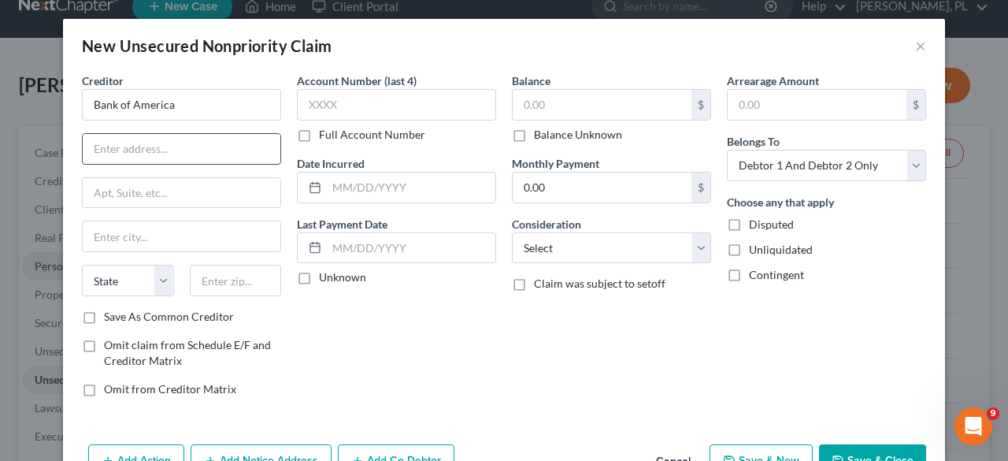
click at [112, 153] on input "text" at bounding box center [182, 149] width 198 height 30
click at [128, 186] on input "text" at bounding box center [182, 193] width 198 height 30
click at [112, 233] on input "text" at bounding box center [182, 236] width 198 height 30
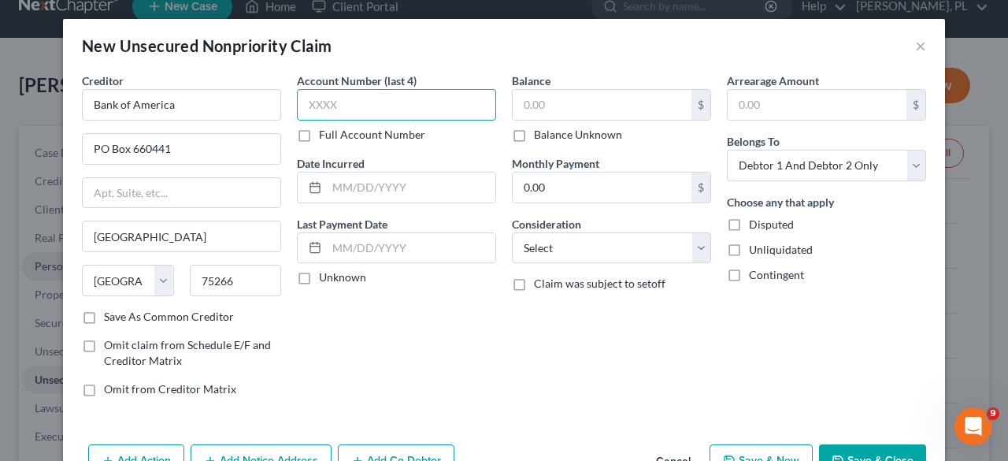
click at [332, 97] on input "text" at bounding box center [396, 104] width 199 height 31
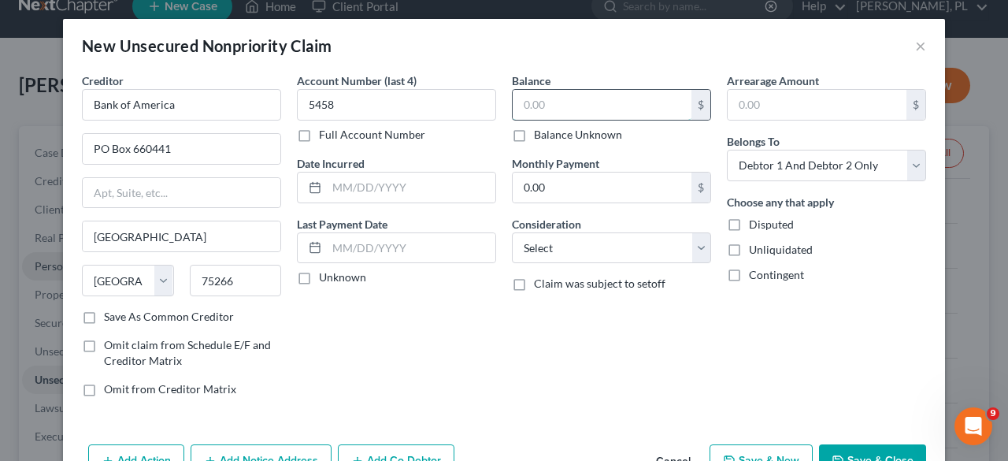
click at [583, 109] on input "text" at bounding box center [601, 105] width 179 height 30
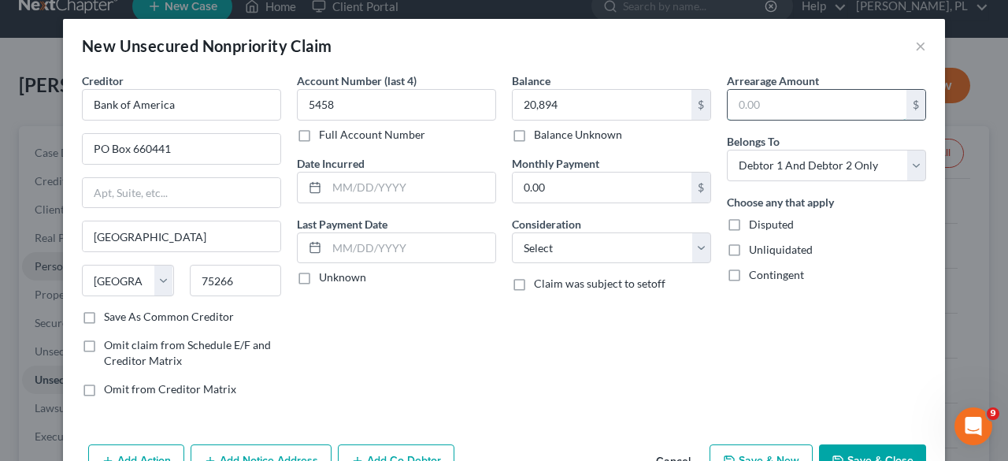
click at [828, 105] on input "text" at bounding box center [816, 105] width 179 height 30
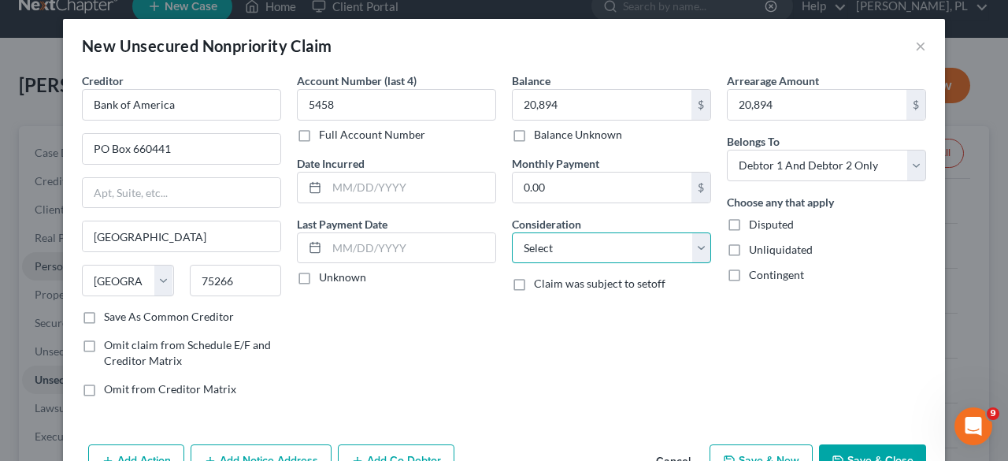
click at [572, 239] on select "Select Cable / Satellite Services Collection Agency Credit Card Debt Debt Couns…" at bounding box center [611, 247] width 199 height 31
click at [512, 232] on select "Select Cable / Satellite Services Collection Agency Credit Card Debt Debt Couns…" at bounding box center [611, 247] width 199 height 31
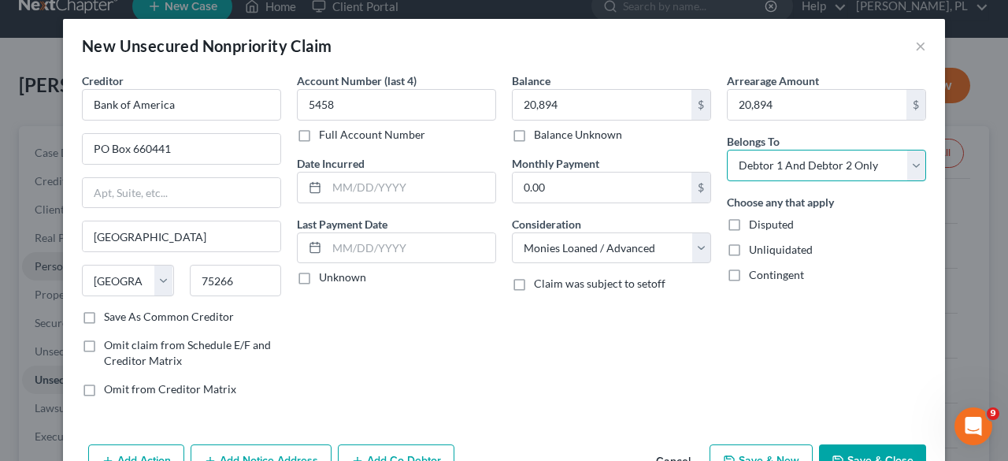
click at [868, 165] on select "Select Debtor 1 Only Debtor 2 Only Debtor 1 And Debtor 2 Only At Least One Of T…" at bounding box center [826, 165] width 199 height 31
click at [727, 150] on select "Select Debtor 1 Only Debtor 2 Only Debtor 1 And Debtor 2 Only At Least One Of T…" at bounding box center [826, 165] width 199 height 31
click at [865, 446] on button "Save & Close" at bounding box center [872, 460] width 107 height 33
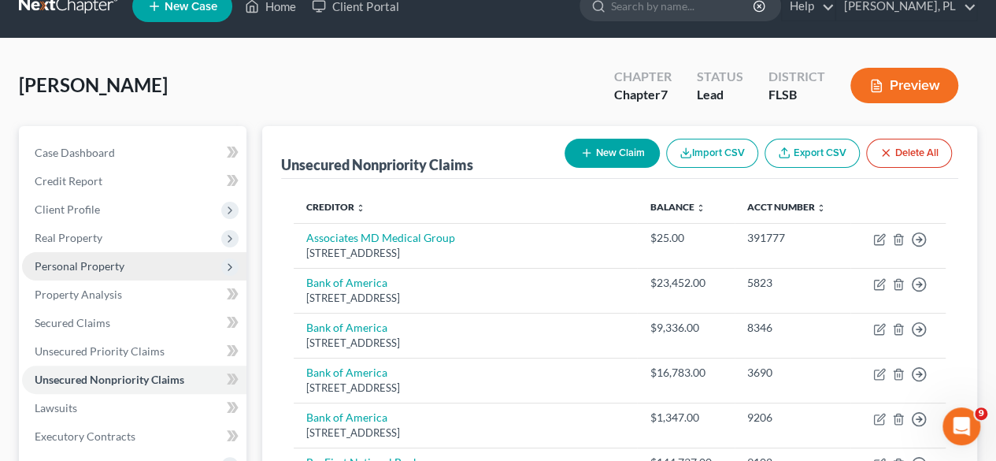
click at [597, 152] on button "New Claim" at bounding box center [611, 153] width 95 height 29
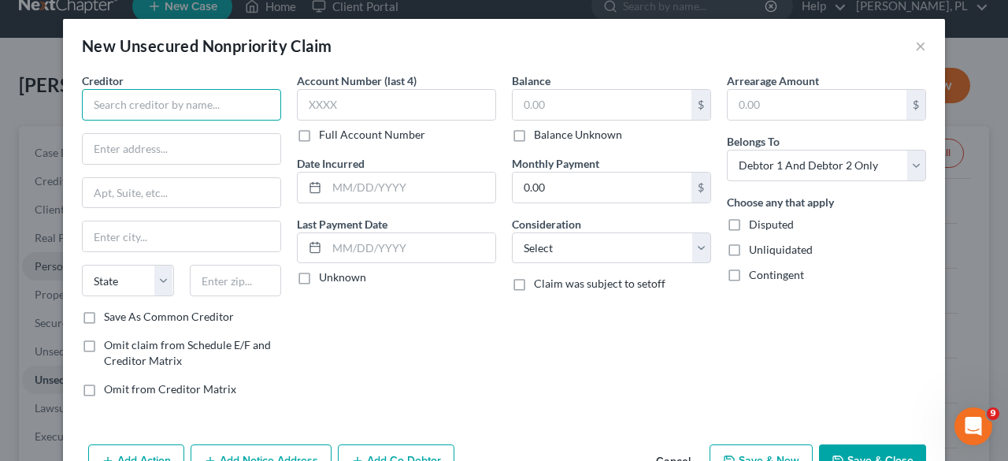
click at [187, 115] on input "text" at bounding box center [181, 104] width 199 height 31
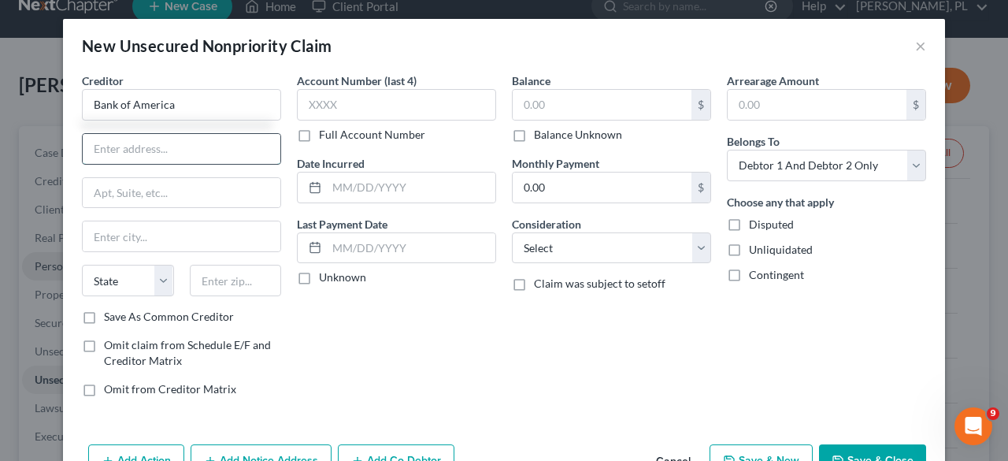
click at [180, 136] on input "text" at bounding box center [182, 149] width 198 height 30
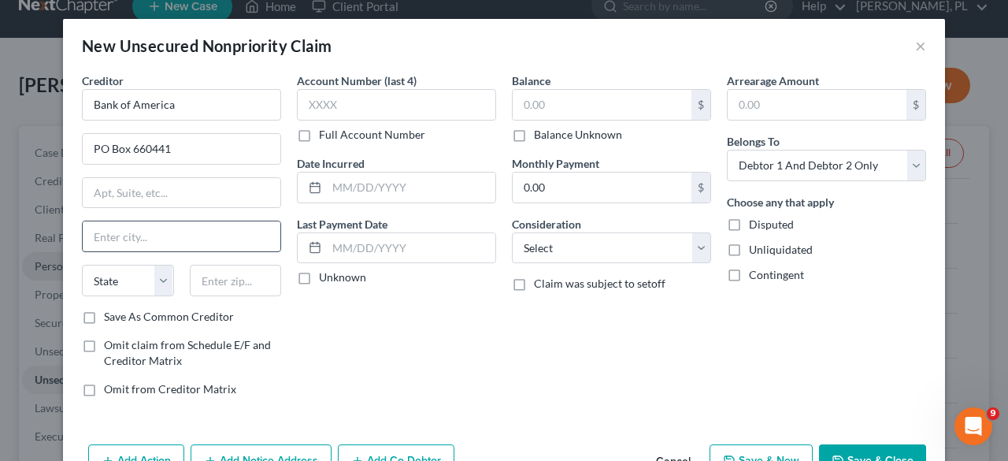
click at [162, 235] on input "text" at bounding box center [182, 236] width 198 height 30
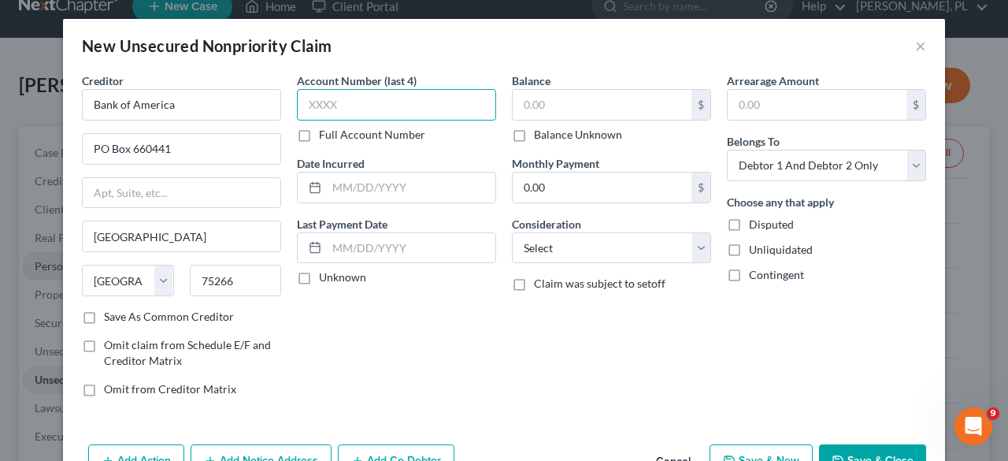
click at [405, 113] on input "text" at bounding box center [396, 104] width 199 height 31
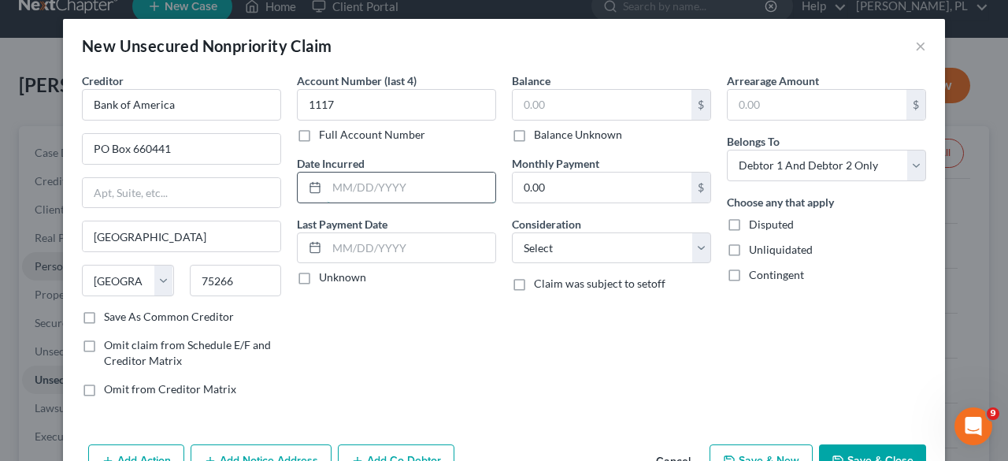
click at [383, 183] on input "text" at bounding box center [411, 187] width 168 height 30
click at [614, 100] on input "text" at bounding box center [601, 105] width 179 height 30
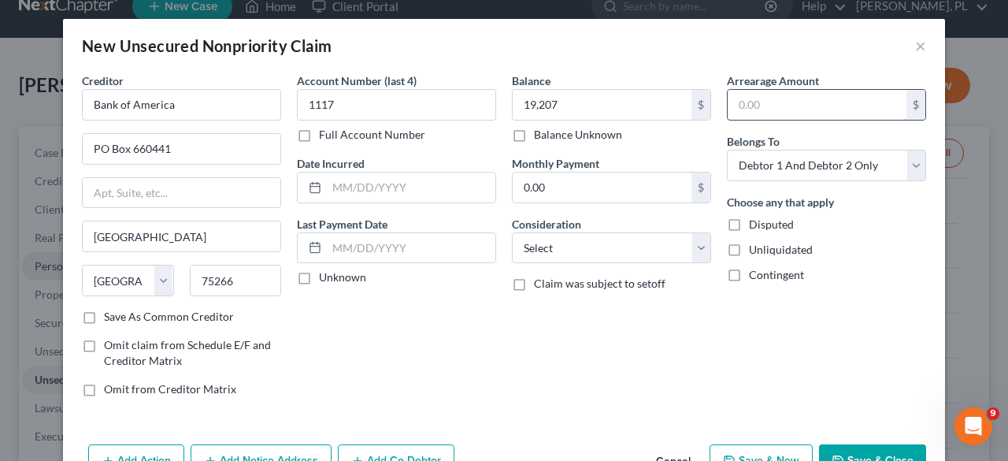
click at [816, 108] on input "text" at bounding box center [816, 105] width 179 height 30
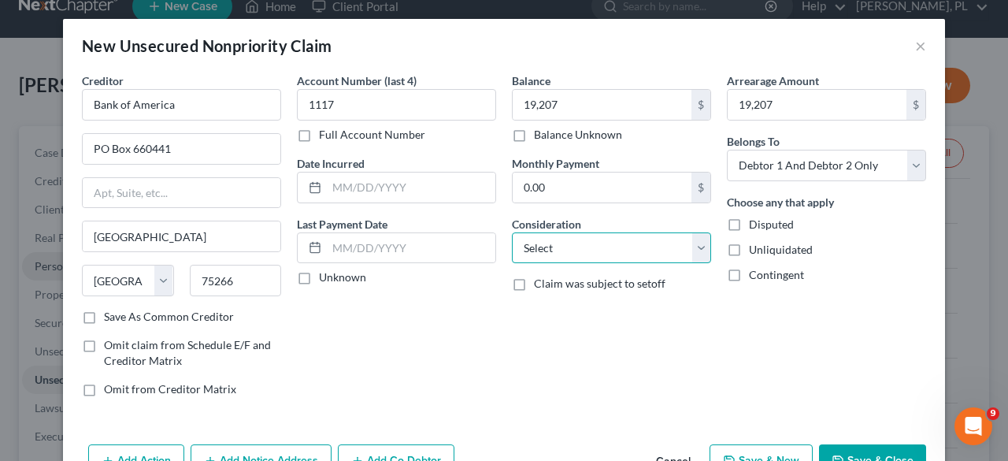
click at [575, 243] on select "Select Cable / Satellite Services Collection Agency Credit Card Debt Debt Couns…" at bounding box center [611, 247] width 199 height 31
click at [512, 232] on select "Select Cable / Satellite Services Collection Agency Credit Card Debt Debt Couns…" at bounding box center [611, 247] width 199 height 31
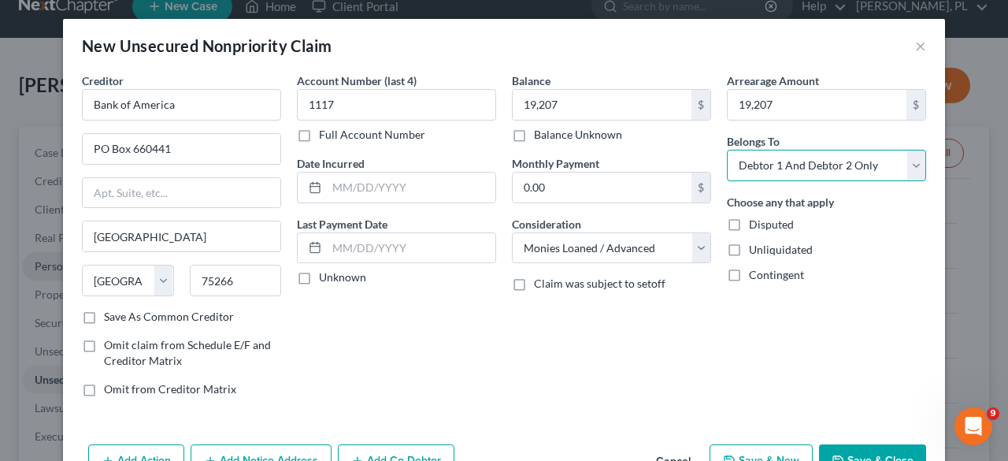
click at [912, 164] on select "Select Debtor 1 Only Debtor 2 Only Debtor 1 And Debtor 2 Only At Least One Of T…" at bounding box center [826, 165] width 199 height 31
click at [727, 150] on select "Select Debtor 1 Only Debtor 2 Only Debtor 1 And Debtor 2 Only At Least One Of T…" at bounding box center [826, 165] width 199 height 31
click at [856, 454] on button "Save & Close" at bounding box center [872, 460] width 107 height 33
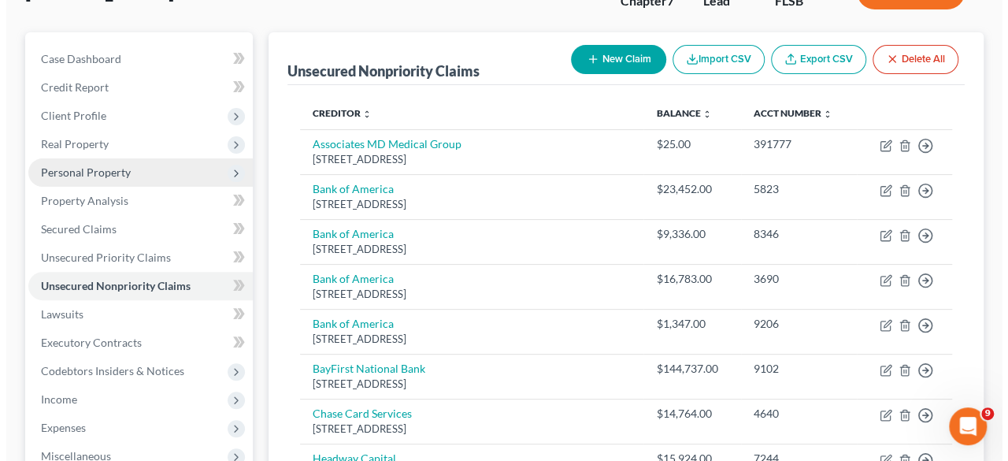
scroll to position [0, 0]
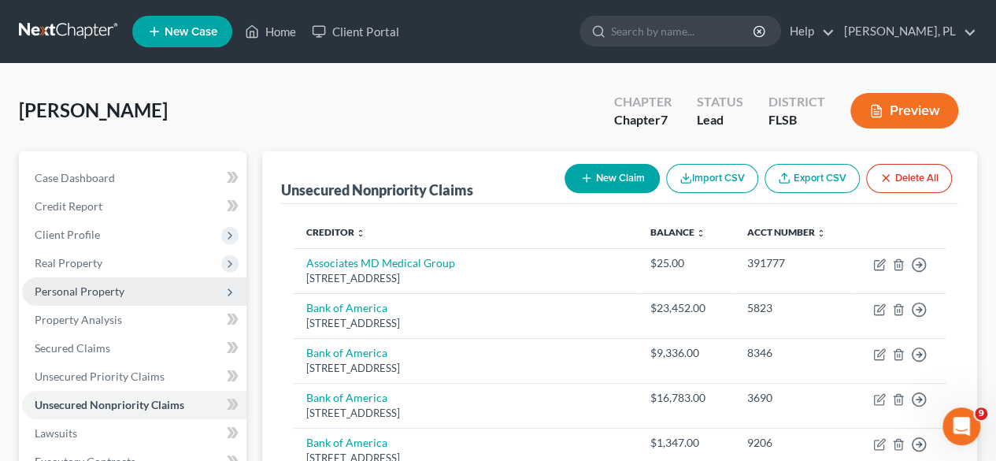
click at [605, 183] on button "New Claim" at bounding box center [611, 178] width 95 height 29
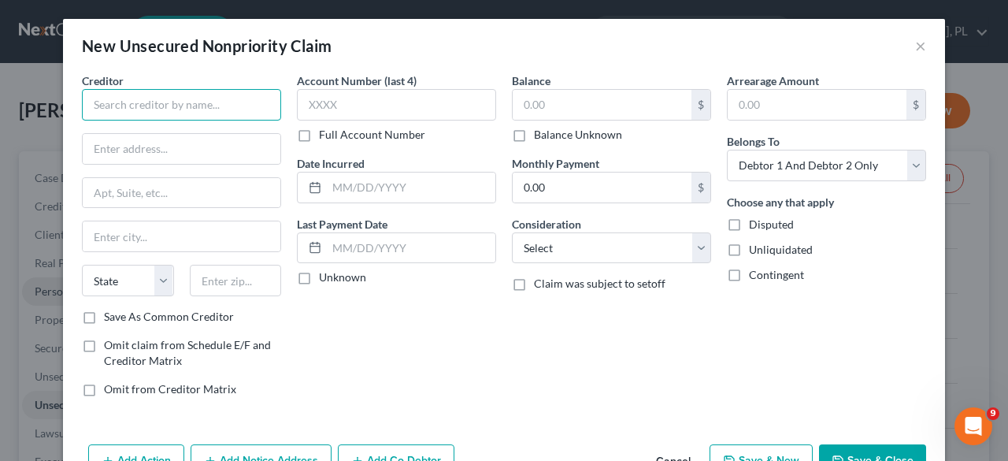
click at [190, 103] on input "text" at bounding box center [181, 104] width 199 height 31
click at [184, 102] on input "text" at bounding box center [181, 104] width 199 height 31
click at [184, 102] on input "American Express" at bounding box center [181, 104] width 199 height 31
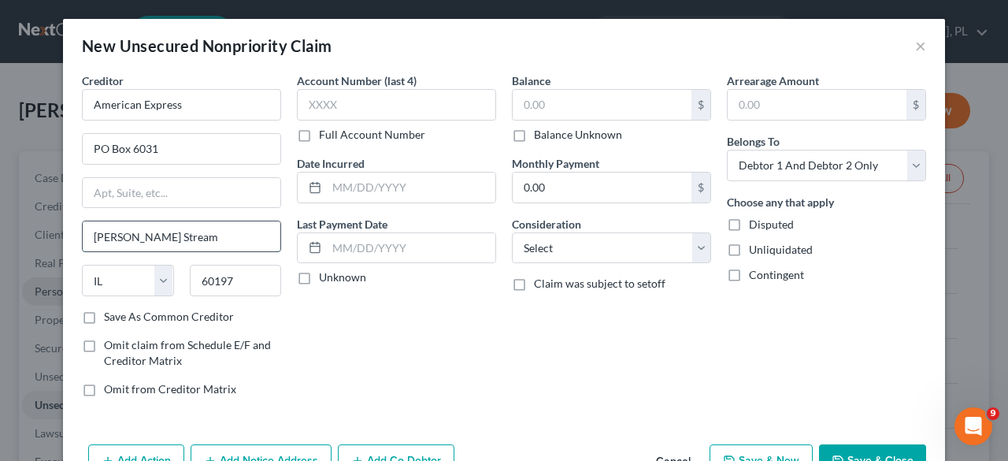
click at [218, 245] on input "[PERSON_NAME] Stream" at bounding box center [182, 236] width 198 height 30
click at [319, 283] on label "Unknown" at bounding box center [342, 277] width 47 height 16
click at [325, 279] on input "Unknown" at bounding box center [330, 274] width 10 height 10
click at [319, 279] on label "Unknown" at bounding box center [342, 277] width 47 height 16
click at [325, 279] on input "Unknown" at bounding box center [330, 274] width 10 height 10
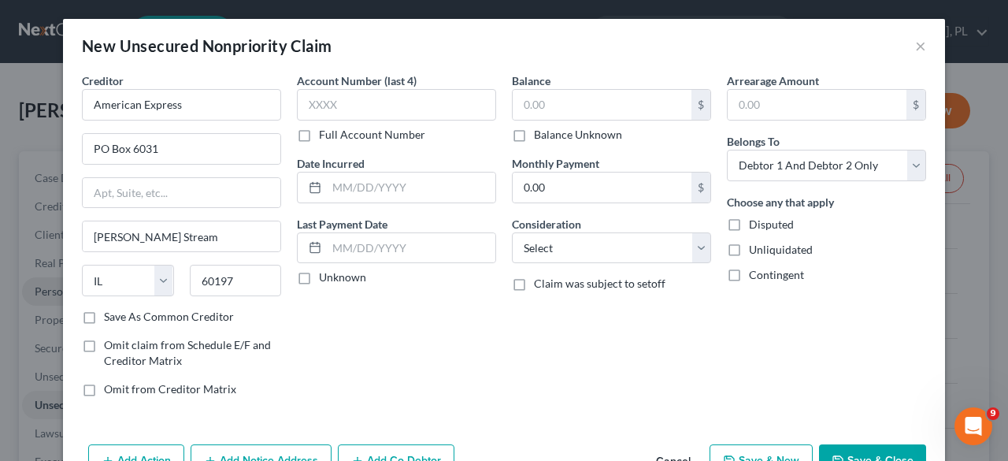
click at [375, 318] on div "Account Number (last 4) Full Account Number Date Incurred Last Payment Date Unk…" at bounding box center [396, 240] width 215 height 337
click at [400, 102] on input "text" at bounding box center [396, 104] width 199 height 31
click at [552, 106] on input "text" at bounding box center [601, 105] width 179 height 30
click at [799, 109] on input "text" at bounding box center [816, 105] width 179 height 30
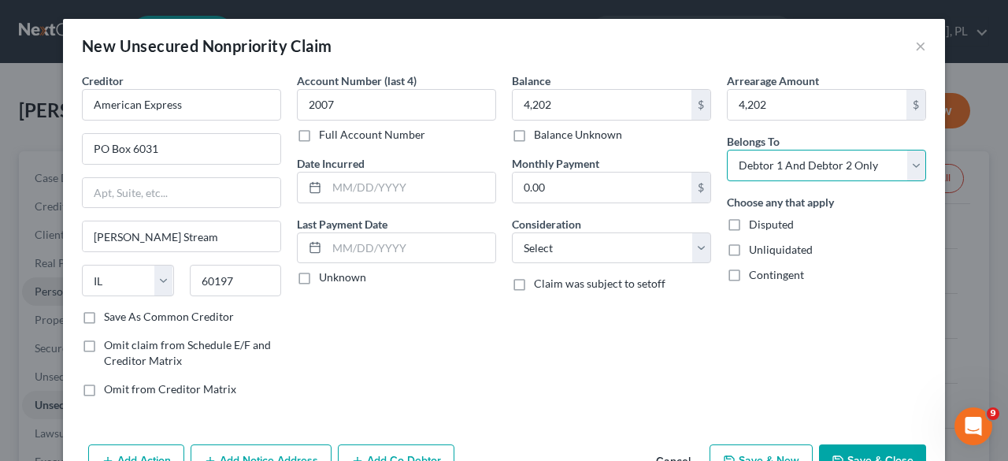
click at [910, 167] on select "Select Debtor 1 Only Debtor 2 Only Debtor 1 And Debtor 2 Only At Least One Of T…" at bounding box center [826, 165] width 199 height 31
click at [727, 150] on select "Select Debtor 1 Only Debtor 2 Only Debtor 1 And Debtor 2 Only At Least One Of T…" at bounding box center [826, 165] width 199 height 31
click at [865, 448] on button "Save & Close" at bounding box center [872, 460] width 107 height 33
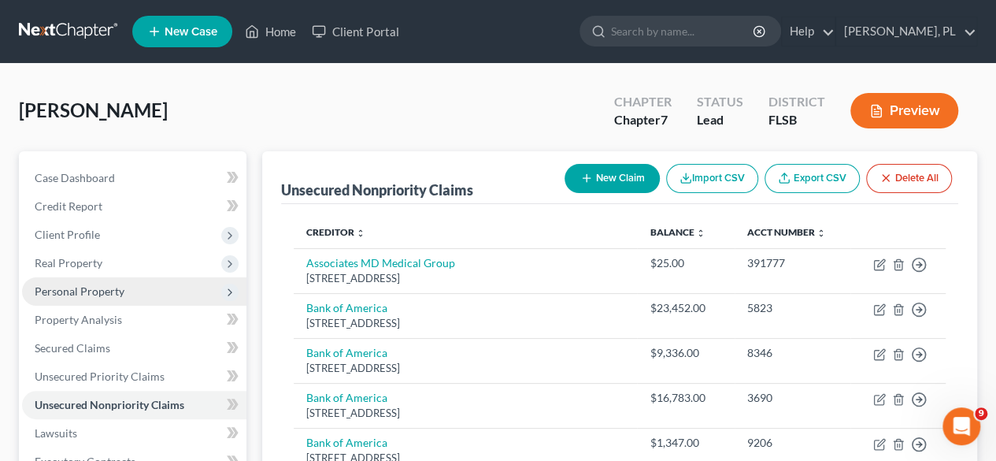
click at [600, 172] on button "New Claim" at bounding box center [611, 178] width 95 height 29
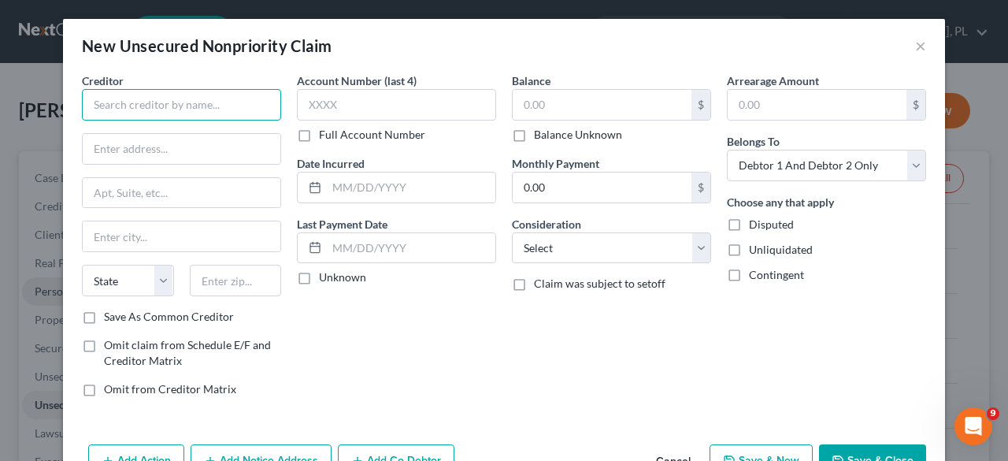
click at [211, 101] on input "text" at bounding box center [181, 104] width 199 height 31
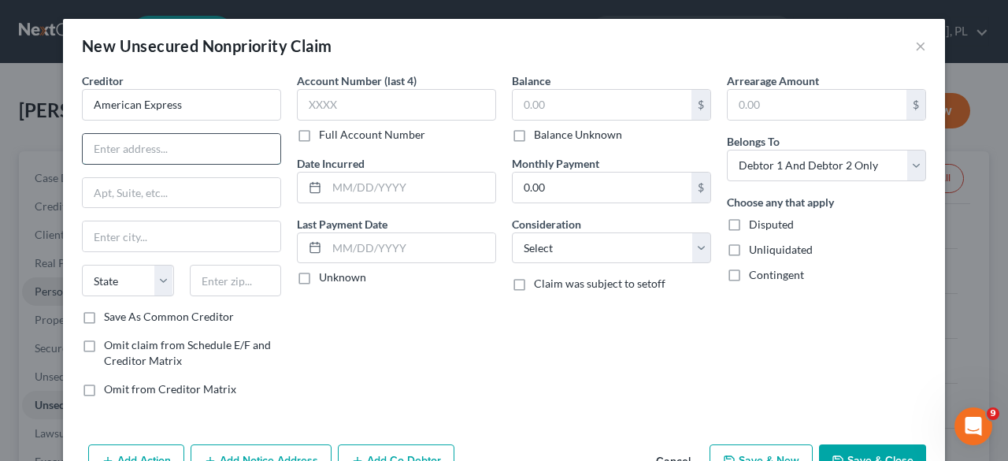
click at [216, 145] on input "text" at bounding box center [182, 149] width 198 height 30
click at [361, 104] on input "text" at bounding box center [396, 104] width 199 height 31
click at [545, 109] on input "text" at bounding box center [601, 105] width 179 height 30
click at [557, 108] on input "text" at bounding box center [601, 105] width 179 height 30
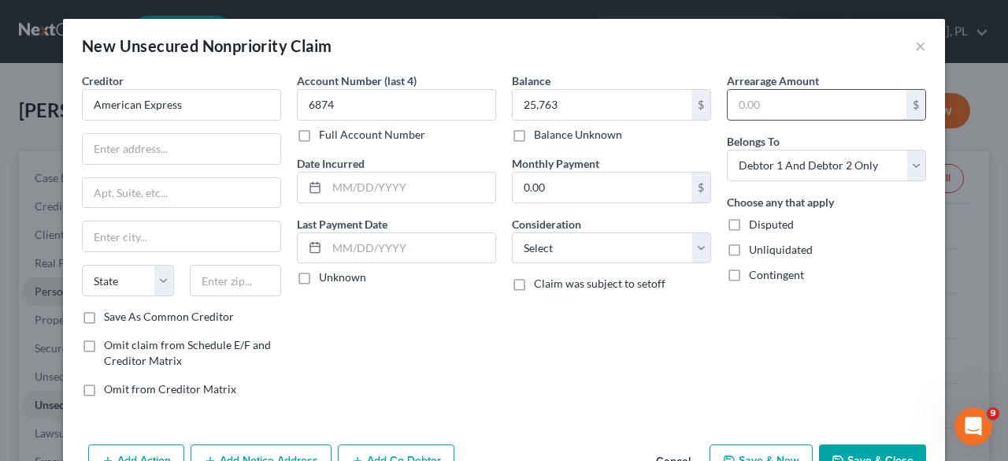
click at [742, 105] on input "text" at bounding box center [816, 105] width 179 height 30
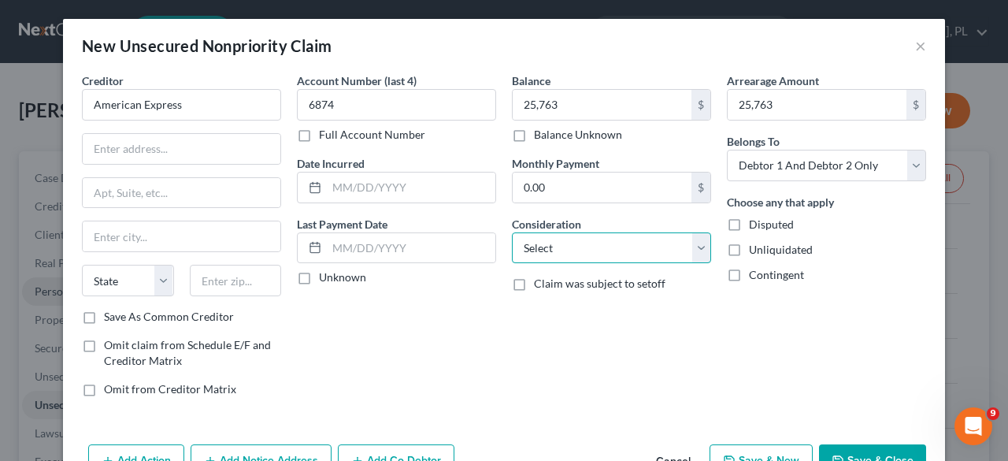
click at [695, 248] on select "Select Cable / Satellite Services Collection Agency Credit Card Debt Debt Couns…" at bounding box center [611, 247] width 199 height 31
click at [512, 232] on select "Select Cable / Satellite Services Collection Agency Credit Card Debt Debt Couns…" at bounding box center [611, 247] width 199 height 31
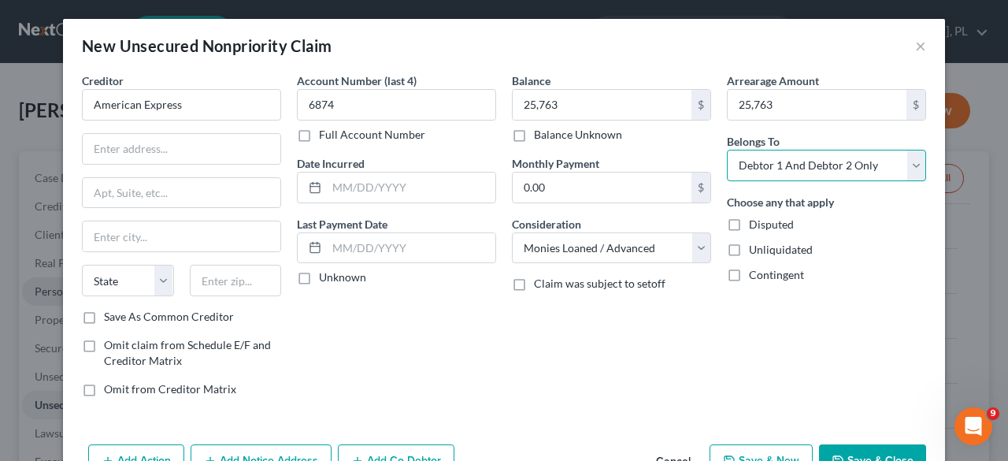
click at [912, 160] on select "Select Debtor 1 Only Debtor 2 Only Debtor 1 And Debtor 2 Only At Least One Of T…" at bounding box center [826, 165] width 199 height 31
click at [727, 150] on select "Select Debtor 1 Only Debtor 2 Only Debtor 1 And Debtor 2 Only At Least One Of T…" at bounding box center [826, 165] width 199 height 31
click at [855, 446] on button "Save & Close" at bounding box center [872, 460] width 107 height 33
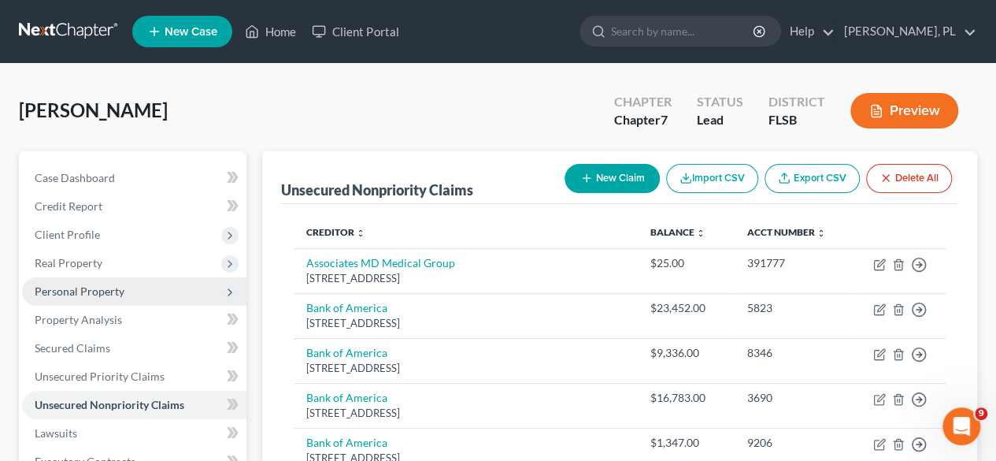
click at [606, 172] on button "New Claim" at bounding box center [611, 178] width 95 height 29
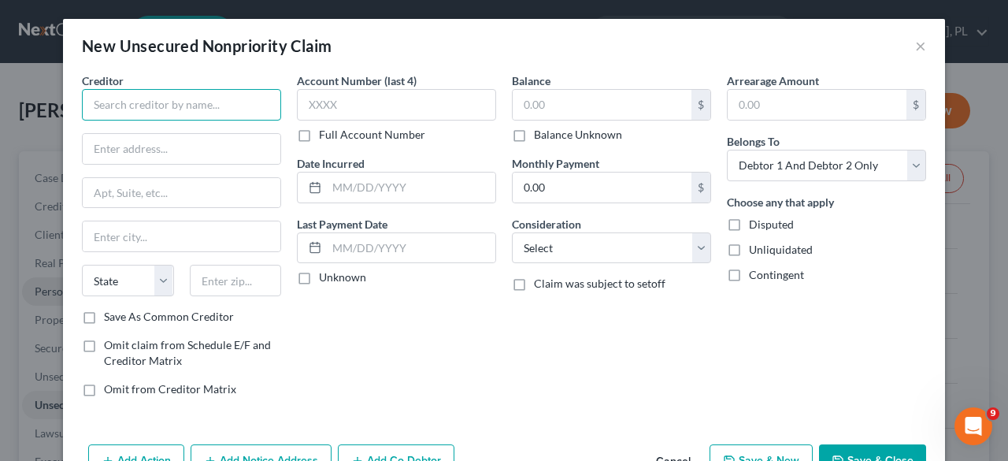
click at [201, 106] on input "text" at bounding box center [181, 104] width 199 height 31
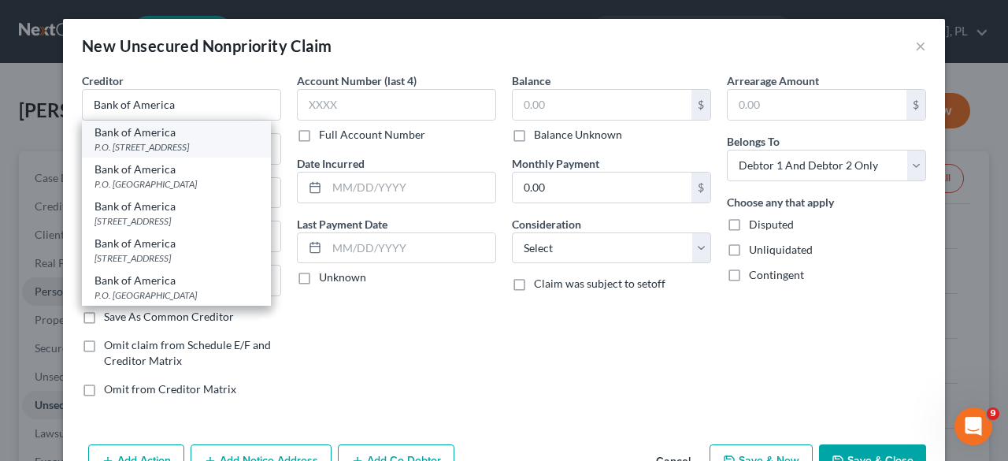
click at [167, 147] on div "P.O. [STREET_ADDRESS]" at bounding box center [176, 146] width 164 height 13
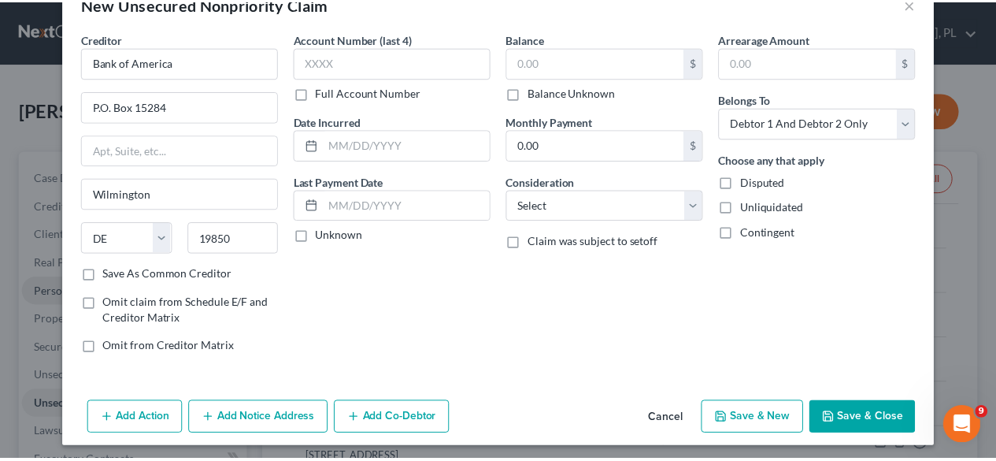
scroll to position [44, 0]
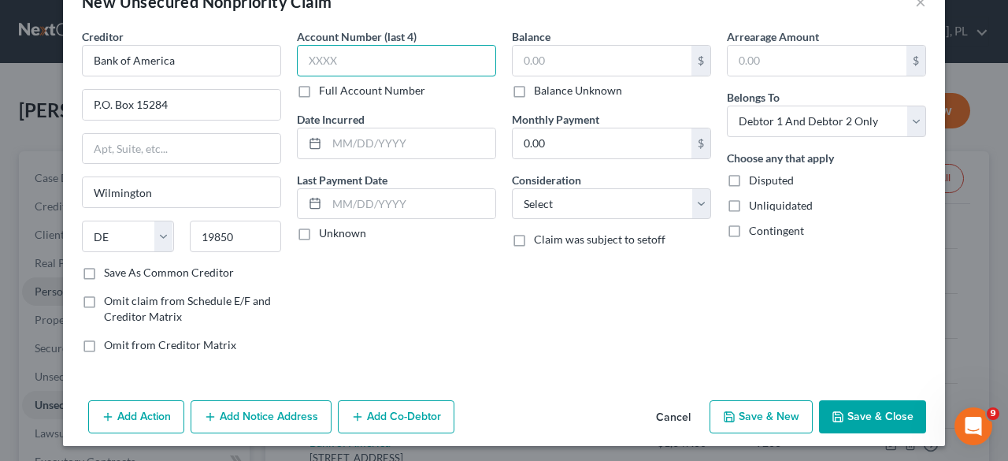
click at [379, 59] on input "text" at bounding box center [396, 60] width 199 height 31
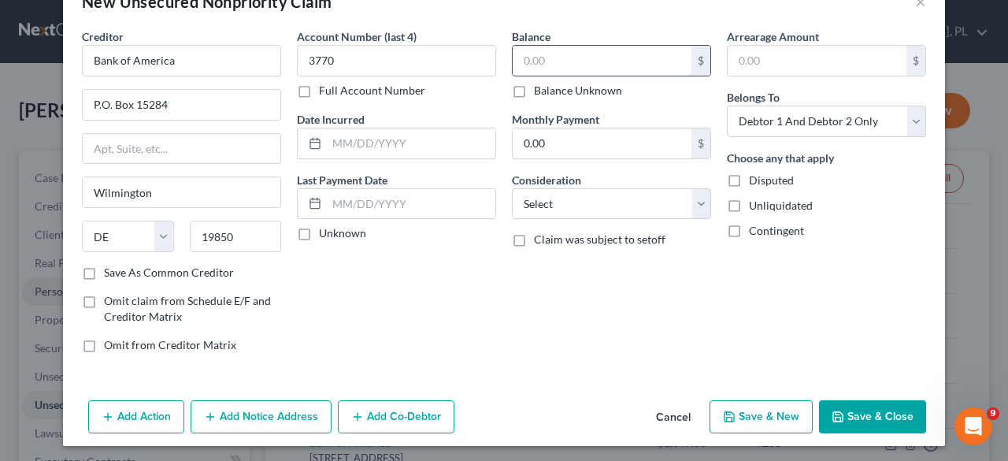
click at [585, 61] on input "text" at bounding box center [601, 61] width 179 height 30
click at [756, 61] on input "text" at bounding box center [816, 61] width 179 height 30
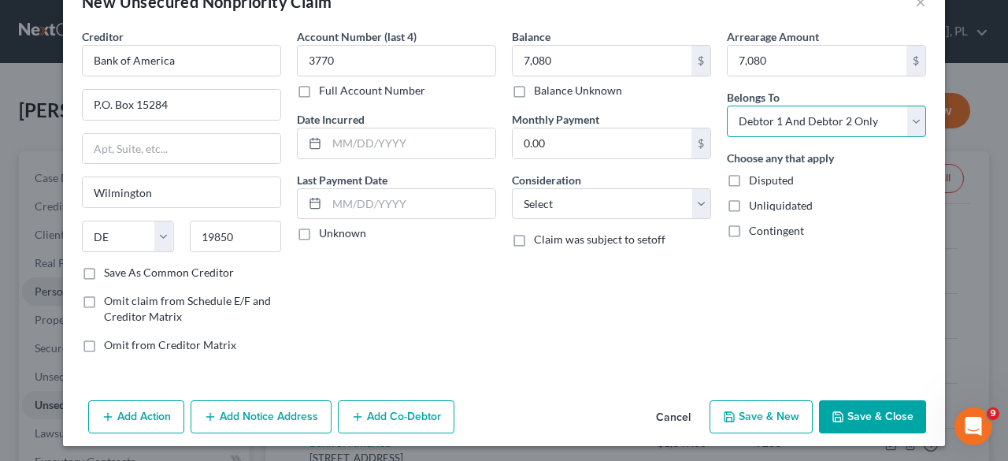
click at [912, 122] on select "Select Debtor 1 Only Debtor 2 Only Debtor 1 And Debtor 2 Only At Least One Of T…" at bounding box center [826, 120] width 199 height 31
click at [727, 105] on select "Select Debtor 1 Only Debtor 2 Only Debtor 1 And Debtor 2 Only At Least One Of T…" at bounding box center [826, 120] width 199 height 31
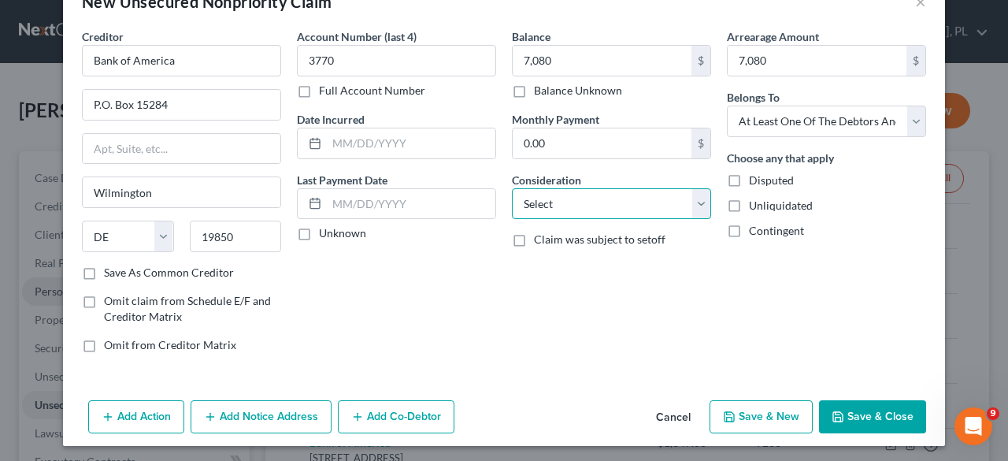
click at [694, 202] on select "Select Cable / Satellite Services Collection Agency Credit Card Debt Debt Couns…" at bounding box center [611, 203] width 199 height 31
click at [512, 188] on select "Select Cable / Satellite Services Collection Agency Credit Card Debt Debt Couns…" at bounding box center [611, 203] width 199 height 31
click at [877, 405] on button "Save & Close" at bounding box center [872, 416] width 107 height 33
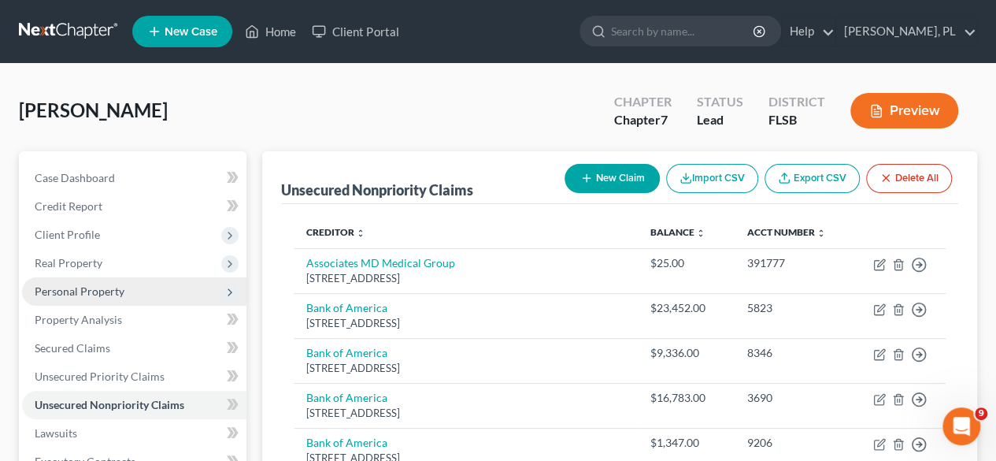
click at [227, 286] on icon at bounding box center [230, 292] width 13 height 13
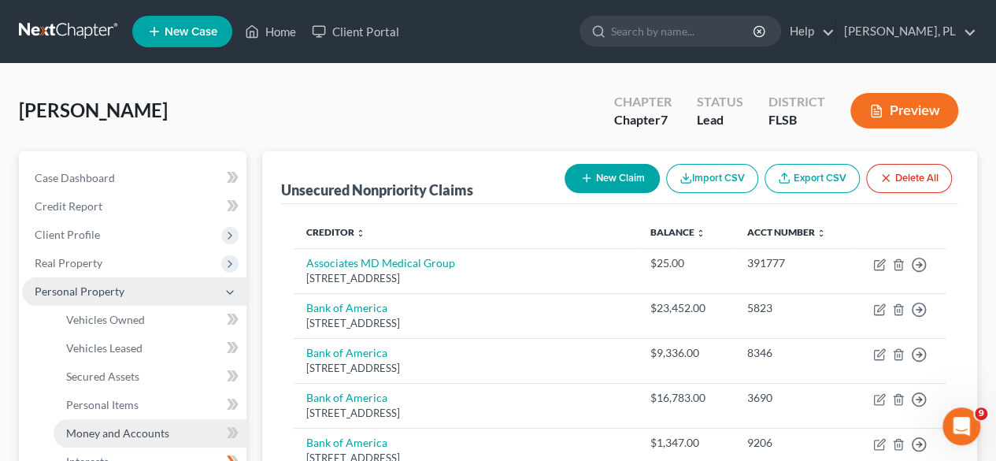
click at [125, 435] on span "Money and Accounts" at bounding box center [117, 432] width 103 height 13
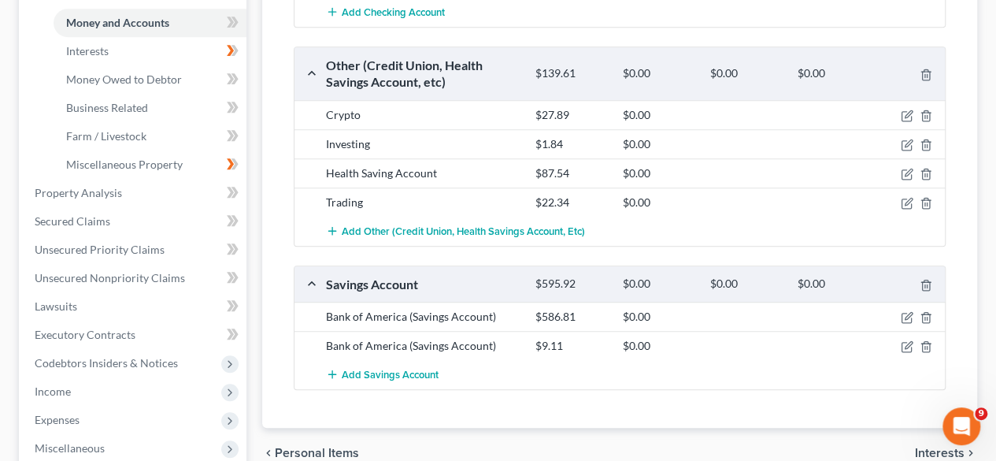
scroll to position [411, 0]
click at [907, 344] on icon "button" at bounding box center [907, 345] width 13 height 13
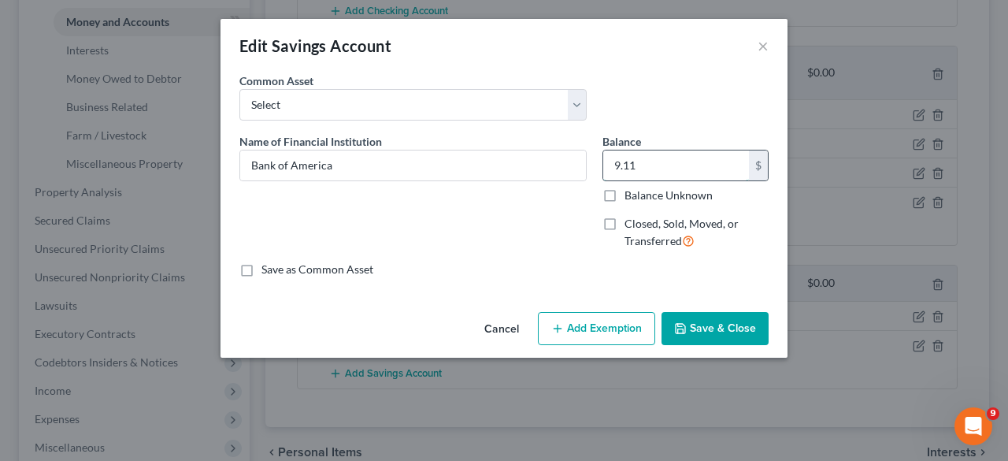
click at [649, 160] on input "9.11" at bounding box center [676, 165] width 146 height 30
click at [714, 327] on button "Save & Close" at bounding box center [714, 328] width 107 height 33
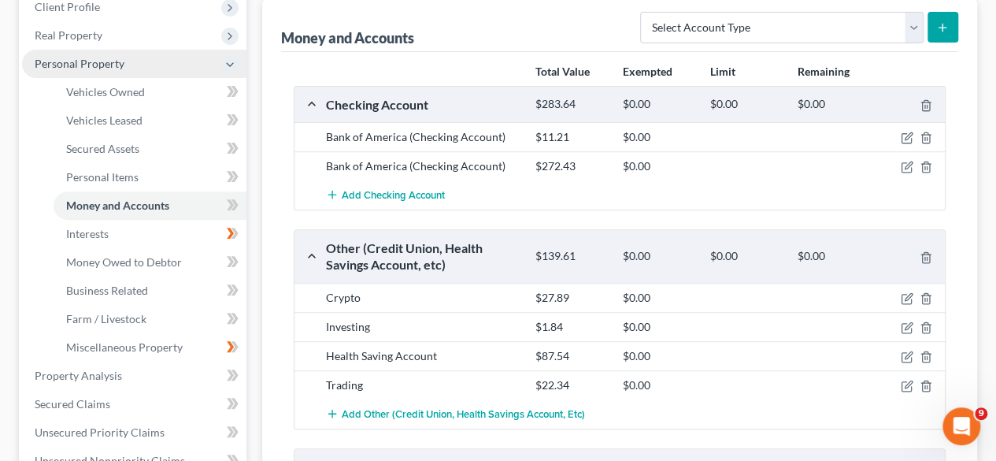
scroll to position [229, 0]
click at [904, 163] on icon "button" at bounding box center [907, 164] width 7 height 7
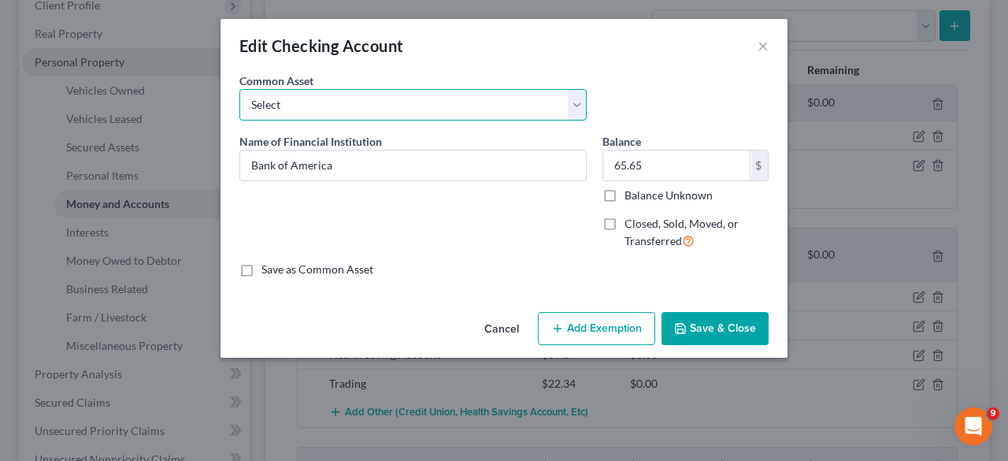
click at [485, 98] on select "Select Bank of America" at bounding box center [412, 104] width 347 height 31
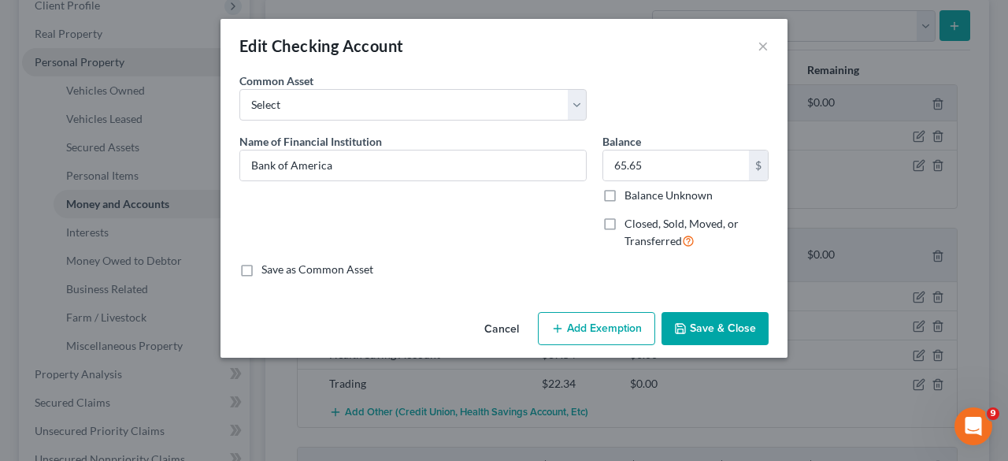
click at [650, 82] on div "Common Asset Select Bank of America" at bounding box center [503, 102] width 545 height 61
click at [720, 320] on button "Save & Close" at bounding box center [714, 328] width 107 height 33
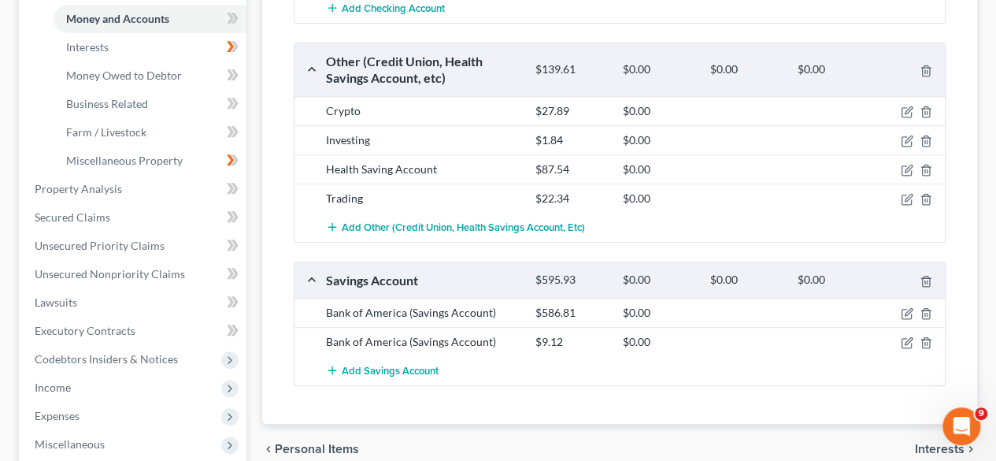
scroll to position [420, 0]
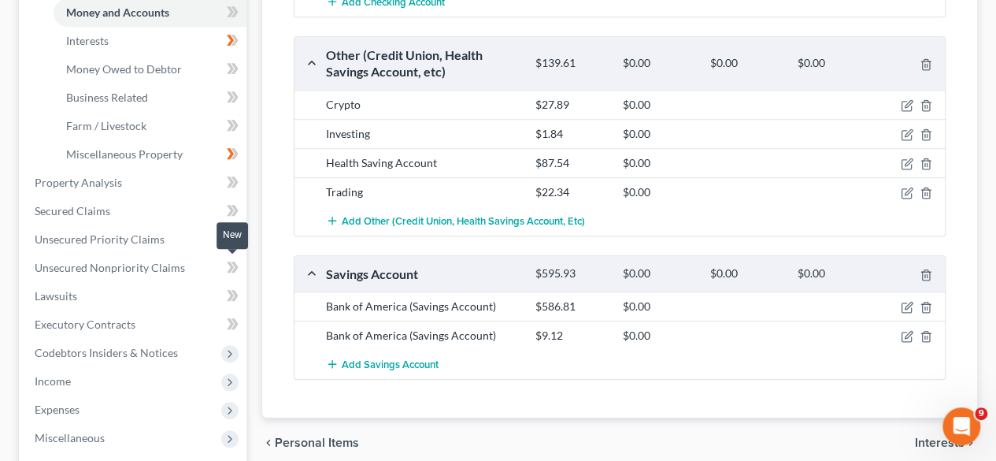
click at [234, 265] on icon at bounding box center [233, 267] width 12 height 20
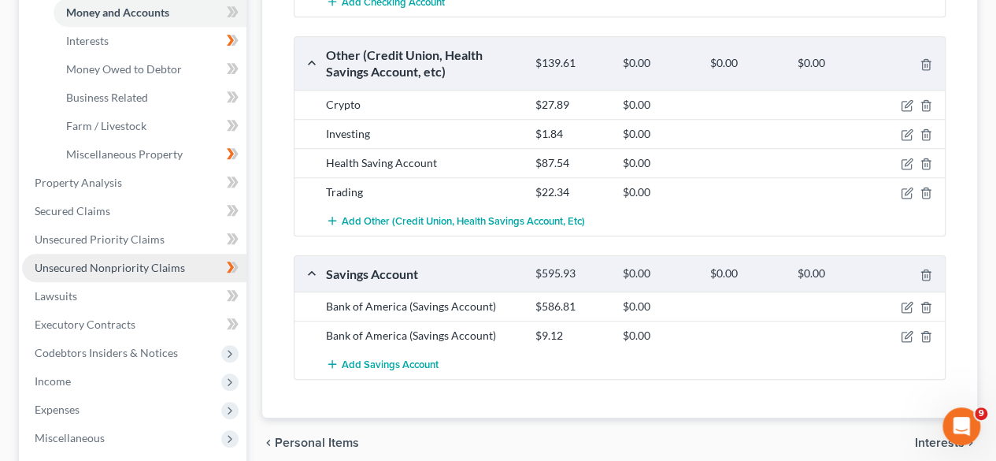
click at [142, 265] on span "Unsecured Nonpriority Claims" at bounding box center [110, 267] width 150 height 13
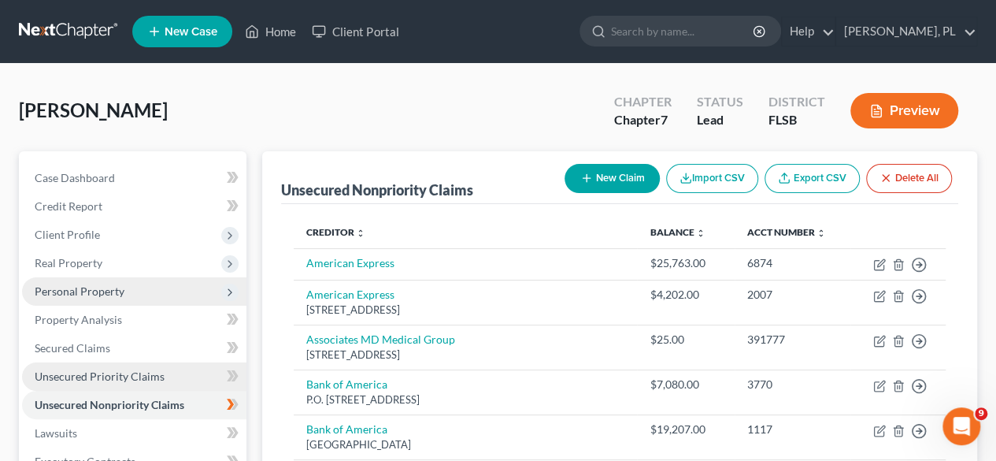
click at [131, 366] on link "Unsecured Priority Claims" at bounding box center [134, 376] width 224 height 28
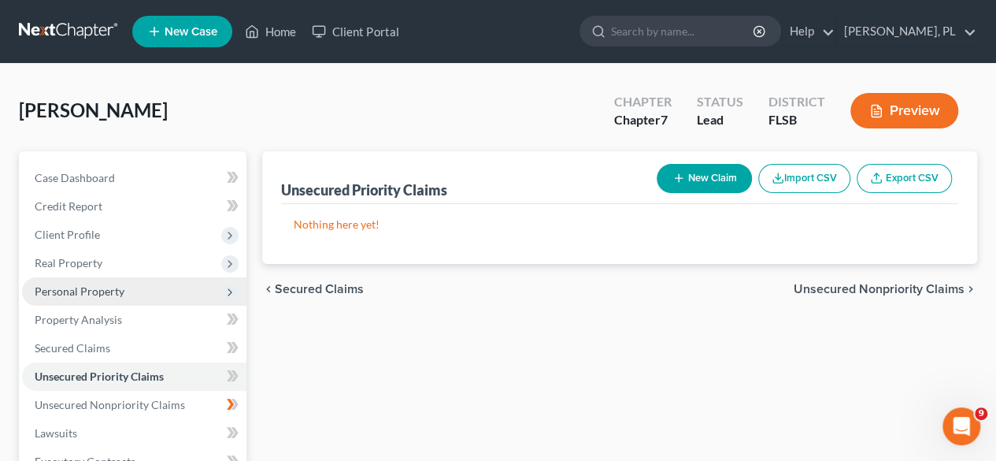
click at [705, 180] on button "New Claim" at bounding box center [704, 178] width 95 height 29
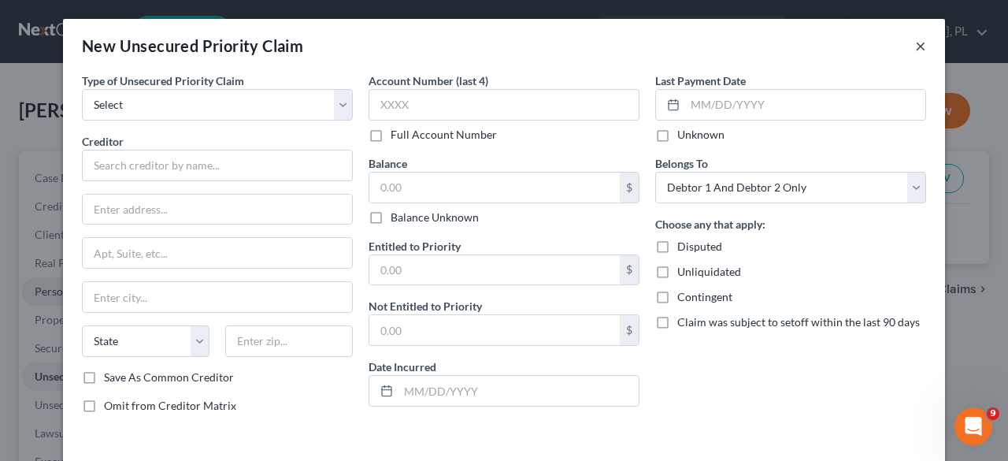
click at [915, 45] on button "×" at bounding box center [920, 45] width 11 height 19
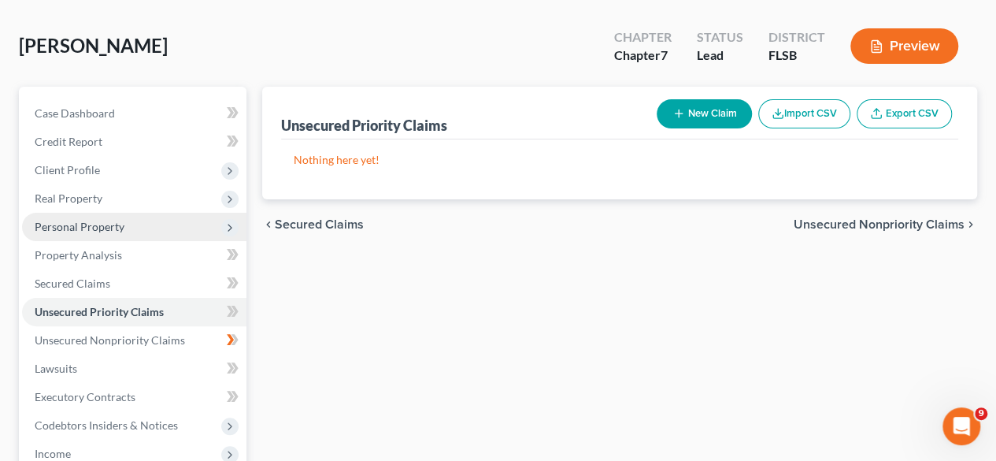
scroll to position [47, 0]
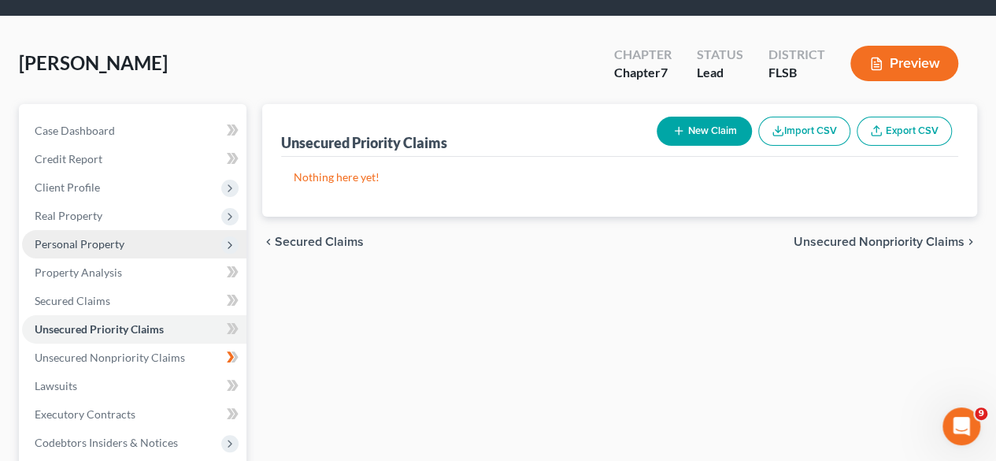
click at [229, 246] on polyline at bounding box center [229, 245] width 3 height 6
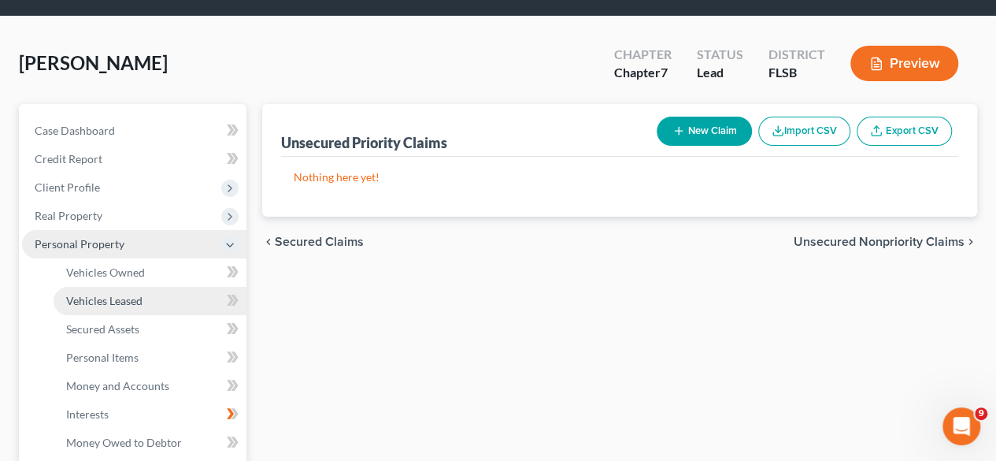
click at [102, 298] on span "Vehicles Leased" at bounding box center [104, 300] width 76 height 13
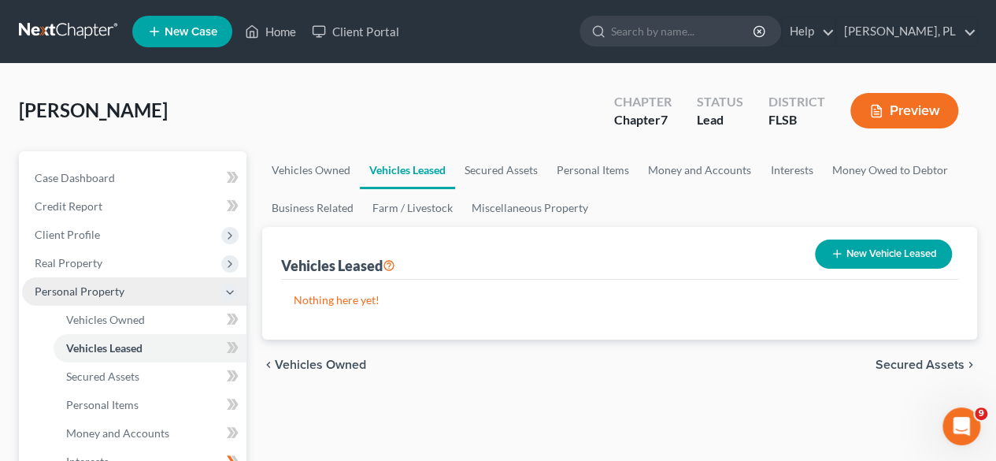
click at [882, 257] on button "New Vehicle Leased" at bounding box center [883, 253] width 137 height 29
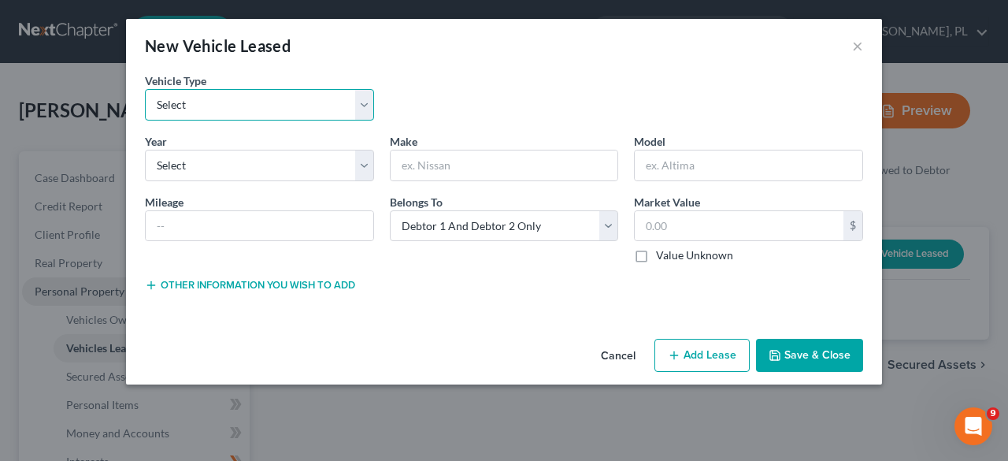
click at [247, 109] on select "Select Automobile Truck Trailer Watercraft Aircraft Motor Home Atv Other Vehicle" at bounding box center [259, 104] width 229 height 31
click at [145, 89] on select "Select Automobile Truck Trailer Watercraft Aircraft Motor Home Atv Other Vehicle" at bounding box center [259, 104] width 229 height 31
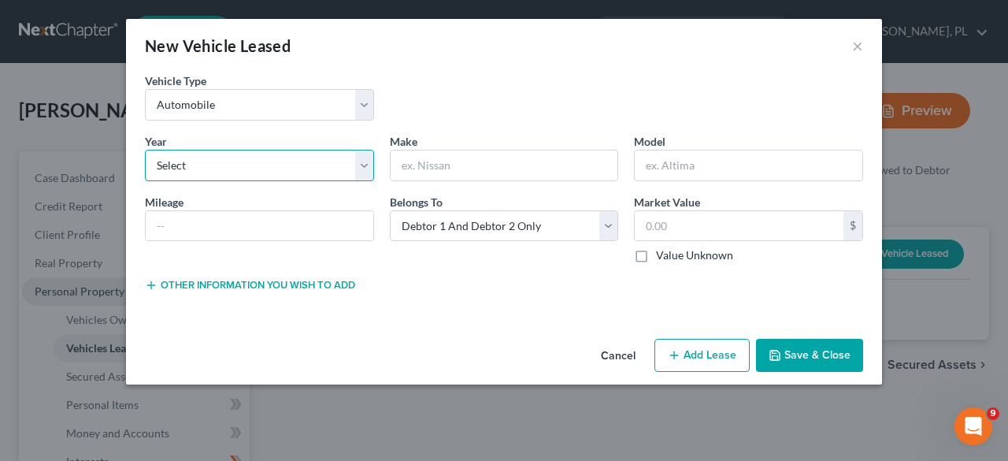
click at [247, 158] on select "Select 2026 2025 2024 2023 2022 2021 2020 2019 2018 2017 2016 2015 2014 2013 20…" at bounding box center [259, 165] width 229 height 31
click at [145, 150] on select "Select 2026 2025 2024 2023 2022 2021 2020 2019 2018 2017 2016 2015 2014 2013 20…" at bounding box center [259, 165] width 229 height 31
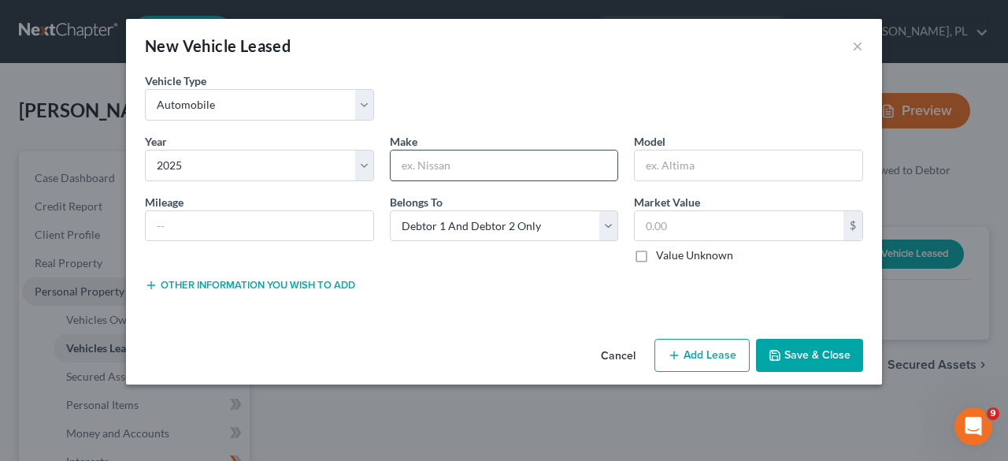
click at [438, 168] on input "text" at bounding box center [504, 165] width 228 height 30
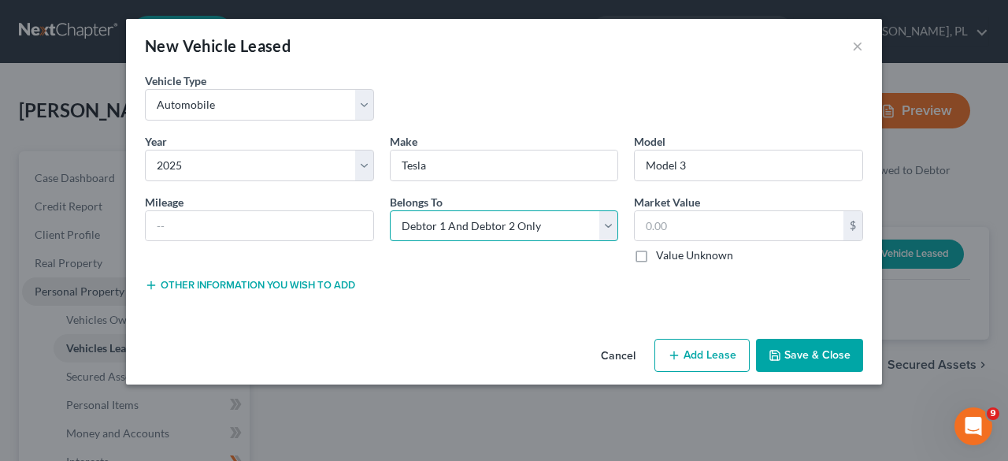
click at [609, 223] on select "Select Debtor 1 Only Debtor 2 Only Debtor 1 And Debtor 2 Only At Least One Of T…" at bounding box center [504, 225] width 229 height 31
click at [390, 210] on select "Select Debtor 1 Only Debtor 2 Only Debtor 1 And Debtor 2 Only At Least One Of T…" at bounding box center [504, 225] width 229 height 31
click at [695, 231] on input "text" at bounding box center [738, 226] width 209 height 30
click at [656, 255] on label "Value Unknown" at bounding box center [694, 255] width 77 height 16
click at [662, 255] on input "Value Unknown" at bounding box center [667, 252] width 10 height 10
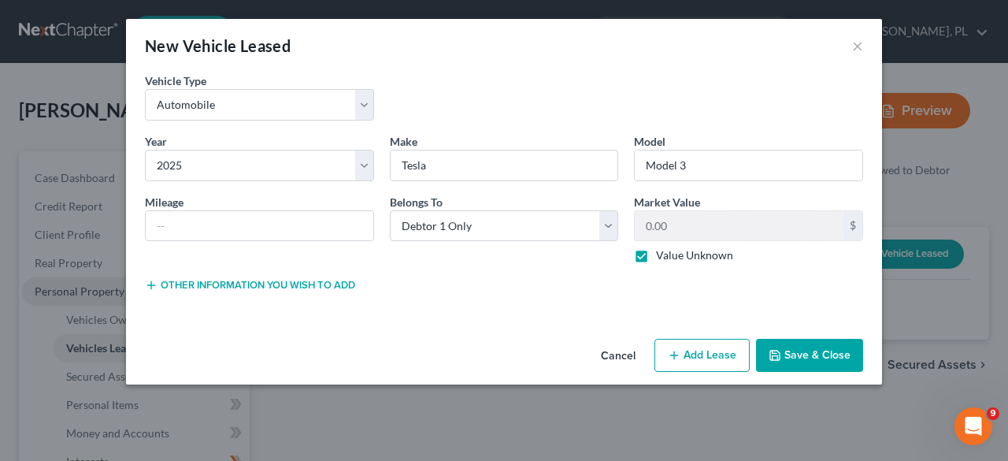
click at [813, 355] on button "Save & Close" at bounding box center [809, 354] width 107 height 33
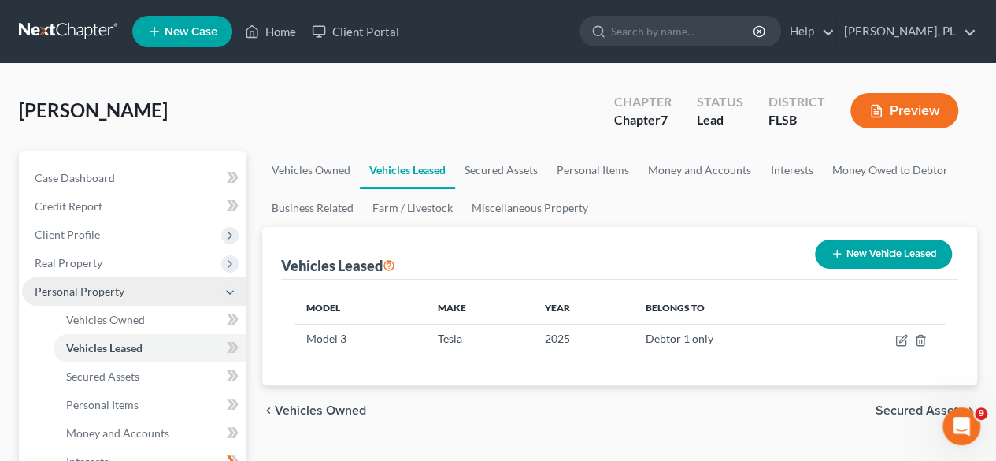
click at [855, 248] on button "New Vehicle Leased" at bounding box center [883, 253] width 137 height 29
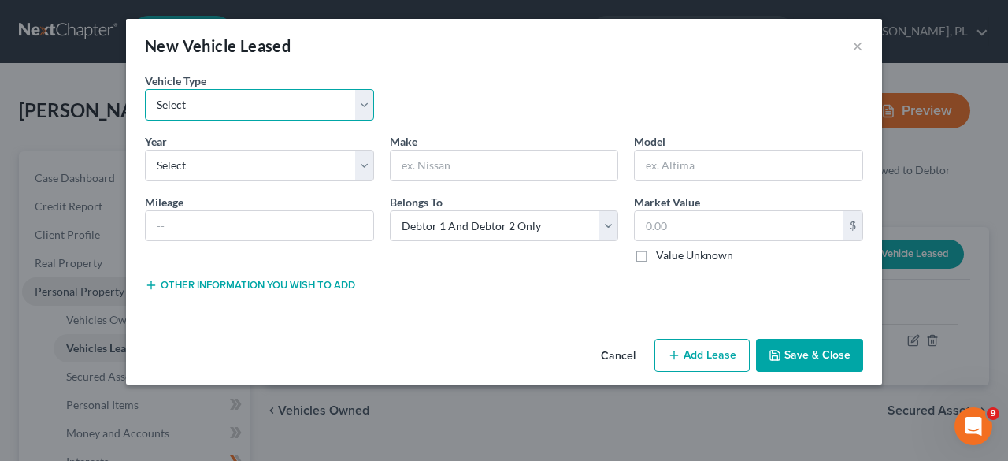
click at [359, 108] on select "Select Automobile Truck Trailer Watercraft Aircraft Motor Home Atv Other Vehicle" at bounding box center [259, 104] width 229 height 31
click at [145, 89] on select "Select Automobile Truck Trailer Watercraft Aircraft Motor Home Atv Other Vehicle" at bounding box center [259, 104] width 229 height 31
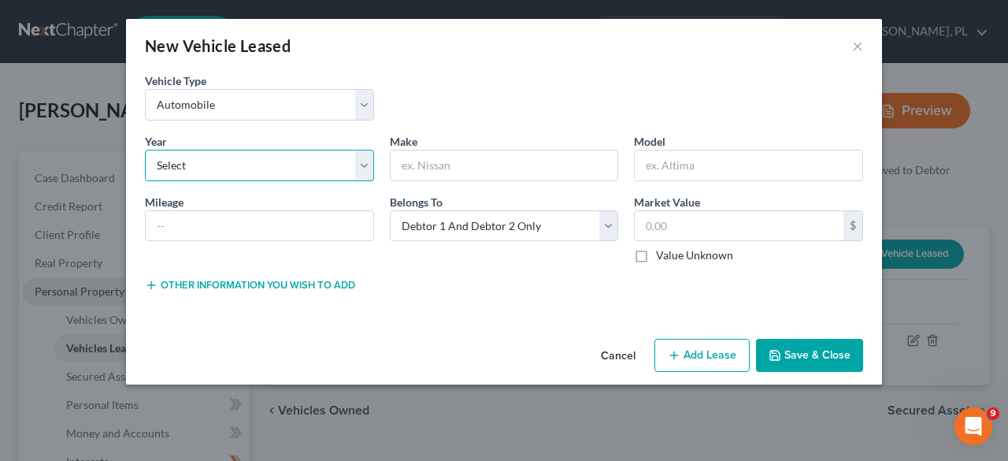
click at [364, 165] on select "Select 2026 2025 2024 2023 2022 2021 2020 2019 2018 2017 2016 2015 2014 2013 20…" at bounding box center [259, 165] width 229 height 31
click at [145, 150] on select "Select 2026 2025 2024 2023 2022 2021 2020 2019 2018 2017 2016 2015 2014 2013 20…" at bounding box center [259, 165] width 229 height 31
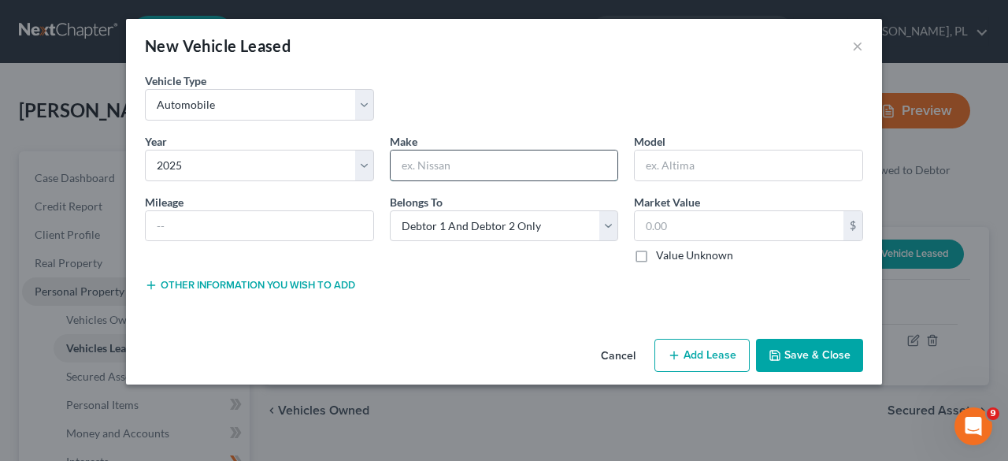
click at [464, 165] on input "text" at bounding box center [504, 165] width 228 height 30
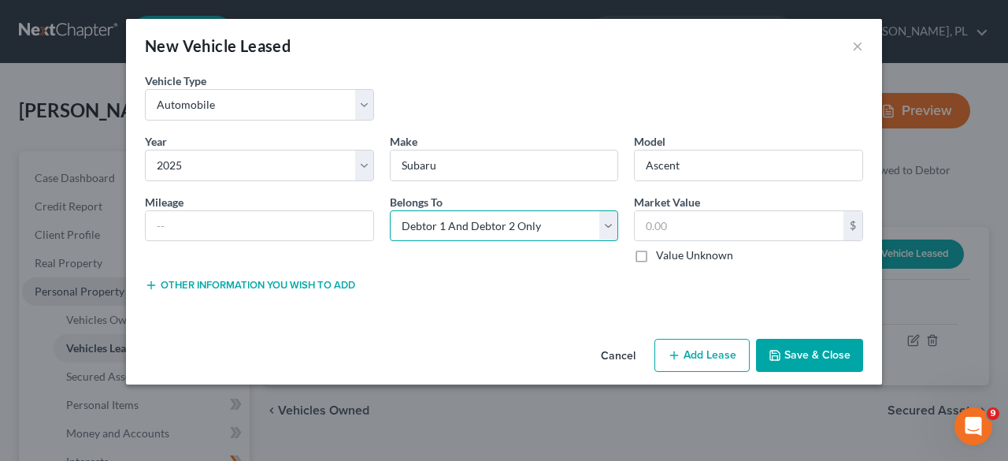
click at [562, 231] on select "Select Debtor 1 Only Debtor 2 Only Debtor 1 And Debtor 2 Only At Least One Of T…" at bounding box center [504, 225] width 229 height 31
click at [390, 210] on select "Select Debtor 1 Only Debtor 2 Only Debtor 1 And Debtor 2 Only At Least One Of T…" at bounding box center [504, 225] width 229 height 31
click at [656, 253] on label "Value Unknown" at bounding box center [694, 255] width 77 height 16
click at [662, 253] on input "Value Unknown" at bounding box center [667, 252] width 10 height 10
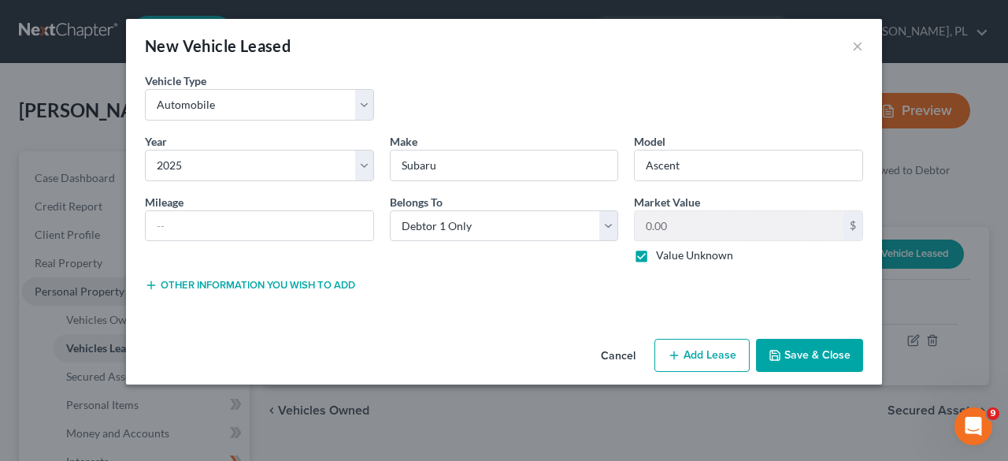
click at [802, 350] on button "Save & Close" at bounding box center [809, 354] width 107 height 33
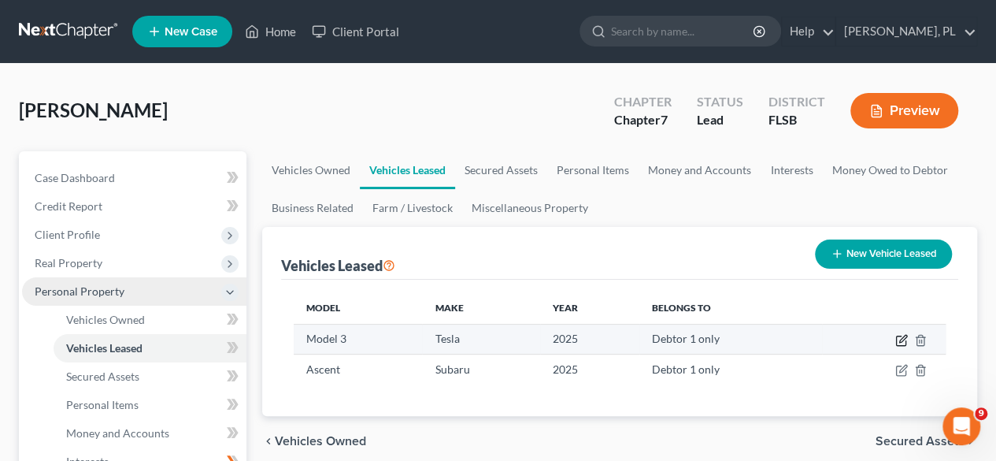
click at [898, 339] on icon "button" at bounding box center [901, 340] width 13 height 13
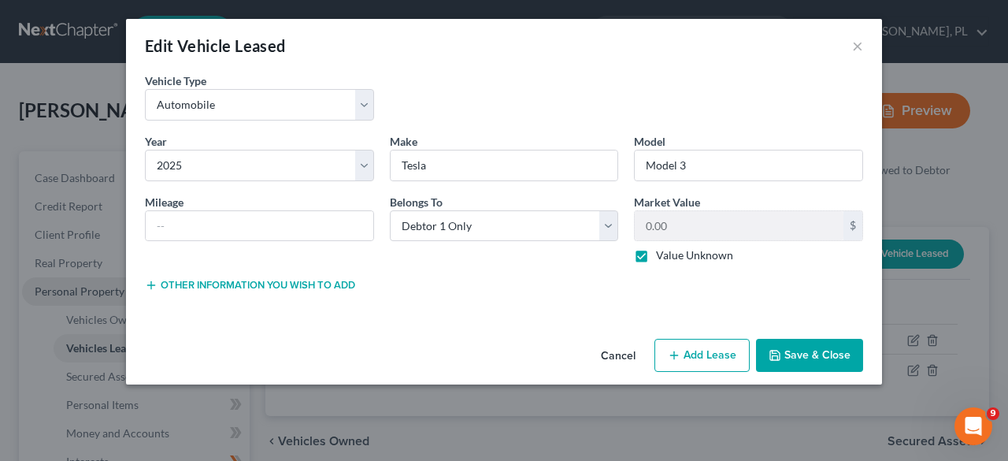
click at [174, 279] on button "Other information you wish to add" at bounding box center [250, 285] width 210 height 13
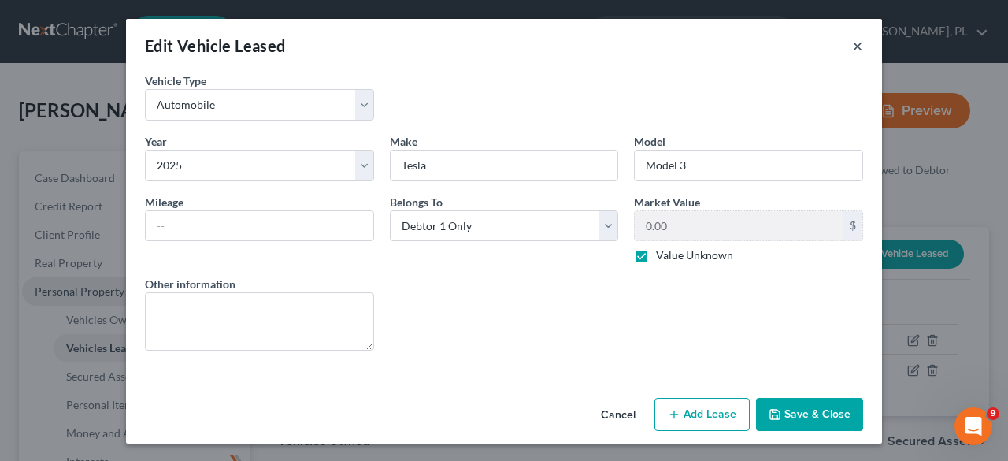
click at [857, 46] on button "×" at bounding box center [857, 45] width 11 height 19
